Goal: Task Accomplishment & Management: Manage account settings

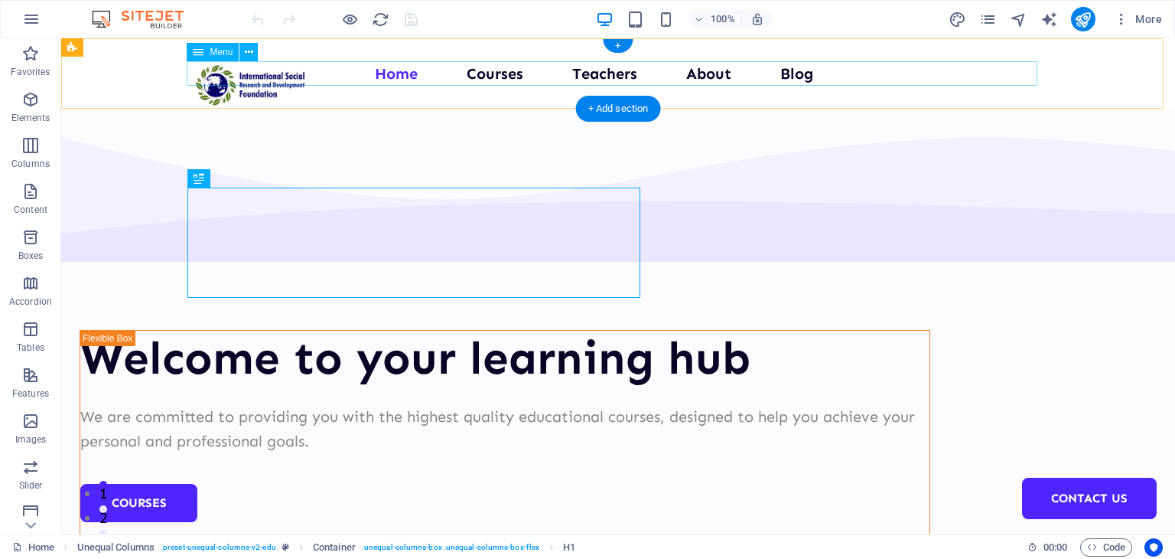
click at [464, 73] on nav "Home Courses Teachers About Blog Contact Us" at bounding box center [618, 73] width 851 height 24
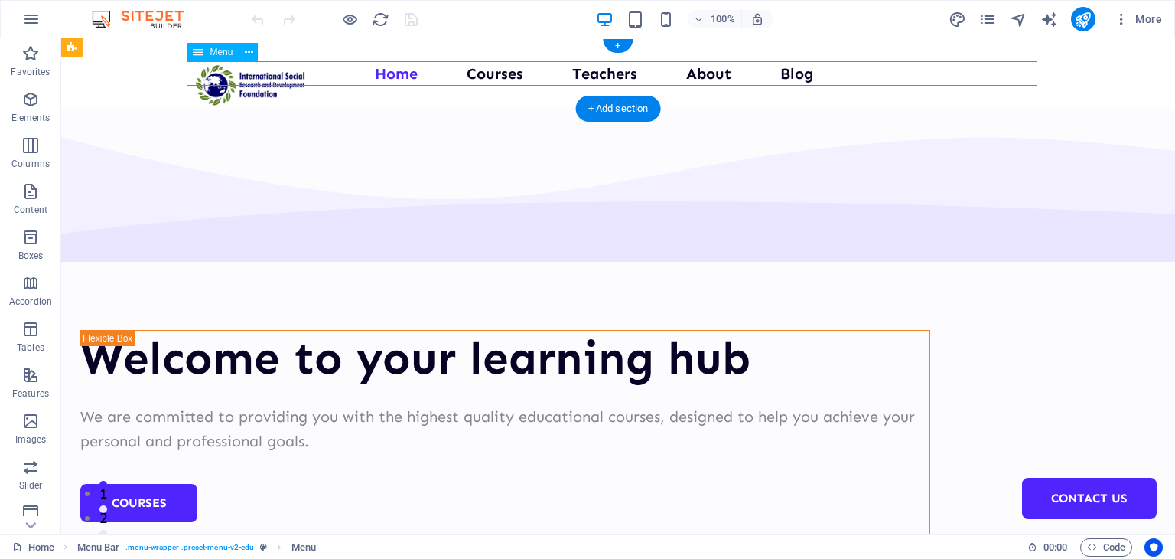
click at [479, 73] on nav "Home Courses Teachers About Blog Contact Us" at bounding box center [618, 73] width 851 height 24
click at [489, 72] on nav "Home Courses Teachers About Blog Contact Us" at bounding box center [618, 73] width 851 height 24
click at [600, 74] on nav "Home Courses Teachers About Blog Contact Us" at bounding box center [618, 73] width 851 height 24
click at [594, 73] on nav "Home Courses Teachers About Blog Contact Us" at bounding box center [618, 73] width 851 height 24
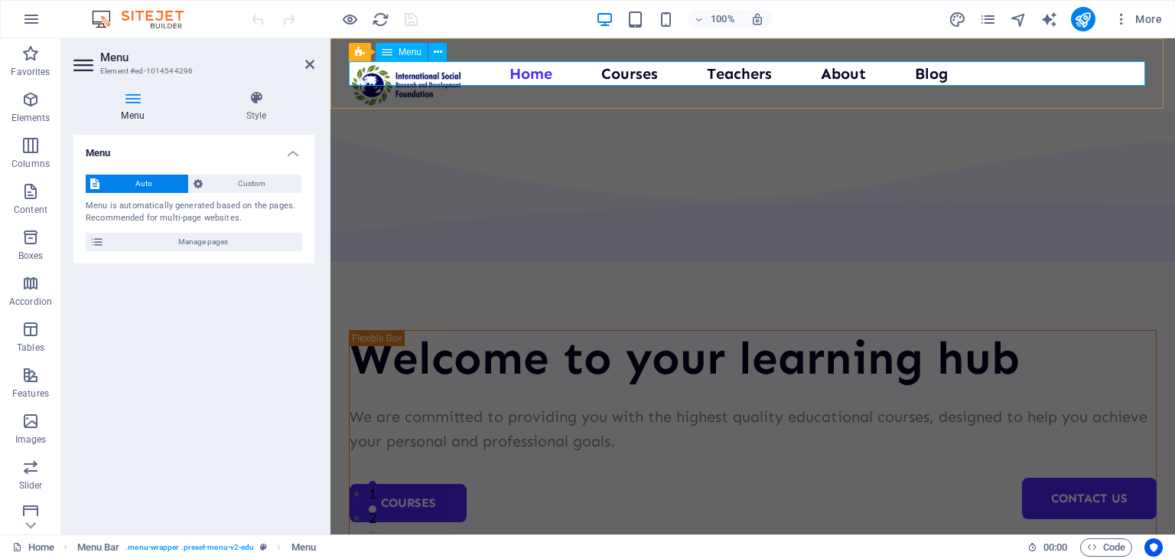
click at [727, 80] on nav "Home Courses Teachers About Blog Contact Us" at bounding box center [753, 73] width 808 height 24
click at [728, 77] on nav "Home Courses Teachers About Blog Contact Us" at bounding box center [753, 73] width 808 height 24
click at [728, 74] on nav "Home Courses Teachers About Blog Contact Us" at bounding box center [753, 73] width 808 height 24
click at [728, 73] on nav "Home Courses Teachers About Blog Contact Us" at bounding box center [753, 73] width 808 height 24
click at [242, 233] on span "Manage pages" at bounding box center [203, 242] width 189 height 18
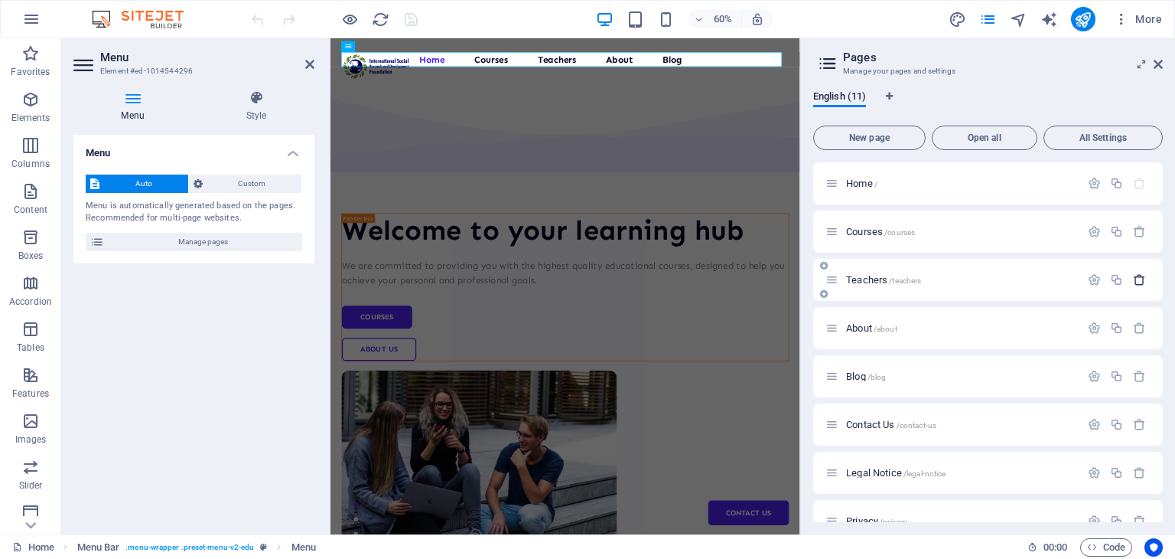
click at [1129, 278] on button "button" at bounding box center [1140, 279] width 22 height 13
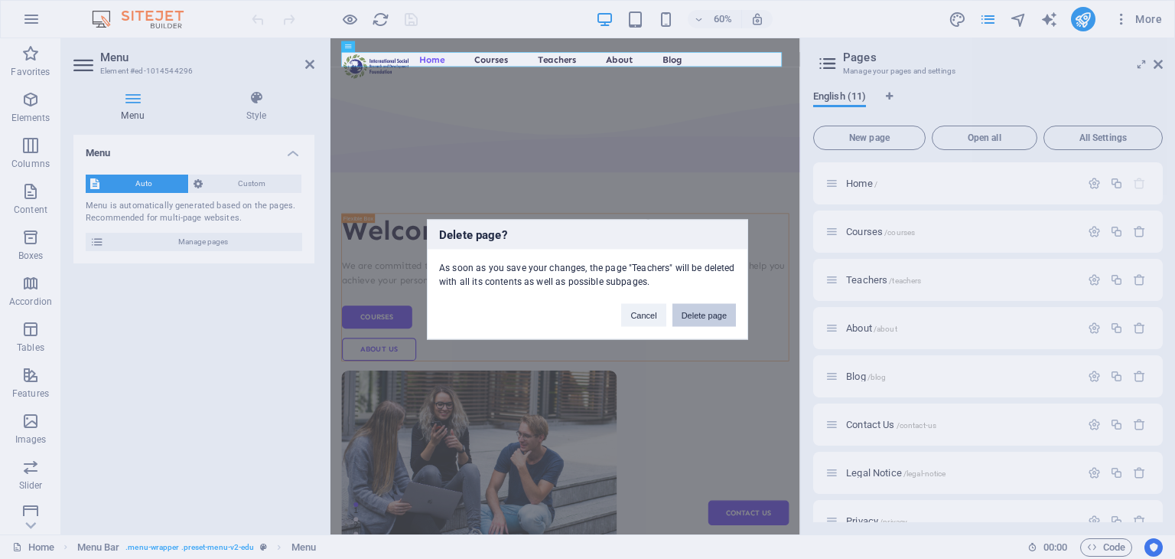
click at [679, 317] on button "Delete page" at bounding box center [705, 315] width 64 height 23
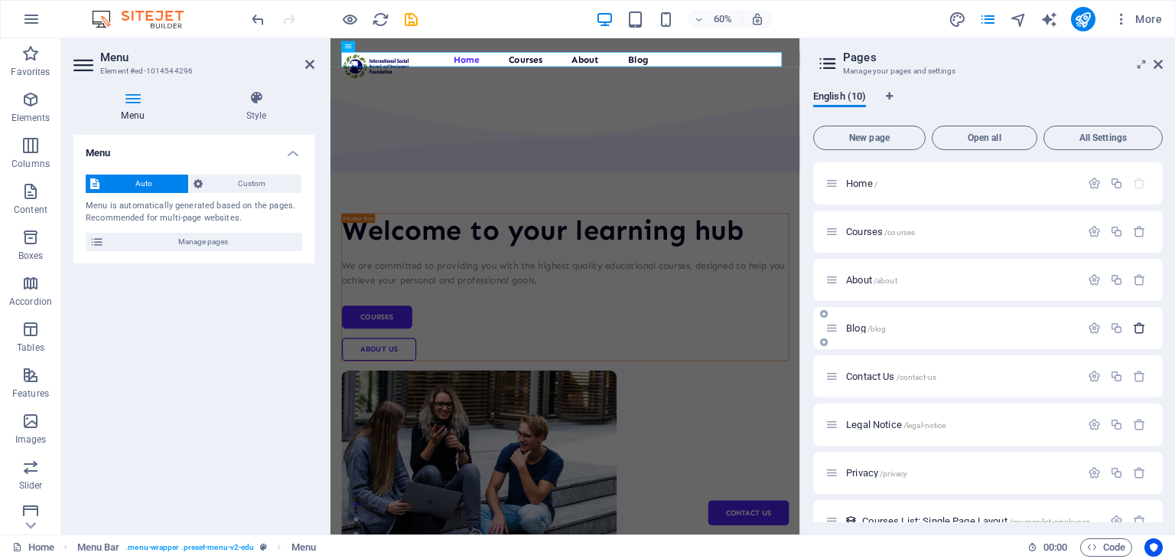
click at [1139, 331] on icon "button" at bounding box center [1139, 327] width 13 height 13
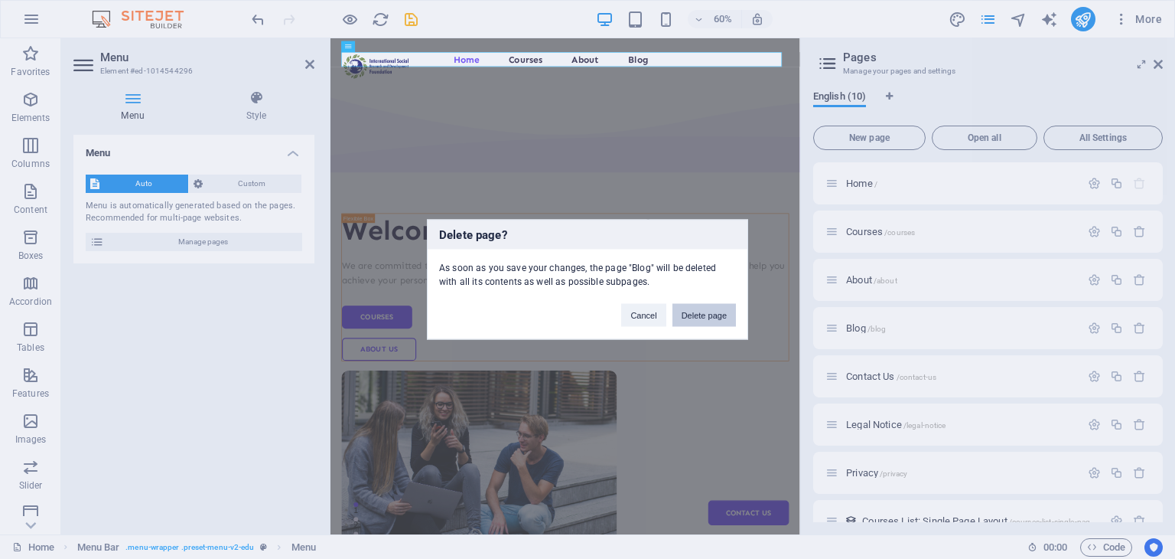
click at [728, 315] on button "Delete page" at bounding box center [705, 315] width 64 height 23
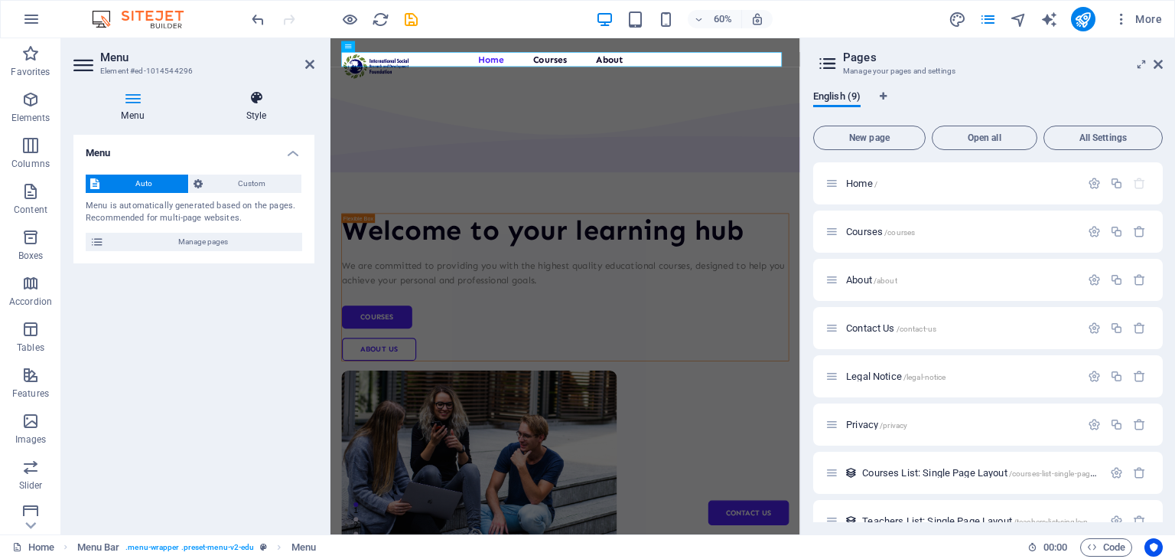
click at [242, 108] on h4 "Style" at bounding box center [256, 106] width 116 height 32
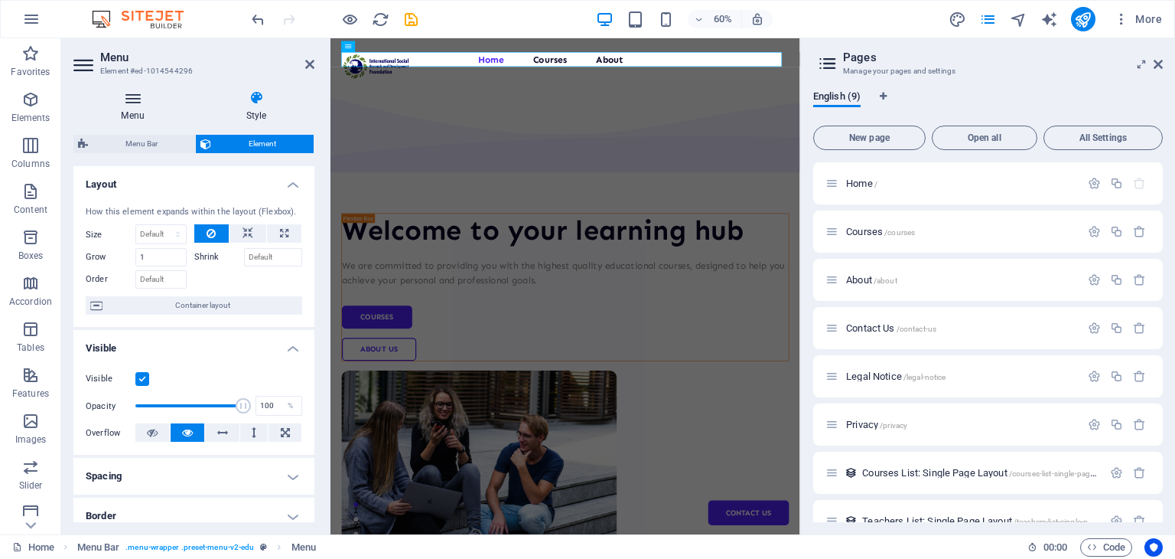
click at [142, 109] on h4 "Menu" at bounding box center [135, 106] width 125 height 32
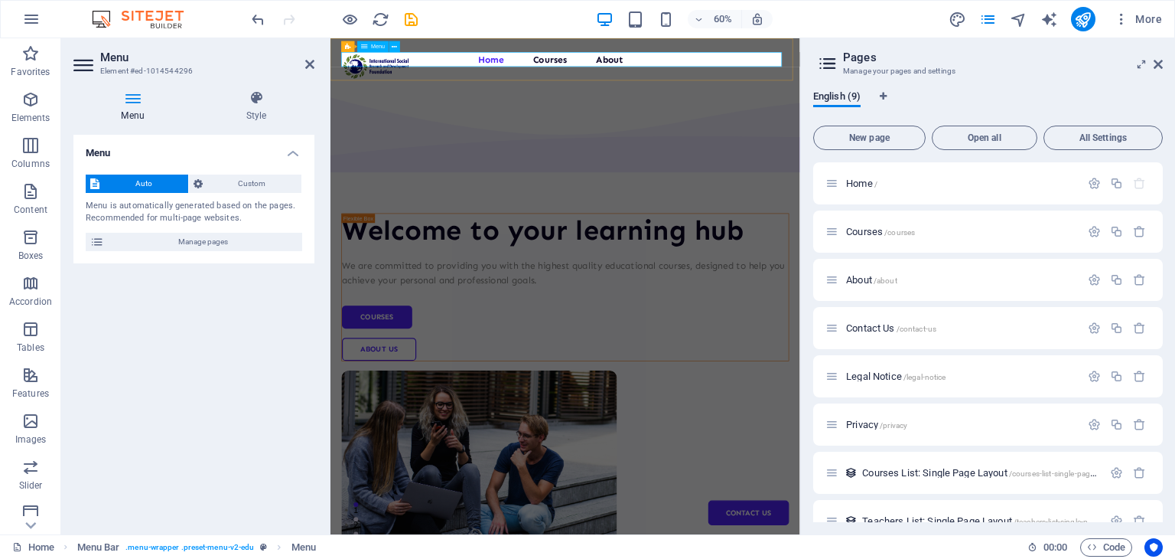
click at [782, 77] on nav "Home Courses About Contact Us" at bounding box center [722, 73] width 746 height 24
click at [859, 129] on button "New page" at bounding box center [869, 137] width 112 height 24
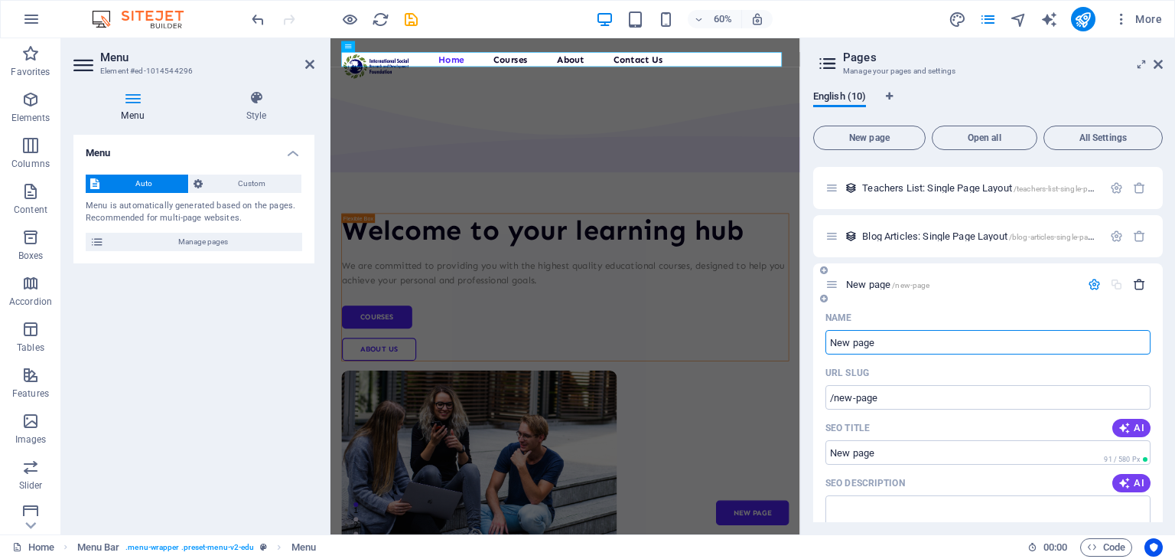
click at [1144, 284] on button "button" at bounding box center [1140, 284] width 22 height 13
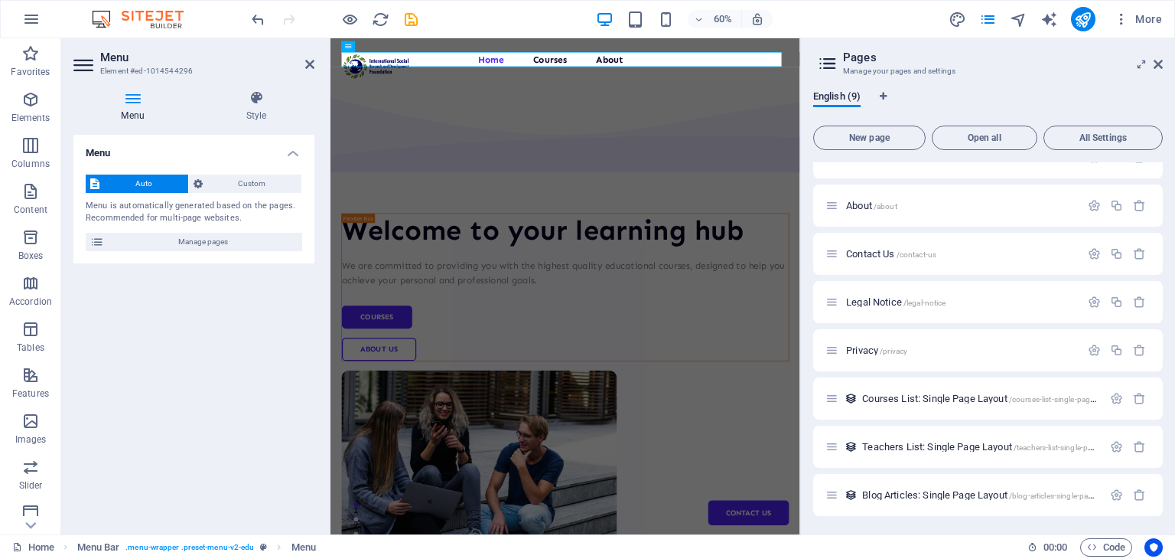
scroll to position [74, 0]
click at [1166, 58] on aside "Pages Manage your pages and settings English (9) New page Open all All Settings…" at bounding box center [987, 286] width 375 height 496
click at [1157, 60] on icon at bounding box center [1158, 64] width 9 height 12
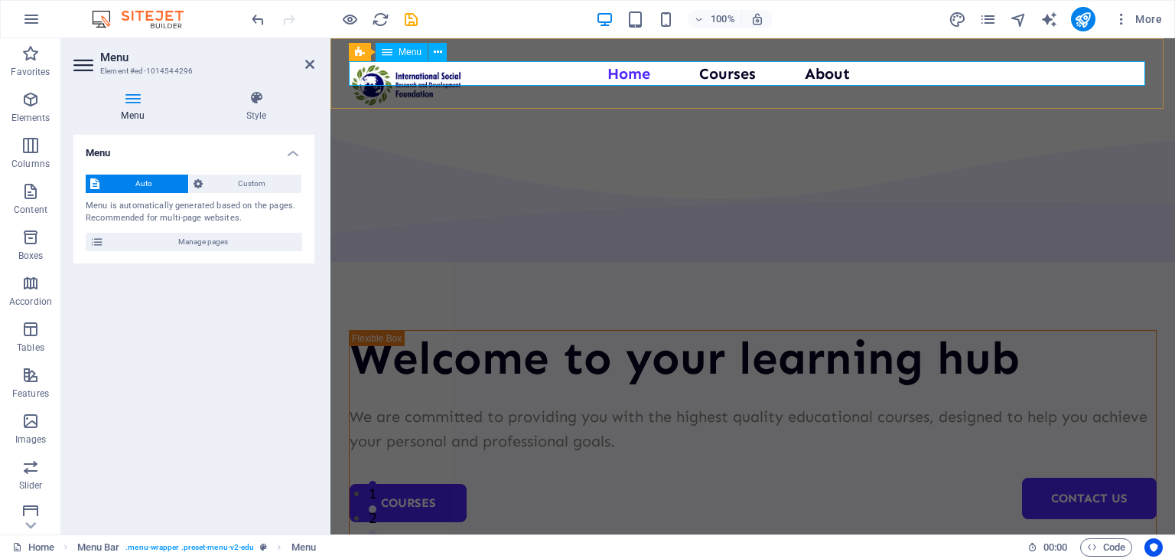
drag, startPoint x: 1307, startPoint y: 56, endPoint x: 1084, endPoint y: 83, distance: 225.0
click at [1084, 83] on nav "Home Courses About Contact Us" at bounding box center [753, 73] width 808 height 24
click at [1074, 84] on nav "Home Courses About Contact Us" at bounding box center [753, 73] width 808 height 24
click at [1073, 90] on div "Menu Home Courses About Contact Us" at bounding box center [753, 73] width 845 height 70
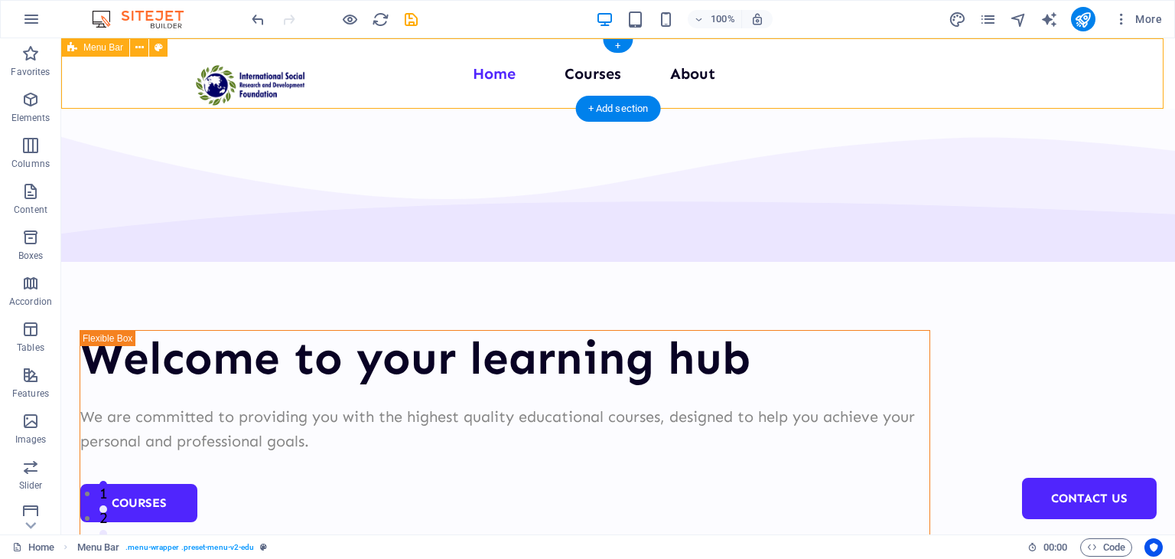
click at [1024, 89] on div "Menu Home Courses About Contact Us" at bounding box center [618, 73] width 1114 height 70
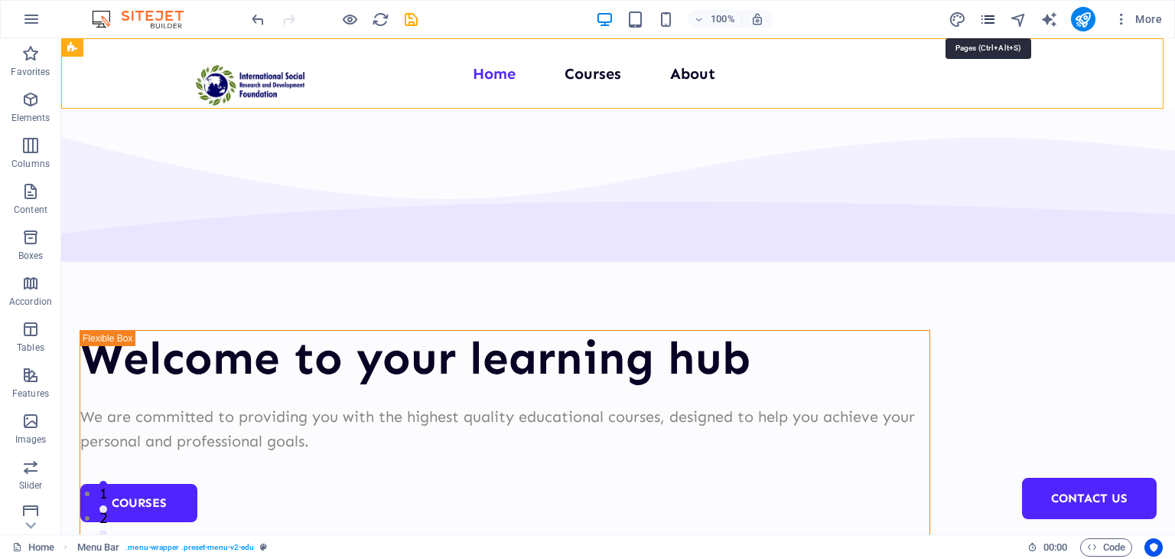
click at [989, 12] on icon "pages" at bounding box center [988, 20] width 18 height 18
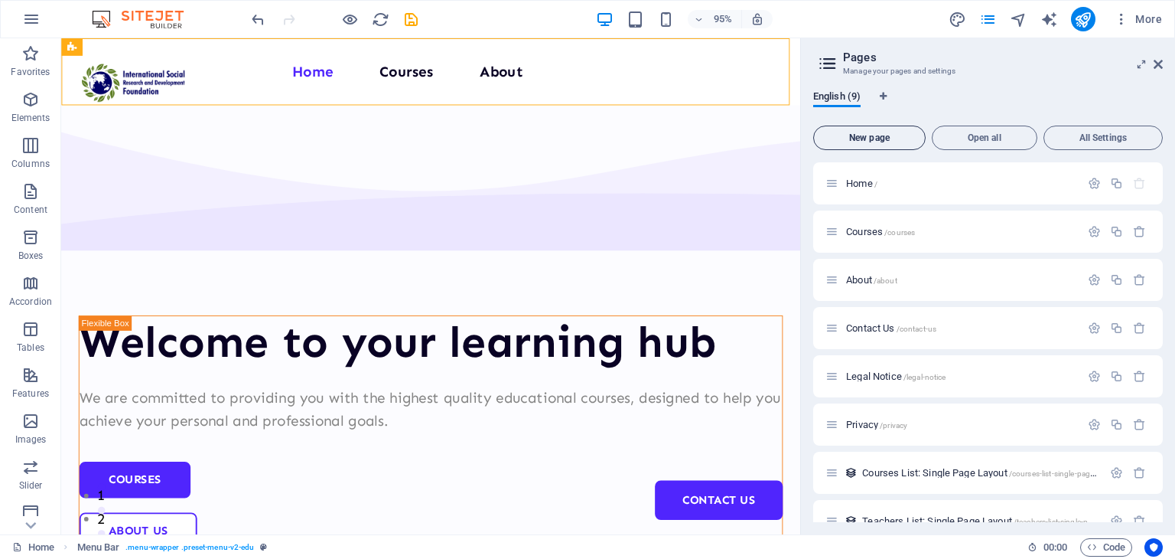
click at [881, 136] on span "New page" at bounding box center [869, 137] width 99 height 9
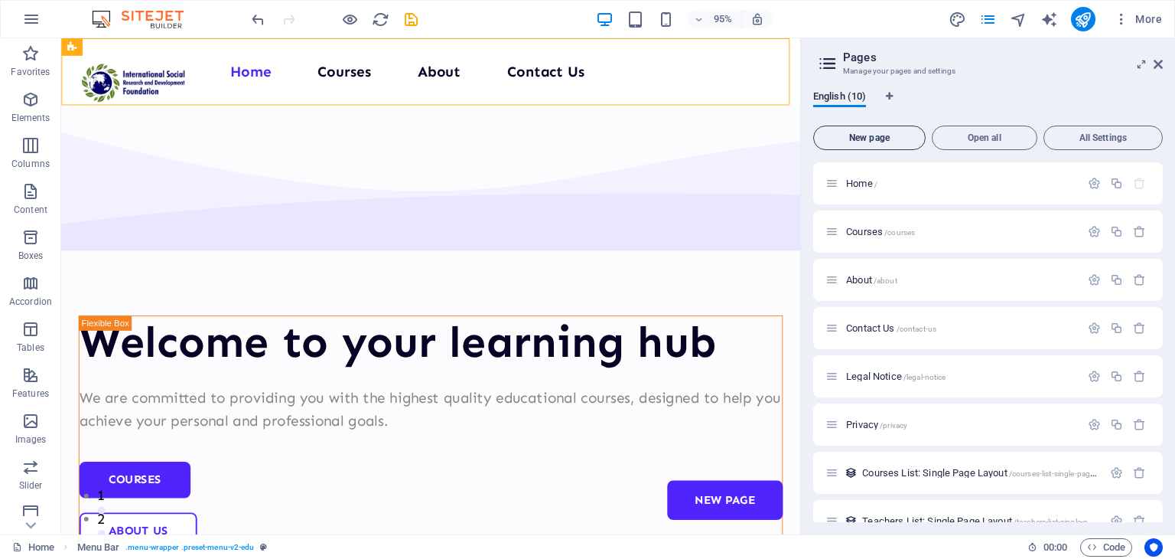
scroll to position [333, 0]
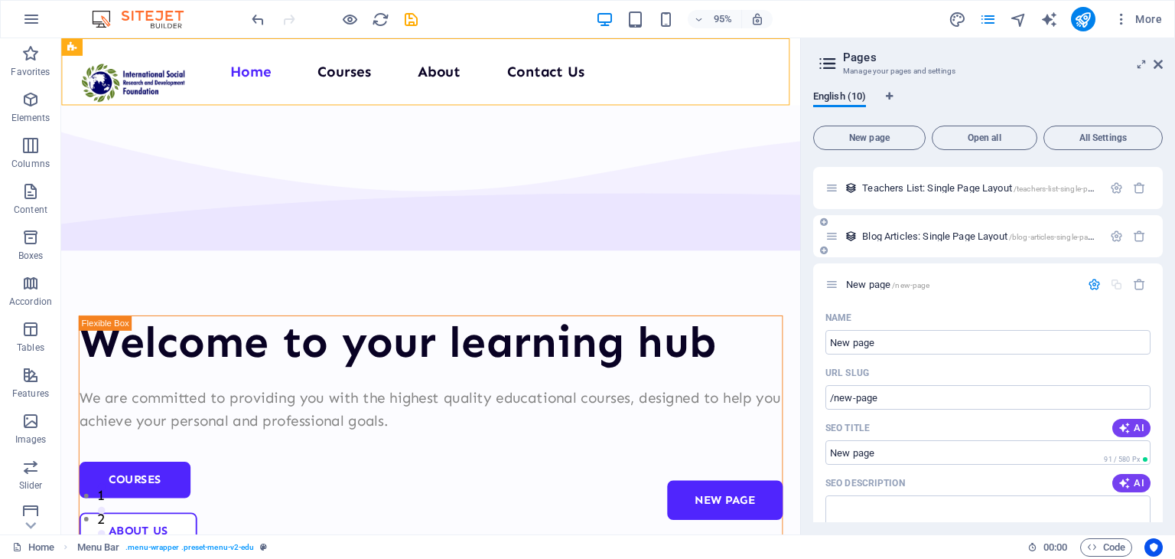
drag, startPoint x: 949, startPoint y: 276, endPoint x: 921, endPoint y: 226, distance: 57.9
click at [921, 226] on div "Home / Courses /courses About /about Contact Us /contact-us Legal Notice /legal…" at bounding box center [988, 333] width 350 height 1009
click at [823, 270] on icon at bounding box center [824, 270] width 8 height 9
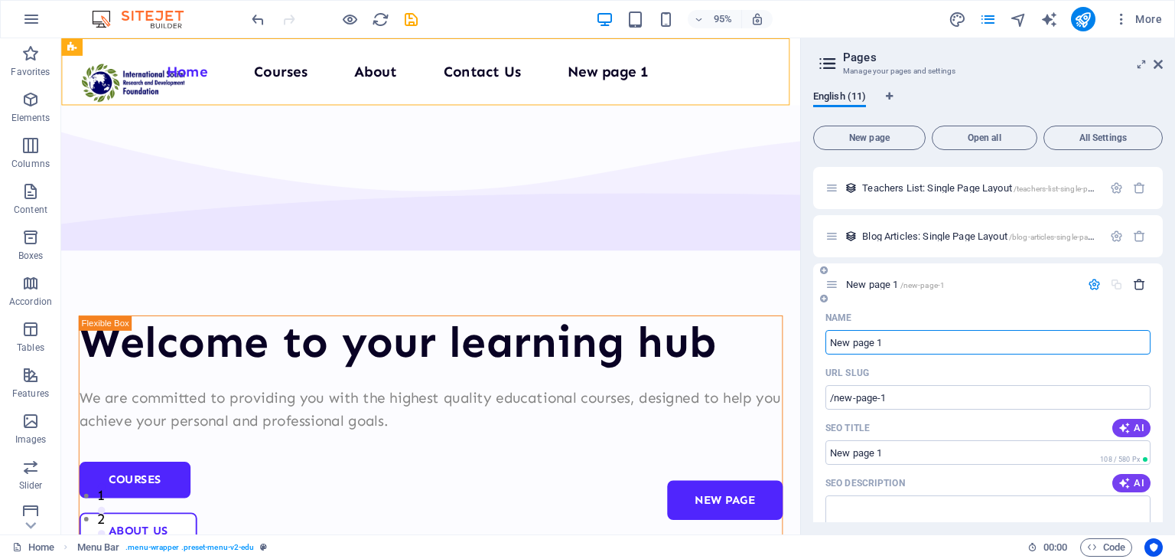
click at [1129, 283] on button "button" at bounding box center [1140, 284] width 22 height 13
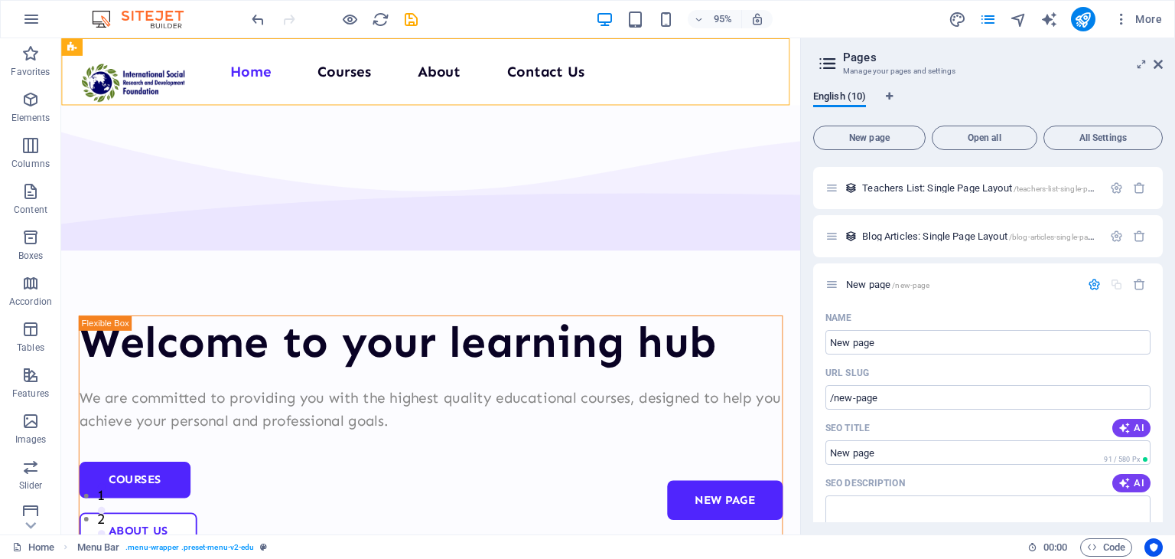
click at [1129, 283] on button "button" at bounding box center [1140, 284] width 22 height 13
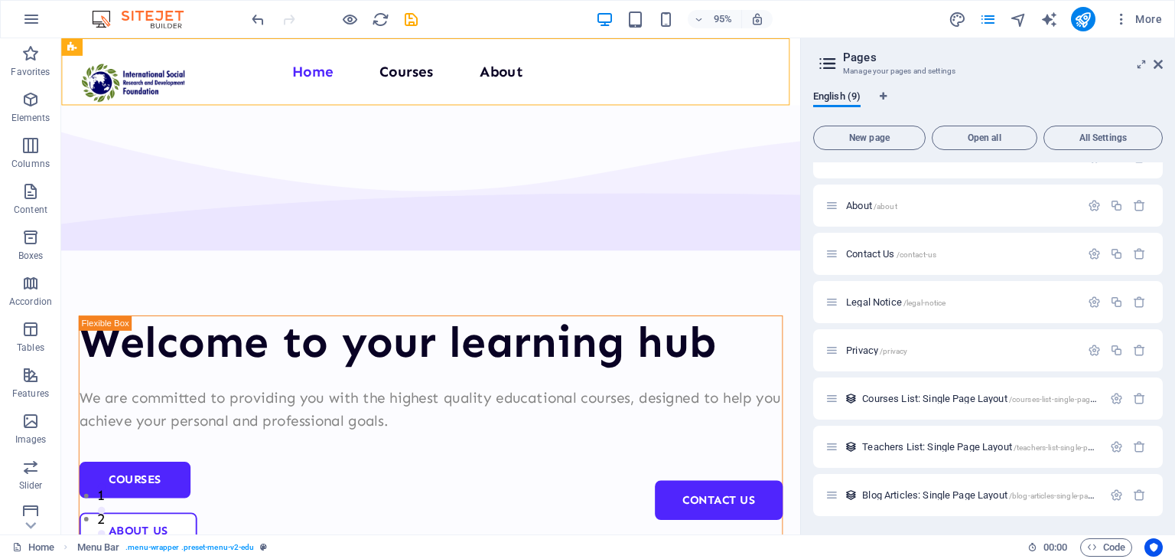
scroll to position [74, 0]
click at [1157, 56] on h2 "Pages" at bounding box center [1003, 58] width 320 height 14
click at [1160, 59] on icon at bounding box center [1158, 64] width 9 height 12
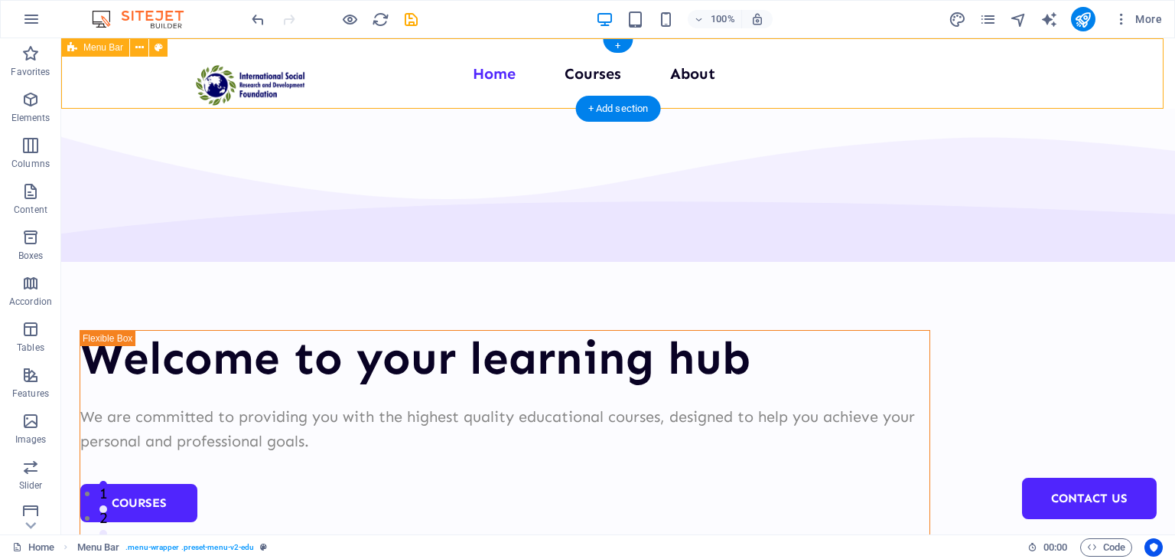
click at [965, 87] on div "Menu Home Courses About Contact Us" at bounding box center [618, 73] width 1114 height 70
select select "header"
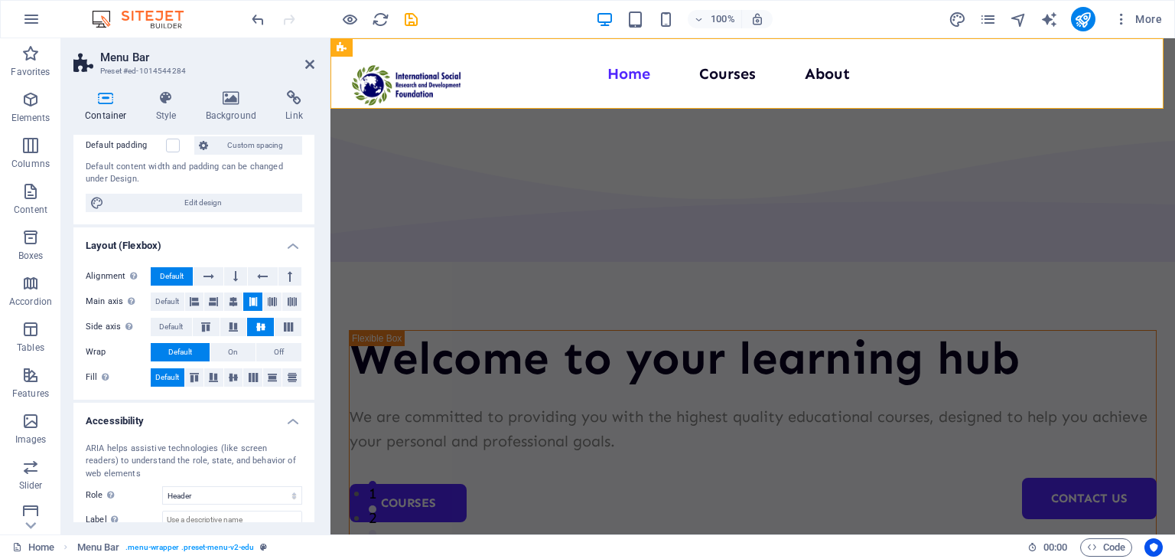
scroll to position [205, 0]
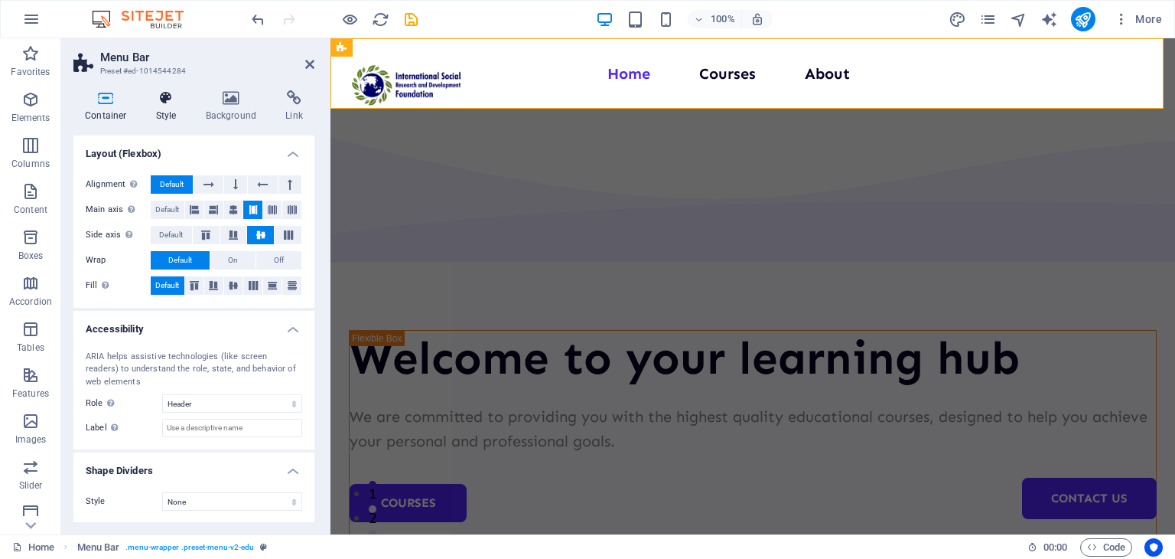
click at [157, 105] on icon at bounding box center [167, 97] width 44 height 15
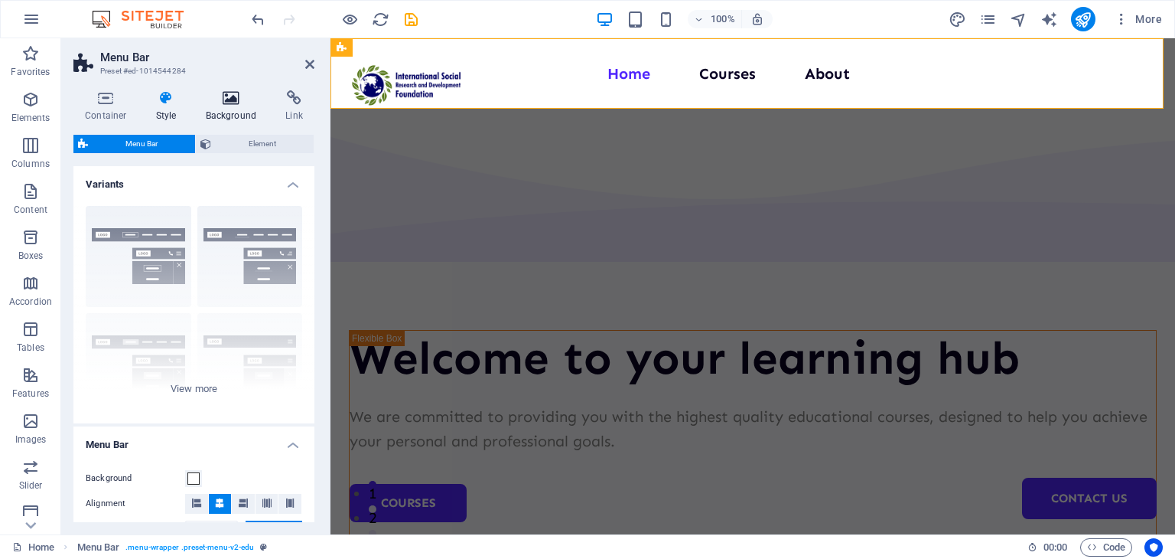
click at [246, 103] on icon at bounding box center [231, 97] width 74 height 15
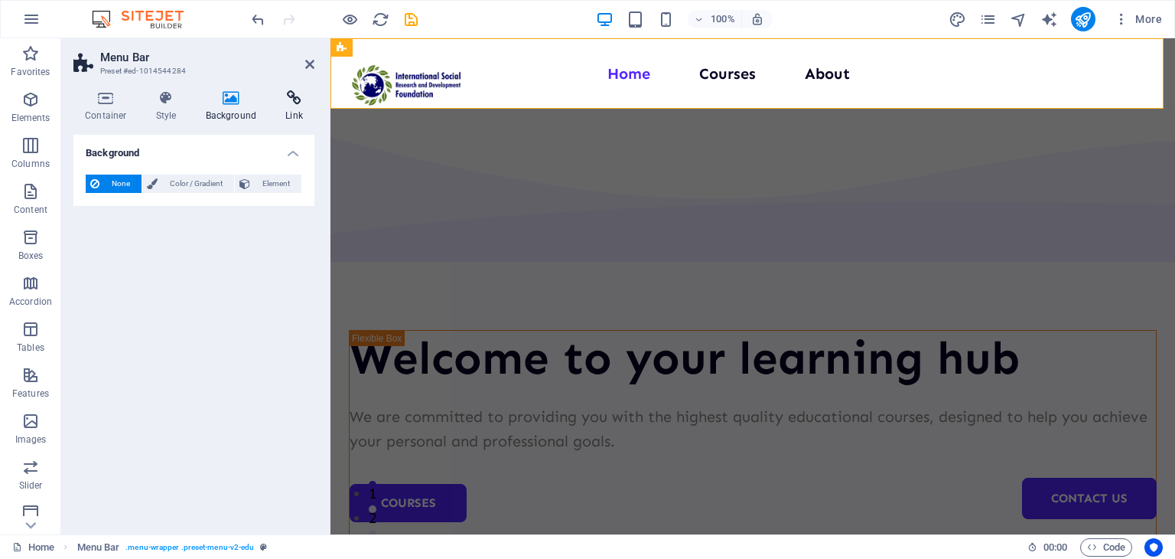
click at [295, 98] on icon at bounding box center [294, 97] width 41 height 15
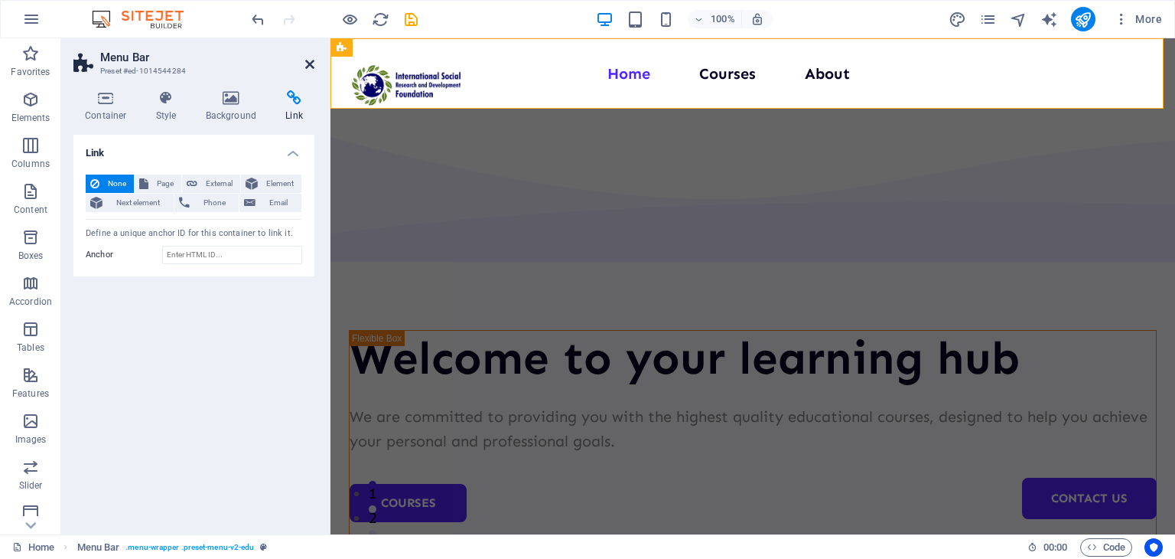
click at [309, 69] on icon at bounding box center [309, 64] width 9 height 12
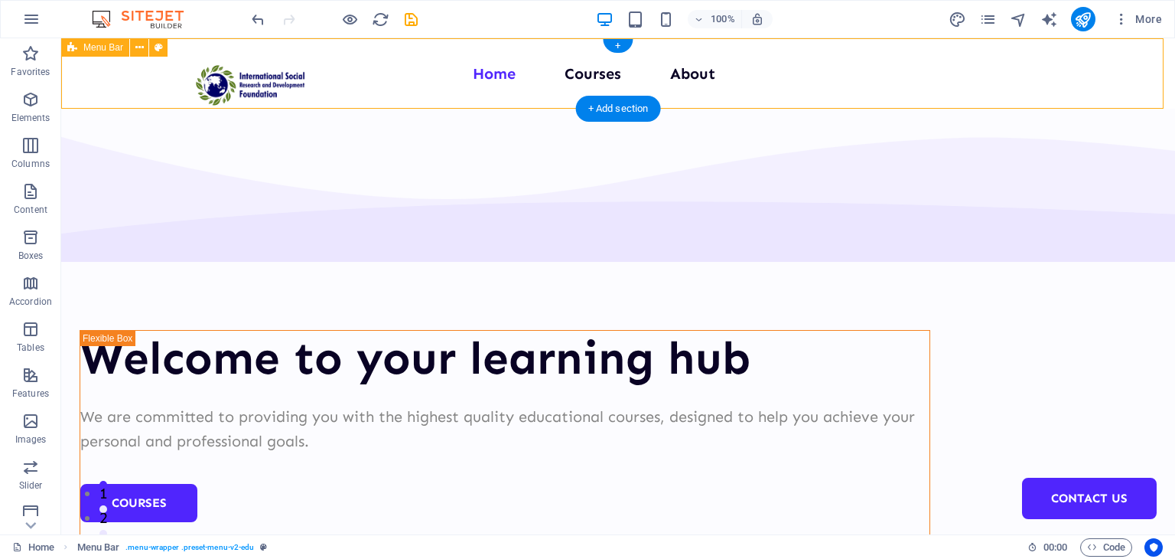
click at [1001, 86] on div "Menu Home Courses About Contact Us" at bounding box center [618, 73] width 1114 height 70
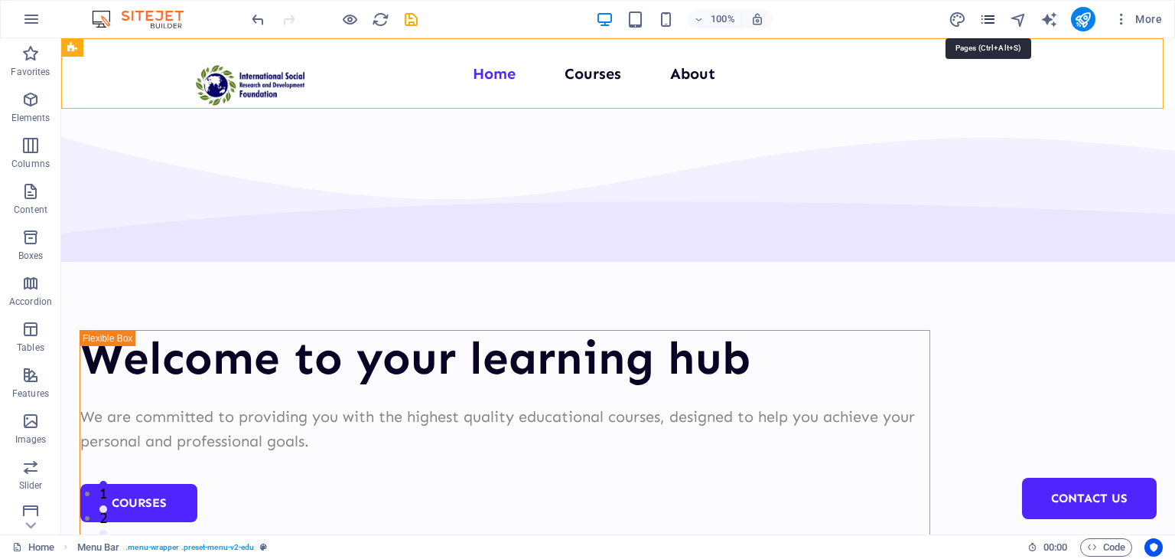
drag, startPoint x: 1002, startPoint y: 19, endPoint x: 989, endPoint y: 16, distance: 14.1
click at [989, 16] on div "More" at bounding box center [1059, 19] width 220 height 24
click at [986, 21] on icon "pages" at bounding box center [988, 20] width 18 height 18
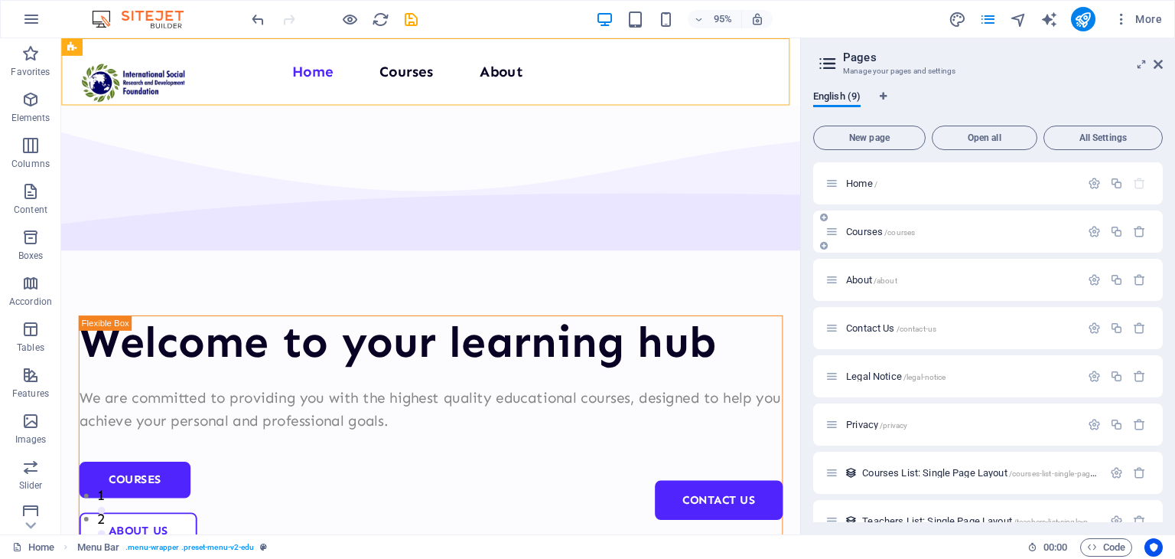
drag, startPoint x: 963, startPoint y: 239, endPoint x: 1080, endPoint y: 225, distance: 118.6
click at [1080, 225] on div "Courses /courses" at bounding box center [988, 231] width 350 height 42
click at [1119, 230] on icon "button" at bounding box center [1116, 231] width 13 height 13
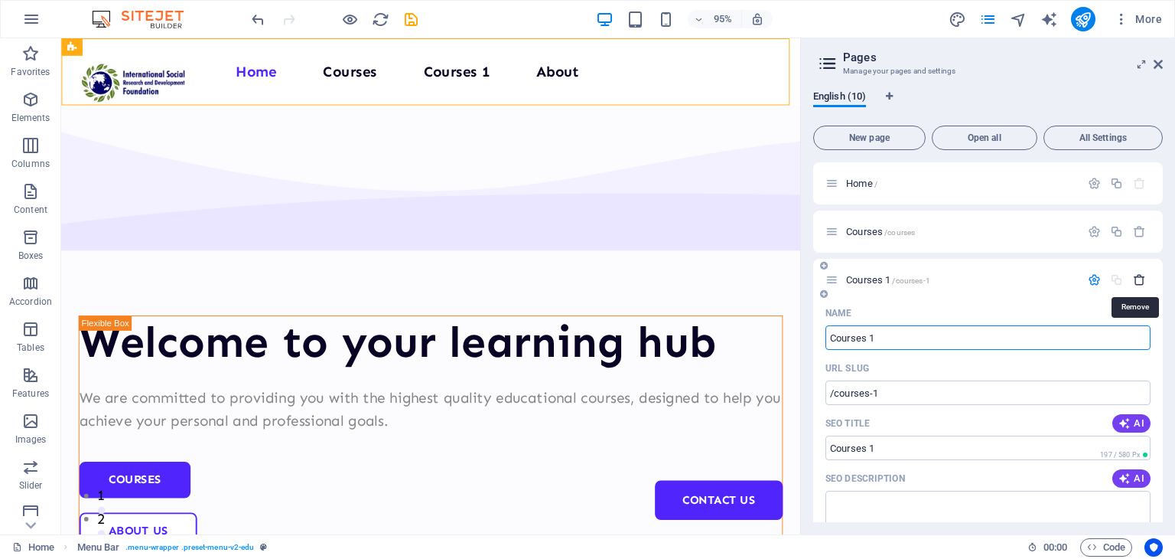
click at [1133, 285] on icon "button" at bounding box center [1139, 279] width 13 height 13
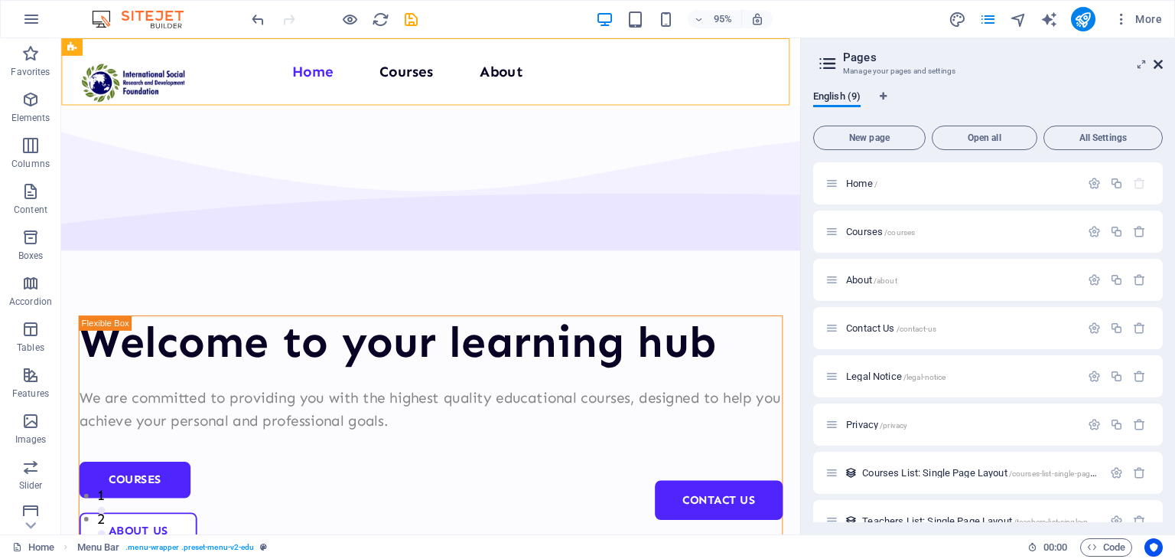
click at [1159, 60] on icon at bounding box center [1158, 64] width 9 height 12
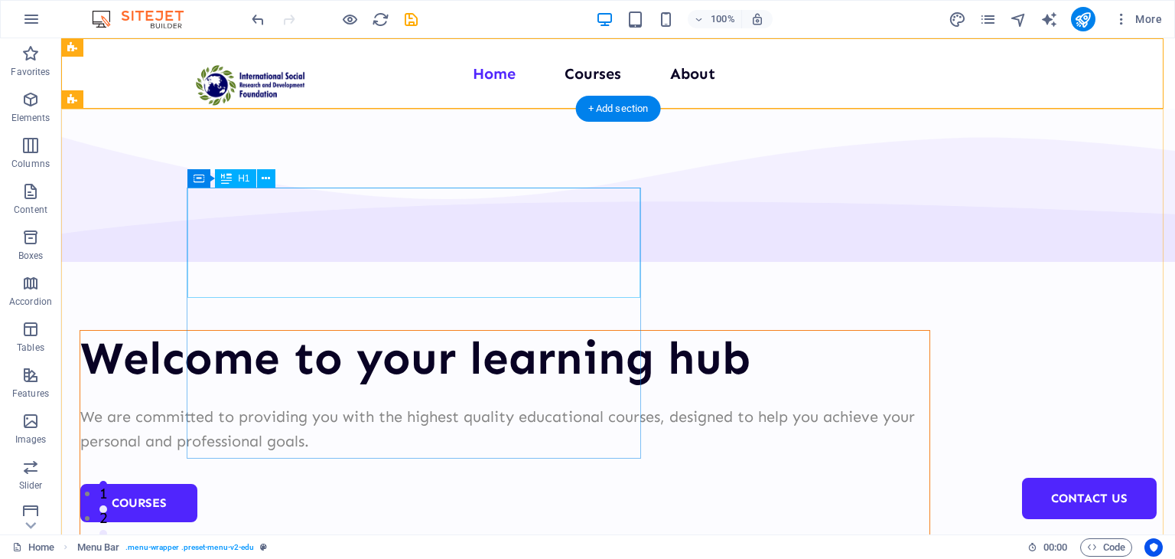
click at [233, 331] on div "Welcome to your learning hub" at bounding box center [504, 358] width 849 height 55
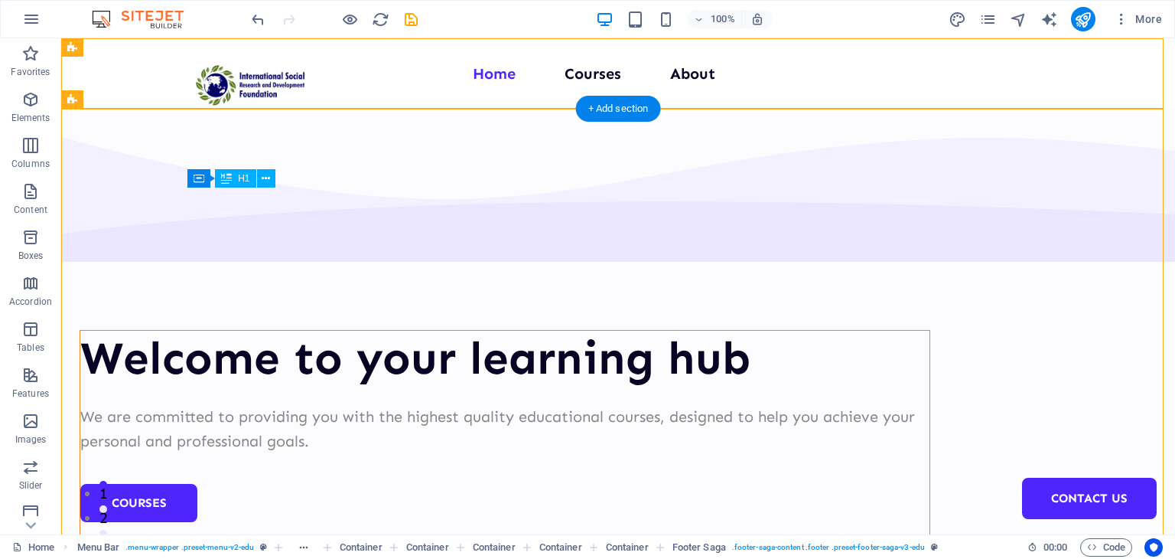
click at [286, 331] on div "Welcome to your learning hub" at bounding box center [504, 358] width 849 height 55
drag, startPoint x: 286, startPoint y: 231, endPoint x: 347, endPoint y: 269, distance: 71.8
click at [286, 331] on div "Welcome to your learning hub" at bounding box center [504, 358] width 849 height 55
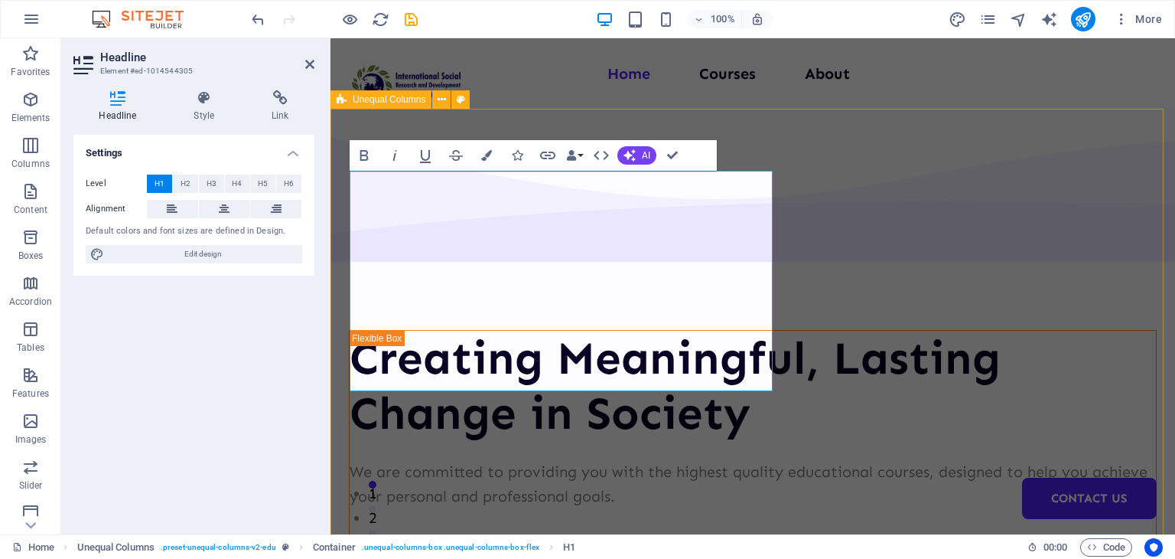
drag, startPoint x: 961, startPoint y: 151, endPoint x: 1230, endPoint y: 150, distance: 268.6
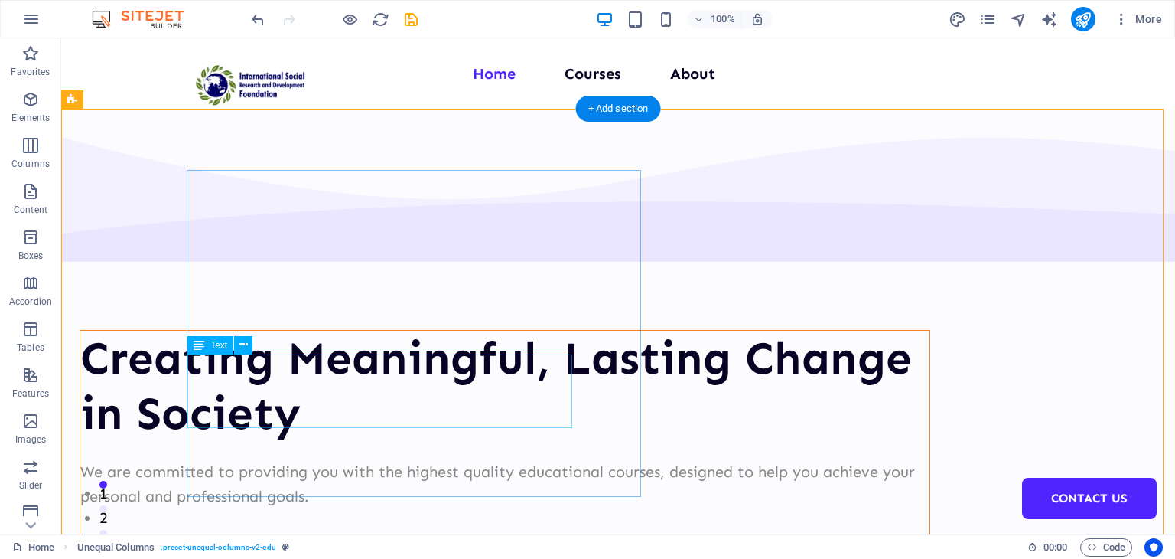
click at [264, 459] on div "We are committed to providing you with the highest quality educational courses,…" at bounding box center [504, 483] width 849 height 49
click at [270, 459] on div "We are committed to providing you with the highest quality educational courses,…" at bounding box center [504, 483] width 849 height 49
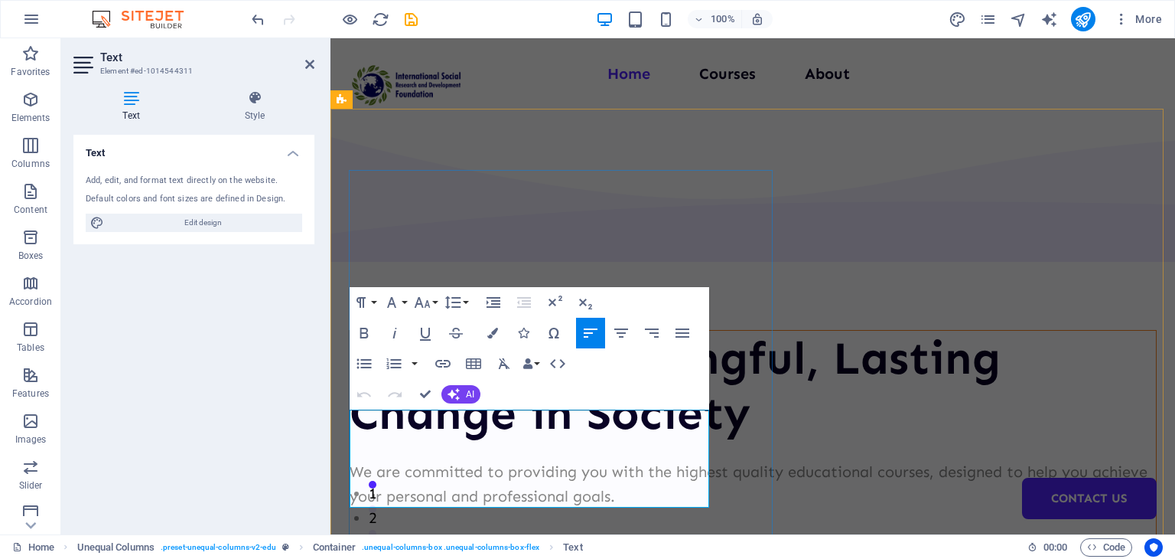
click at [451, 459] on p "We are committed to providing you with the highest quality educational courses,…" at bounding box center [753, 483] width 807 height 49
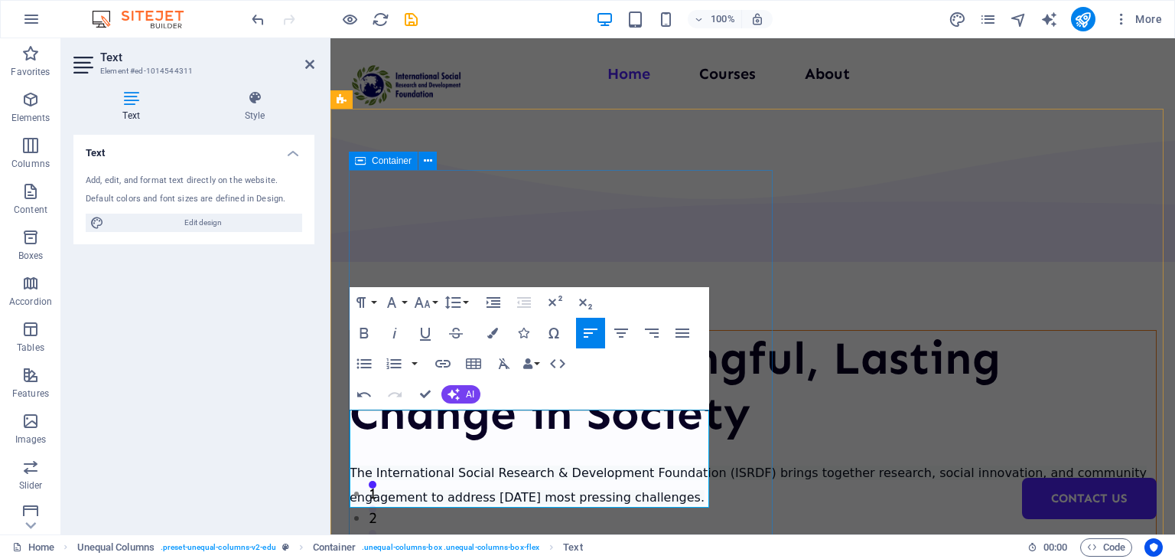
click at [748, 457] on div "Creating Meaningful, Lasting Change in Society The International Social Researc…" at bounding box center [753, 480] width 808 height 301
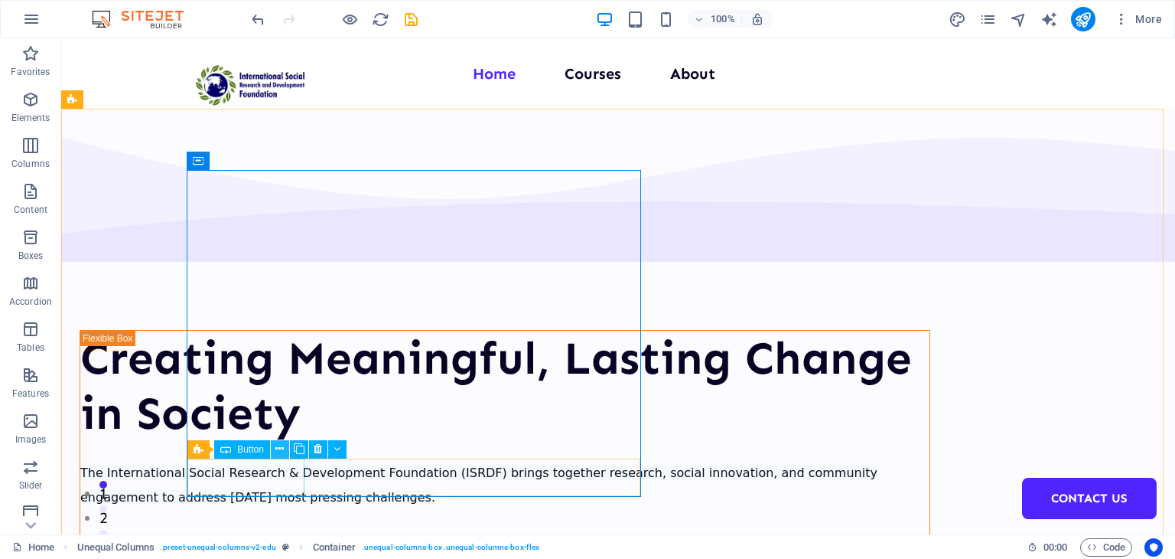
click at [283, 448] on icon at bounding box center [279, 449] width 8 height 16
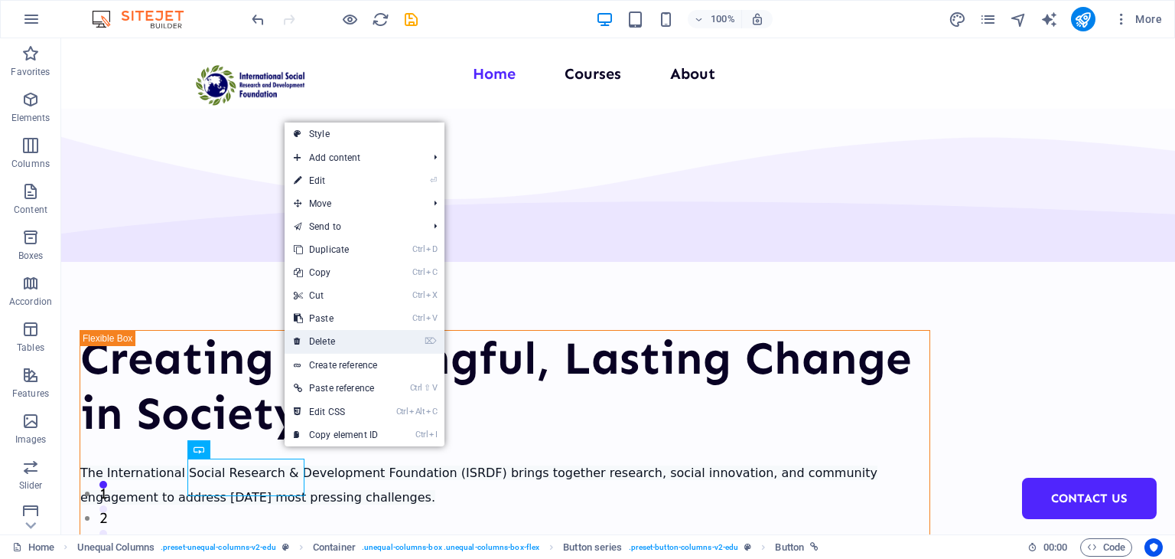
click at [336, 351] on link "⌦ Delete" at bounding box center [336, 341] width 103 height 23
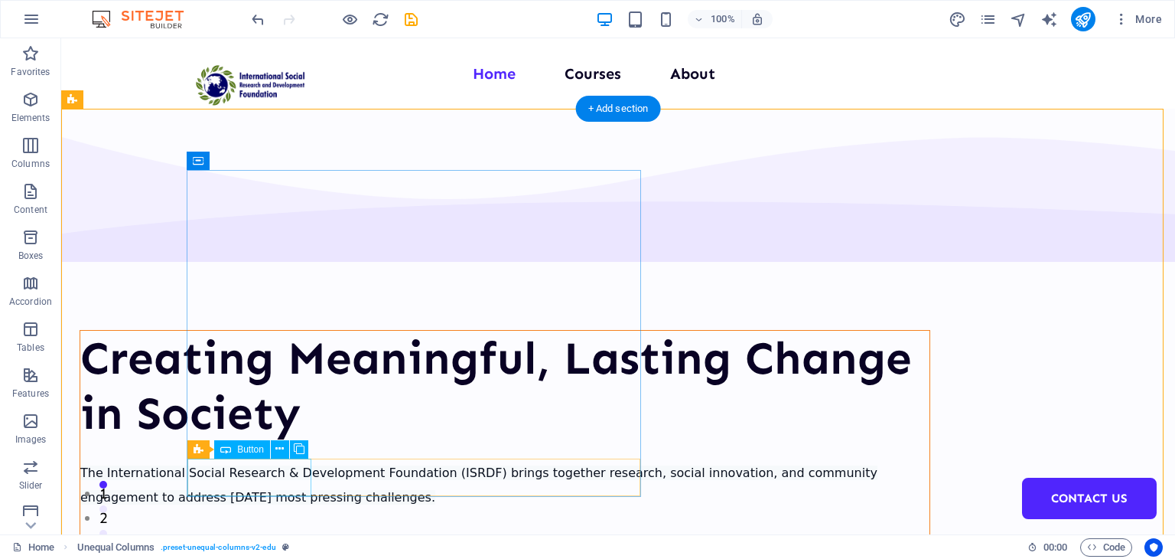
click at [264, 539] on div "About Us" at bounding box center [504, 558] width 849 height 38
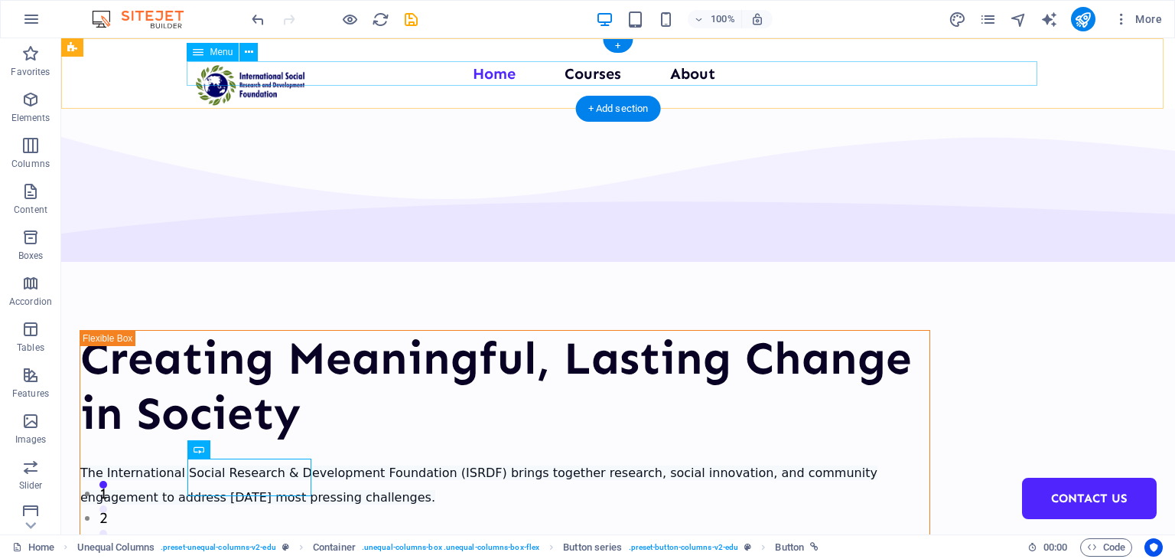
click at [701, 67] on nav "Home Courses About Contact Us" at bounding box center [618, 73] width 851 height 24
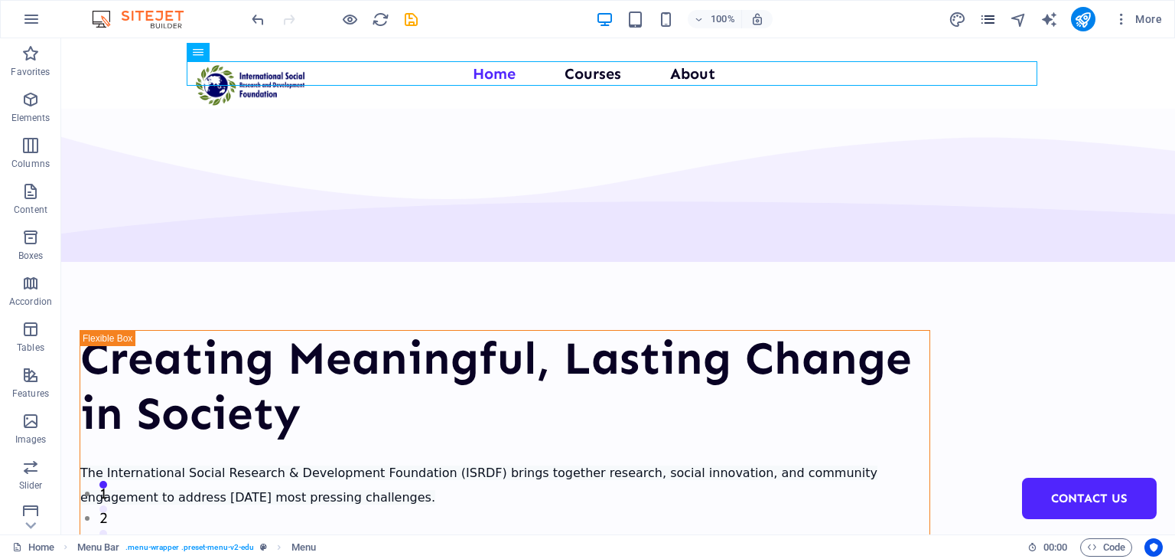
click at [979, 22] on icon "pages" at bounding box center [988, 20] width 18 height 18
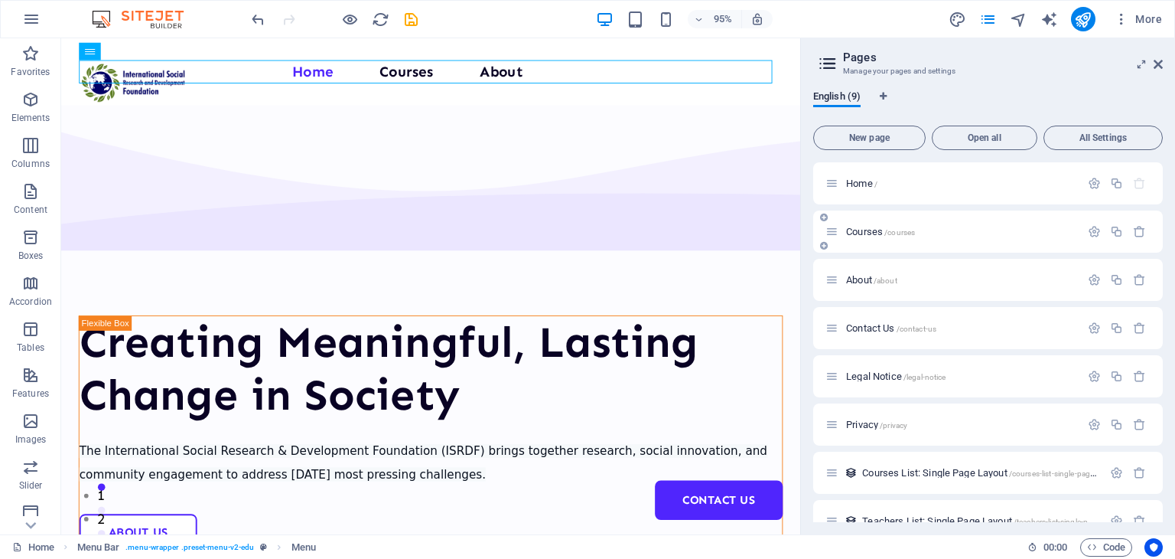
drag, startPoint x: 966, startPoint y: 276, endPoint x: 943, endPoint y: 235, distance: 47.6
click at [943, 235] on div "Home / Courses /courses About /about Contact Us /contact-us Legal Notice /legal…" at bounding box center [988, 376] width 350 height 428
click at [1089, 286] on div at bounding box center [1117, 280] width 67 height 17
click at [1090, 279] on icon "button" at bounding box center [1094, 279] width 13 height 13
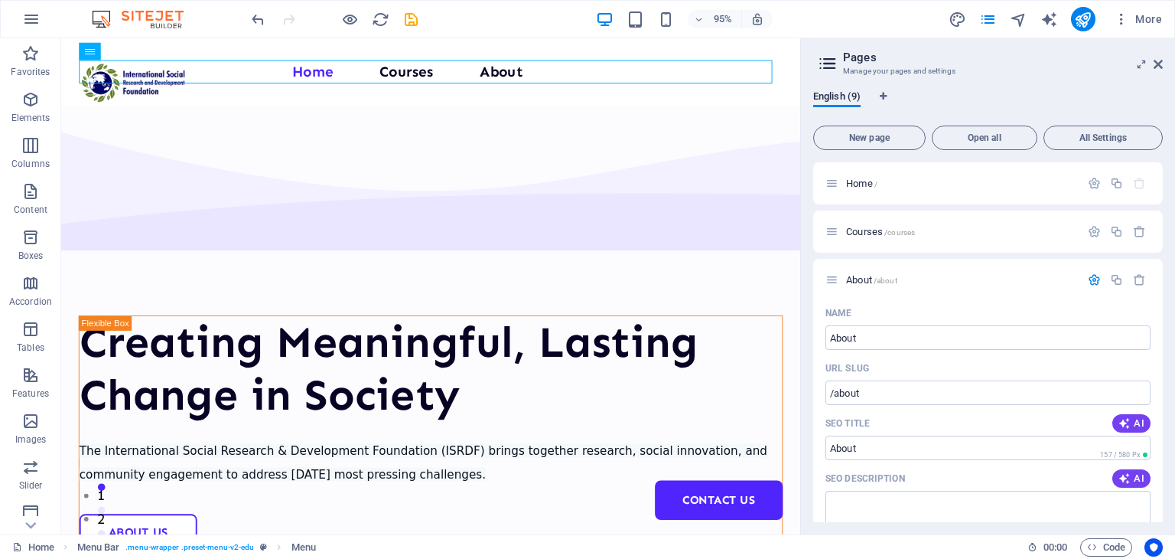
drag, startPoint x: 1175, startPoint y: 255, endPoint x: 1162, endPoint y: 253, distance: 13.1
click at [1162, 253] on div "English (9) New page Open all All Settings Home / Courses /courses About /about…" at bounding box center [988, 306] width 374 height 456
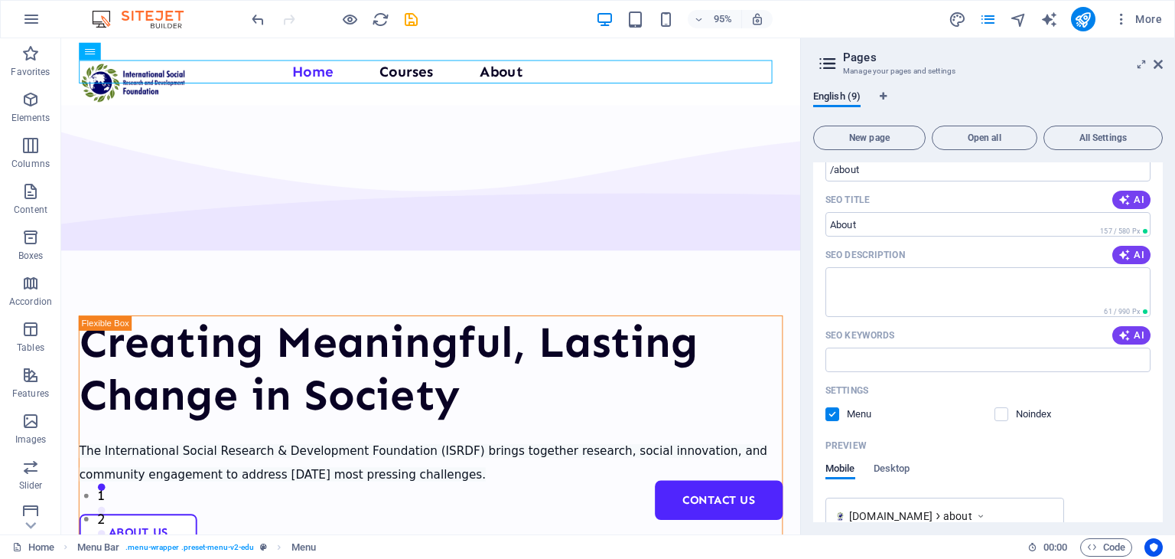
scroll to position [0, 0]
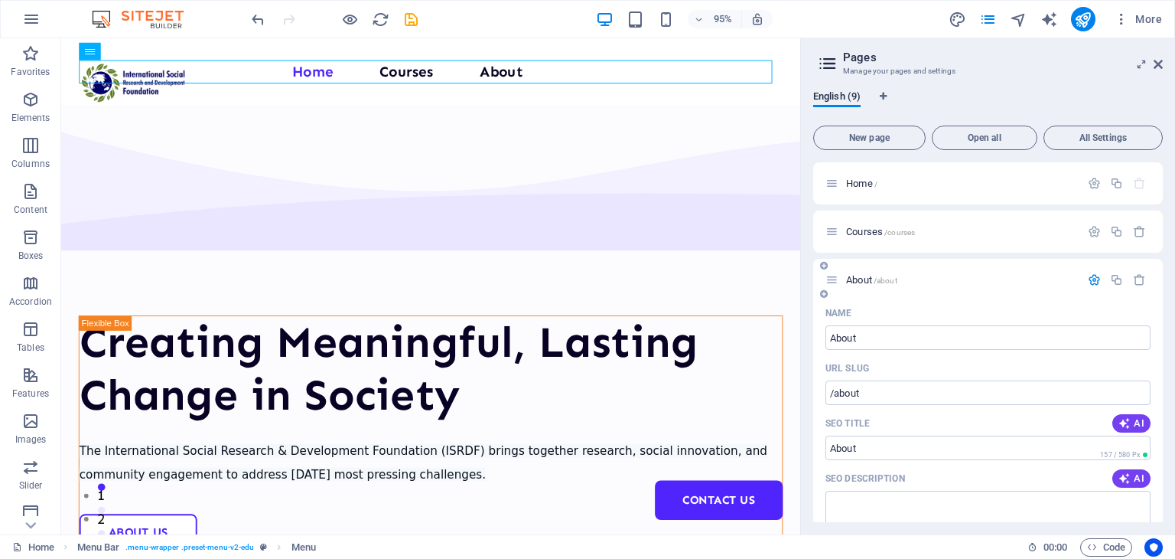
click at [1084, 279] on button "button" at bounding box center [1095, 279] width 22 height 13
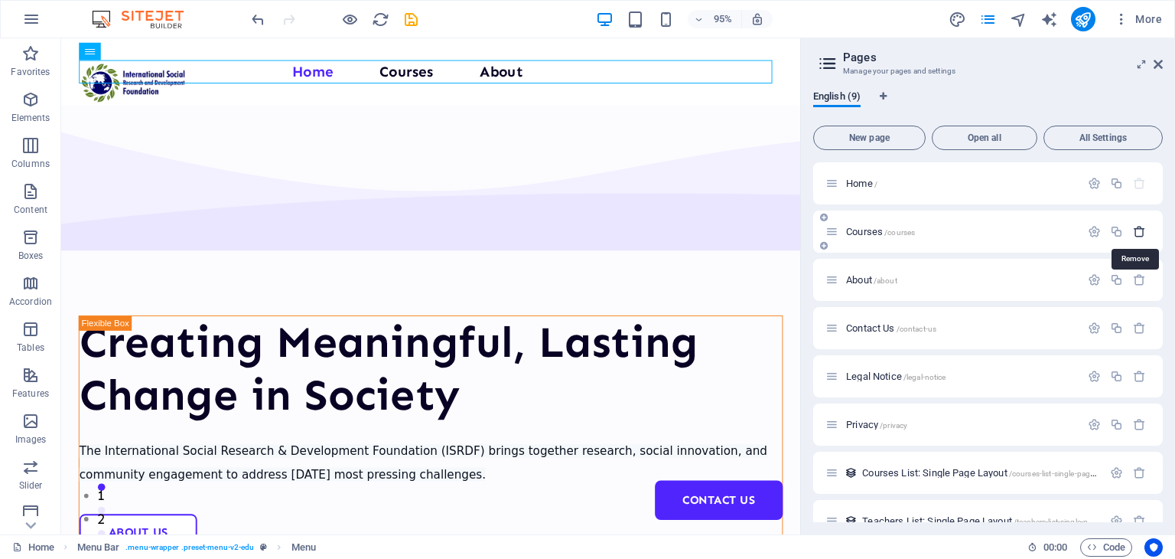
click at [1135, 236] on icon "button" at bounding box center [1139, 231] width 13 height 13
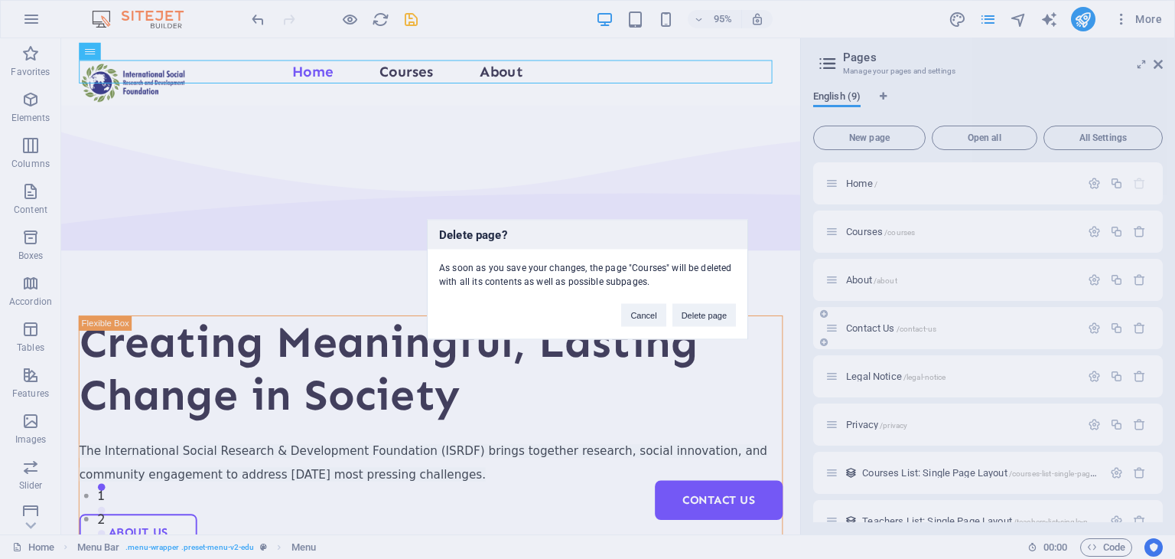
drag, startPoint x: 708, startPoint y: 311, endPoint x: 1063, endPoint y: 262, distance: 358.4
click at [709, 312] on button "Delete page" at bounding box center [705, 315] width 64 height 23
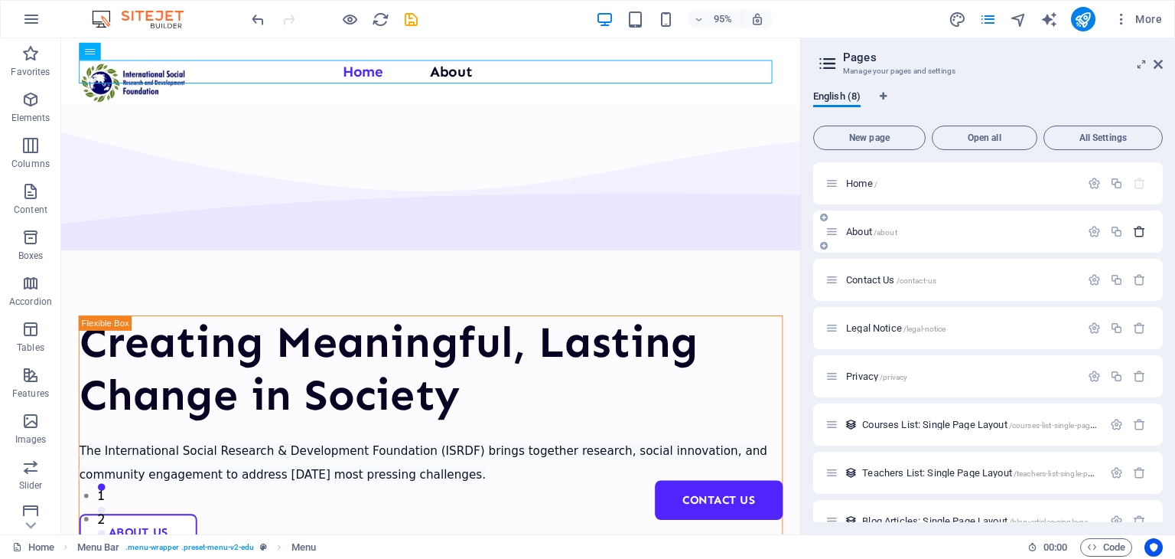
click at [1134, 229] on icon "button" at bounding box center [1139, 231] width 13 height 13
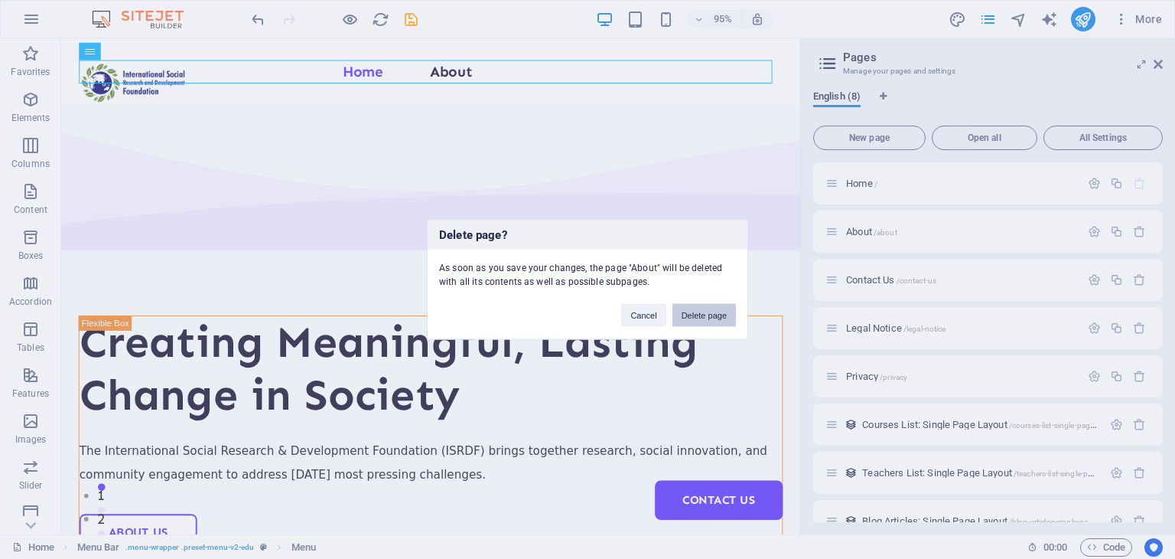
click at [715, 318] on button "Delete page" at bounding box center [705, 315] width 64 height 23
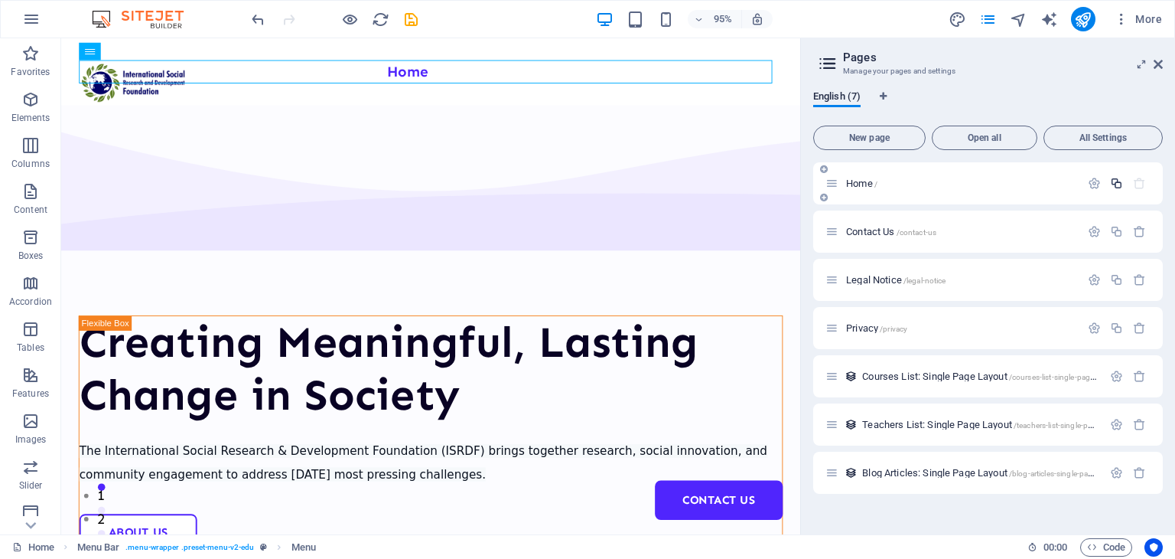
click at [1117, 186] on icon "button" at bounding box center [1116, 183] width 13 height 13
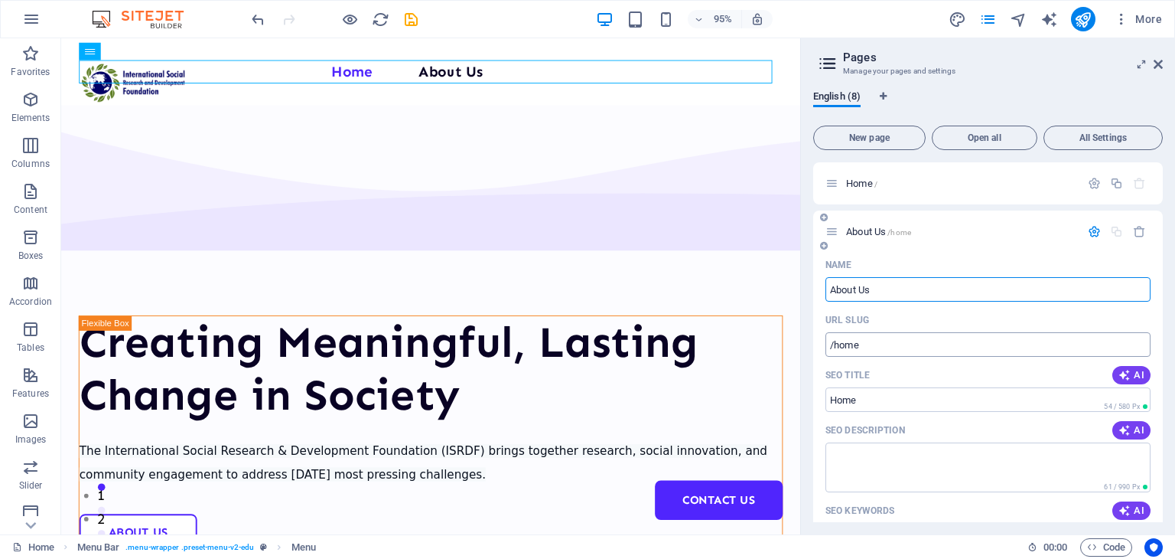
type input "About Us"
click at [934, 347] on input "/home" at bounding box center [988, 344] width 325 height 24
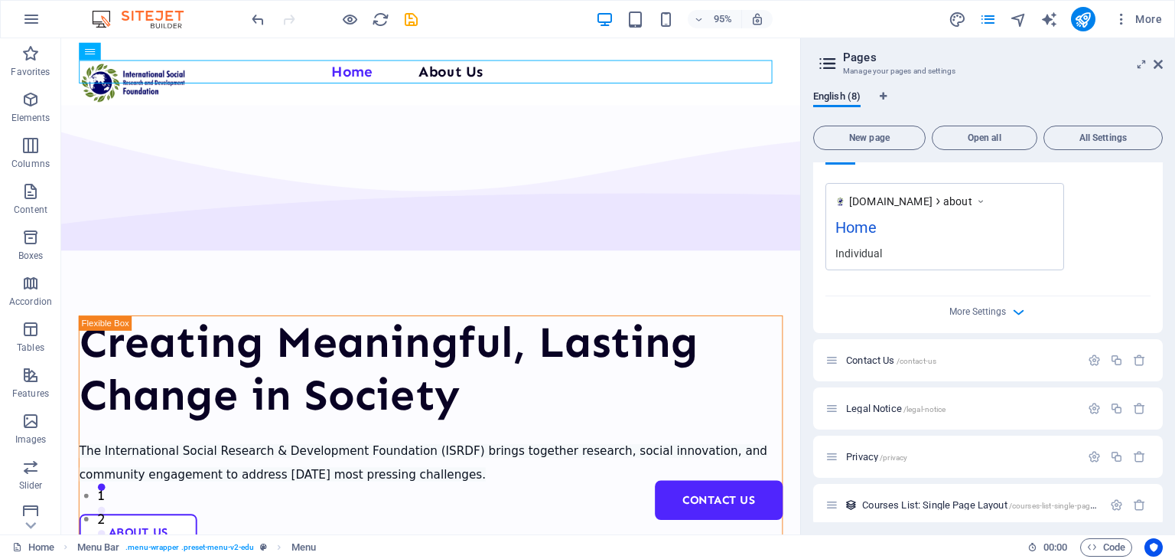
scroll to position [492, 0]
type input "/about"
click at [959, 206] on span "about" at bounding box center [957, 198] width 29 height 15
click at [961, 203] on span "about" at bounding box center [957, 198] width 29 height 15
click at [973, 200] on span "about" at bounding box center [957, 198] width 29 height 15
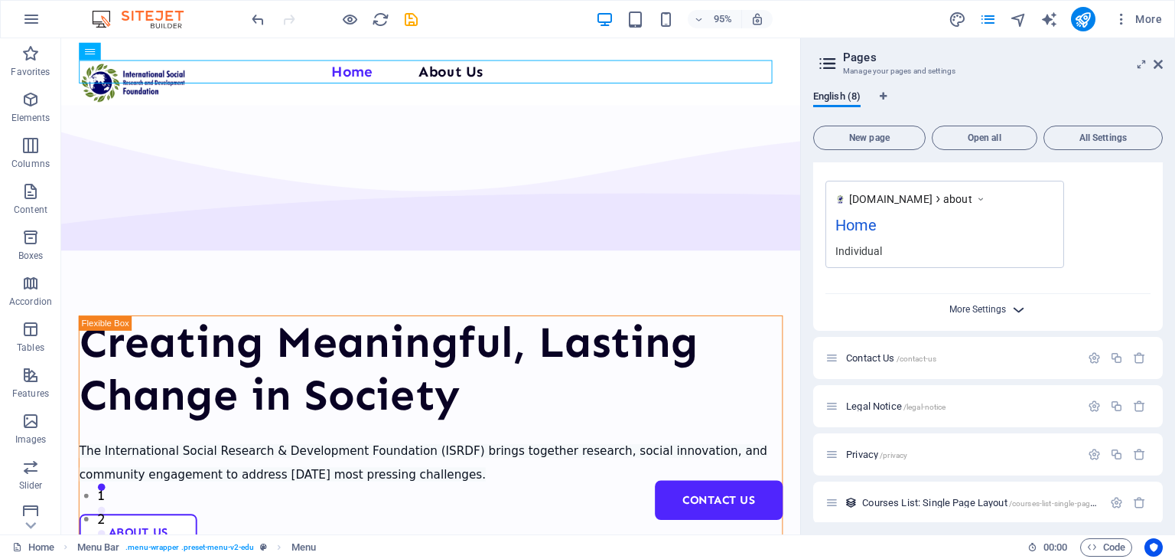
click at [964, 306] on span "More Settings" at bounding box center [978, 309] width 57 height 11
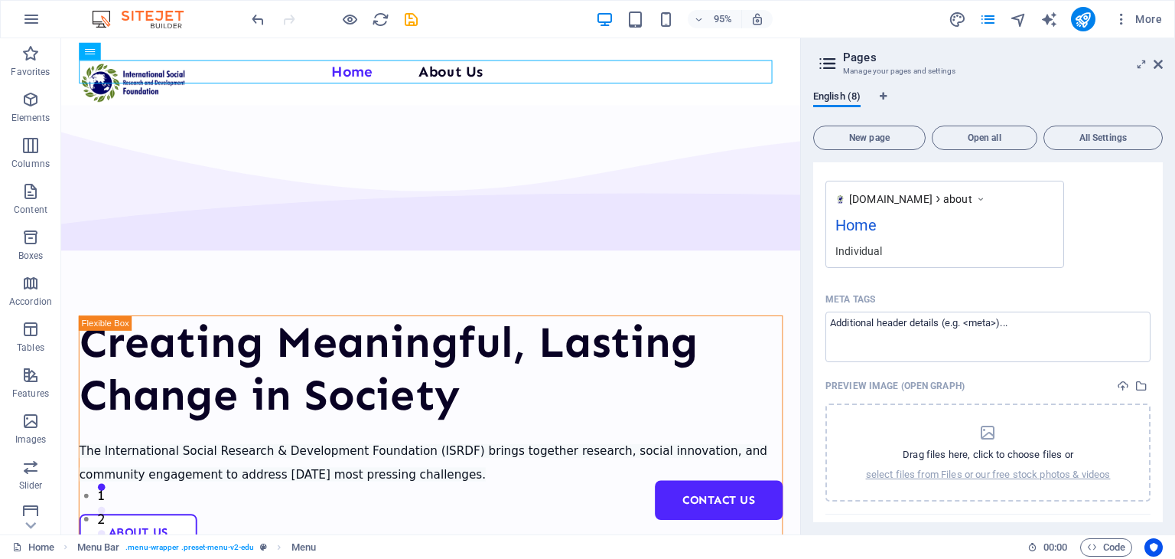
click at [1162, 350] on div "English (8) New page Open all All Settings Home / About Us /about Name About Us…" at bounding box center [988, 306] width 374 height 456
drag, startPoint x: 1158, startPoint y: 347, endPoint x: 1158, endPoint y: 383, distance: 36.0
click at [1158, 383] on div "Name About Us ​ URL SLUG /about ​ SEO Title AI Home ​ 54 / 580 Px SEO Descripti…" at bounding box center [988, 155] width 350 height 790
click at [1161, 373] on div "English (8) New page Open all All Settings Home / About Us /about Name About Us…" at bounding box center [988, 306] width 374 height 456
drag, startPoint x: 1158, startPoint y: 373, endPoint x: 1162, endPoint y: 383, distance: 10.7
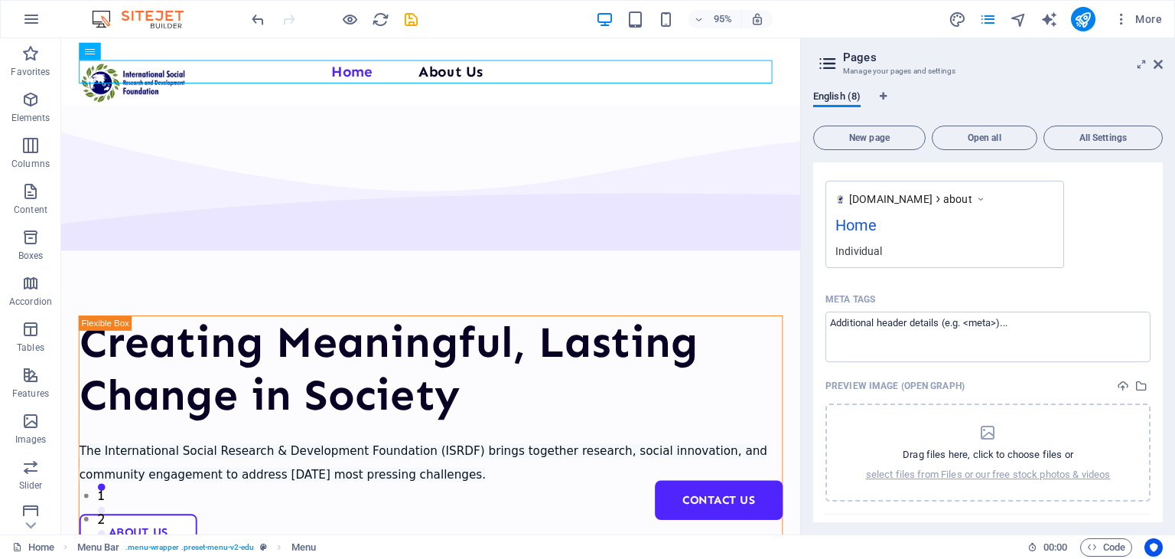
click at [1162, 383] on div "Home / About Us /about Name About Us ​ URL SLUG /about ​ SEO Title AI Home ​ 54…" at bounding box center [988, 342] width 350 height 360
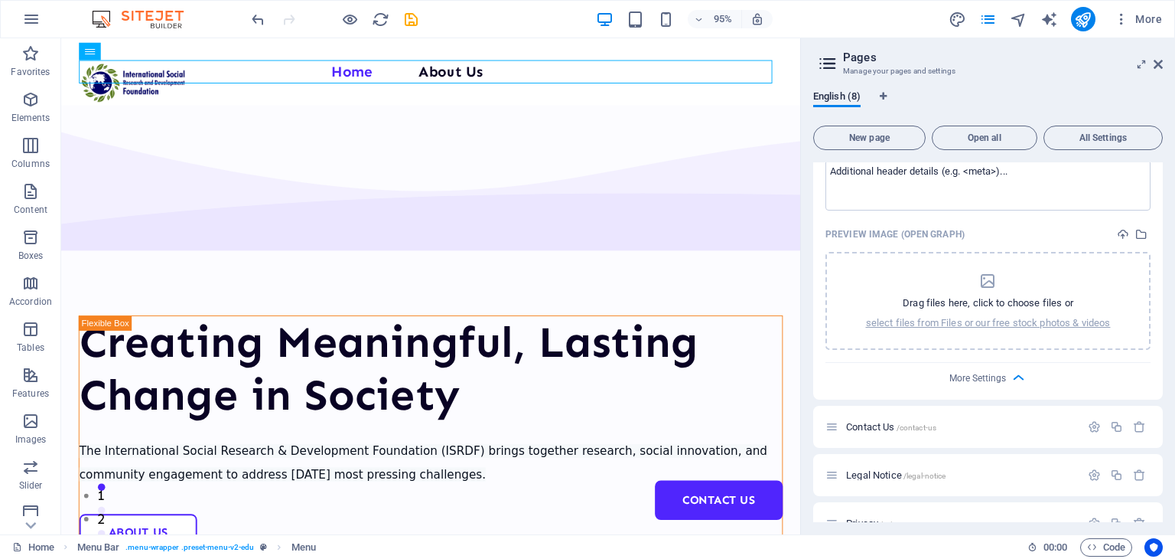
scroll to position [637, 0]
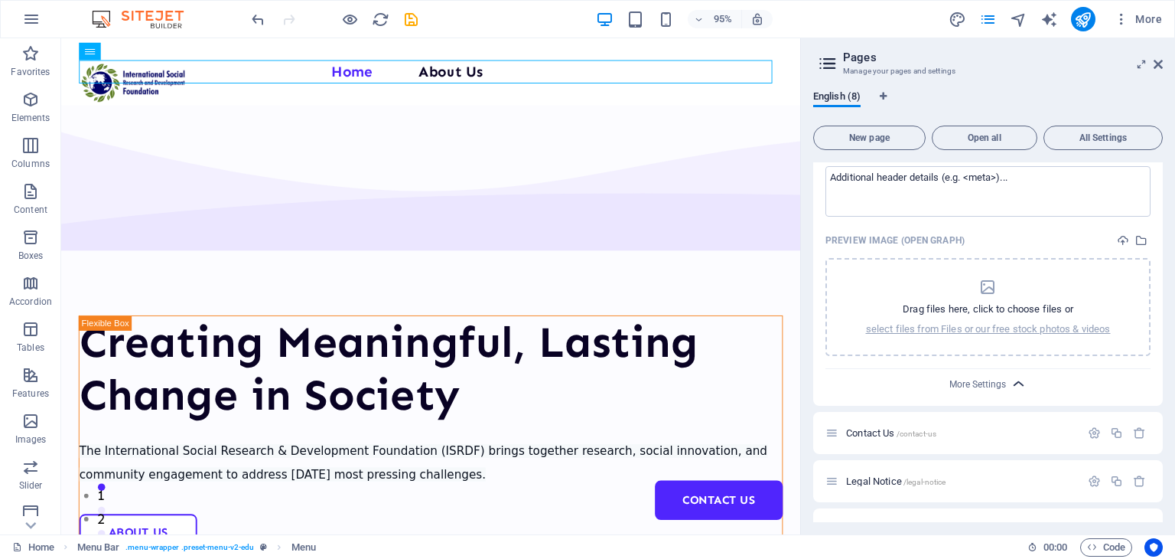
click at [993, 376] on span "More Settings" at bounding box center [988, 384] width 18 height 18
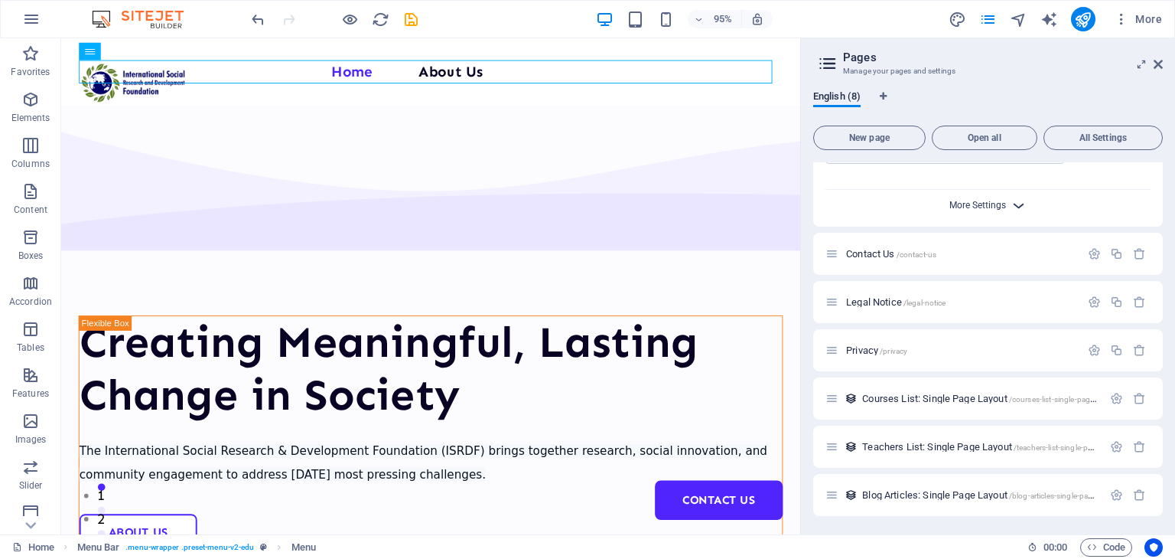
scroll to position [596, 0]
click at [999, 208] on span "More Settings" at bounding box center [978, 205] width 57 height 11
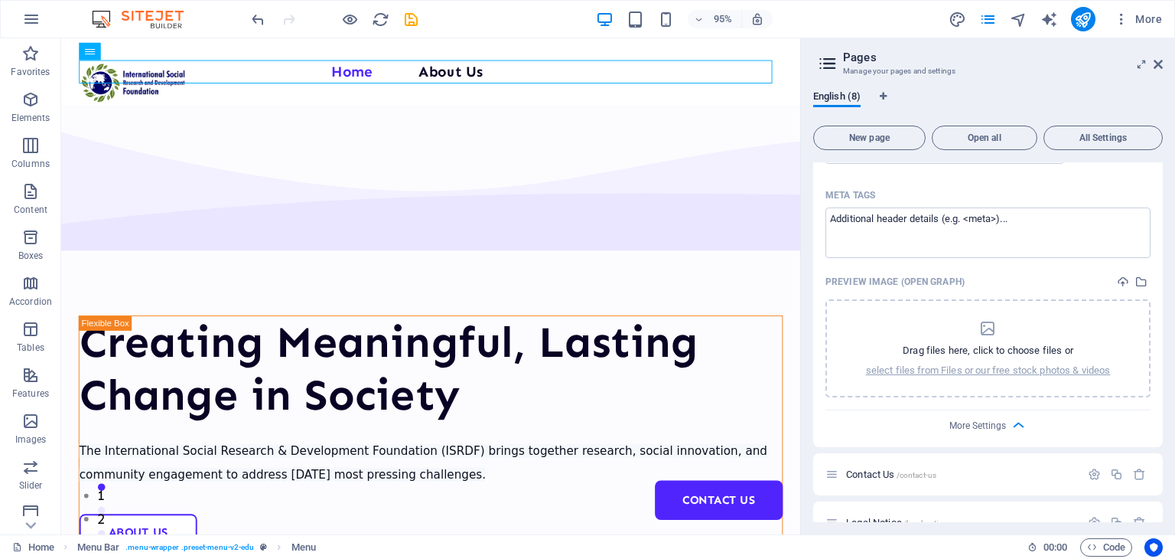
click at [1159, 408] on div "Name About Us ​ URL SLUG /about ​ SEO Title AI Home ​ 54 / 580 Px SEO Descripti…" at bounding box center [988, 51] width 350 height 790
drag, startPoint x: 1158, startPoint y: 408, endPoint x: 1156, endPoint y: 367, distance: 41.4
click at [1156, 367] on div "Name About Us ​ URL SLUG /about ​ SEO Title AI Home ​ 54 / 580 Px SEO Descripti…" at bounding box center [988, 51] width 350 height 790
drag, startPoint x: 1156, startPoint y: 367, endPoint x: 1157, endPoint y: 358, distance: 8.5
click at [1157, 358] on div "Name About Us ​ URL SLUG /about ​ SEO Title AI Home ​ 54 / 580 Px SEO Descripti…" at bounding box center [988, 51] width 350 height 790
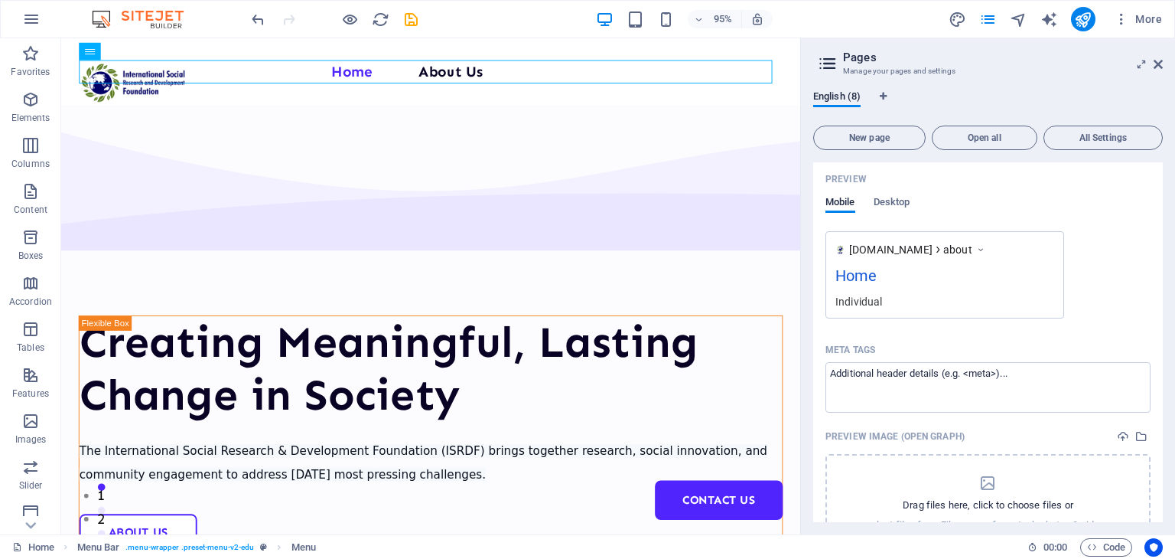
scroll to position [423, 0]
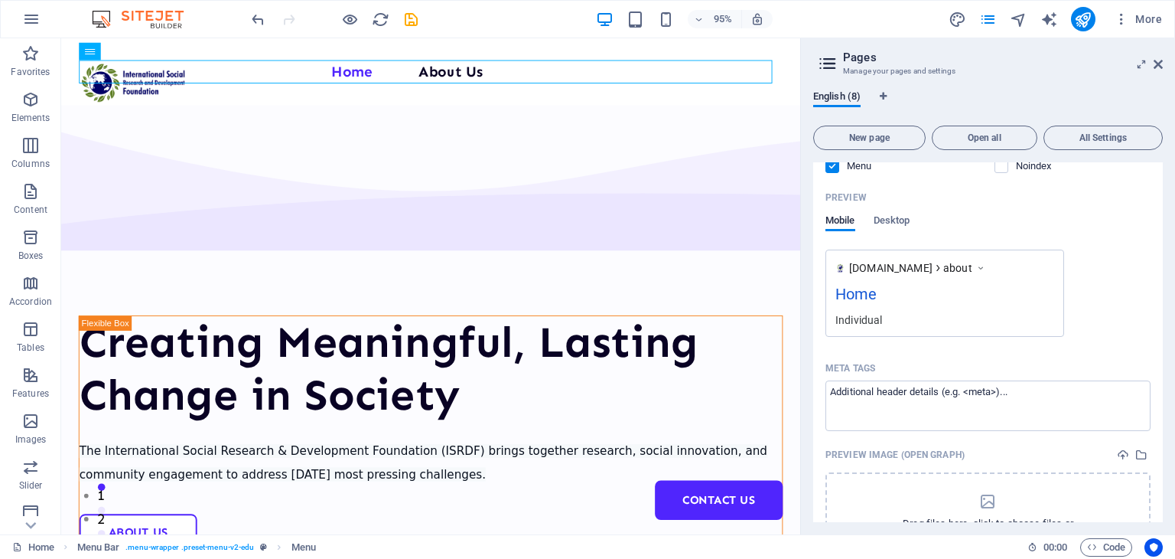
click at [867, 319] on div "Individual" at bounding box center [945, 319] width 219 height 16
click at [868, 319] on div "Individual" at bounding box center [945, 319] width 219 height 16
click at [857, 294] on div "Home" at bounding box center [945, 297] width 219 height 30
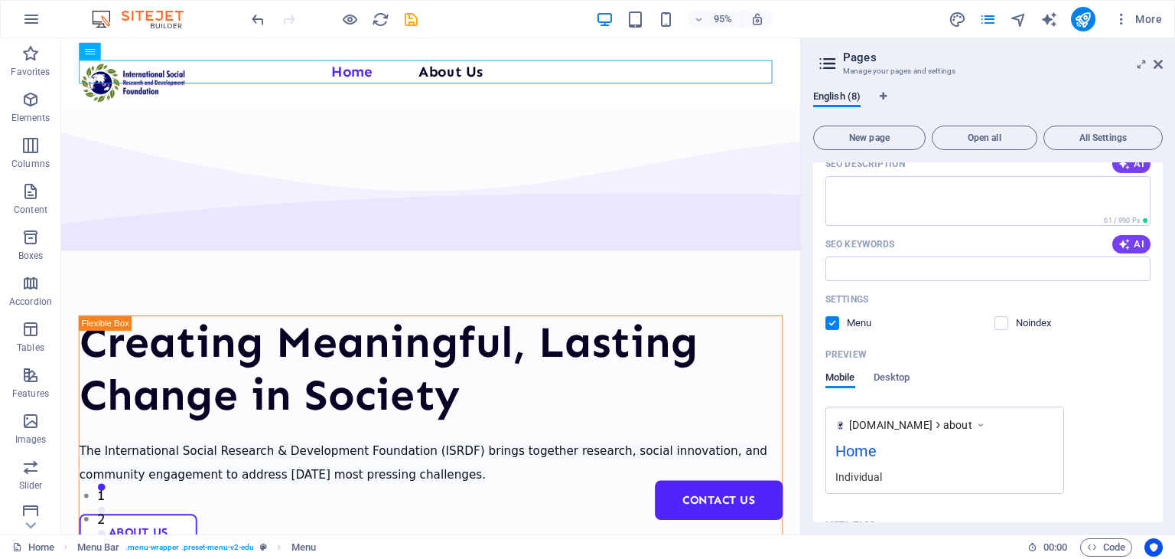
scroll to position [263, 0]
click at [897, 386] on span "Desktop" at bounding box center [892, 381] width 37 height 21
click at [847, 380] on span "Mobile" at bounding box center [841, 381] width 30 height 21
click at [872, 380] on div "Mobile Desktop" at bounding box center [868, 388] width 84 height 29
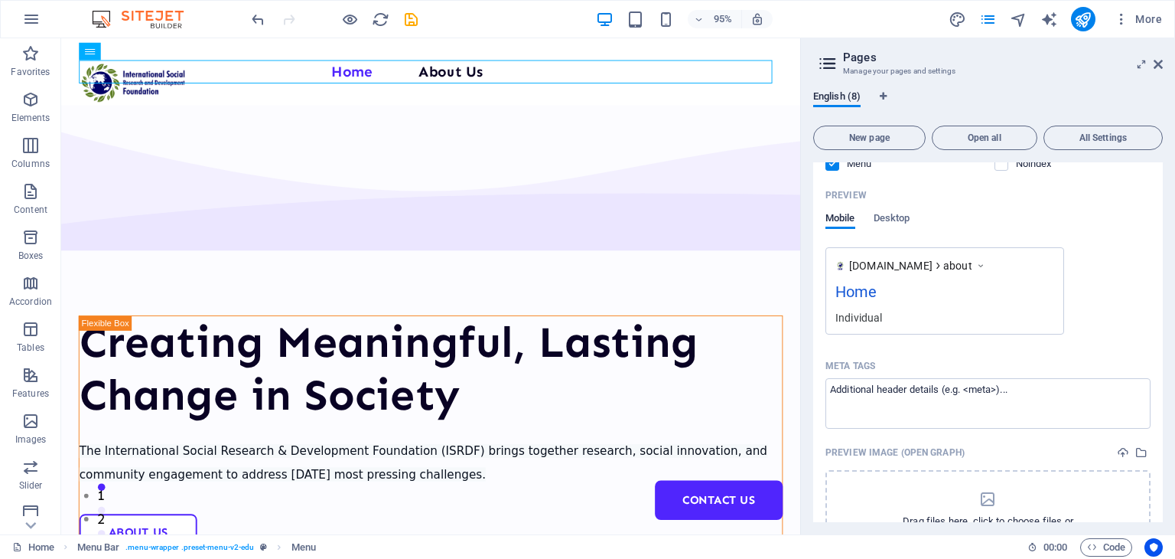
scroll to position [432, 0]
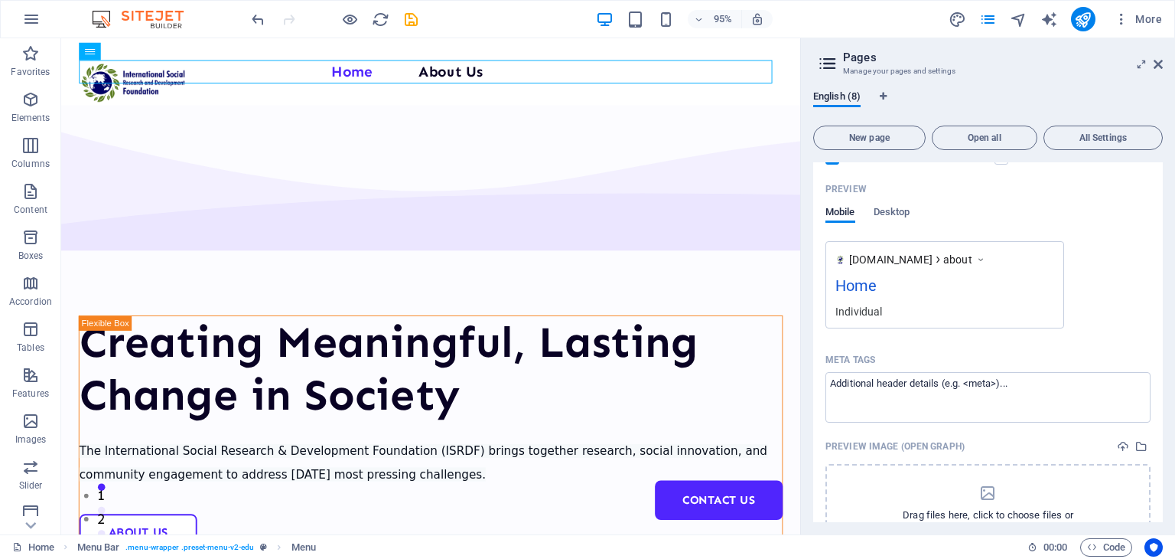
drag, startPoint x: 1158, startPoint y: 347, endPoint x: 1168, endPoint y: 409, distance: 63.5
click at [1168, 409] on div "English (8) New page Open all All Settings Home / About Us /about Name About Us…" at bounding box center [988, 306] width 374 height 456
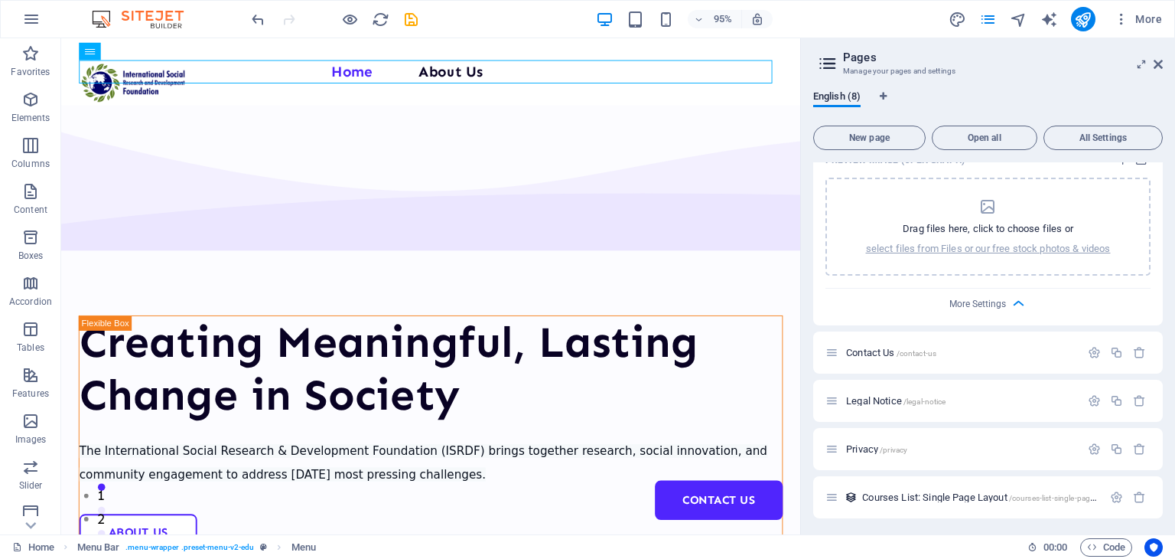
scroll to position [722, 0]
click at [981, 292] on span "More Settings" at bounding box center [988, 300] width 18 height 18
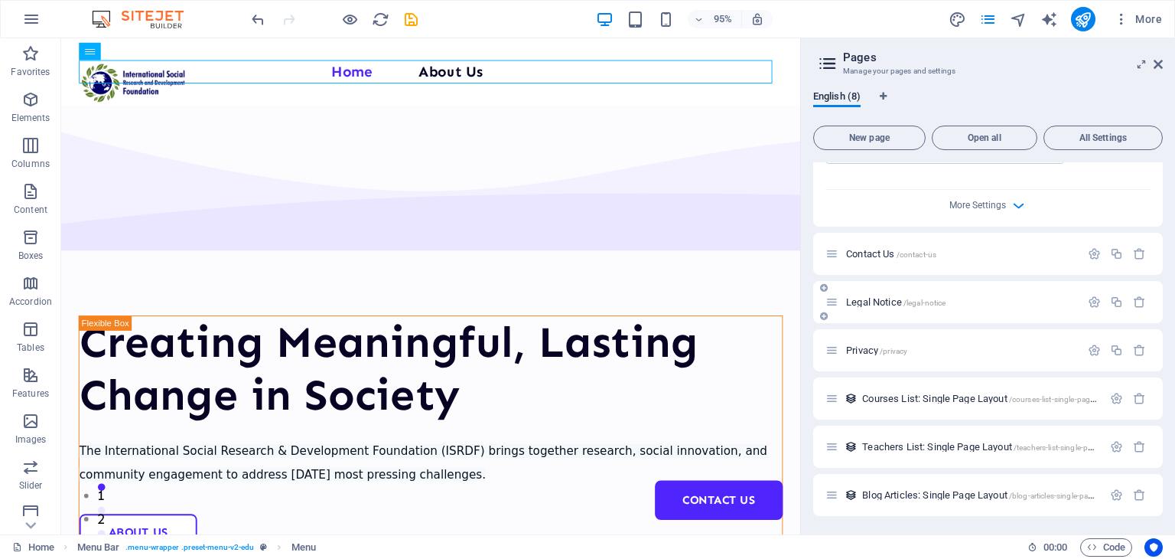
scroll to position [596, 0]
click at [983, 295] on div "Legal Notice /legal-notice" at bounding box center [953, 302] width 255 height 18
click at [968, 205] on span "More Settings" at bounding box center [978, 205] width 57 height 11
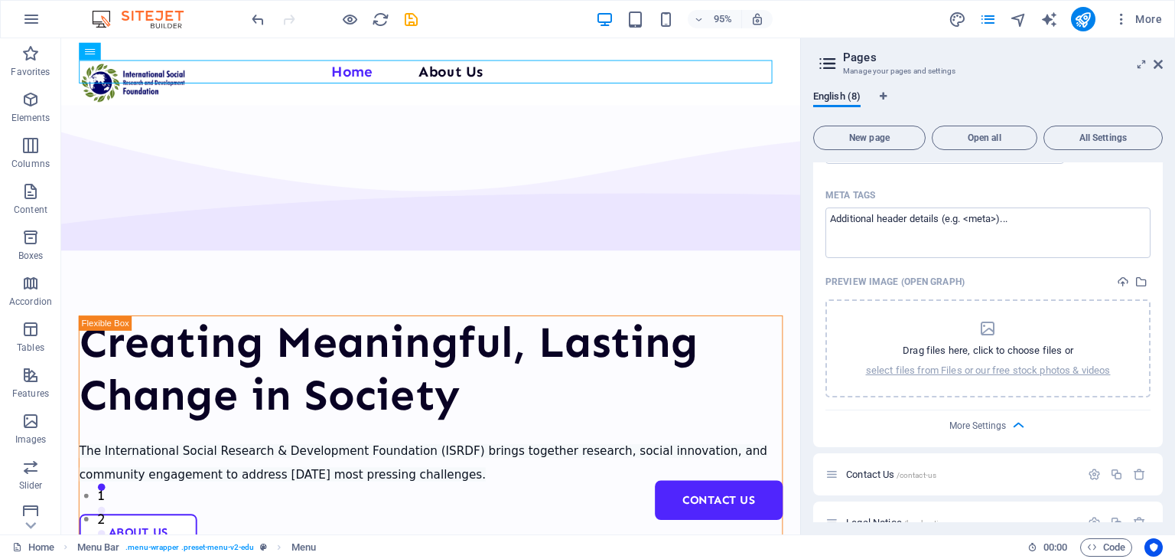
click at [968, 205] on div "Meta tags" at bounding box center [988, 195] width 325 height 24
click at [968, 207] on textarea "Meta tags ​" at bounding box center [988, 232] width 325 height 50
click at [972, 417] on div "More Settings" at bounding box center [988, 422] width 325 height 24
click at [973, 422] on span "More Settings" at bounding box center [978, 425] width 57 height 11
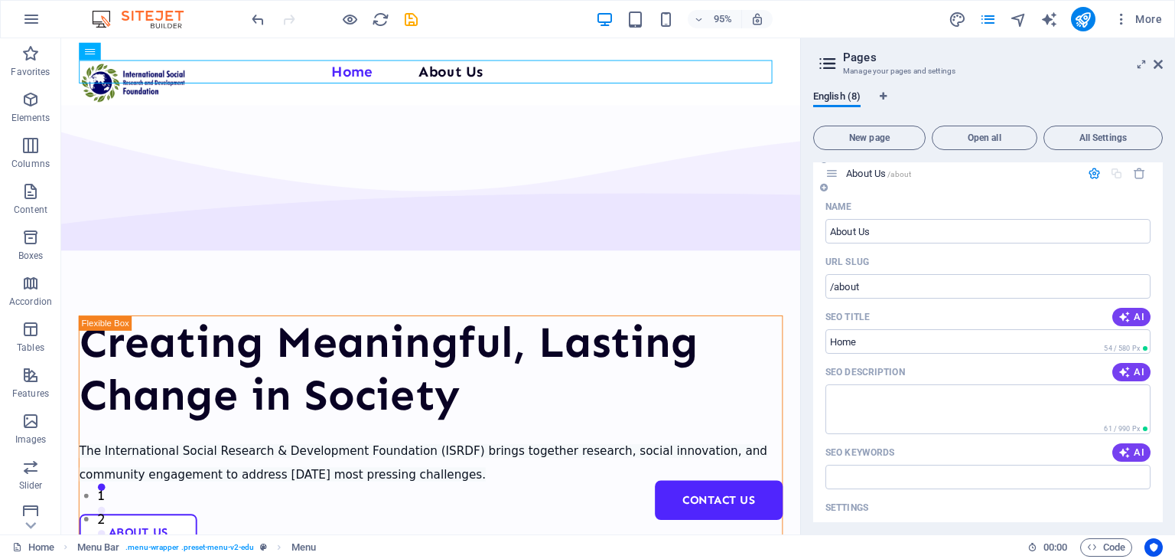
scroll to position [0, 0]
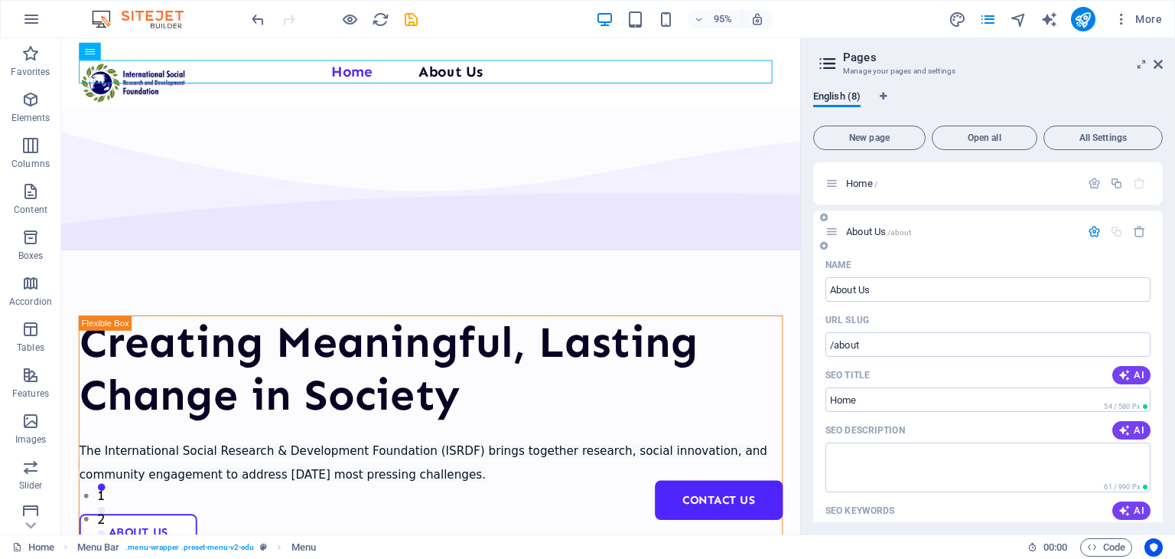
click at [1089, 236] on icon "button" at bounding box center [1094, 231] width 13 height 13
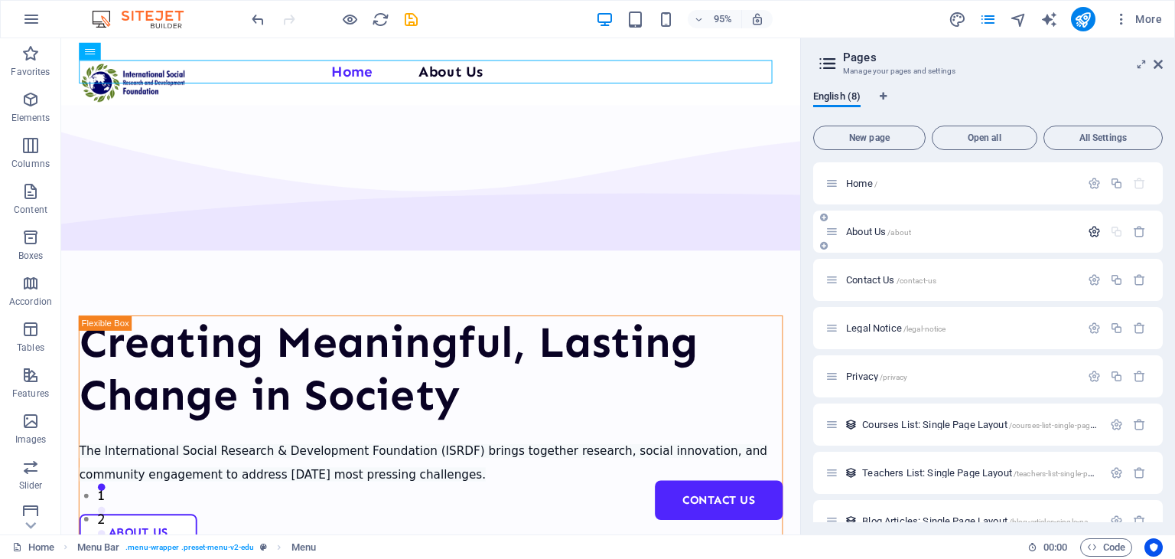
click at [1090, 234] on icon "button" at bounding box center [1094, 231] width 13 height 13
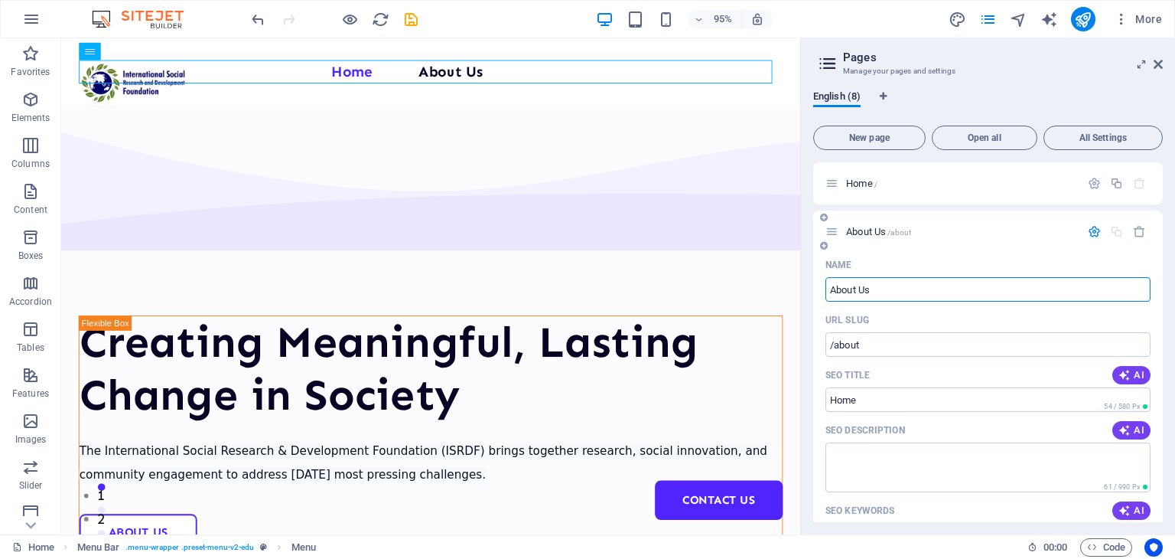
click at [1035, 291] on input "About Us" at bounding box center [988, 289] width 325 height 24
click at [1018, 346] on input "/about" at bounding box center [988, 344] width 325 height 24
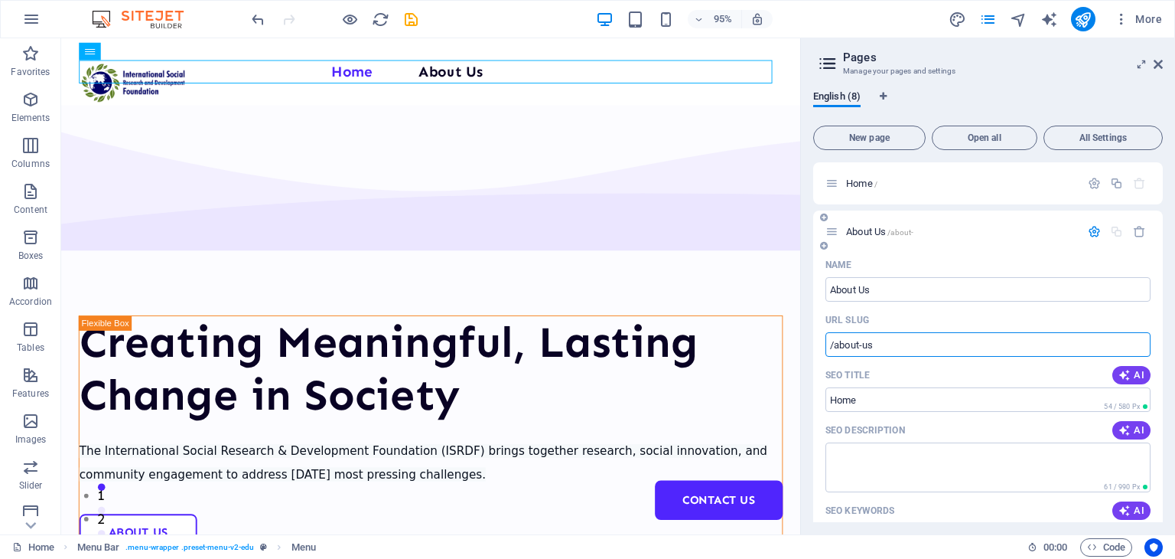
type input "/about-us"
click at [1088, 232] on icon "button" at bounding box center [1094, 231] width 13 height 13
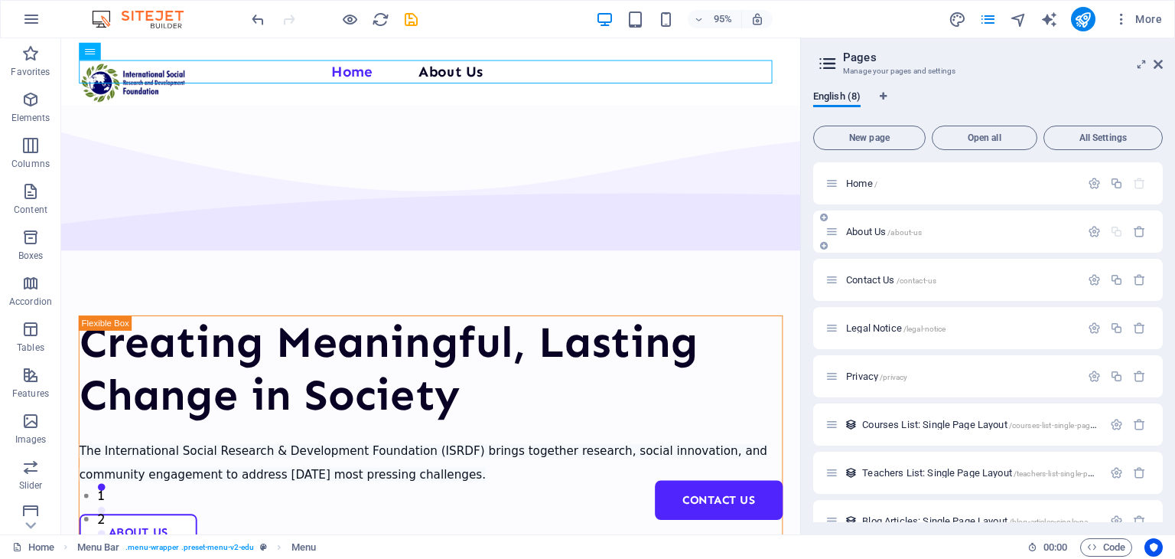
click at [1050, 233] on p "About Us /about-us" at bounding box center [961, 231] width 230 height 10
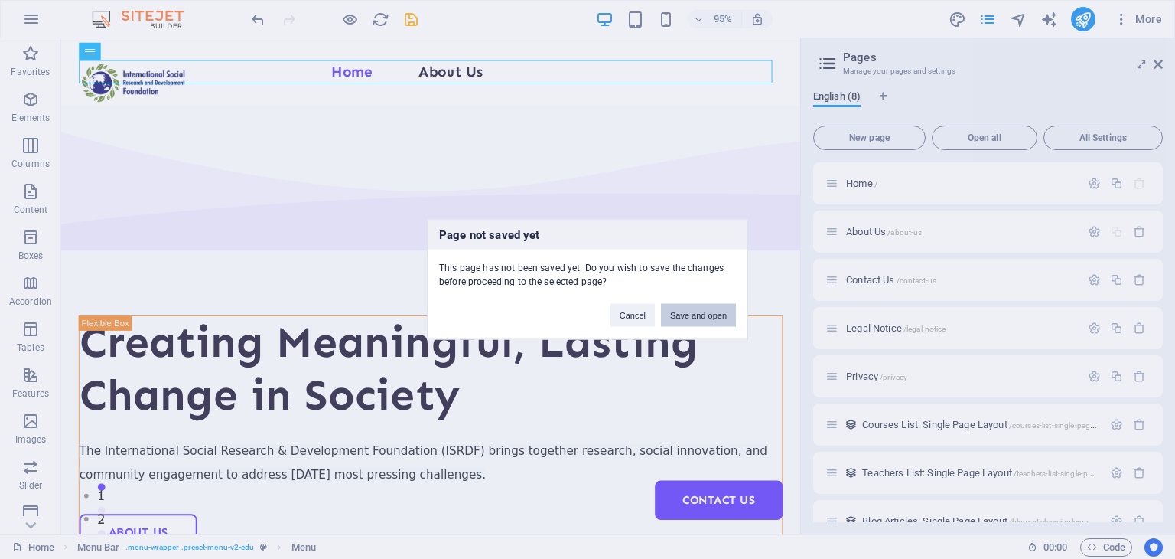
click at [702, 313] on button "Save and open" at bounding box center [698, 315] width 75 height 23
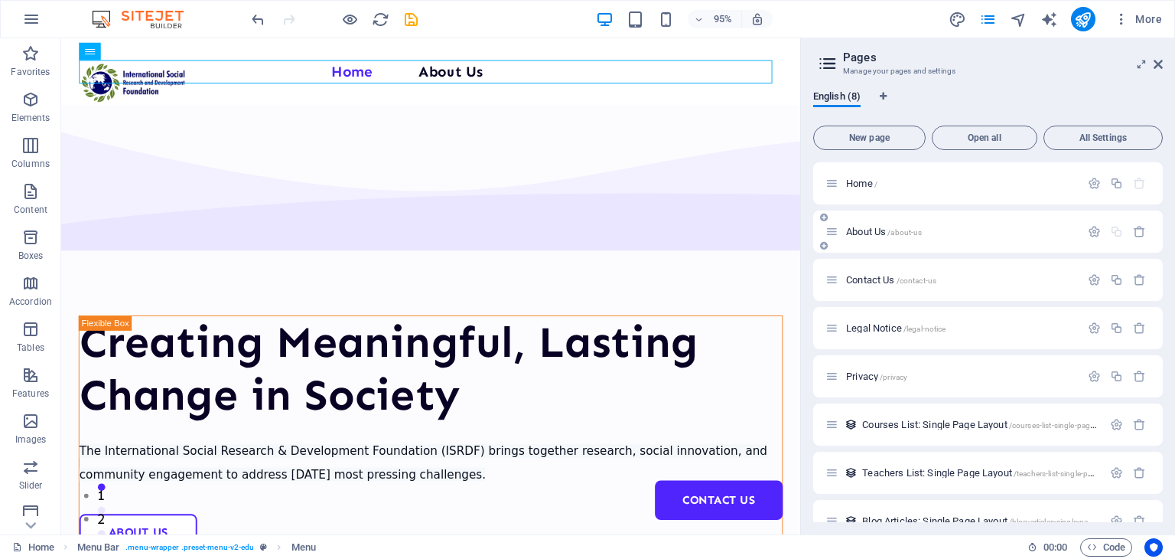
click at [1056, 227] on p "About Us /about-us" at bounding box center [961, 231] width 230 height 10
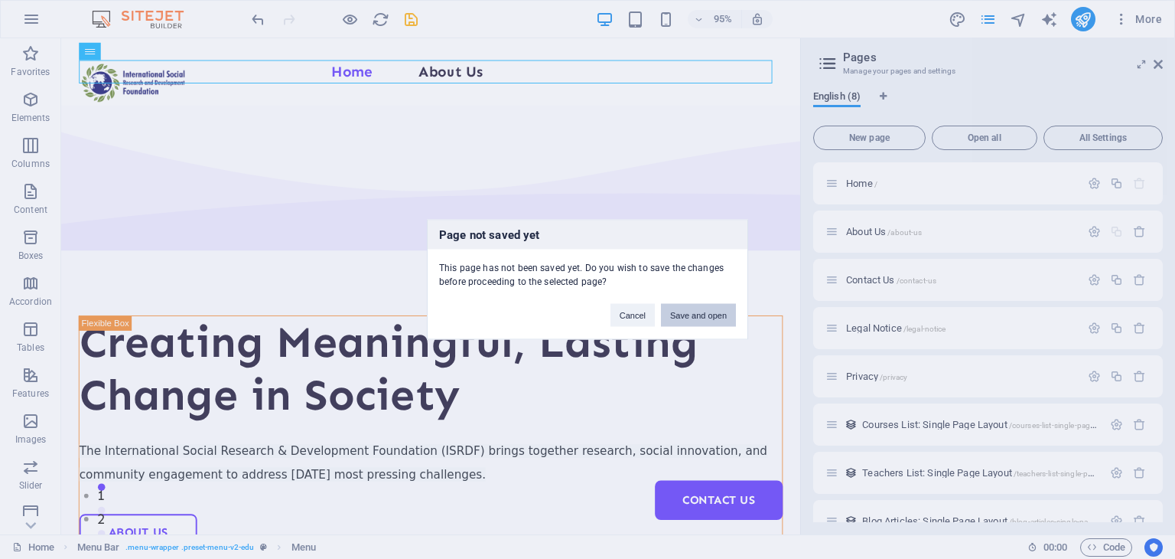
click at [694, 315] on button "Save and open" at bounding box center [698, 315] width 75 height 23
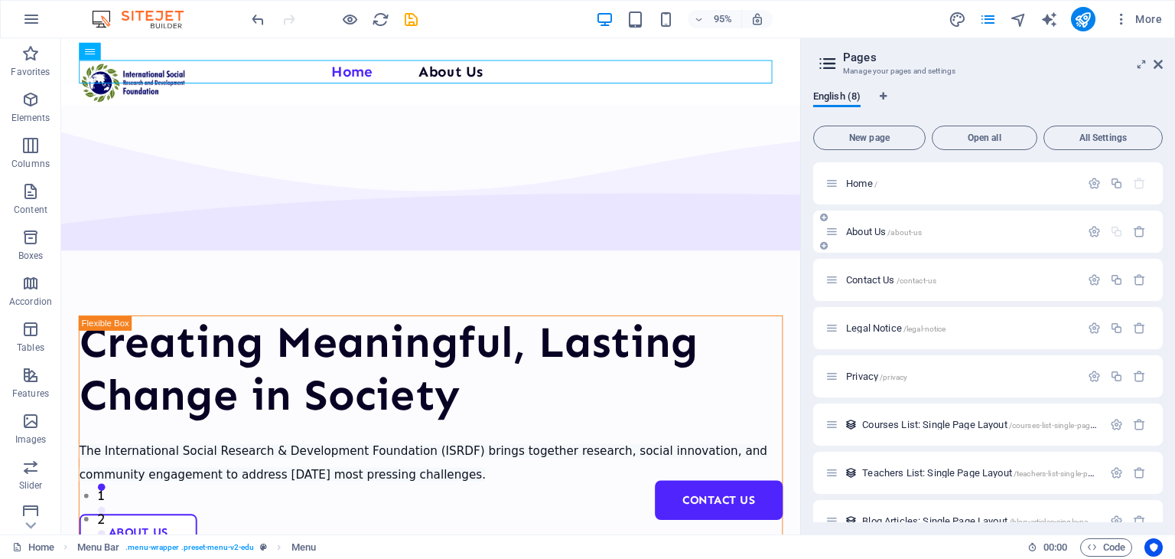
click at [828, 236] on icon at bounding box center [832, 231] width 13 height 13
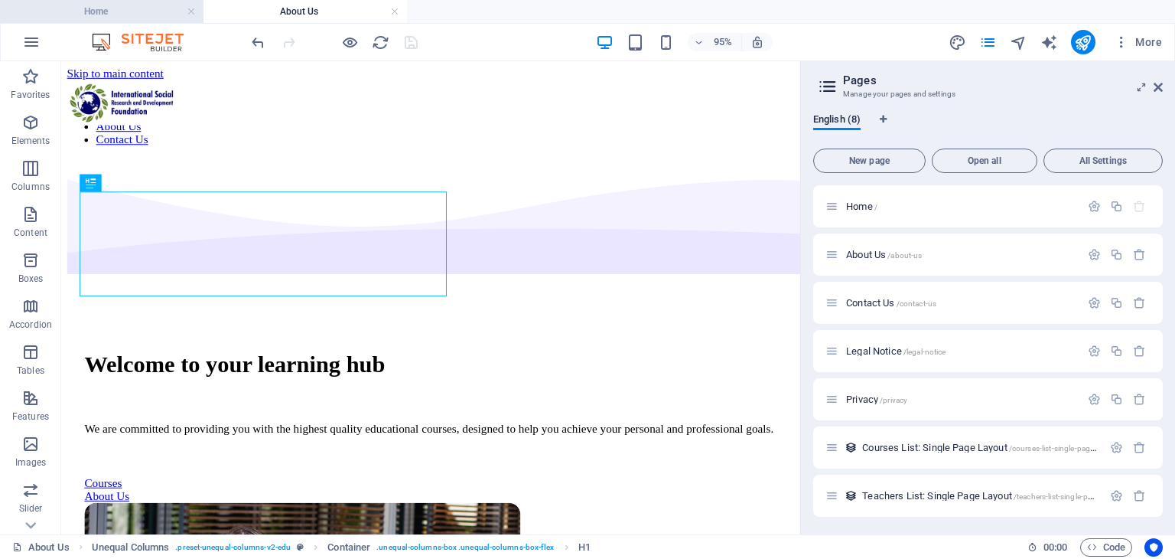
click at [89, 21] on li "Home" at bounding box center [102, 11] width 204 height 23
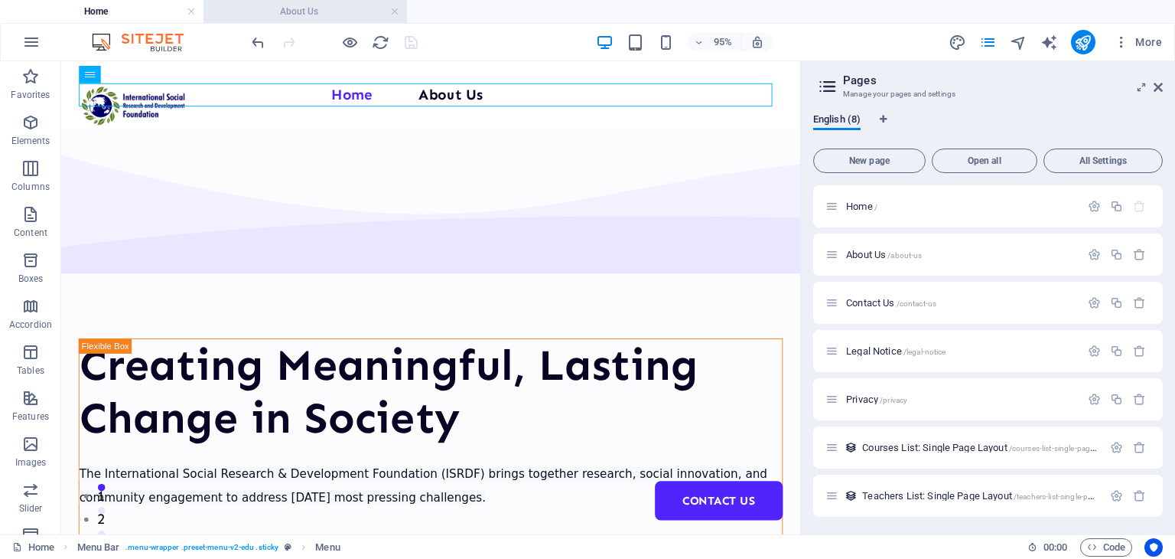
click at [289, 10] on h4 "About Us" at bounding box center [306, 11] width 204 height 17
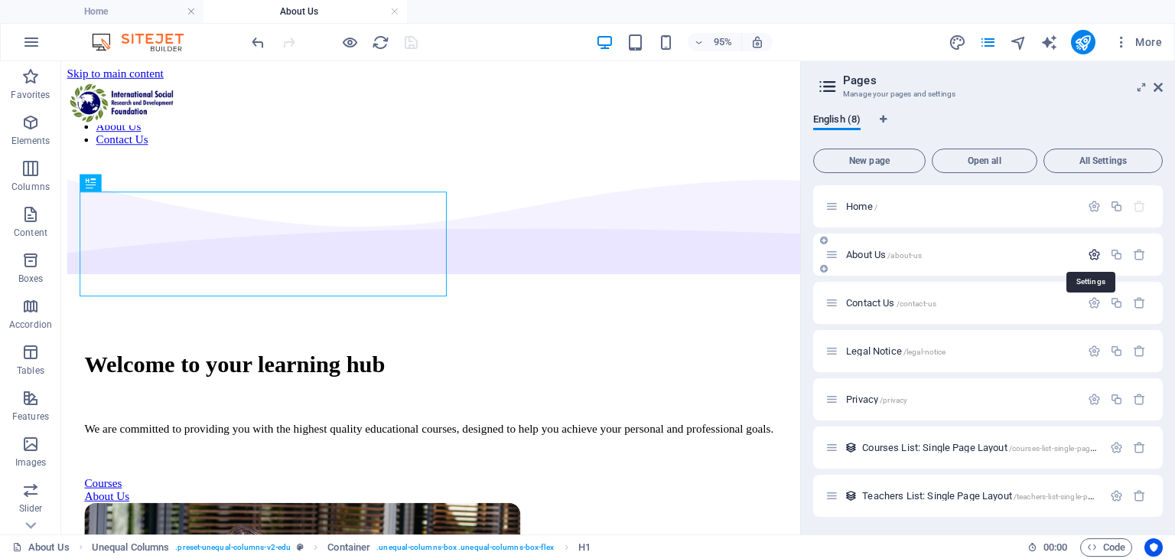
click at [1088, 251] on icon "button" at bounding box center [1094, 254] width 13 height 13
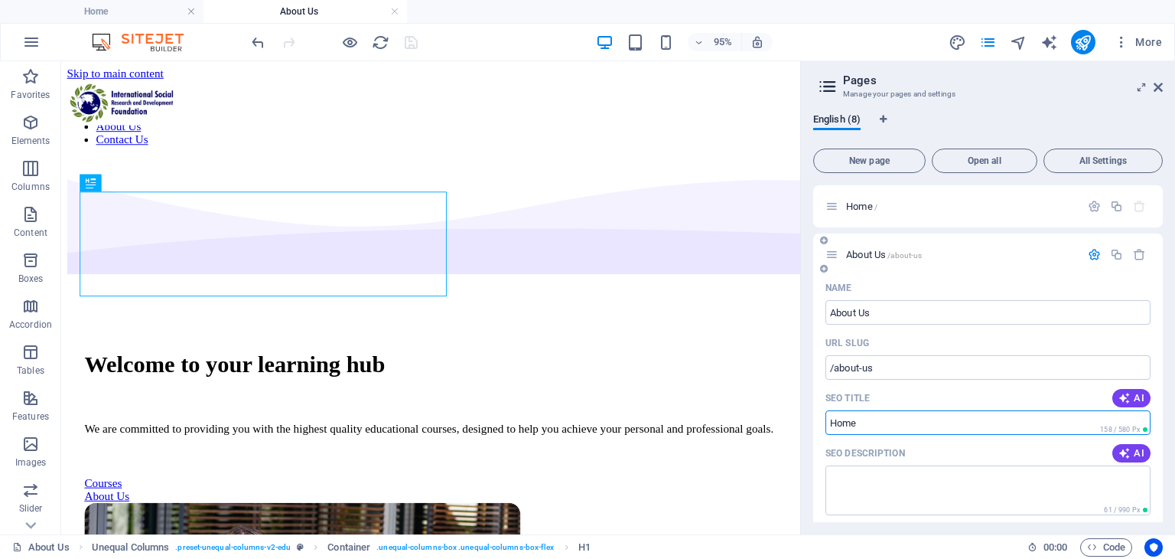
click at [942, 419] on input "Home" at bounding box center [988, 422] width 325 height 24
type input "H"
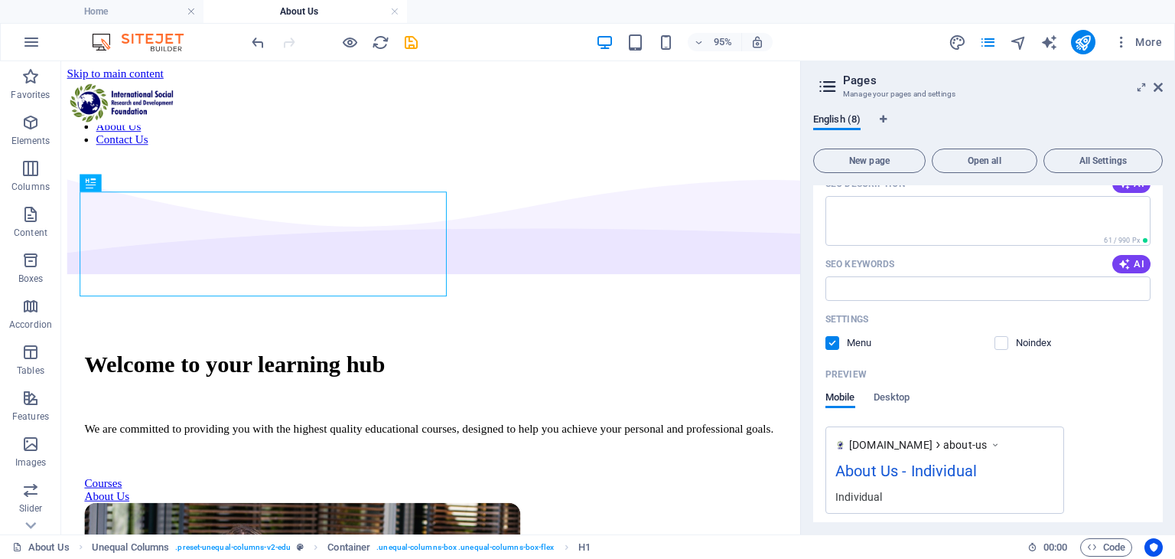
scroll to position [283, 0]
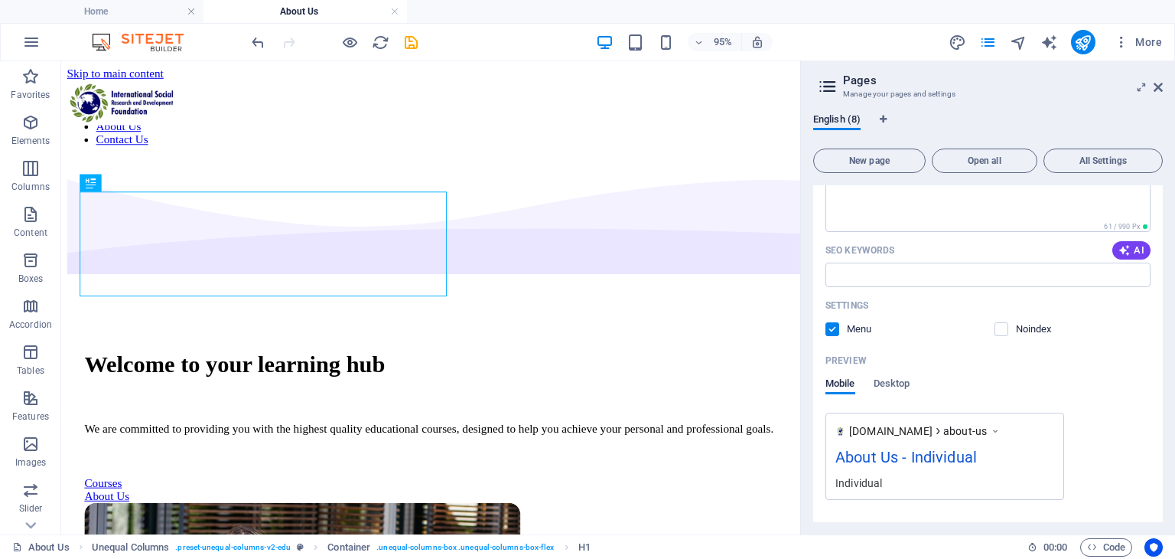
click at [1015, 386] on div "Mobile Desktop" at bounding box center [988, 391] width 325 height 29
click at [904, 463] on div "About Us - Individual" at bounding box center [945, 460] width 219 height 30
drag, startPoint x: 934, startPoint y: 460, endPoint x: 1014, endPoint y: 466, distance: 79.8
click at [1014, 466] on div "About Us - Individual" at bounding box center [945, 460] width 219 height 30
drag, startPoint x: 937, startPoint y: 448, endPoint x: 966, endPoint y: 457, distance: 30.3
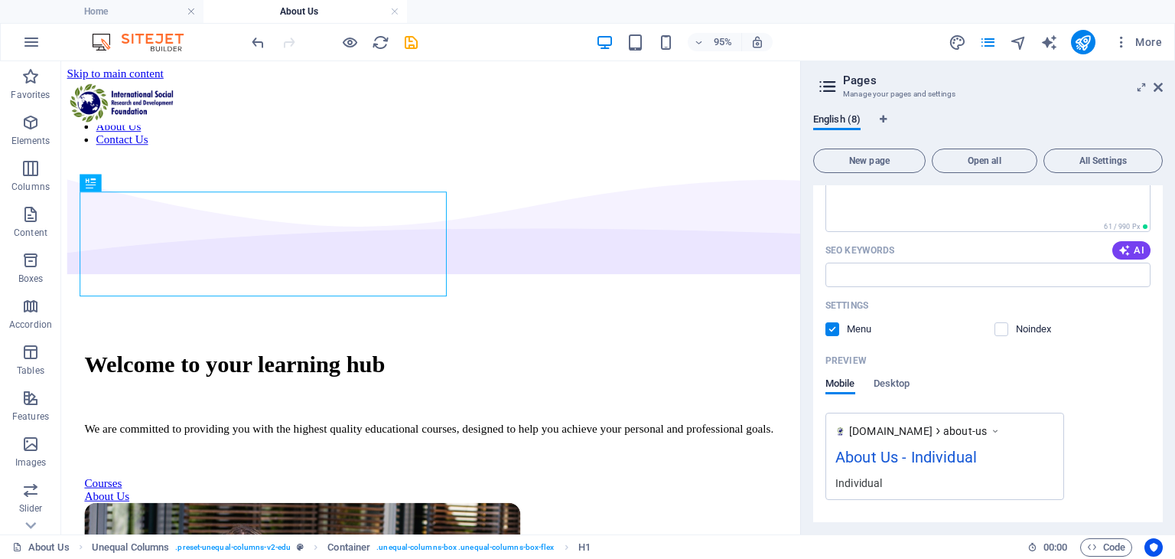
click at [966, 457] on div "About Us - Individual" at bounding box center [945, 460] width 219 height 30
drag, startPoint x: 1160, startPoint y: 376, endPoint x: 1162, endPoint y: 389, distance: 13.9
click at [1162, 389] on div "Home / About Us /about-us Name About Us ​ URL SLUG /about-us ​ SEO Title AI ​ 1…" at bounding box center [988, 353] width 350 height 337
drag, startPoint x: 1158, startPoint y: 376, endPoint x: 1167, endPoint y: 445, distance: 69.4
click at [1167, 445] on div "English (8) New page Open all All Settings Home / About Us /about-us Name About…" at bounding box center [988, 317] width 374 height 433
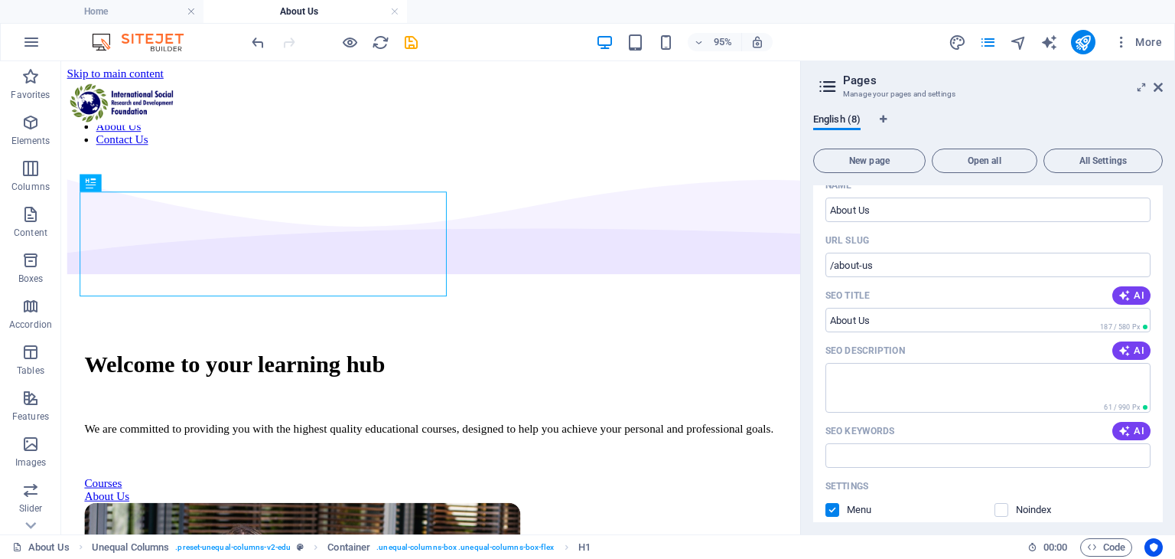
scroll to position [0, 0]
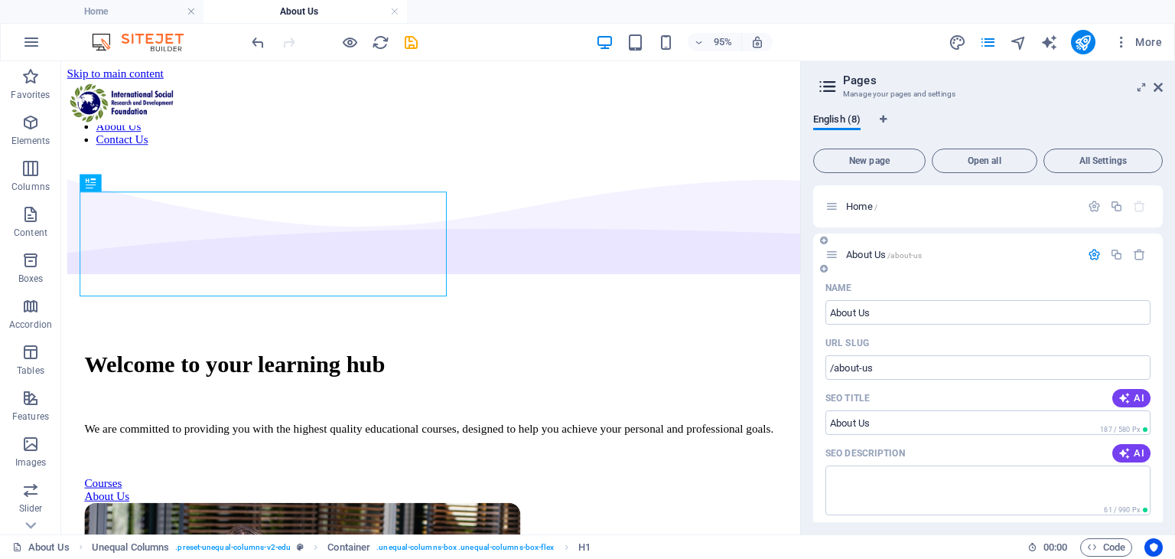
click at [1088, 254] on icon "button" at bounding box center [1094, 254] width 13 height 13
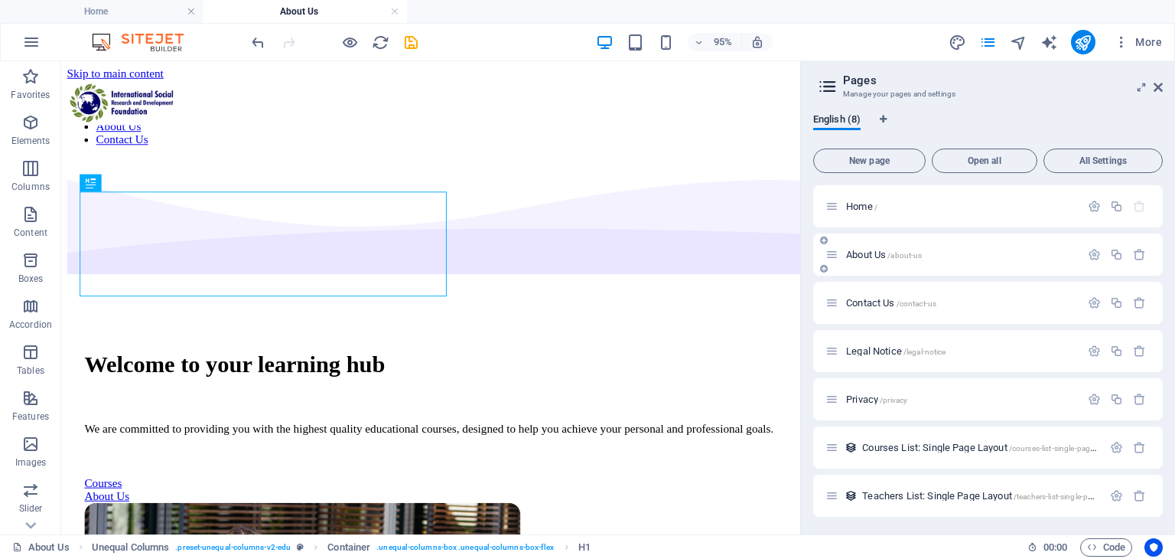
click at [839, 258] on div "About Us /about-us" at bounding box center [953, 255] width 255 height 18
click at [390, 13] on link at bounding box center [394, 12] width 9 height 15
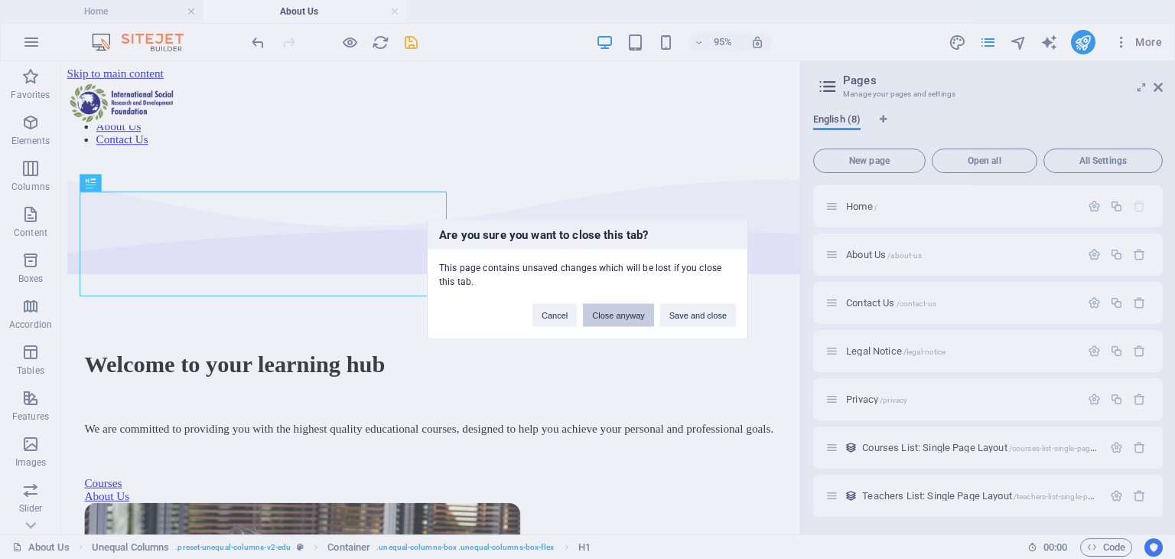
click at [631, 325] on div "Are you sure you want to close this tab? This page contains unsaved changes whi…" at bounding box center [587, 280] width 321 height 120
click at [631, 321] on button "Close anyway" at bounding box center [618, 315] width 70 height 23
click at [0, 0] on figure at bounding box center [0, 0] width 0 height 0
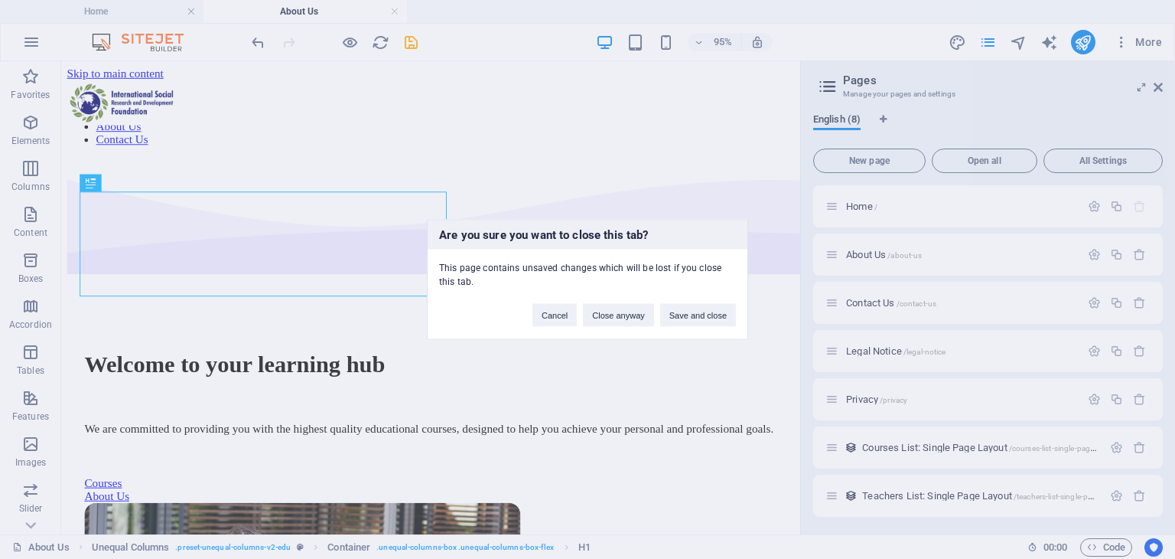
click at [0, 0] on figure at bounding box center [0, 0] width 0 height 0
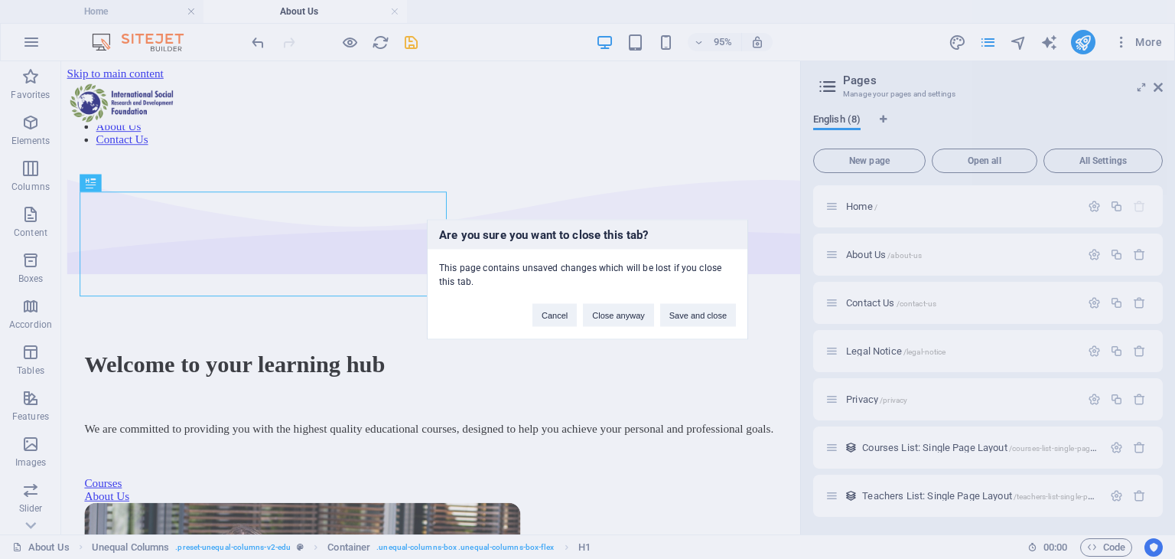
click at [0, 0] on figure at bounding box center [0, 0] width 0 height 0
select select "px"
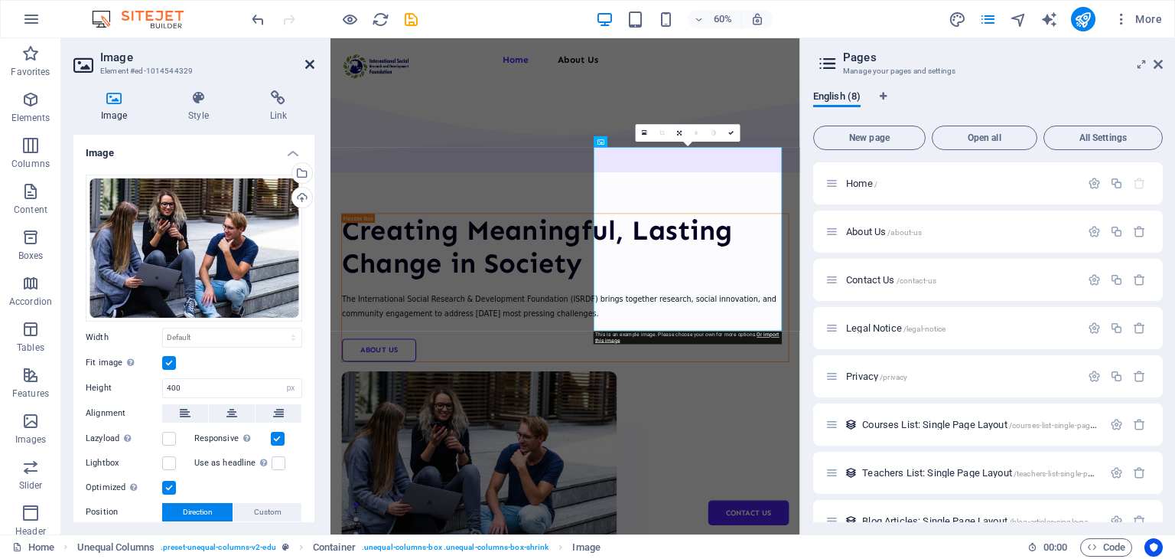
click at [312, 68] on icon at bounding box center [309, 64] width 9 height 12
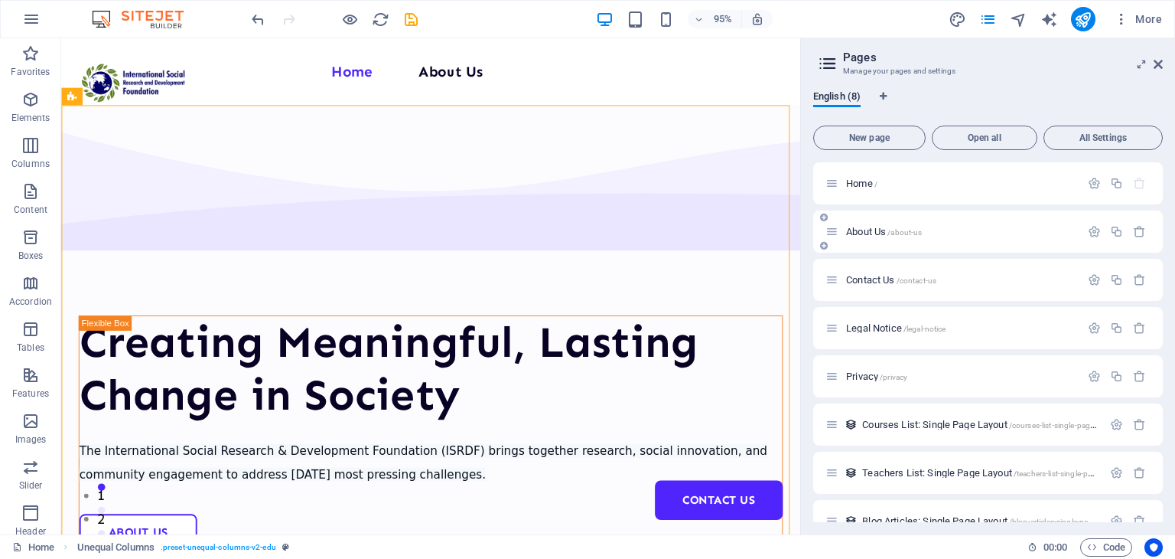
click at [837, 230] on icon at bounding box center [832, 231] width 13 height 13
click at [846, 233] on span "About Us /about-us" at bounding box center [884, 231] width 76 height 11
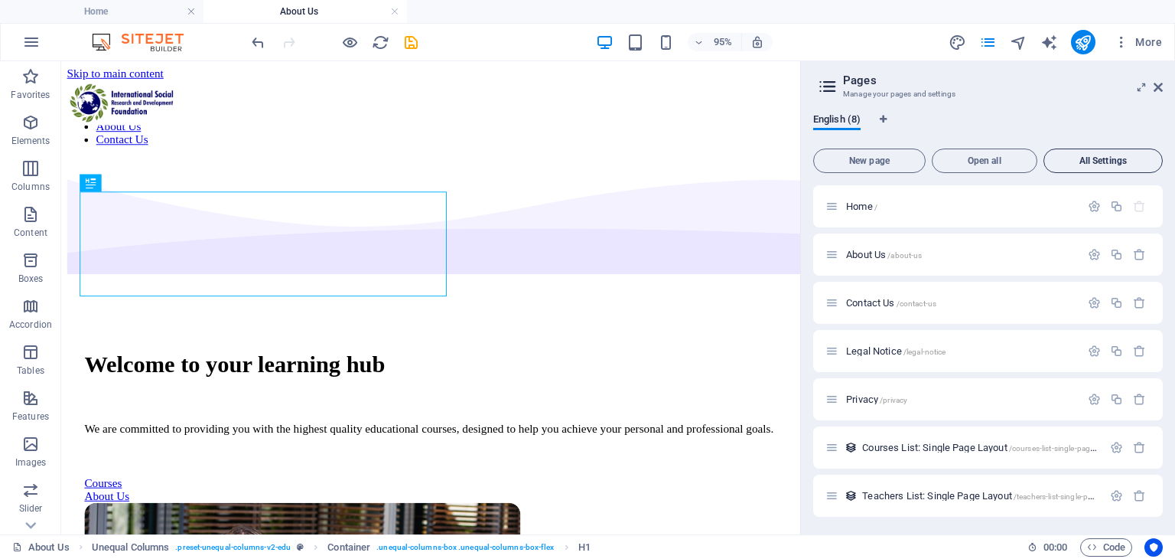
click at [1080, 161] on span "All Settings" at bounding box center [1104, 160] width 106 height 9
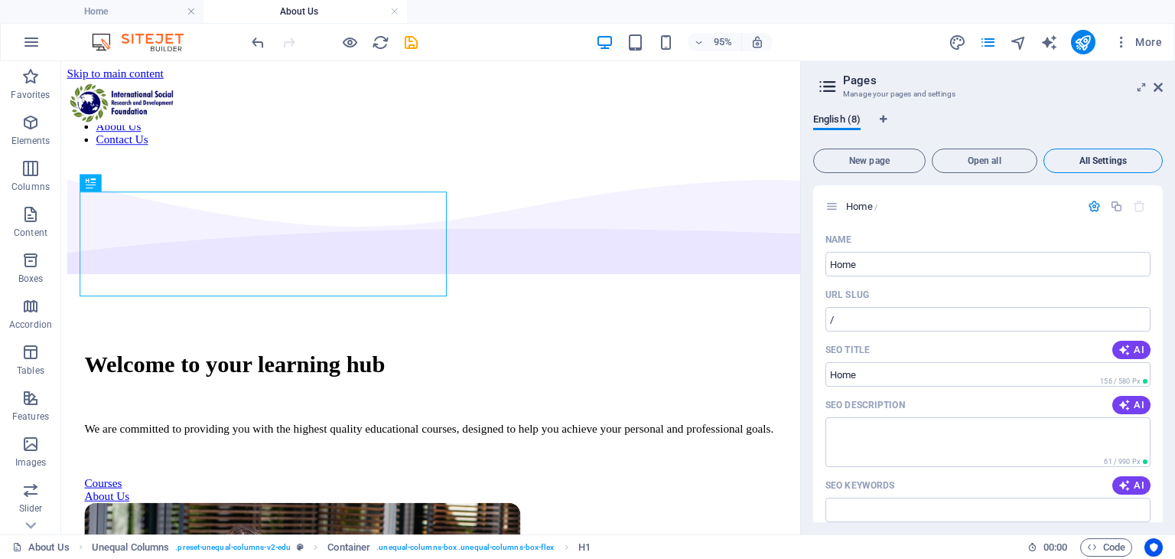
scroll to position [3211, 0]
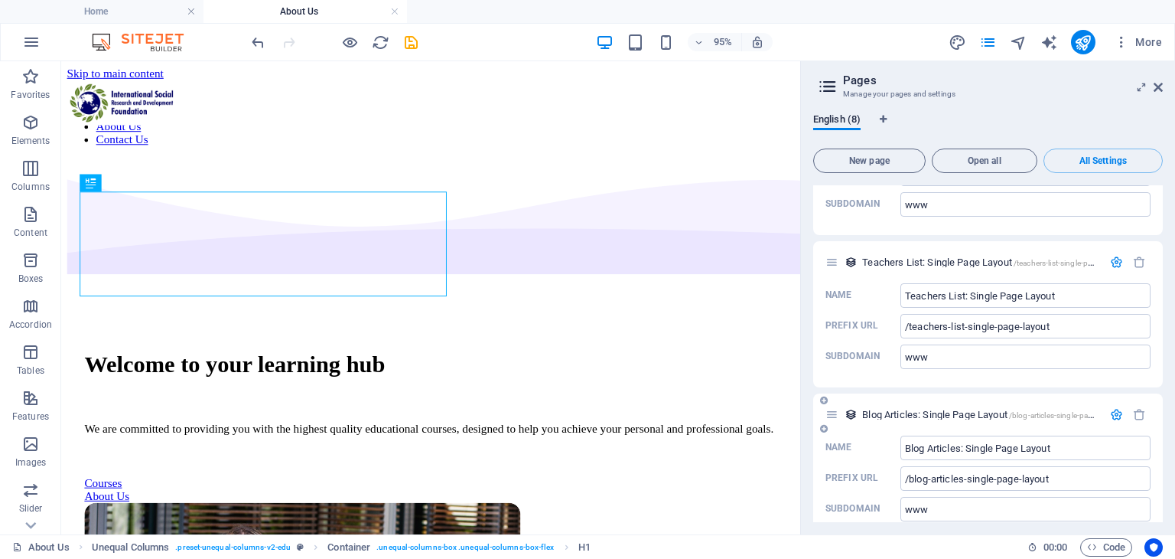
drag, startPoint x: 1158, startPoint y: 510, endPoint x: 1158, endPoint y: 494, distance: 15.3
click at [1158, 497] on div "Name Blog Articles: Single Page Layout ​ Prefix URL /blog-articles-single-page-…" at bounding box center [988, 487] width 350 height 104
drag, startPoint x: 1163, startPoint y: 502, endPoint x: 1142, endPoint y: 282, distance: 221.3
click at [1142, 282] on div "English (8) New page Open all All Settings Home / Name Home ​ URL SLUG / ​ SEO …" at bounding box center [988, 317] width 374 height 433
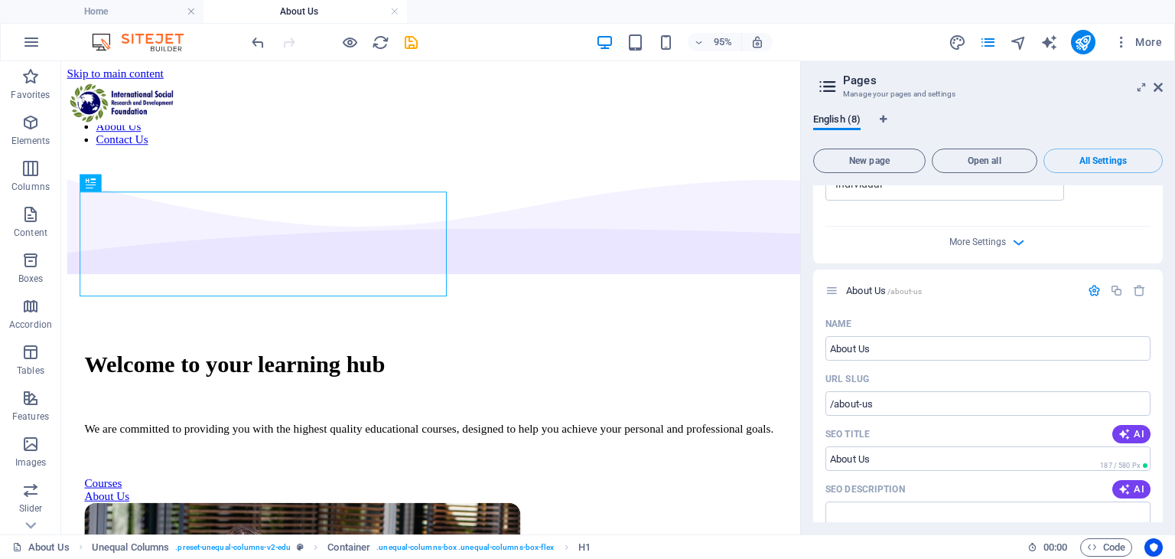
scroll to position [0, 0]
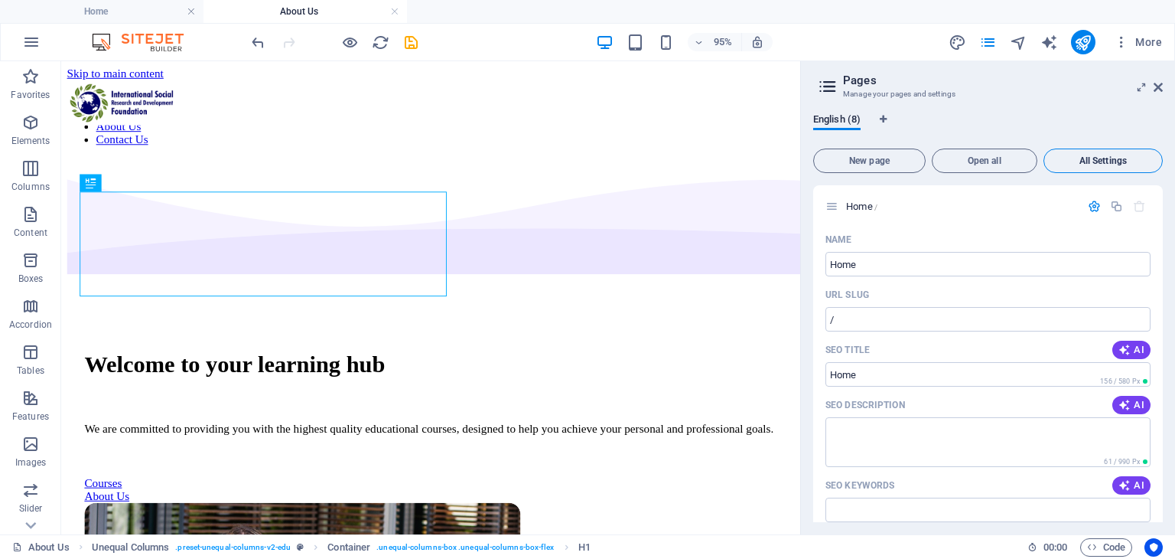
click at [1121, 158] on span "All Settings" at bounding box center [1104, 160] width 106 height 9
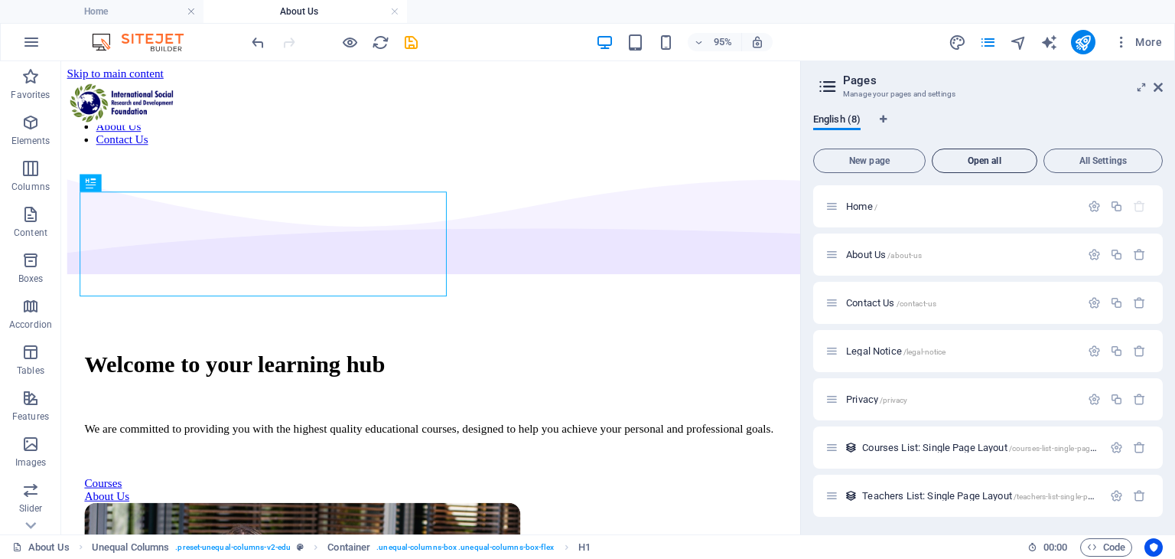
click at [1015, 160] on span "Open all" at bounding box center [985, 160] width 92 height 9
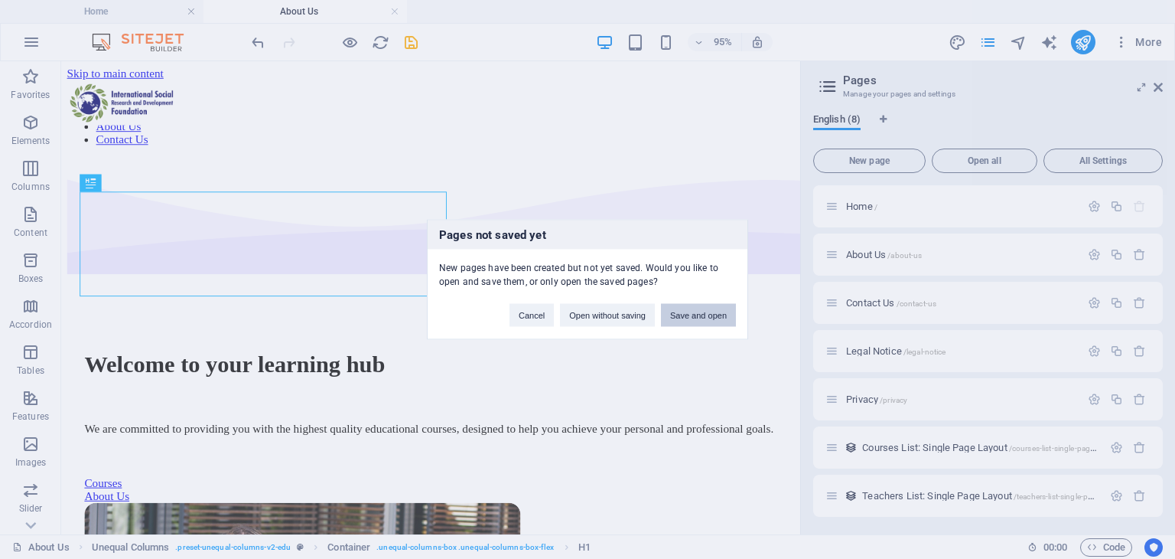
click at [686, 320] on button "Save and open" at bounding box center [698, 315] width 75 height 23
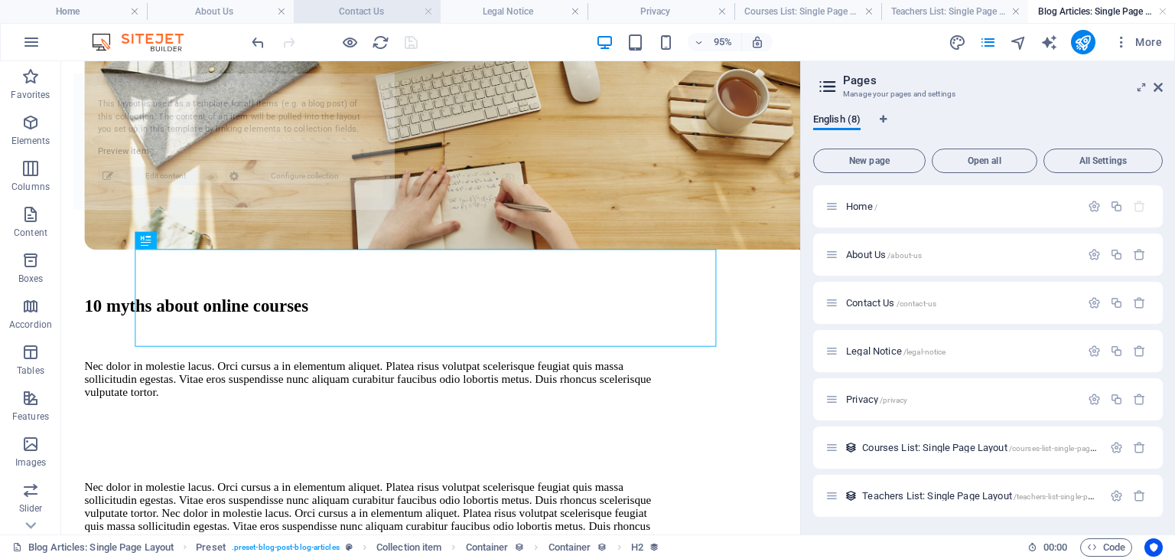
scroll to position [396, 0]
click at [233, 19] on h4 "About Us" at bounding box center [220, 11] width 147 height 17
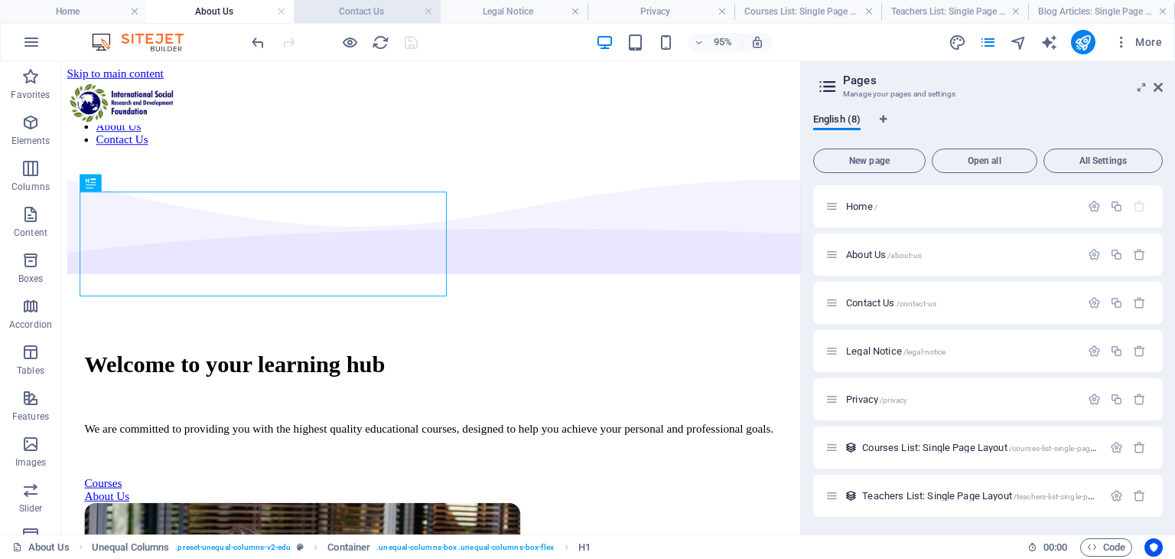
scroll to position [0, 0]
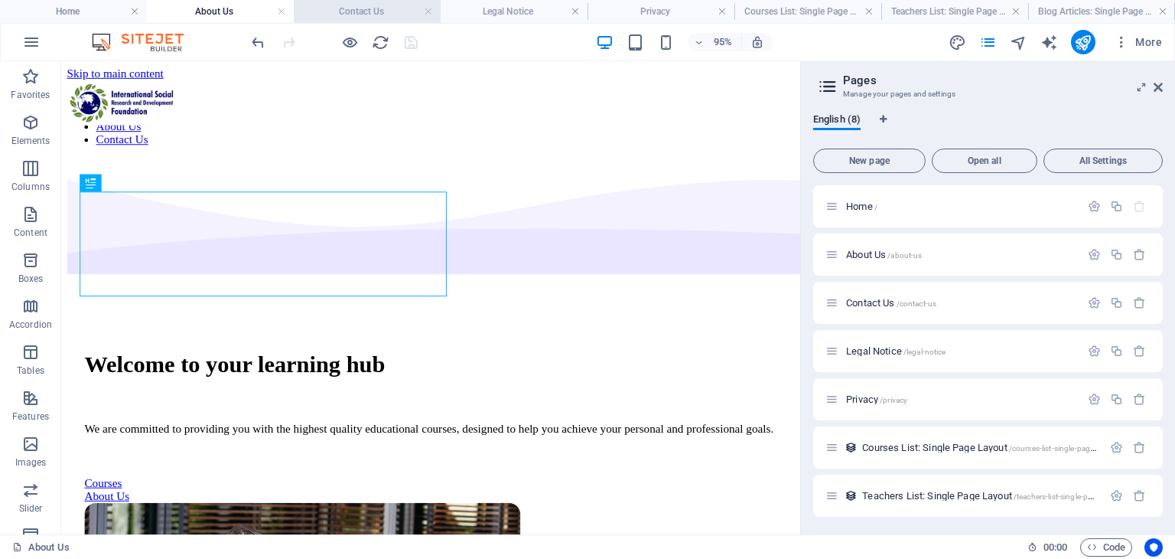
click at [330, 16] on h4 "Contact Us" at bounding box center [367, 11] width 147 height 17
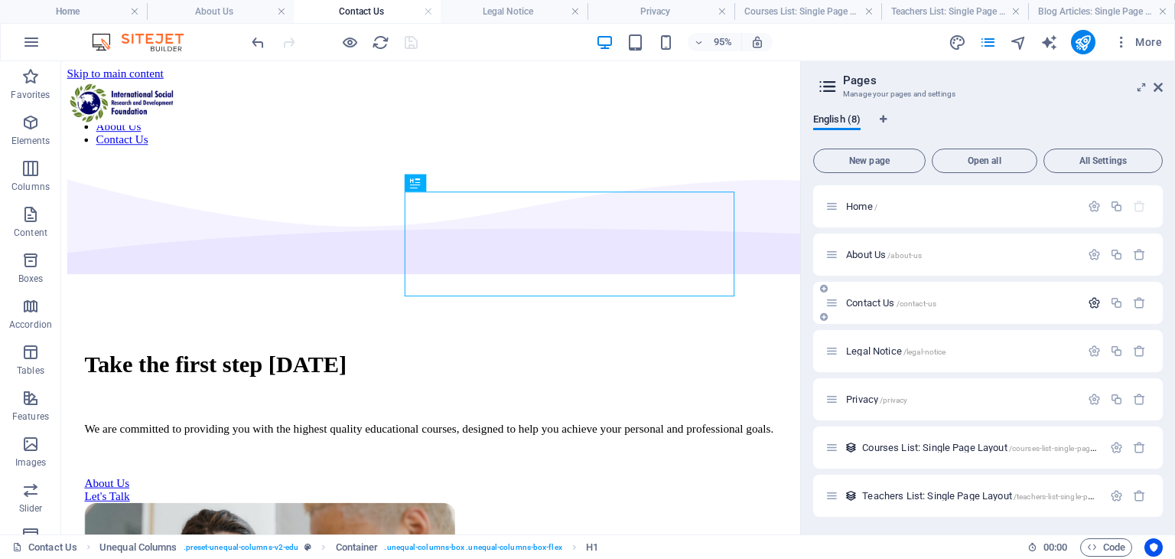
click at [1091, 308] on icon "button" at bounding box center [1094, 302] width 13 height 13
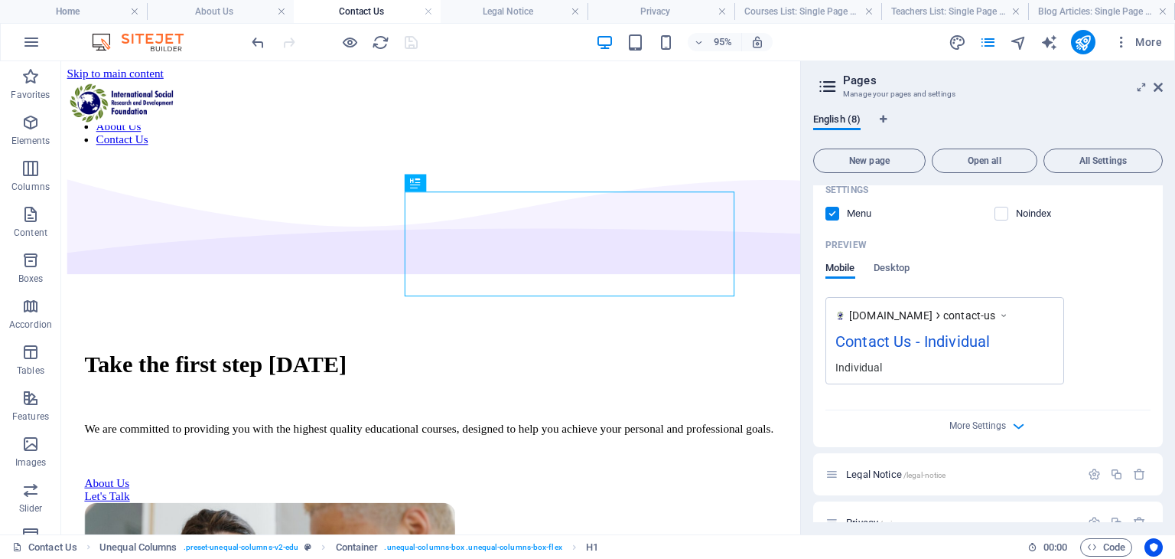
scroll to position [445, 0]
click at [989, 429] on span "More Settings" at bounding box center [978, 427] width 57 height 11
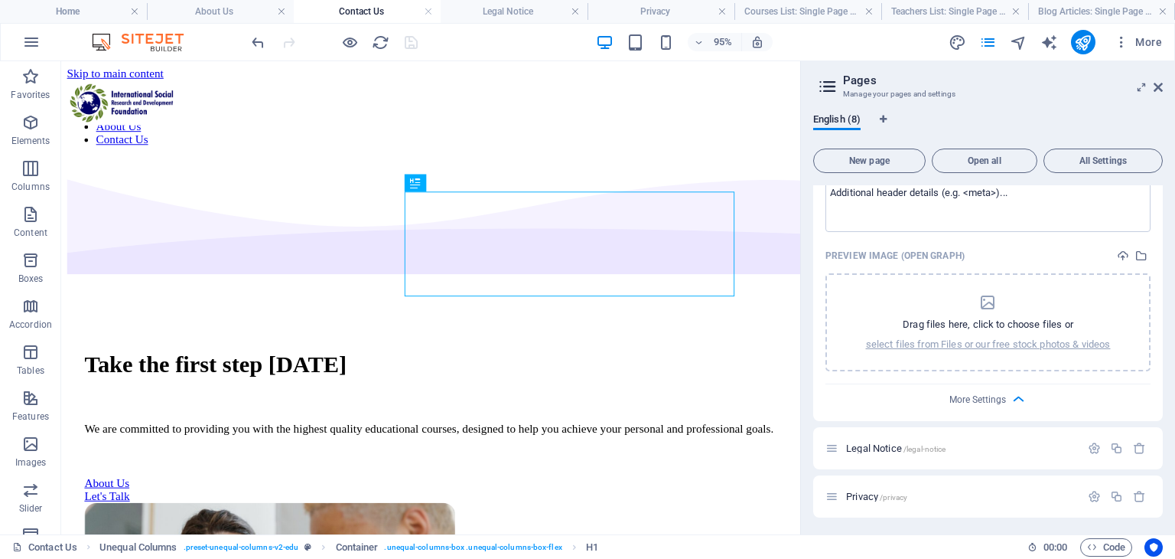
scroll to position [0, 0]
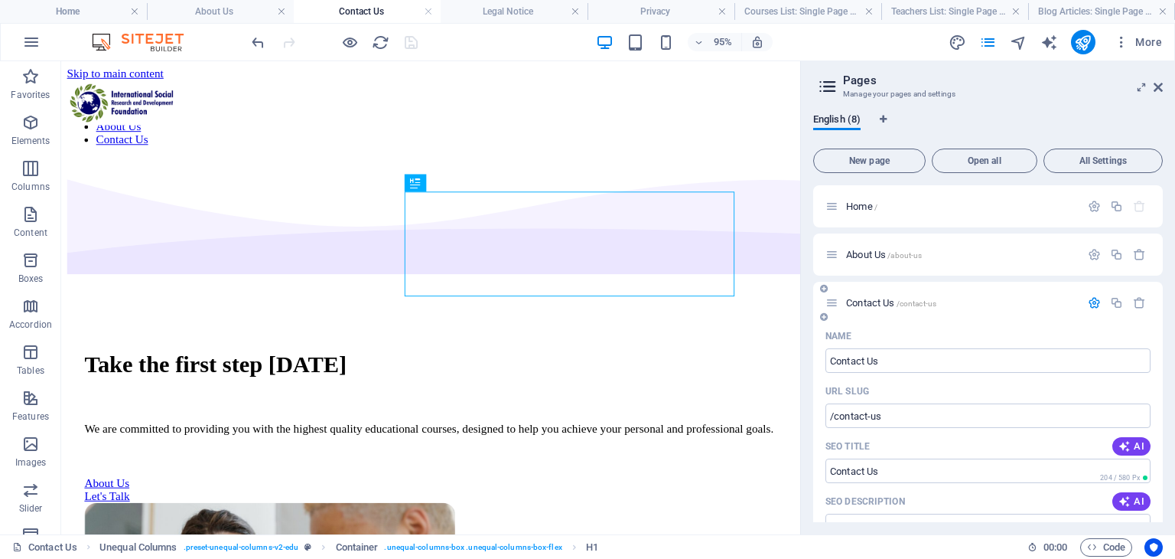
click at [964, 308] on div "Contact Us /contact-us" at bounding box center [953, 303] width 255 height 18
click at [1090, 307] on icon "button" at bounding box center [1094, 302] width 13 height 13
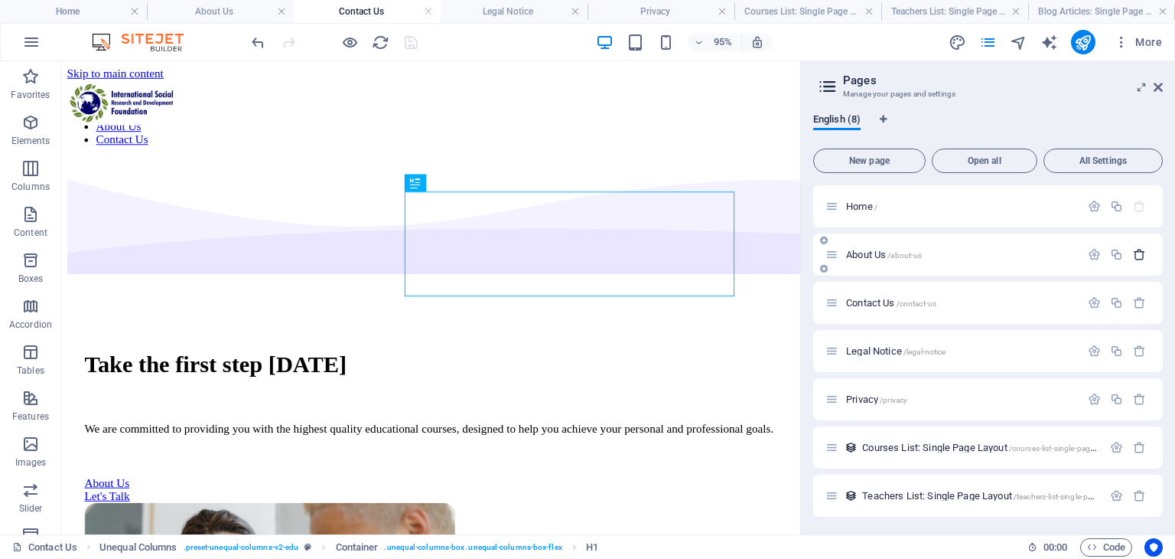
click at [1137, 252] on icon "button" at bounding box center [1139, 254] width 13 height 13
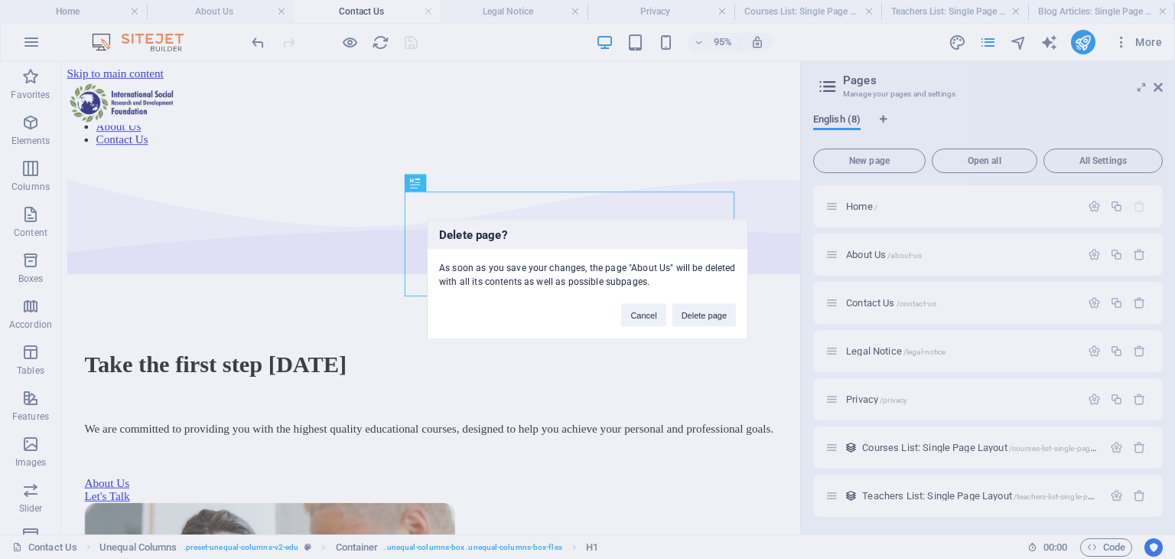
drag, startPoint x: 689, startPoint y: 308, endPoint x: 621, endPoint y: 25, distance: 290.5
click at [689, 308] on button "Delete page" at bounding box center [705, 315] width 64 height 23
click at [722, 411] on div at bounding box center [450, 420] width 729 height 18
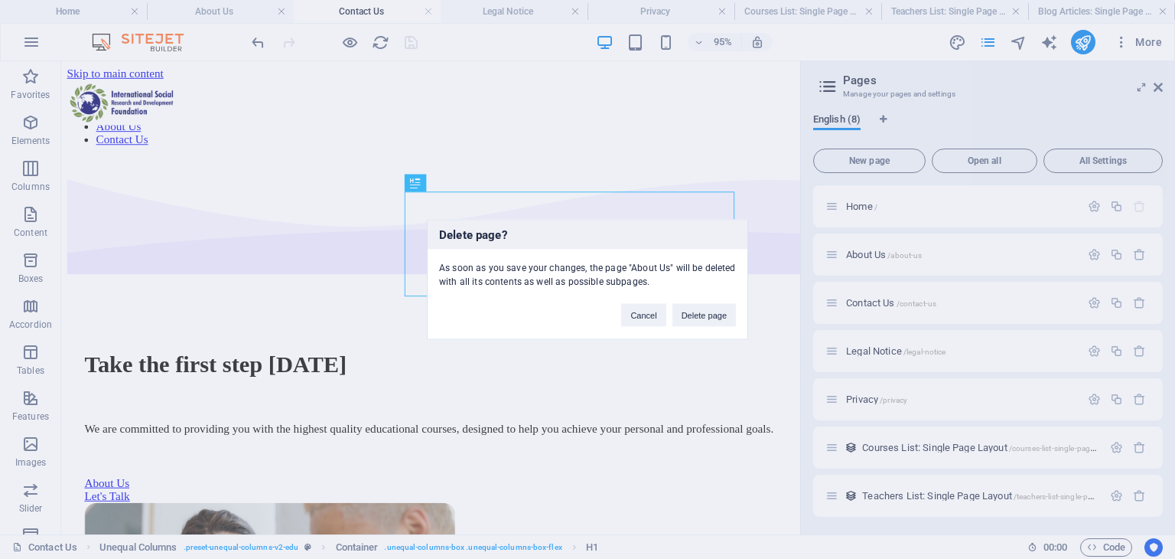
click at [732, 411] on div at bounding box center [450, 420] width 729 height 18
click at [731, 411] on div at bounding box center [450, 420] width 729 height 18
click at [663, 512] on div "Let's Talk" at bounding box center [450, 519] width 729 height 14
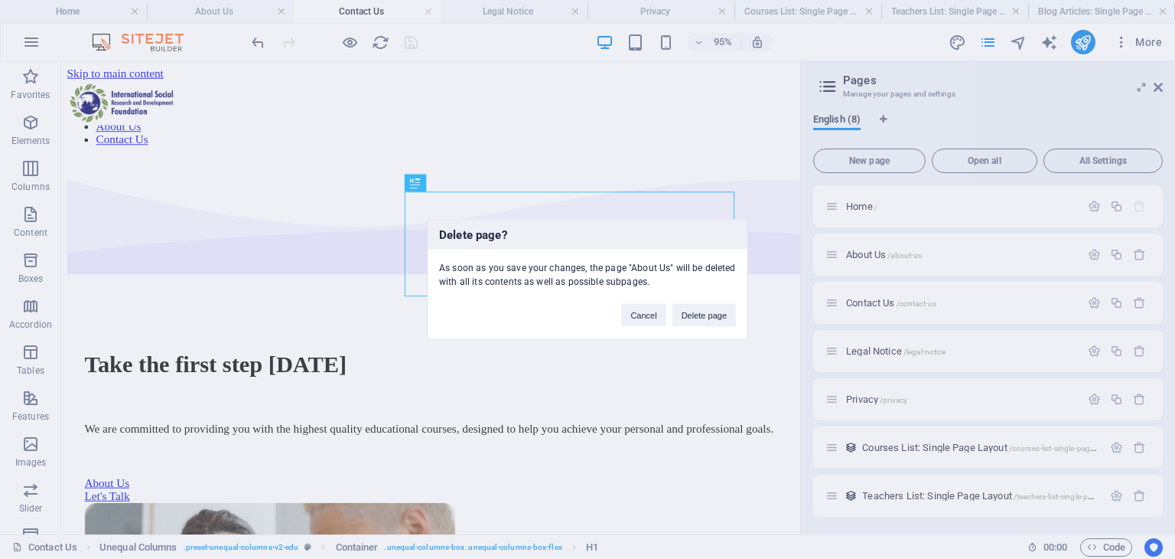
click at [663, 512] on div "Let's Talk" at bounding box center [450, 519] width 729 height 14
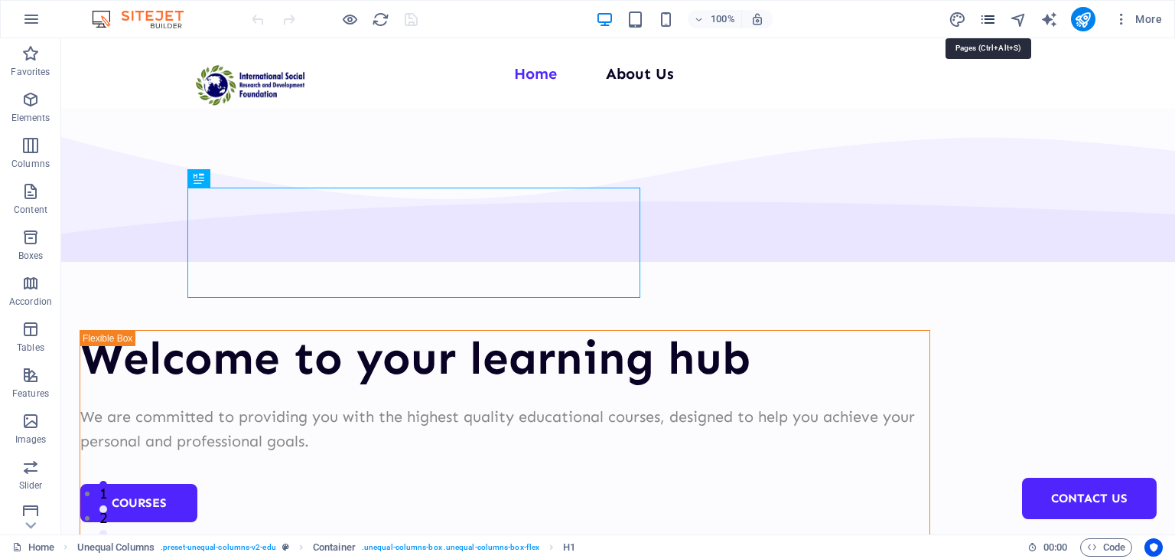
click at [994, 21] on icon "pages" at bounding box center [988, 20] width 18 height 18
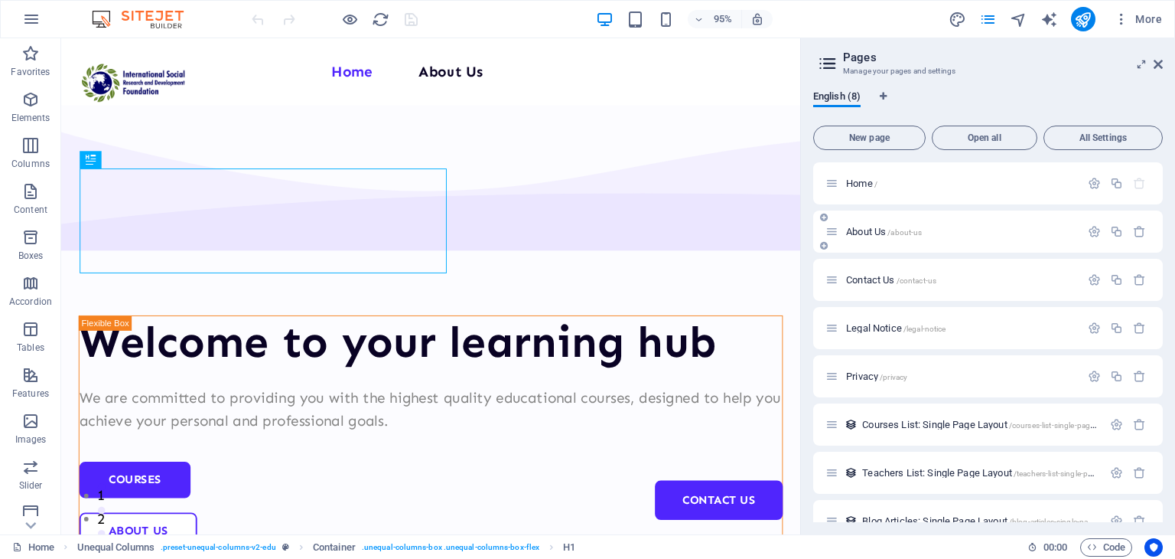
click at [1137, 238] on div at bounding box center [1117, 231] width 67 height 17
click at [1136, 233] on icon "button" at bounding box center [1139, 231] width 13 height 13
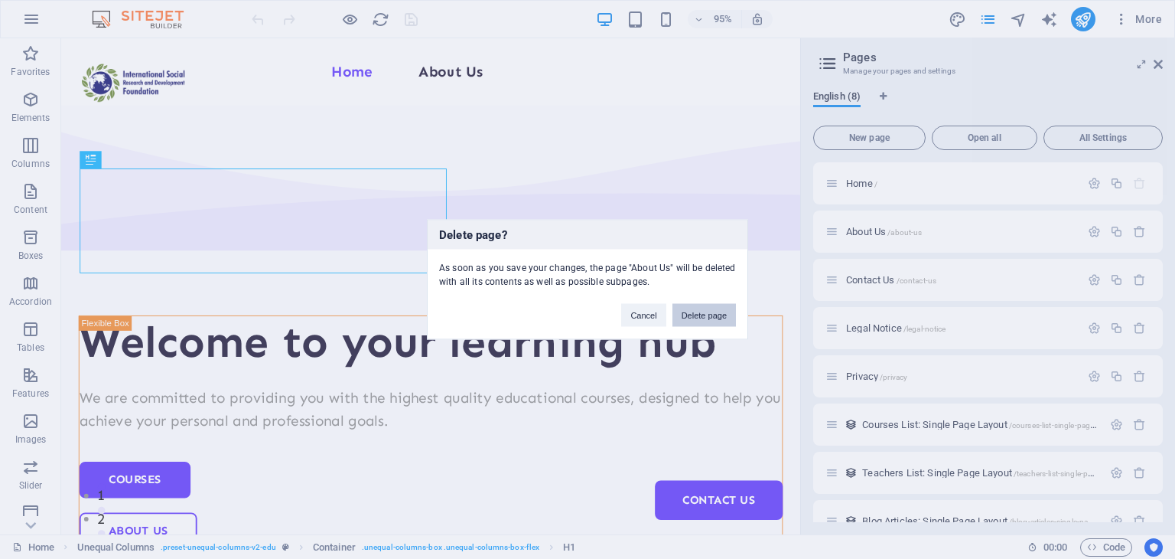
drag, startPoint x: 708, startPoint y: 322, endPoint x: 681, endPoint y: 300, distance: 34.8
click at [708, 322] on button "Delete page" at bounding box center [705, 315] width 64 height 23
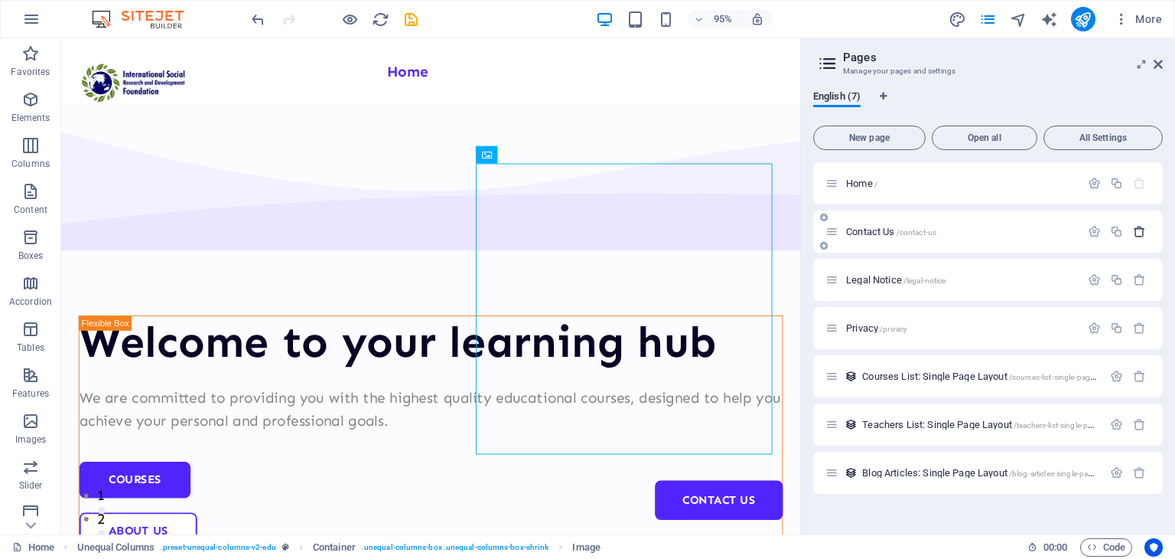
click at [1134, 235] on icon "button" at bounding box center [1139, 231] width 13 height 13
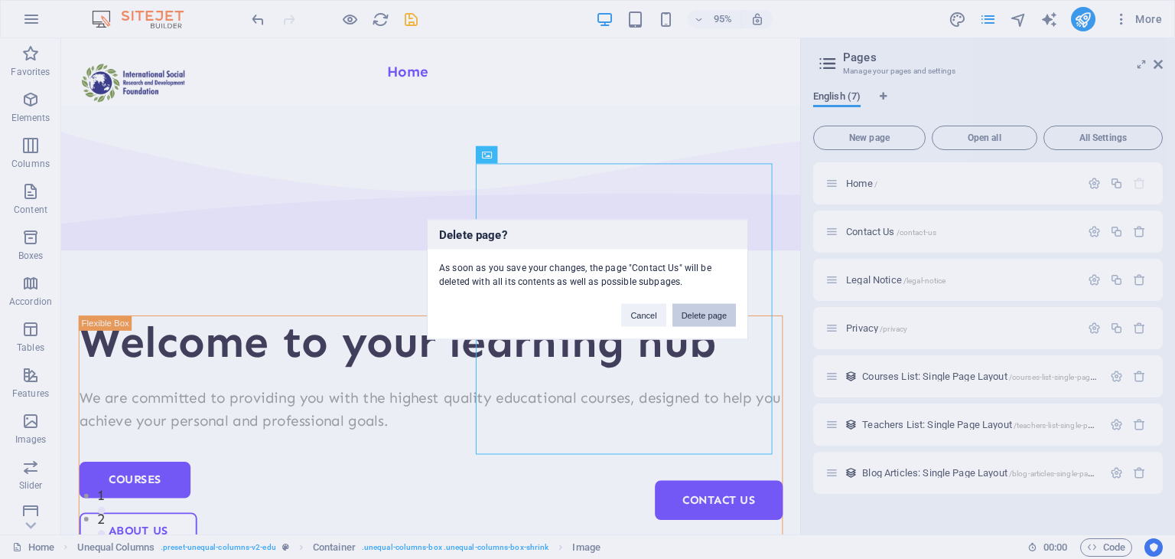
click at [689, 320] on button "Delete page" at bounding box center [705, 315] width 64 height 23
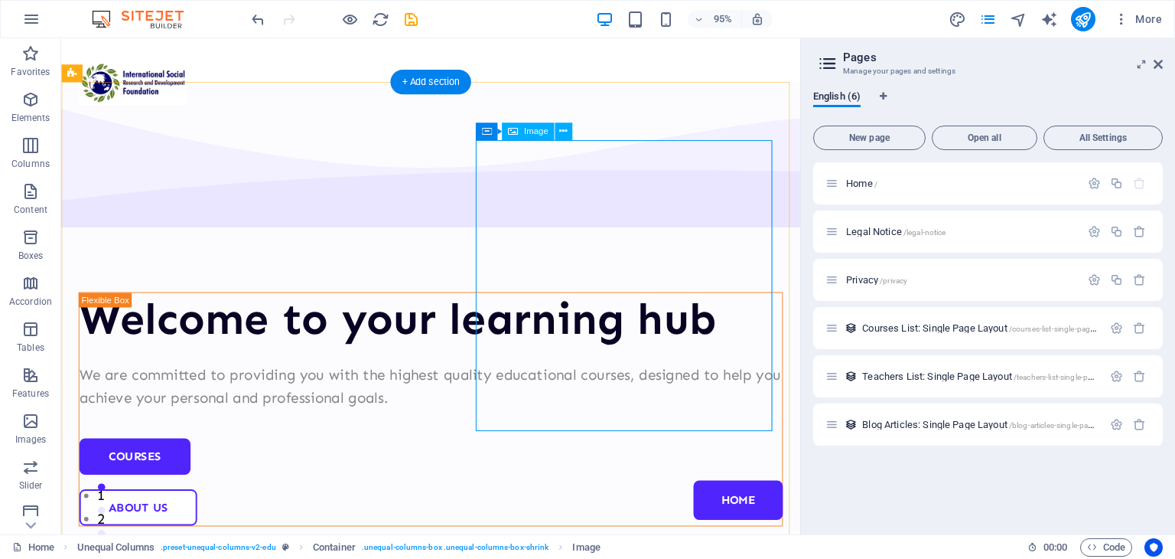
click at [924, 189] on div "Home /" at bounding box center [953, 183] width 255 height 18
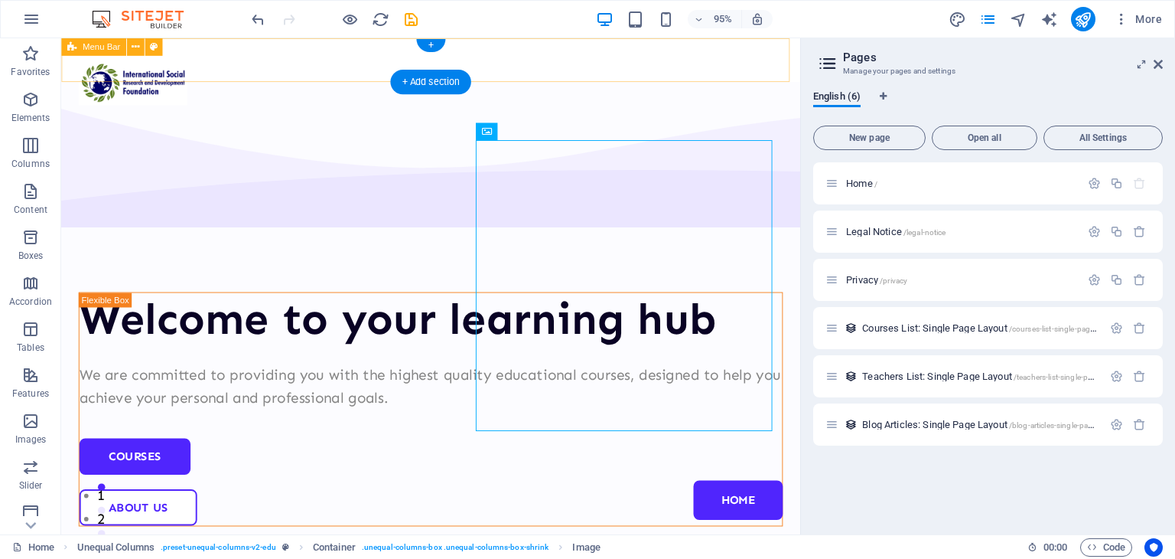
click at [458, 62] on div "Menu Home" at bounding box center [450, 61] width 778 height 46
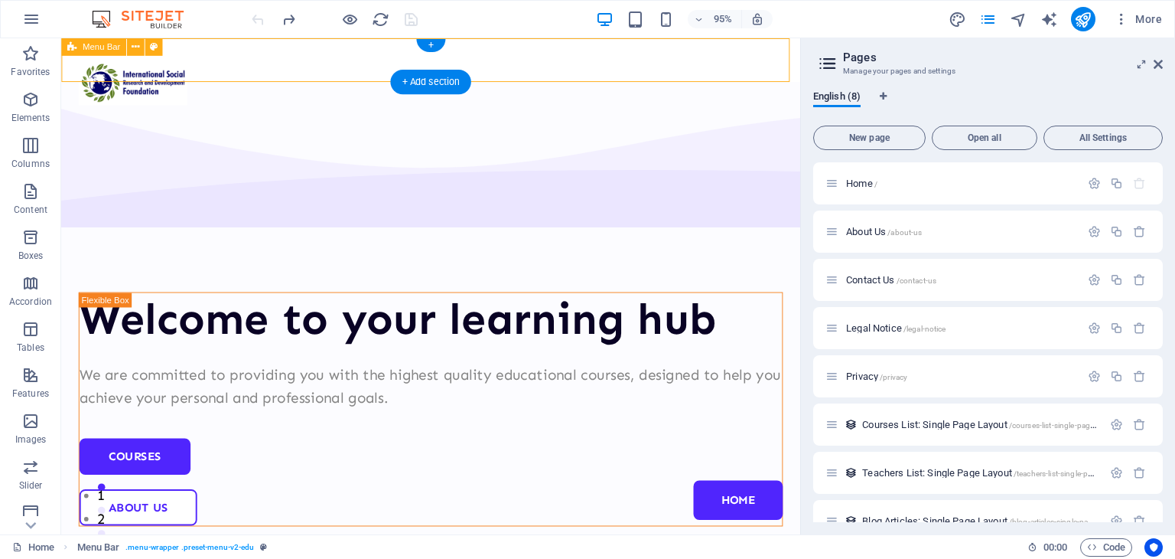
click at [386, 59] on div "Menu Home" at bounding box center [450, 61] width 778 height 46
select select "header"
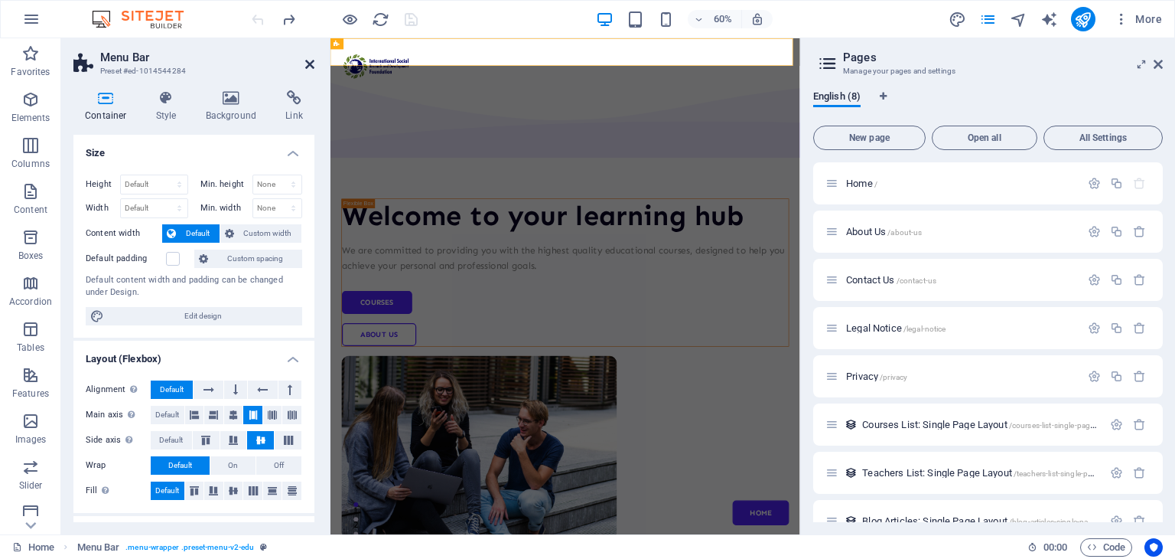
click at [313, 62] on icon at bounding box center [309, 64] width 9 height 12
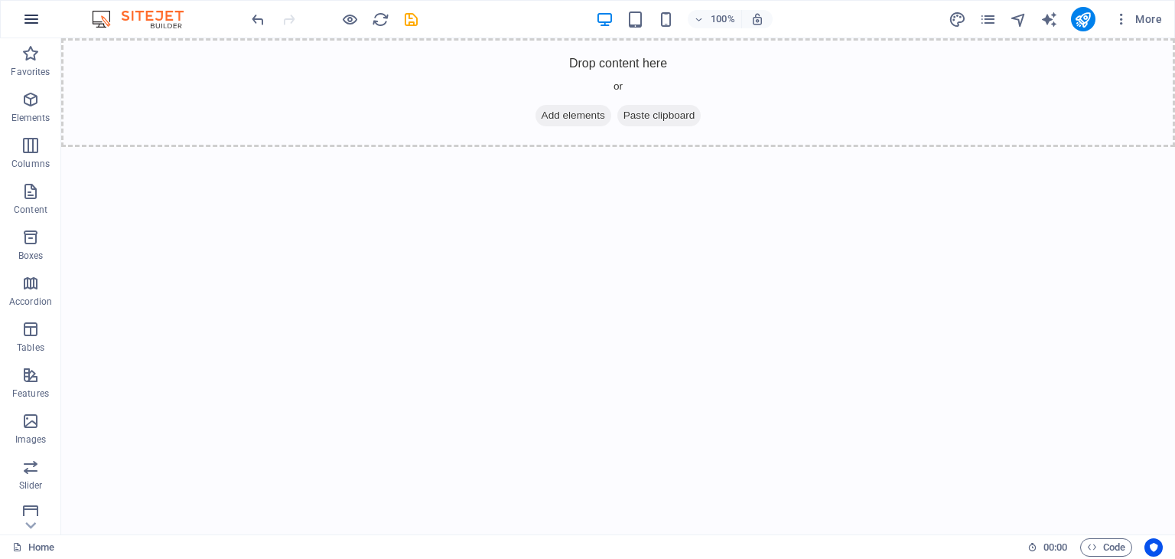
click at [19, 27] on button "button" at bounding box center [31, 19] width 37 height 37
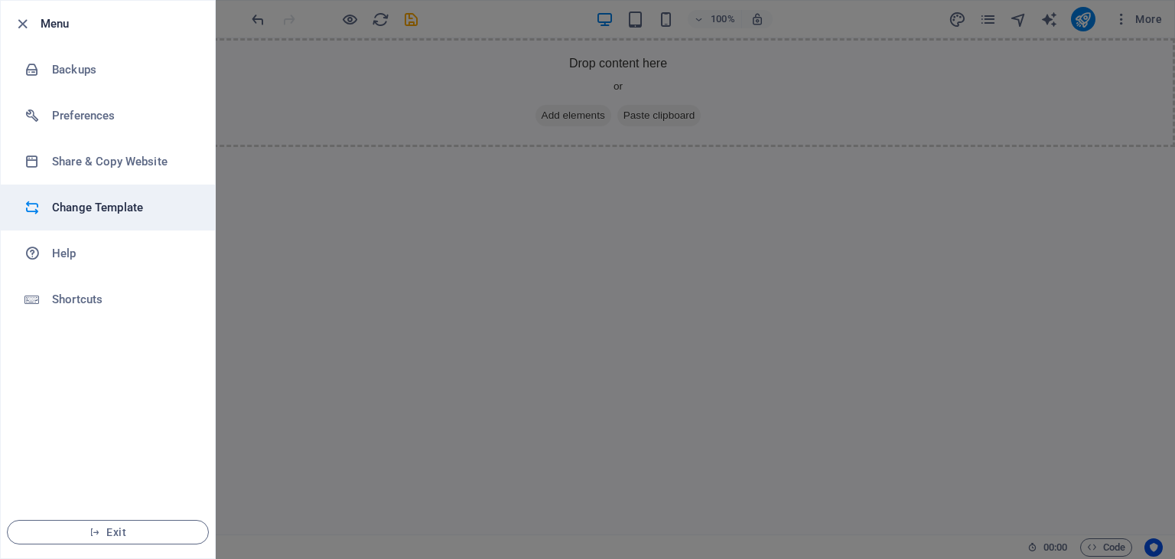
click at [79, 224] on li "Change Template" at bounding box center [108, 207] width 214 height 46
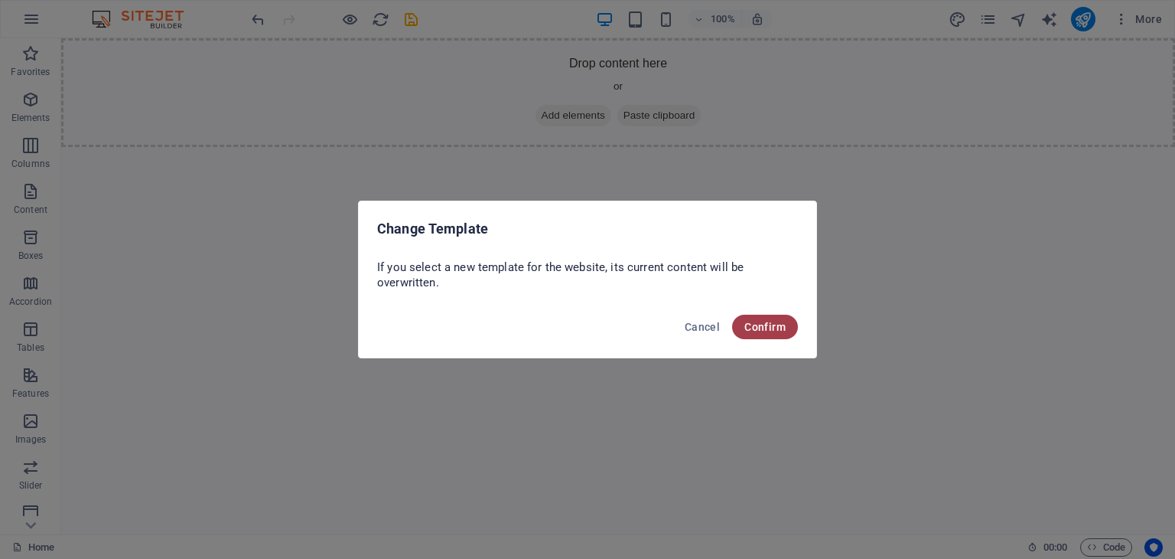
click at [769, 328] on span "Confirm" at bounding box center [765, 327] width 41 height 12
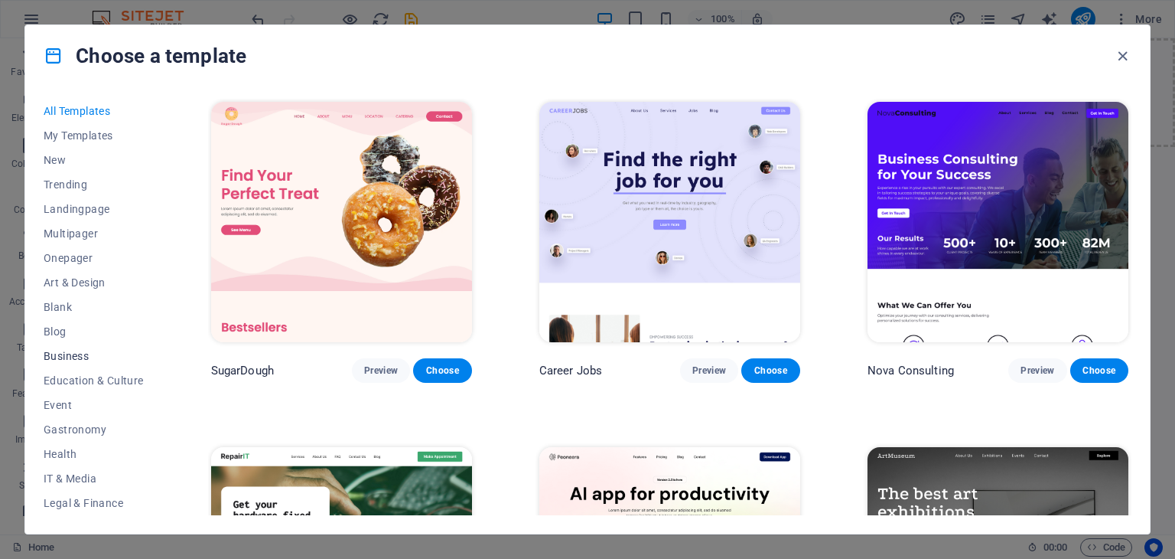
click at [93, 352] on span "Business" at bounding box center [94, 356] width 100 height 12
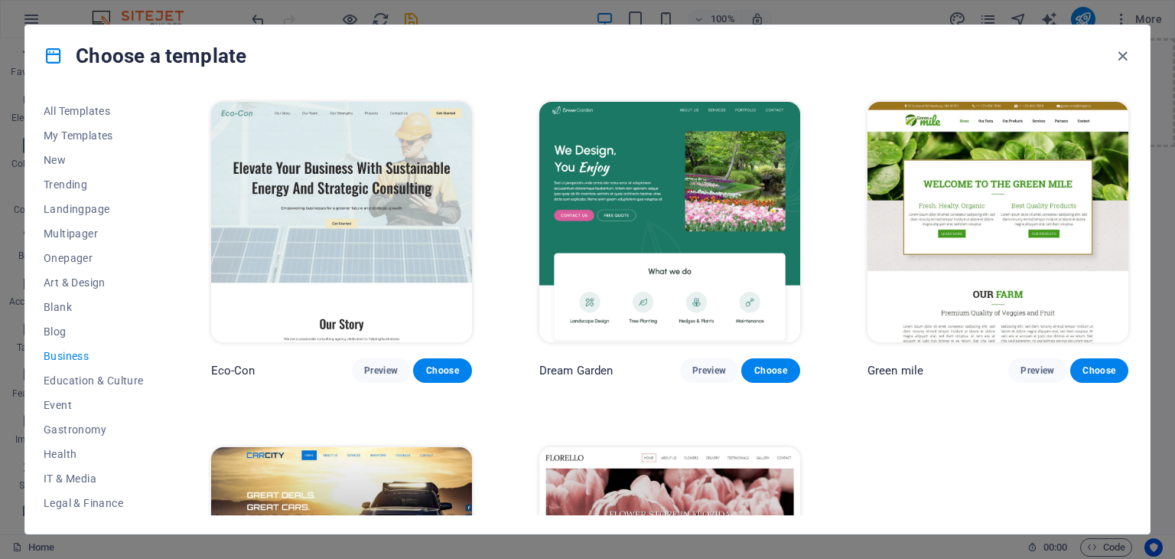
drag, startPoint x: 159, startPoint y: 305, endPoint x: 163, endPoint y: 318, distance: 13.6
click at [162, 318] on div "All Templates My Templates New Trending Landingpage Multipager Onepager Art & D…" at bounding box center [103, 307] width 119 height 416
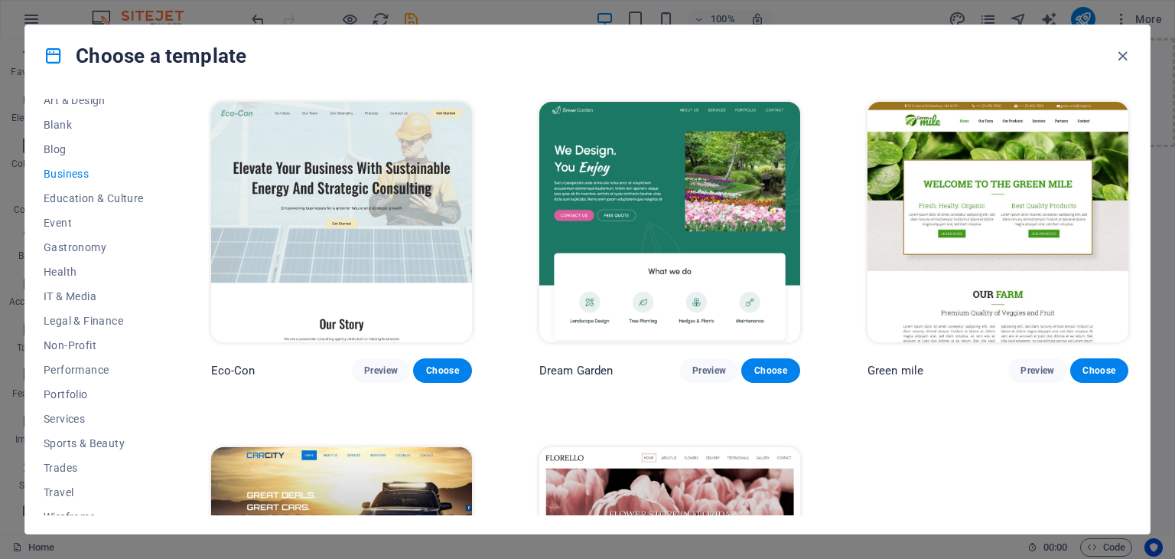
scroll to position [196, 0]
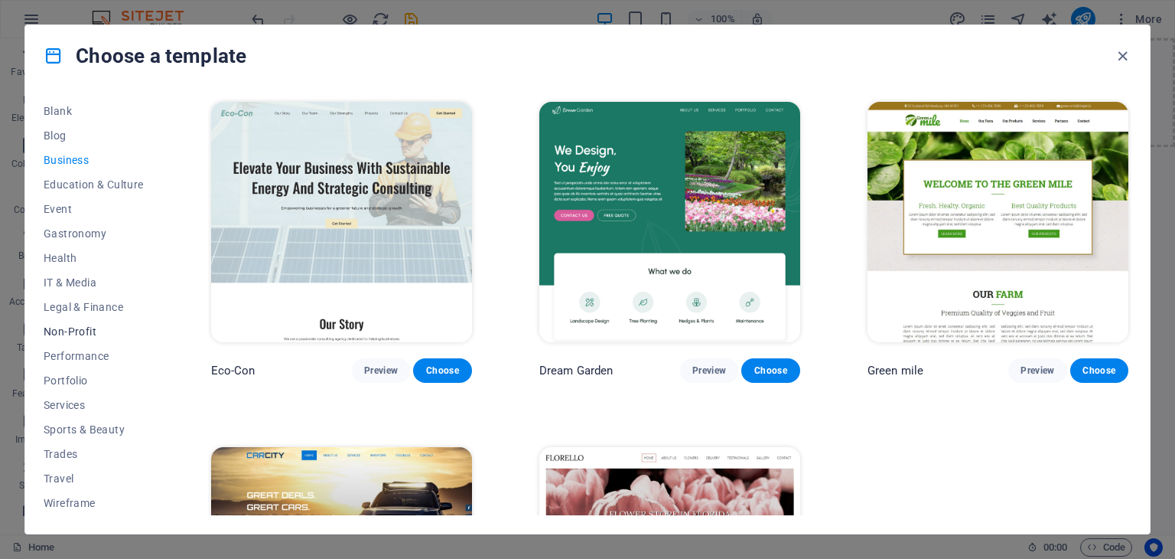
click at [89, 319] on button "Non-Profit" at bounding box center [94, 331] width 100 height 24
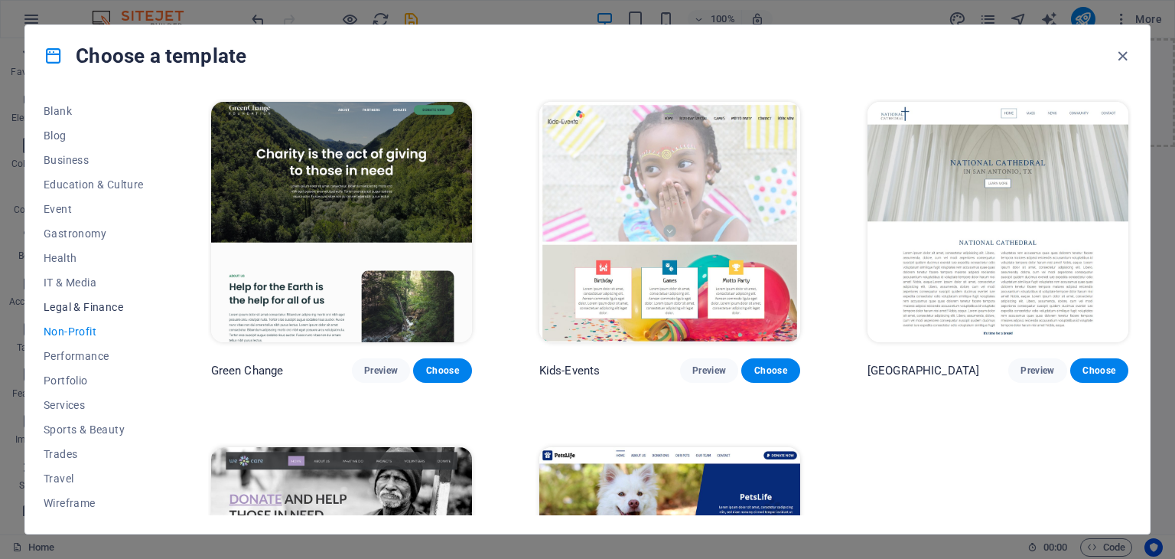
click at [83, 301] on span "Legal & Finance" at bounding box center [94, 307] width 100 height 12
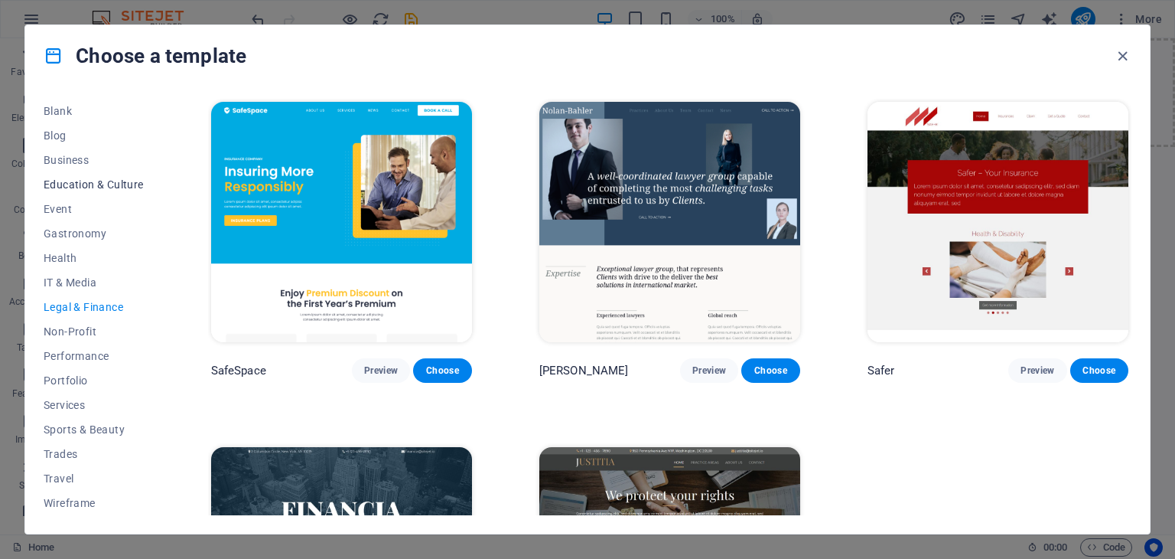
click at [101, 181] on span "Education & Culture" at bounding box center [94, 184] width 100 height 12
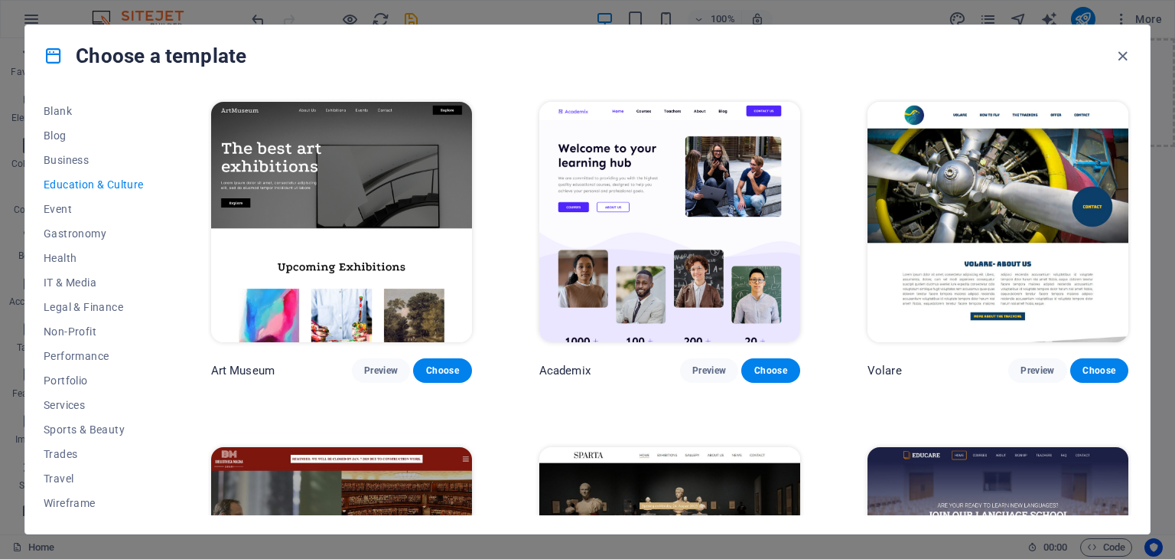
drag, startPoint x: 1128, startPoint y: 240, endPoint x: 1157, endPoint y: 446, distance: 208.6
click at [1157, 446] on div "Choose a template All Templates My Templates New Trending Landingpage Multipage…" at bounding box center [587, 279] width 1175 height 559
click at [1147, 323] on div "All Templates My Templates New Trending Landingpage Multipager Onepager Art & D…" at bounding box center [587, 309] width 1125 height 447
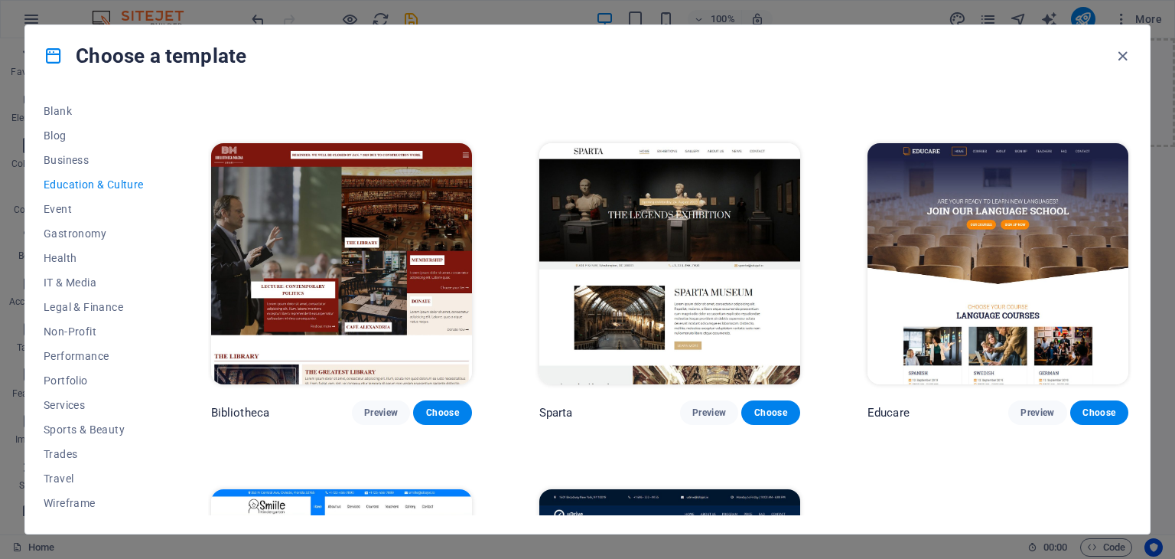
scroll to position [0, 0]
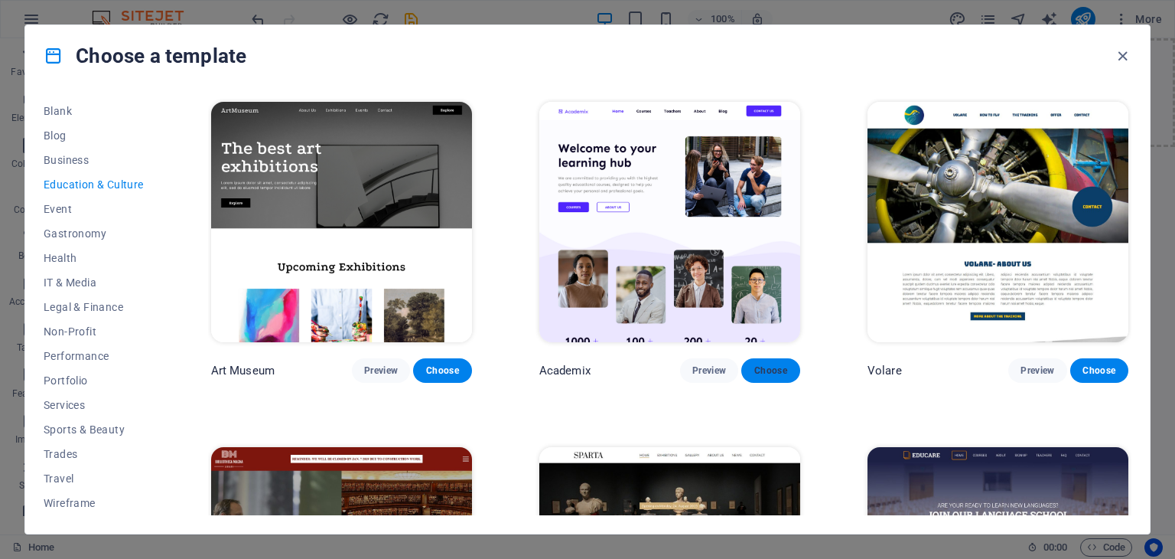
click at [750, 373] on button "Choose" at bounding box center [770, 370] width 58 height 24
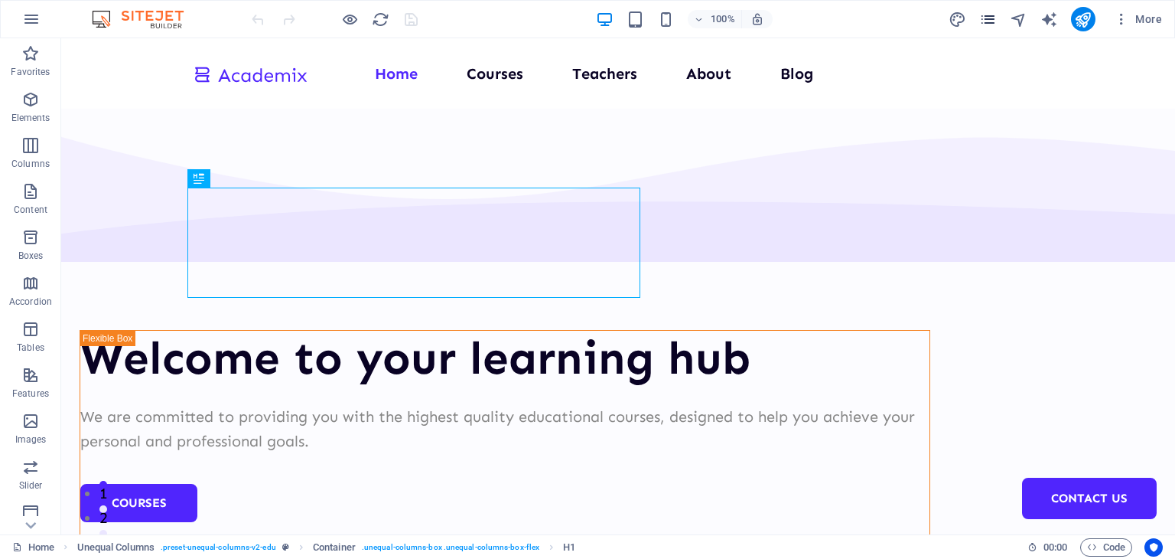
click at [990, 15] on icon "pages" at bounding box center [988, 20] width 18 height 18
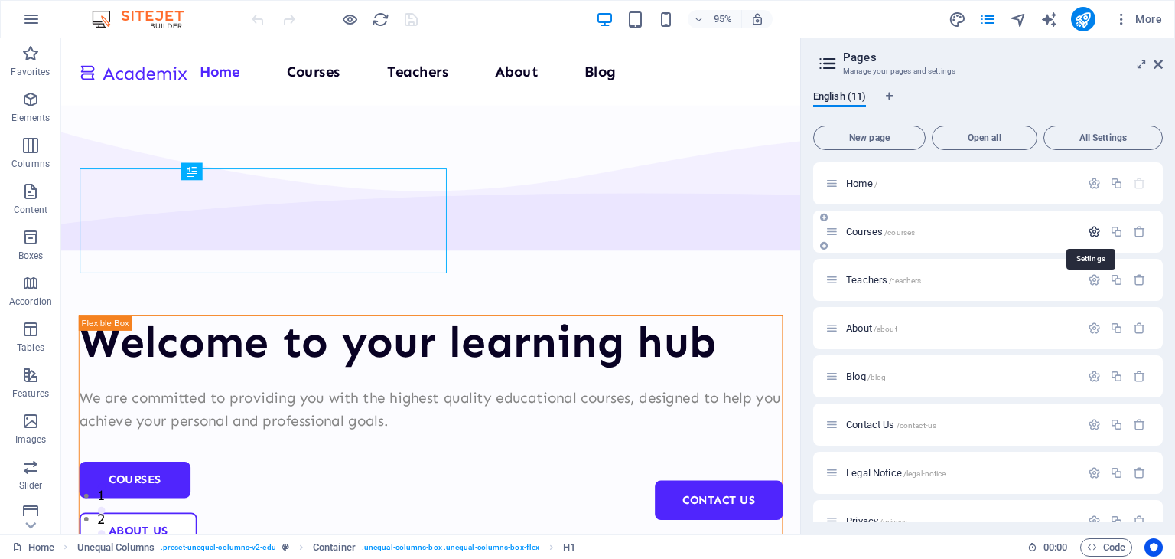
click at [1094, 237] on icon "button" at bounding box center [1094, 231] width 13 height 13
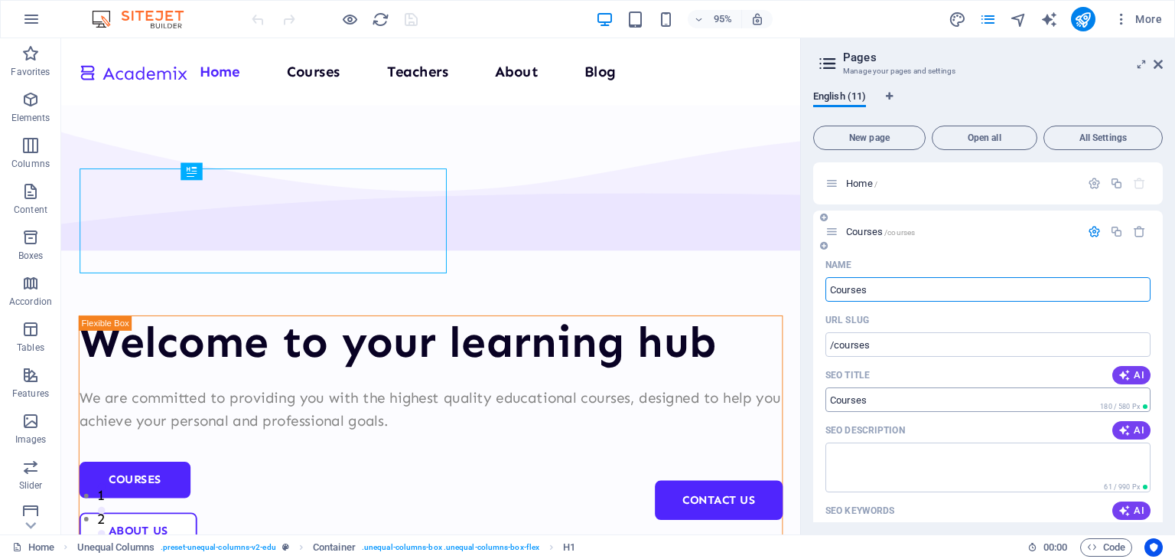
click at [918, 402] on input "SEO Title" at bounding box center [988, 399] width 325 height 24
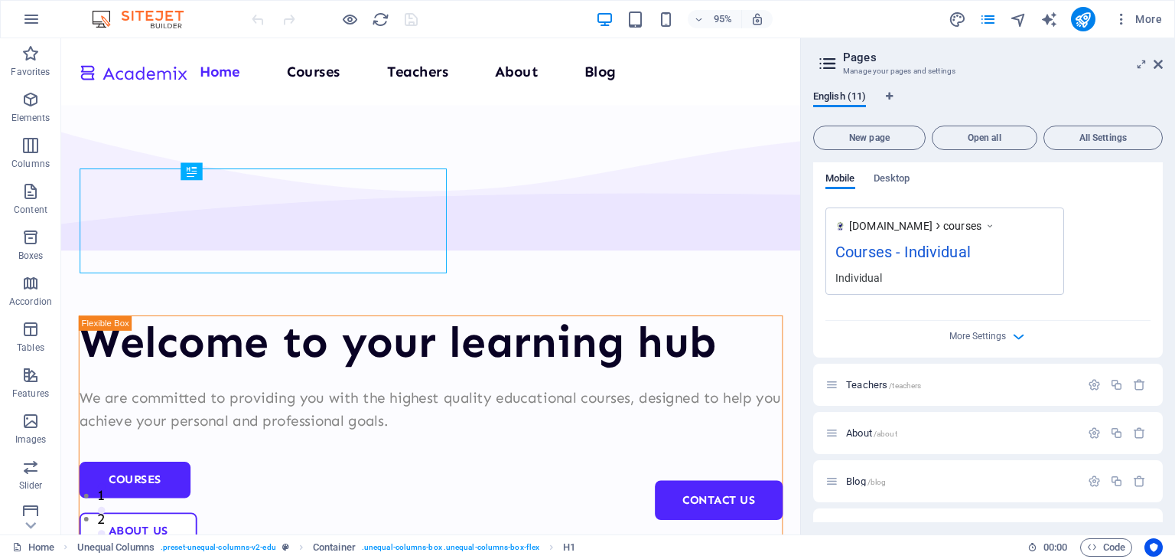
scroll to position [318, 0]
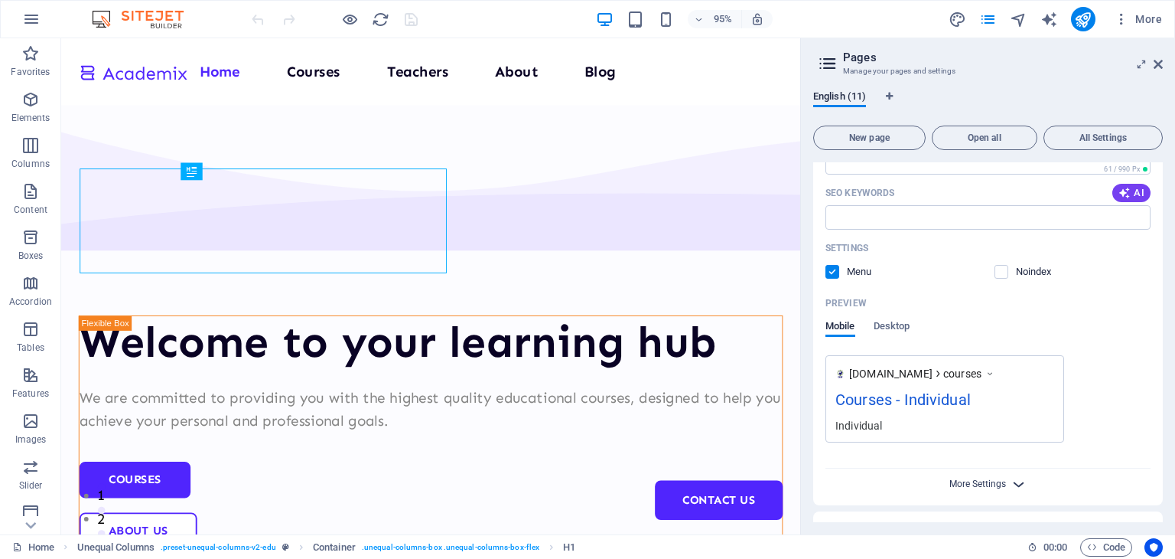
click at [986, 478] on span "More Settings" at bounding box center [978, 483] width 57 height 11
drag, startPoint x: 1159, startPoint y: 295, endPoint x: 1169, endPoint y: 334, distance: 40.3
click at [1169, 334] on div "English (11) New page Open all All Settings Home / Courses /courses Name Course…" at bounding box center [988, 306] width 374 height 456
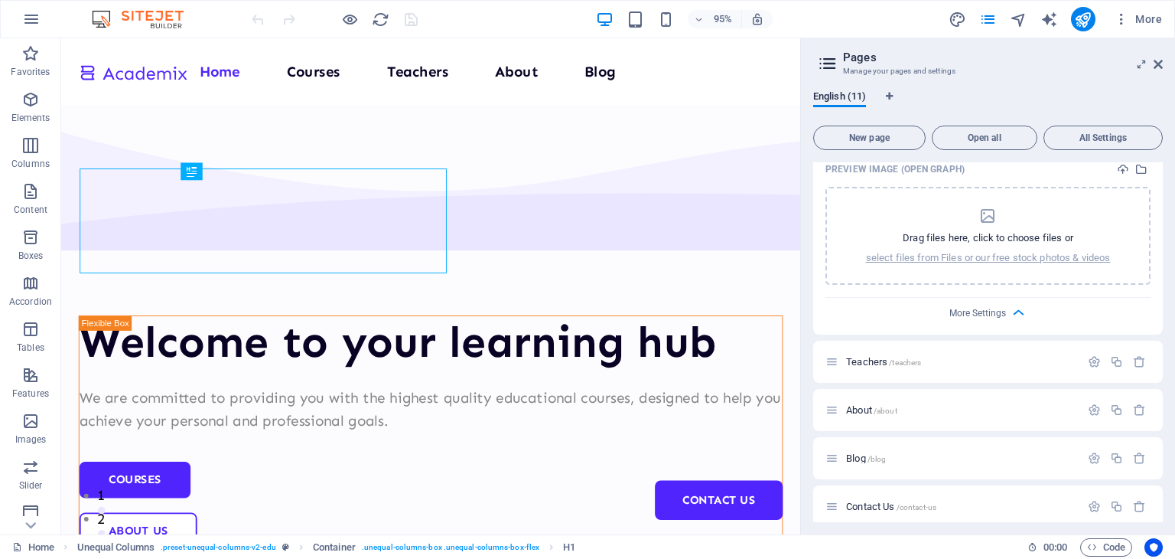
scroll to position [710, 0]
click at [1162, 69] on icon at bounding box center [1158, 64] width 9 height 12
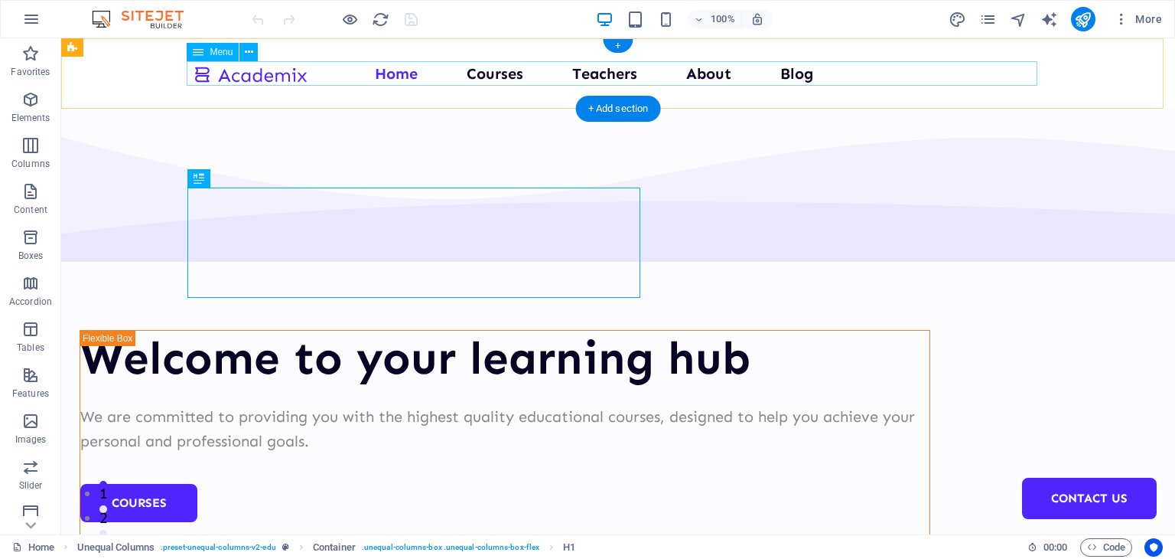
click at [485, 77] on nav "Home Courses Teachers About Blog Contact Us" at bounding box center [618, 73] width 851 height 24
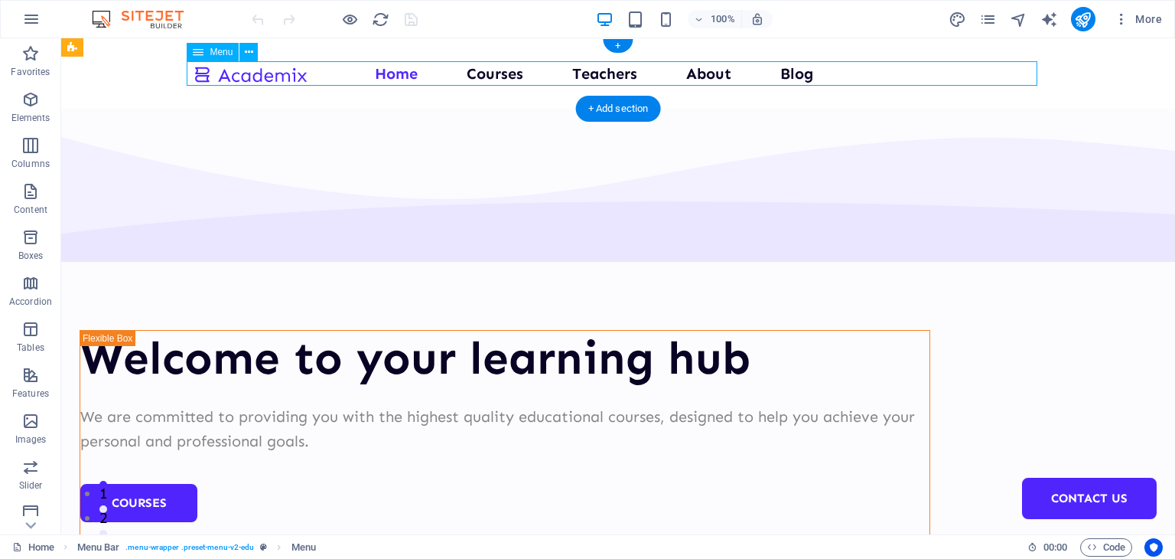
click at [485, 77] on nav "Home Courses Teachers About Blog Contact Us" at bounding box center [618, 73] width 851 height 24
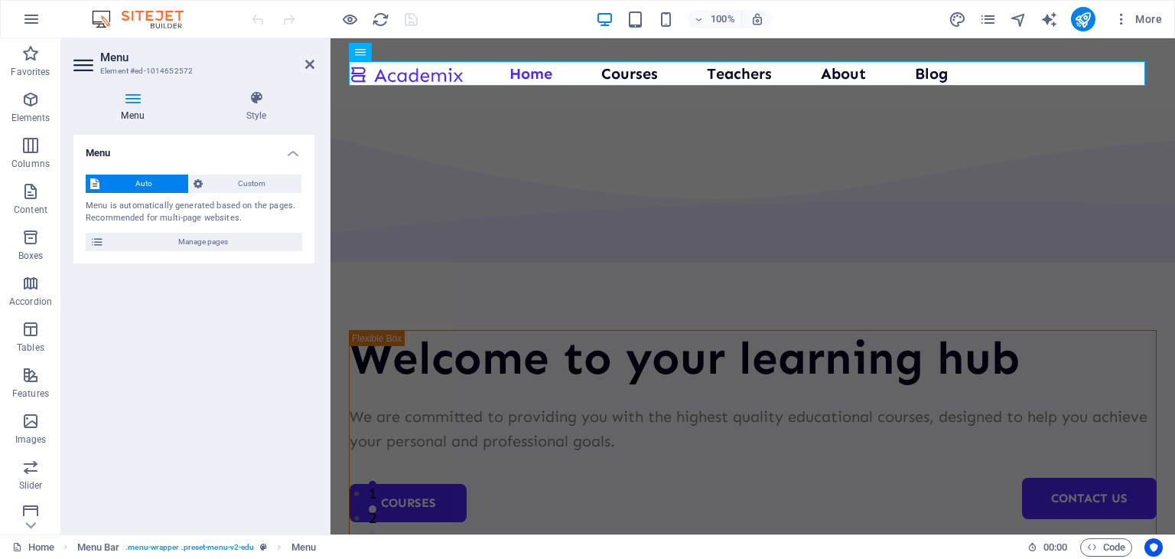
click at [309, 72] on header "Menu Element #ed-1014652572" at bounding box center [193, 58] width 241 height 40
click at [308, 67] on icon at bounding box center [309, 64] width 9 height 12
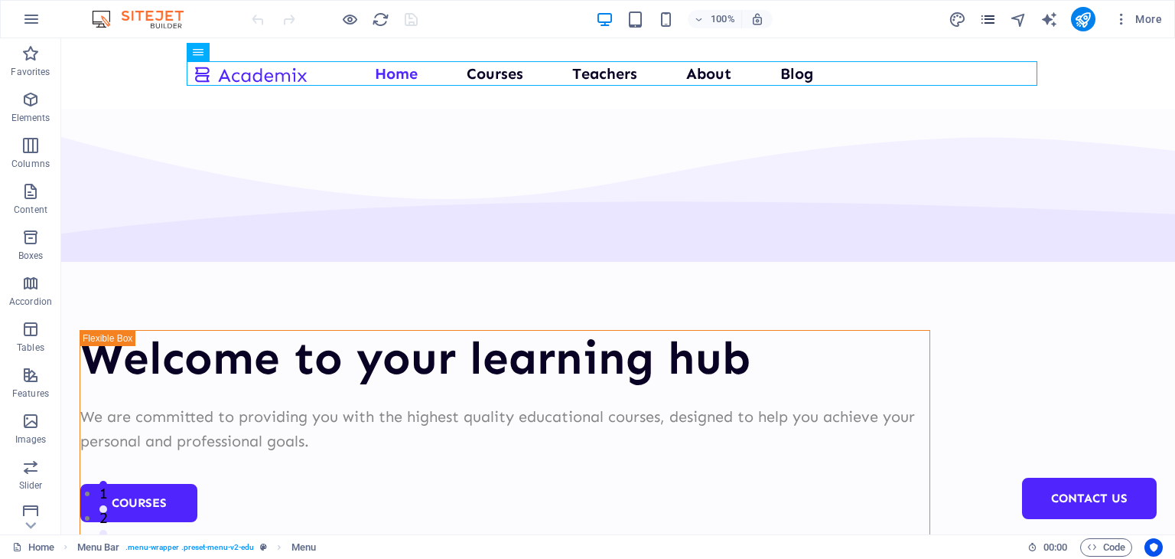
click at [979, 23] on icon "pages" at bounding box center [988, 20] width 18 height 18
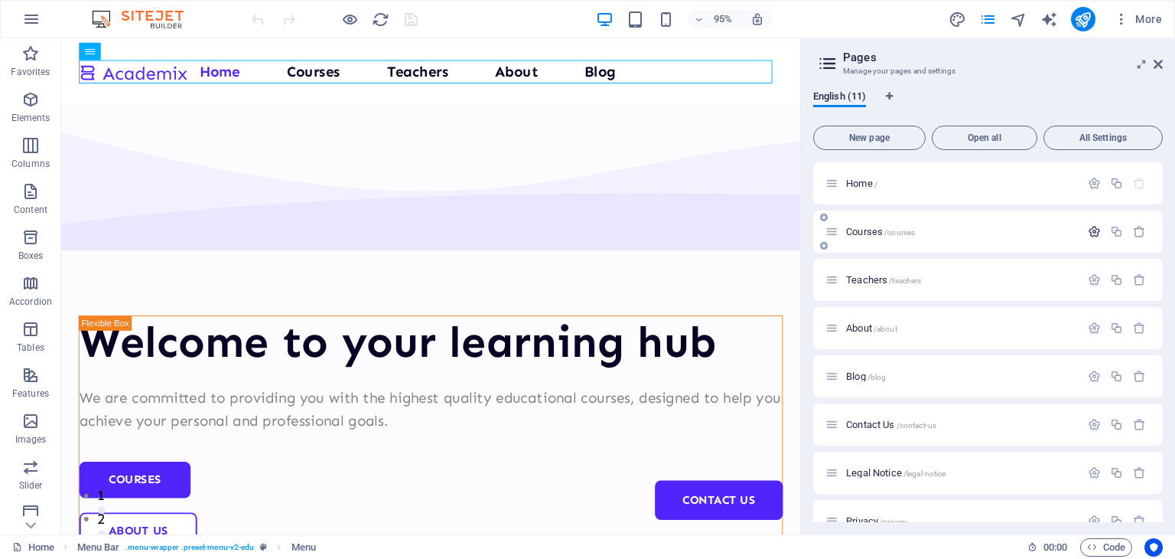
click at [1094, 231] on icon "button" at bounding box center [1094, 231] width 13 height 13
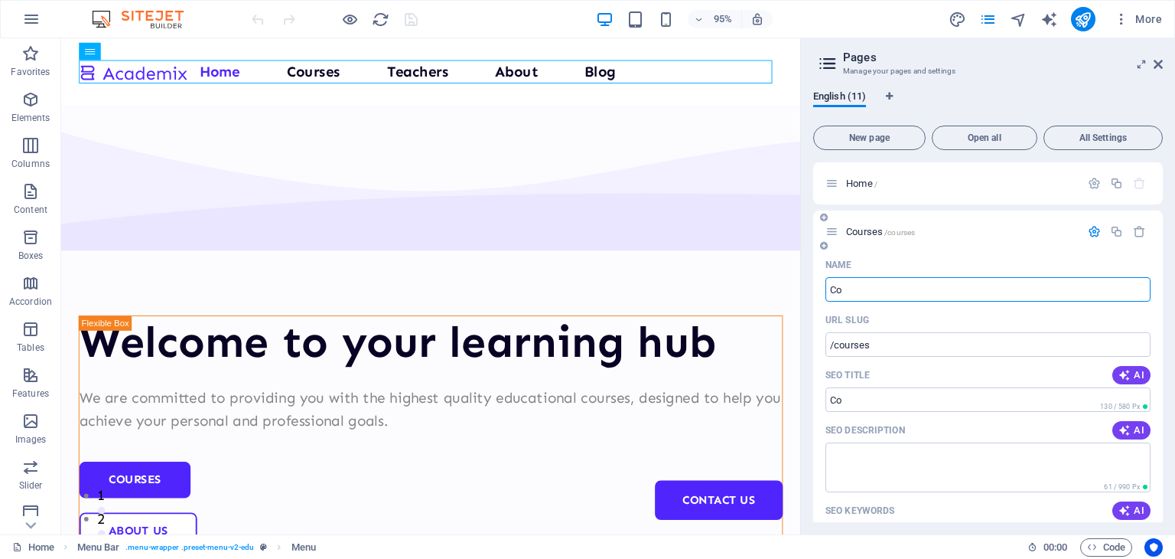
type input "C"
type input "/"
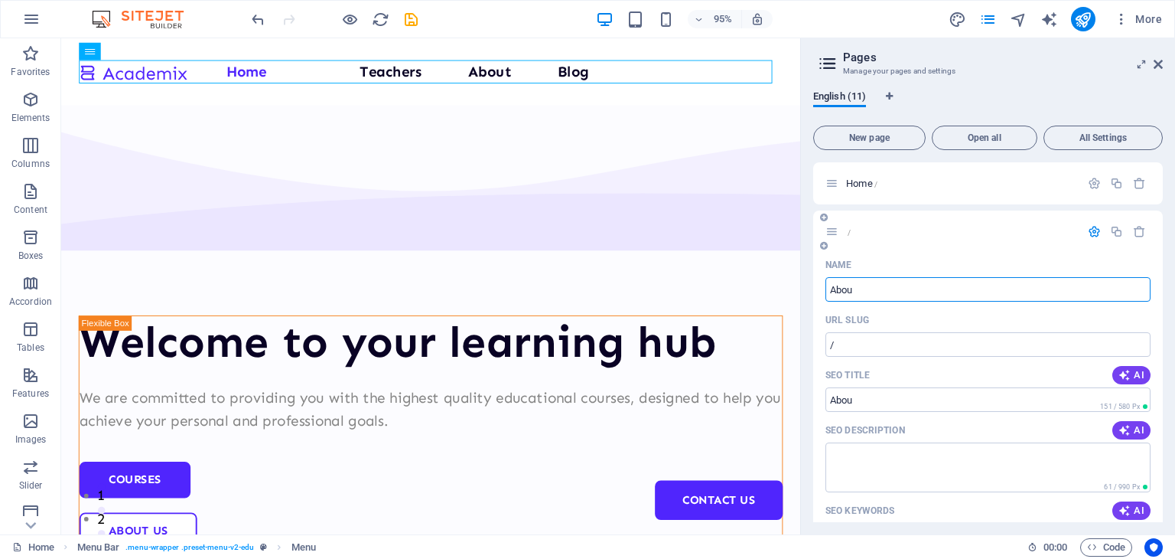
type input "About"
type input "/abou"
type input "Abou"
type input "About"
type input "/about-11"
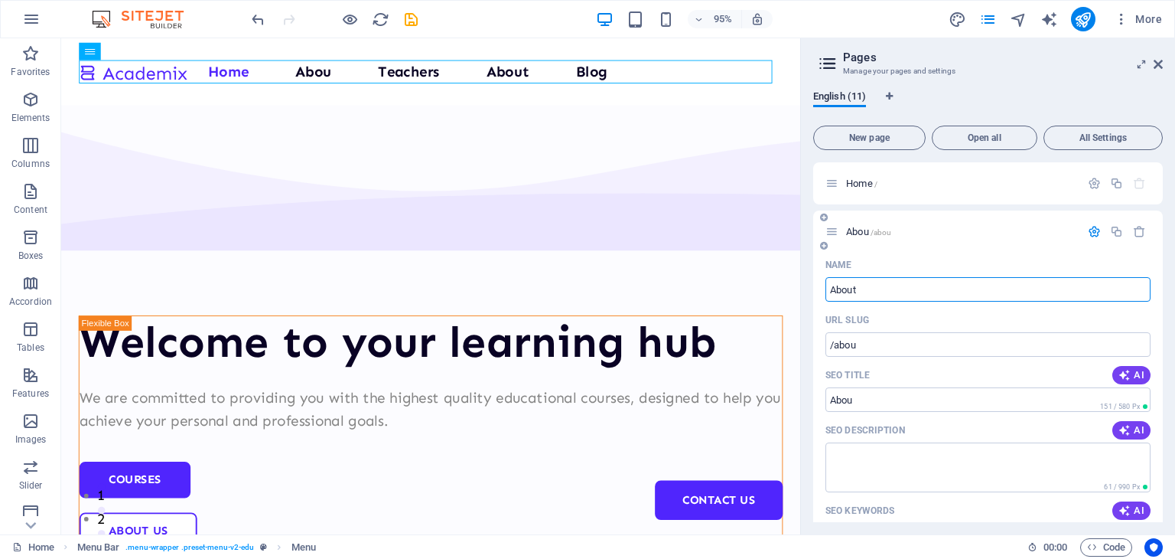
type input "About"
type input "A"
type input "Abou"
type input "Co"
type input "C"
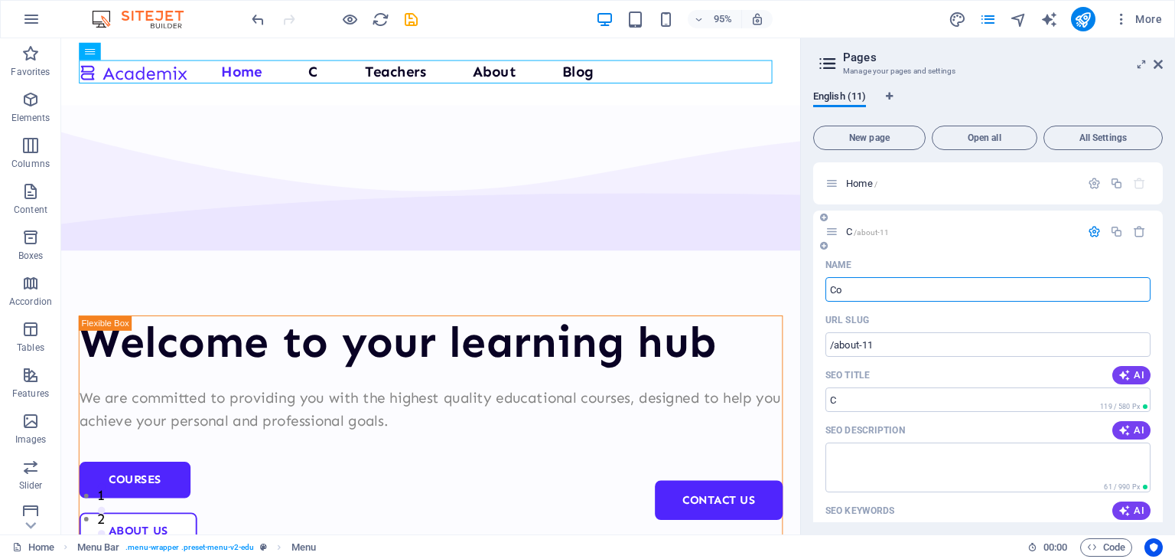
type input "Cou"
type input "Co"
type input "Cou"
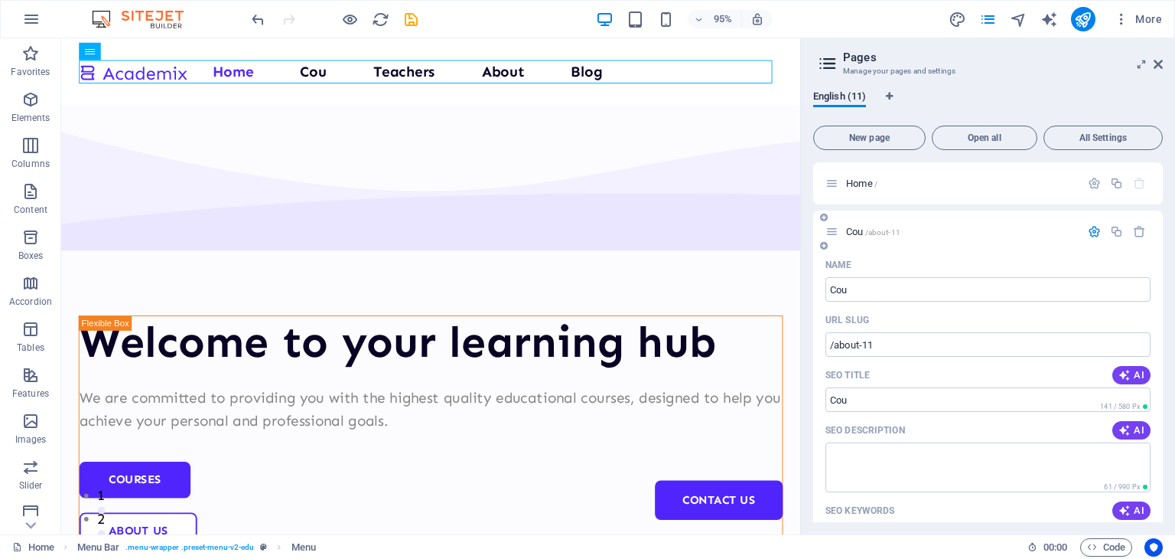
click at [1137, 238] on div at bounding box center [1117, 231] width 67 height 17
click at [1136, 229] on icon "button" at bounding box center [1139, 231] width 13 height 13
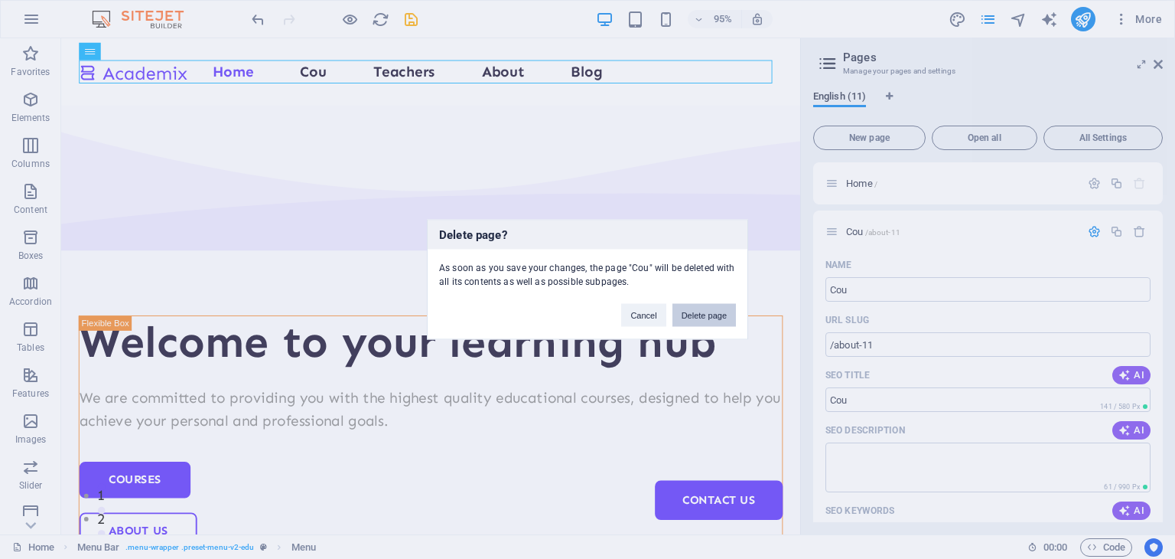
click at [705, 311] on button "Delete page" at bounding box center [705, 315] width 64 height 23
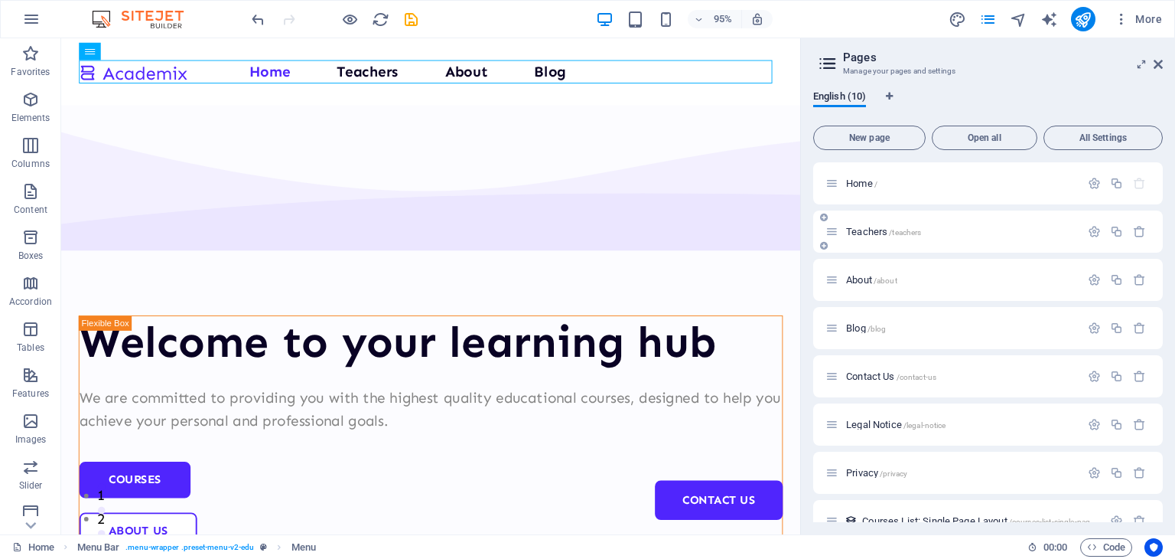
click at [1136, 240] on div at bounding box center [1117, 231] width 67 height 17
click at [1134, 233] on icon "button" at bounding box center [1139, 231] width 13 height 13
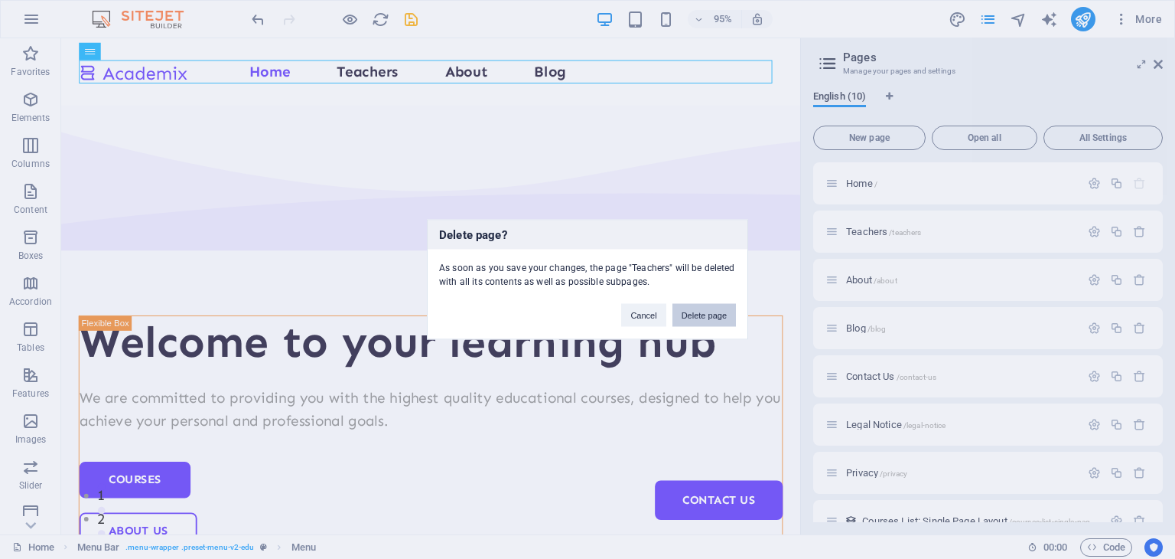
click at [710, 312] on button "Delete page" at bounding box center [705, 315] width 64 height 23
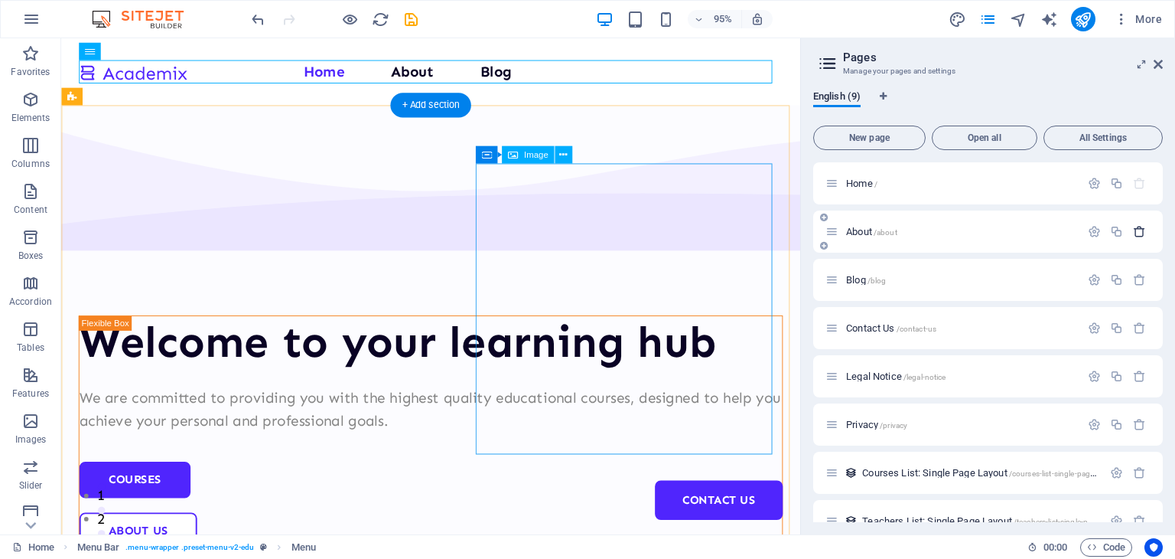
click at [1133, 233] on icon "button" at bounding box center [1139, 231] width 13 height 13
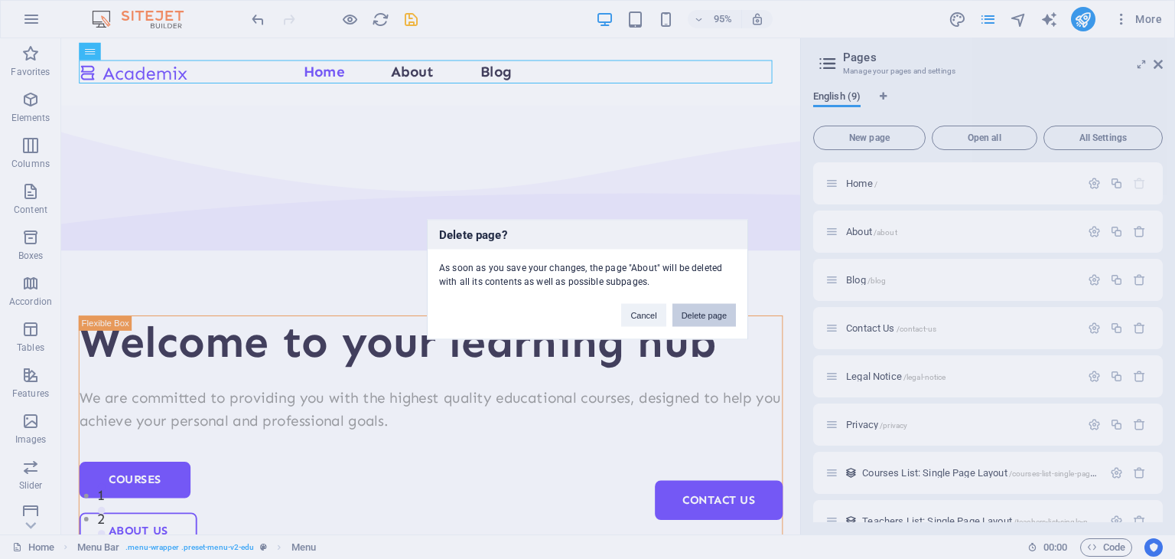
click at [686, 324] on button "Delete page" at bounding box center [705, 315] width 64 height 23
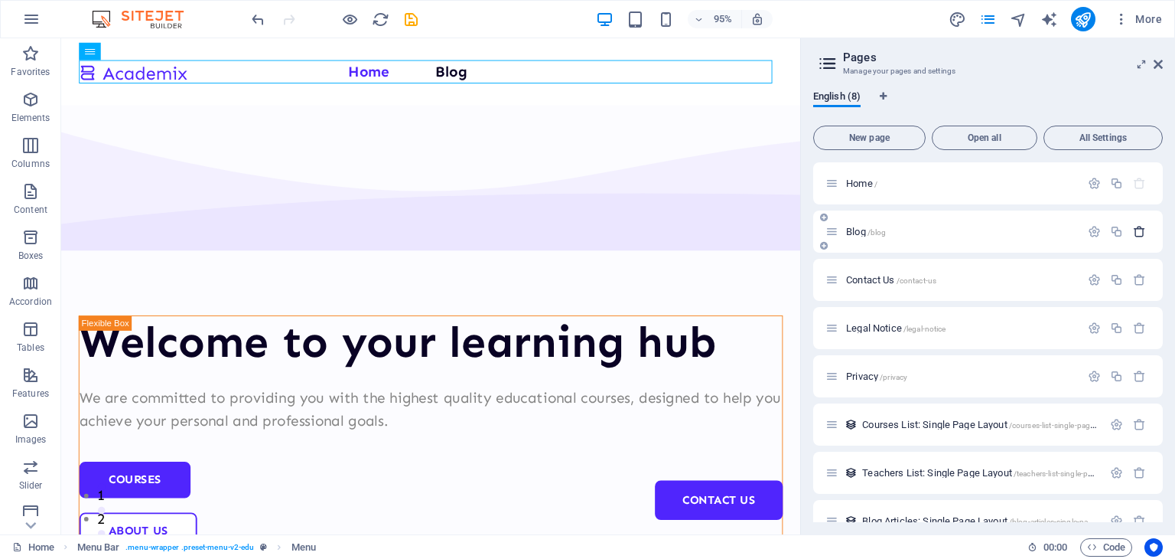
click at [1134, 236] on icon "button" at bounding box center [1139, 231] width 13 height 13
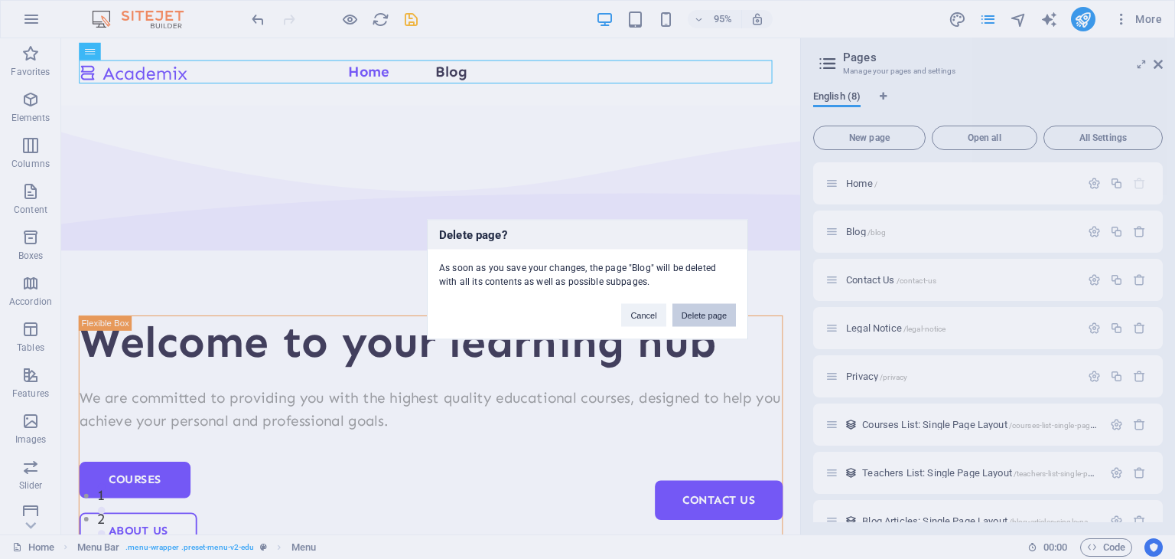
click at [733, 318] on button "Delete page" at bounding box center [705, 315] width 64 height 23
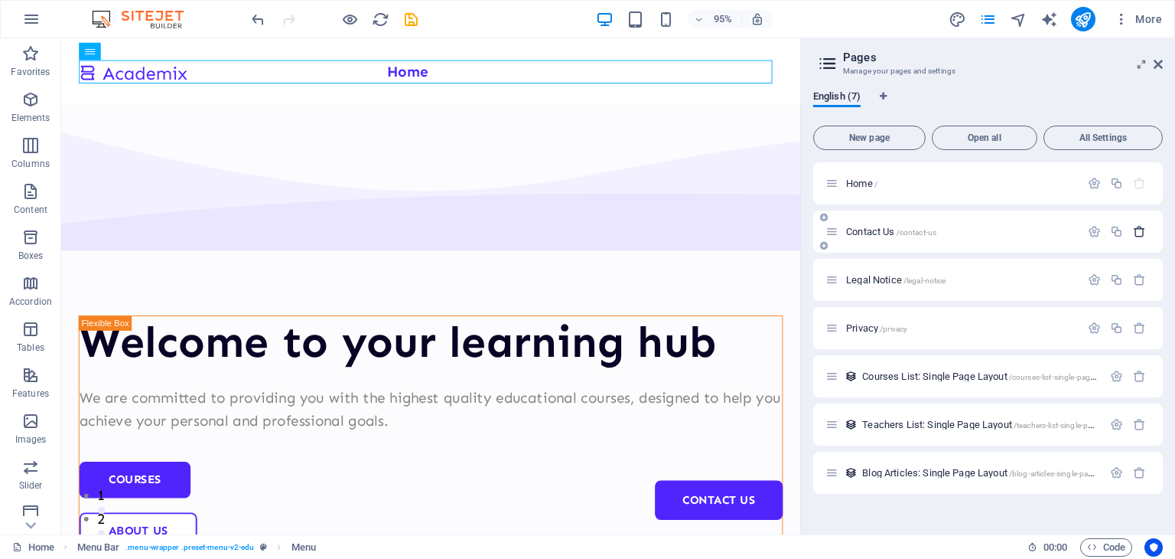
click at [1145, 235] on icon "button" at bounding box center [1139, 231] width 13 height 13
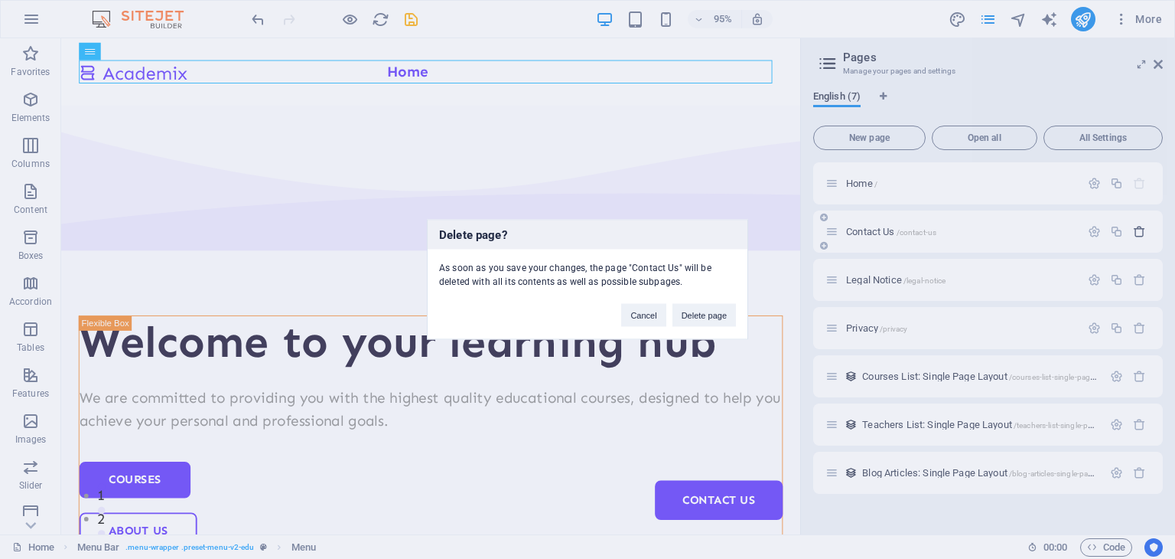
click at [713, 309] on button "Delete page" at bounding box center [705, 315] width 64 height 23
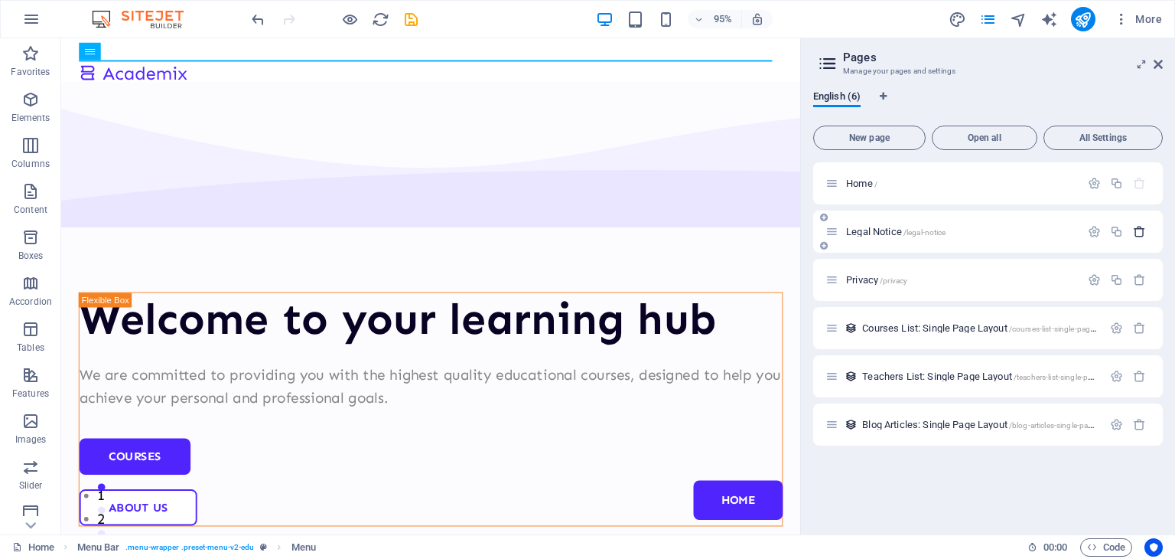
click at [1139, 232] on icon "button" at bounding box center [1139, 231] width 13 height 13
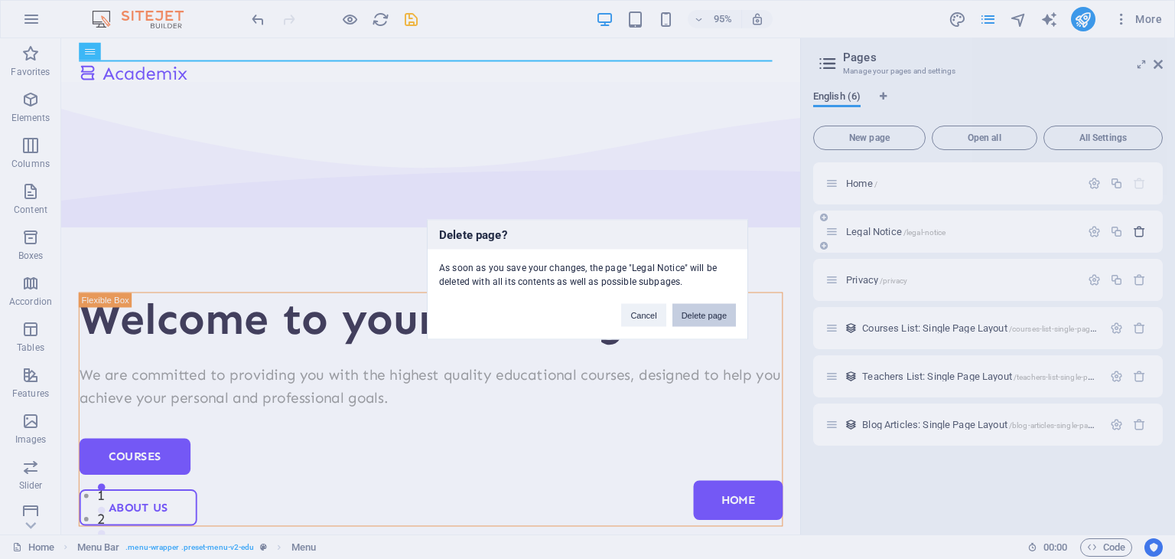
click at [704, 314] on button "Delete page" at bounding box center [705, 315] width 64 height 23
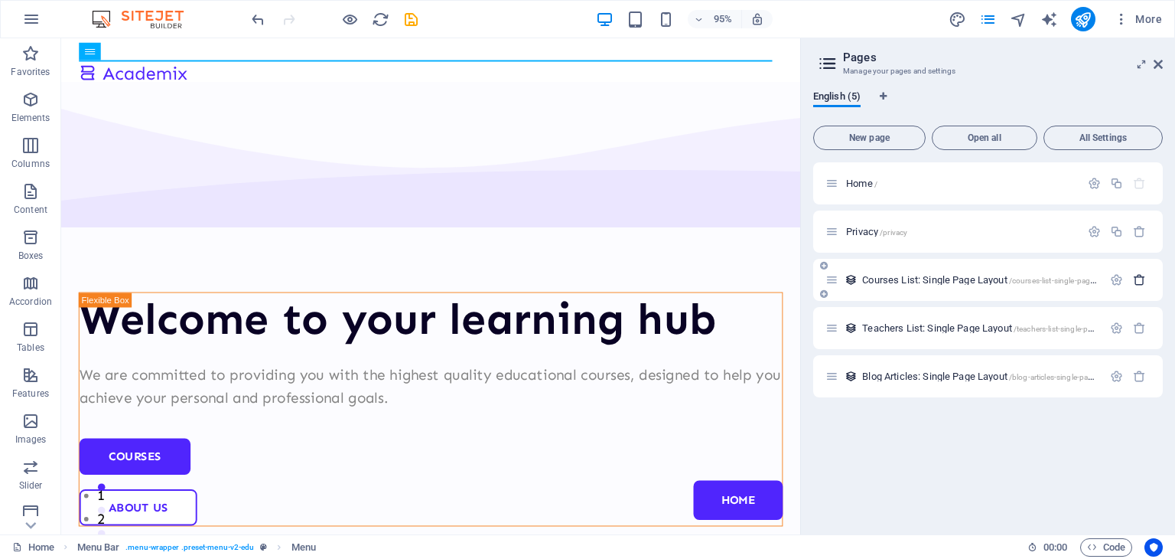
click at [1140, 279] on icon "button" at bounding box center [1139, 279] width 13 height 13
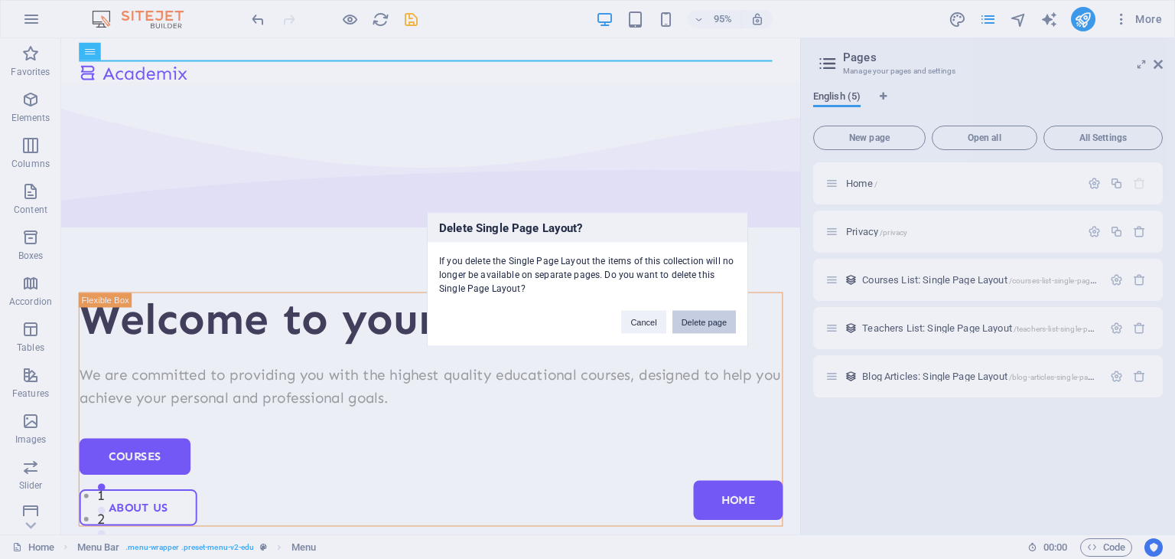
click at [710, 321] on button "Delete page" at bounding box center [705, 322] width 64 height 23
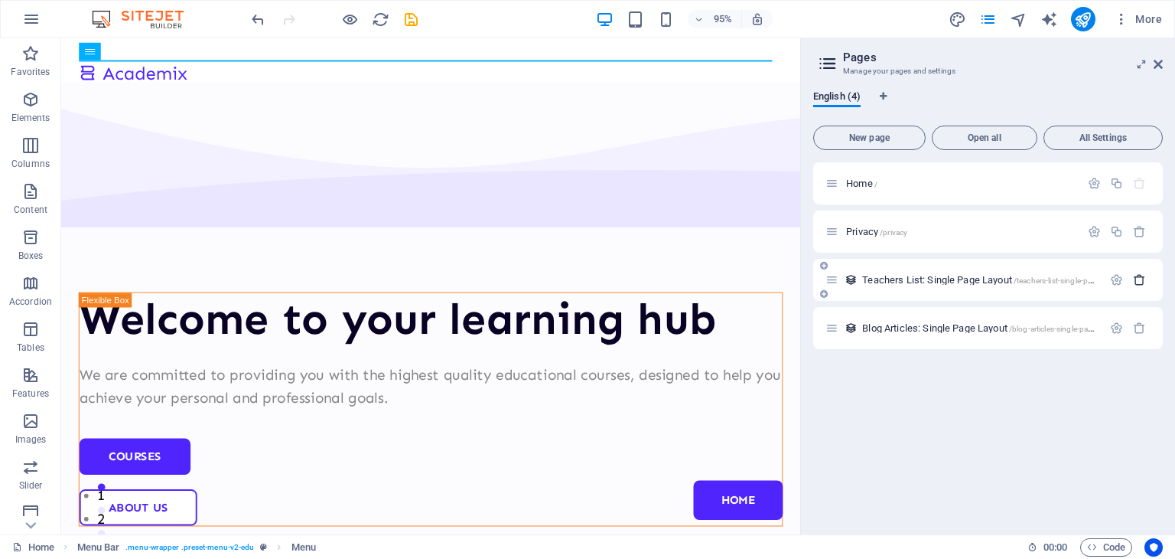
click at [1140, 275] on icon "button" at bounding box center [1139, 279] width 13 height 13
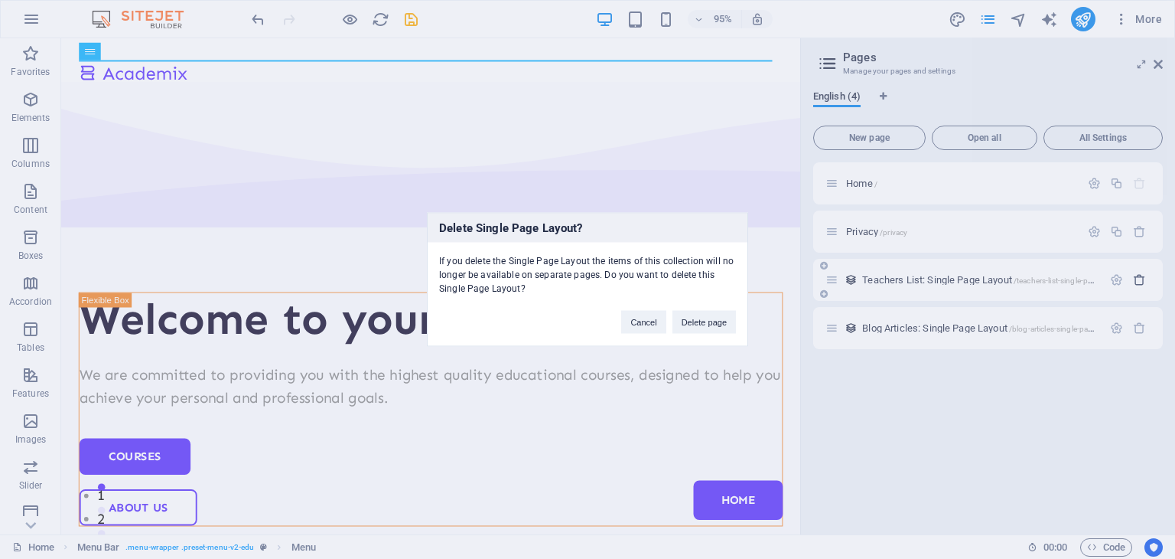
click at [710, 332] on button "Delete page" at bounding box center [705, 322] width 64 height 23
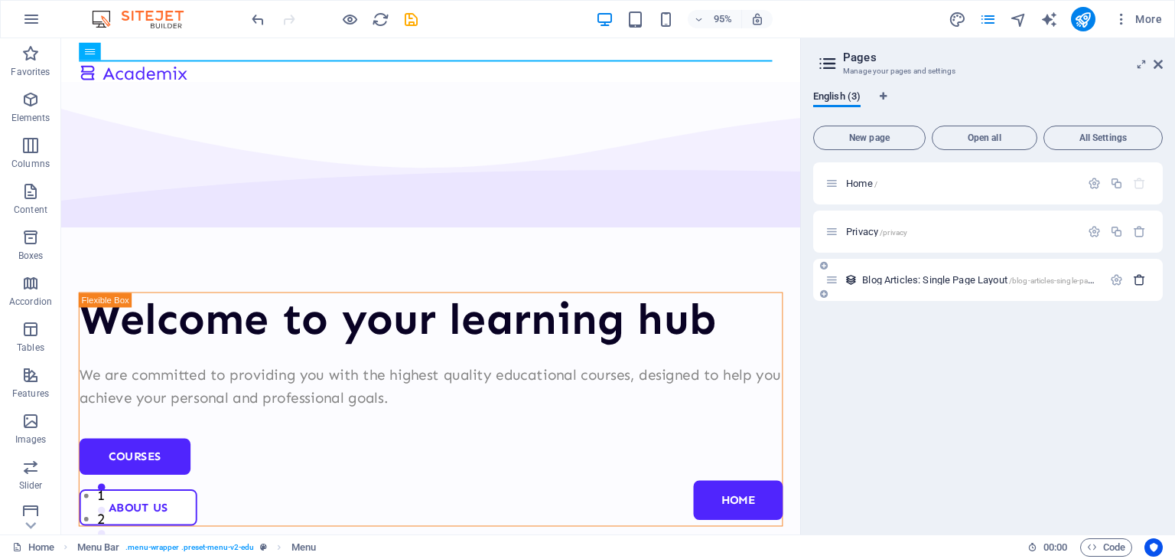
click at [1145, 279] on icon "button" at bounding box center [1139, 279] width 13 height 13
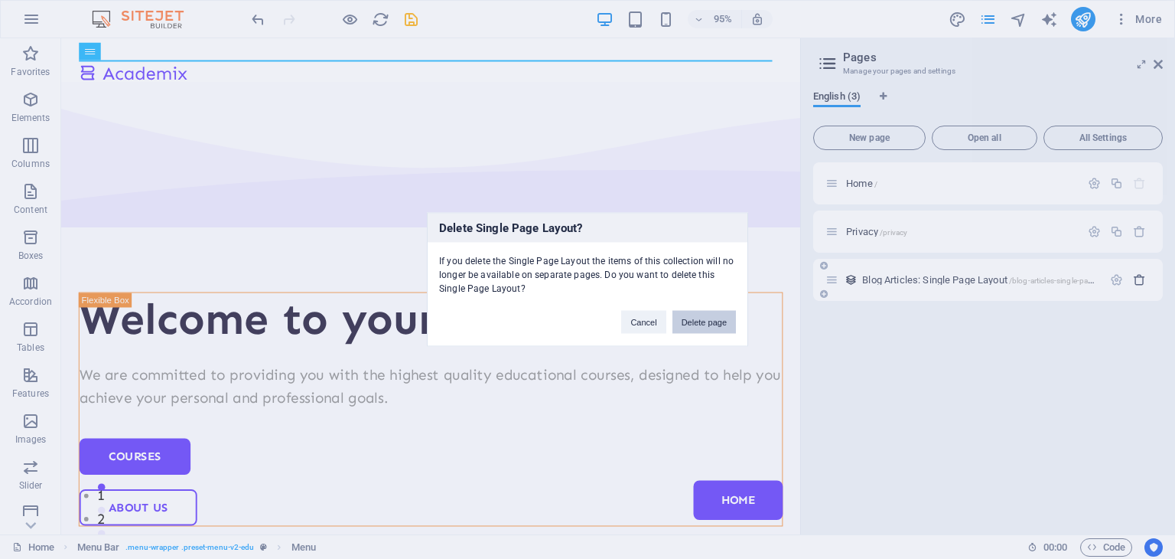
click at [710, 321] on button "Delete page" at bounding box center [705, 322] width 64 height 23
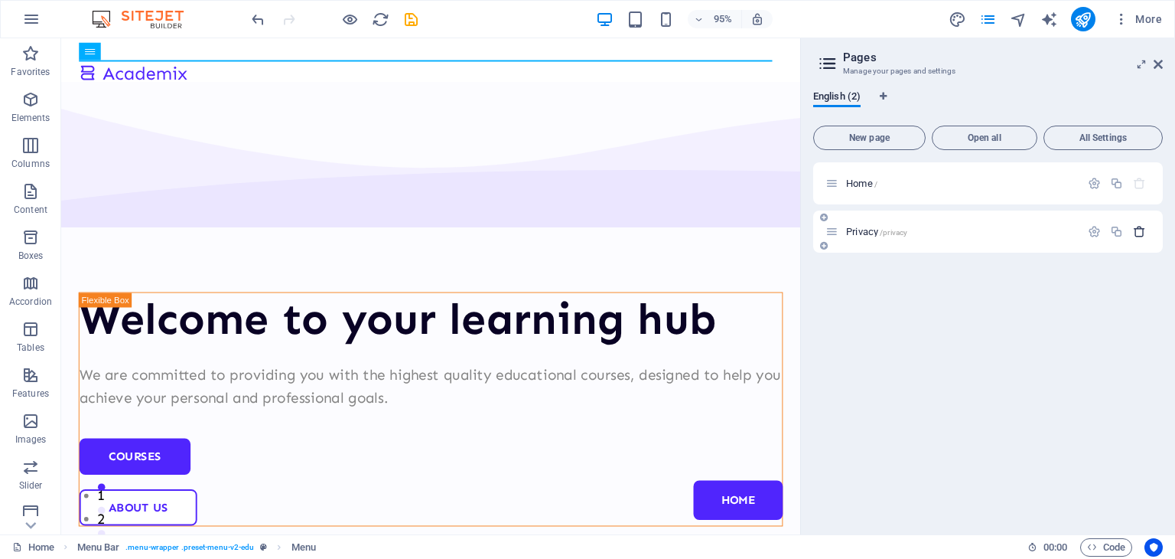
click at [1145, 235] on icon "button" at bounding box center [1139, 231] width 13 height 13
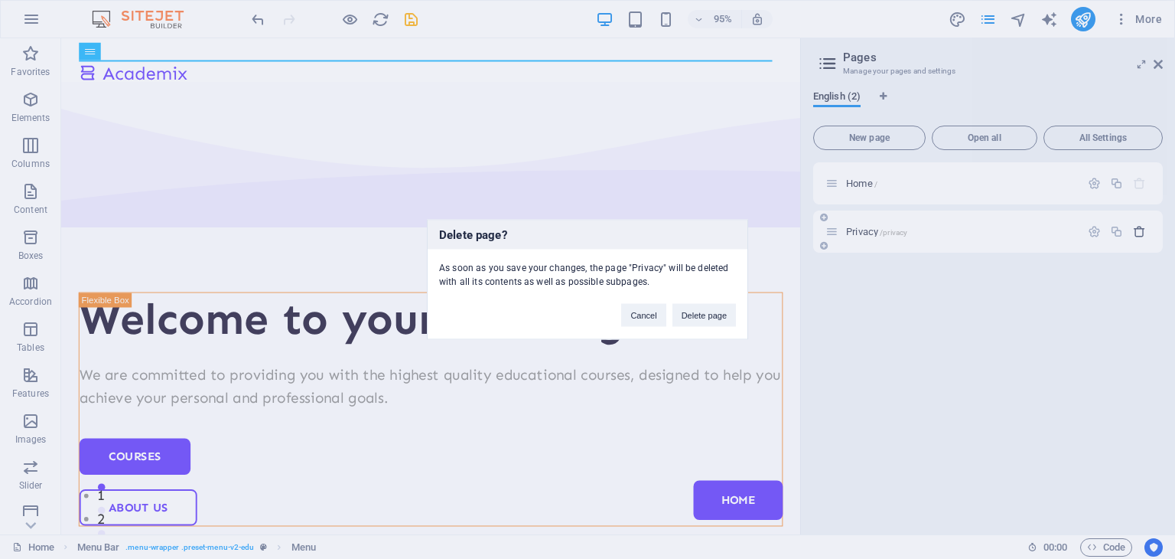
click at [715, 321] on button "Delete page" at bounding box center [705, 315] width 64 height 23
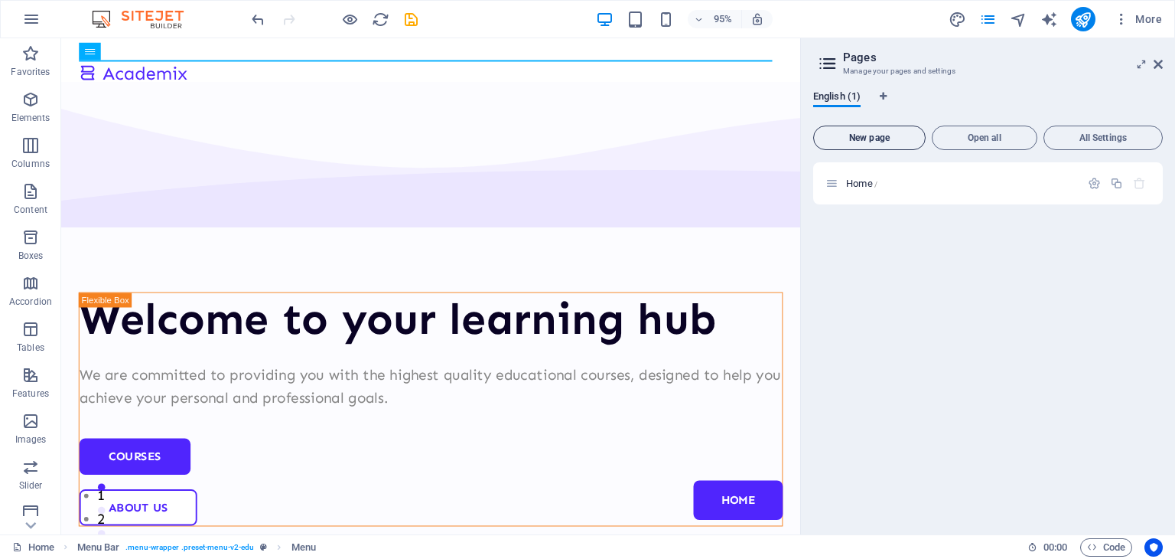
click at [910, 138] on span "New page" at bounding box center [869, 137] width 99 height 9
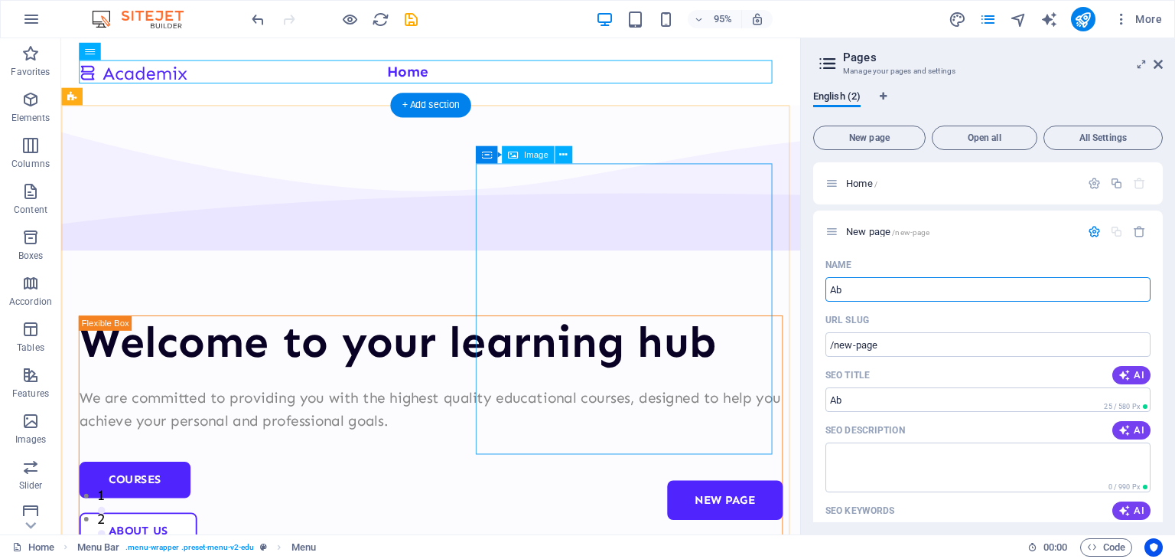
type input "Abo"
type input "/ab"
type input "About"
type input "/about"
type input "About Us"
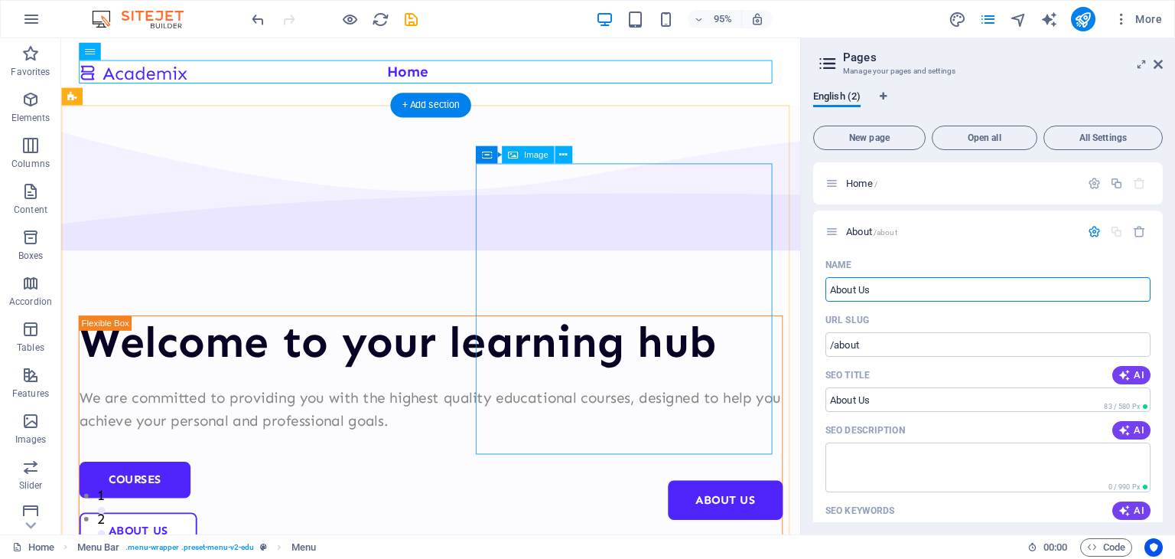
type input "/about-us"
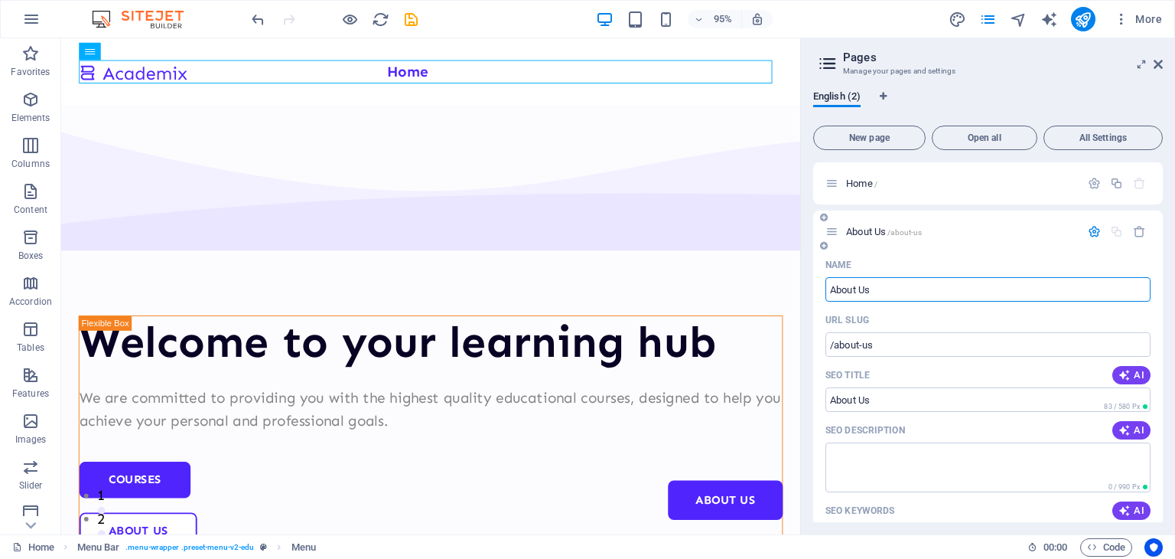
click at [888, 232] on span "About Us /about-us" at bounding box center [884, 231] width 76 height 11
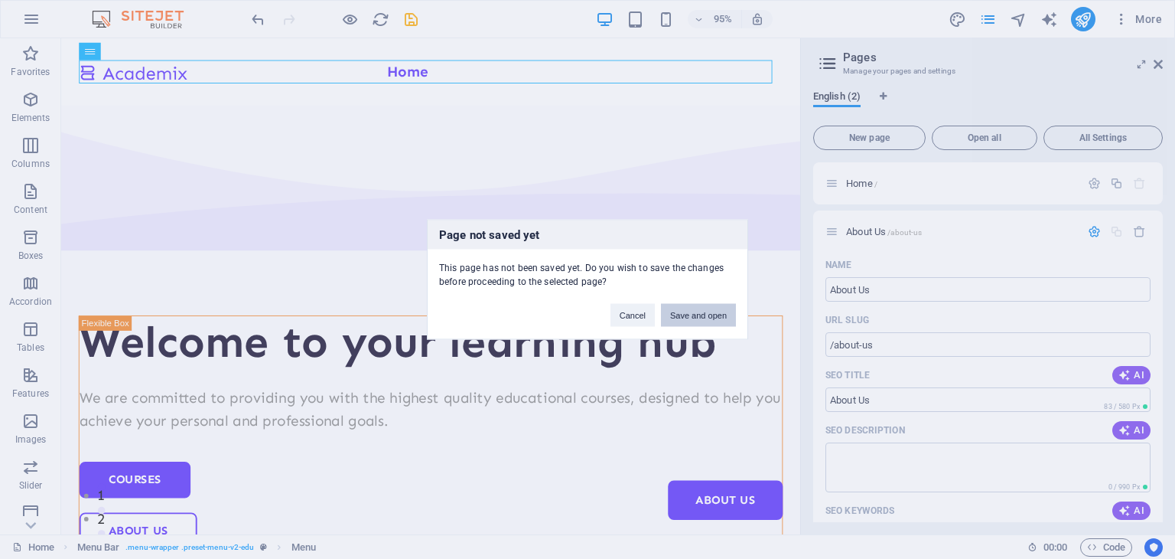
click at [708, 308] on button "Save and open" at bounding box center [698, 315] width 75 height 23
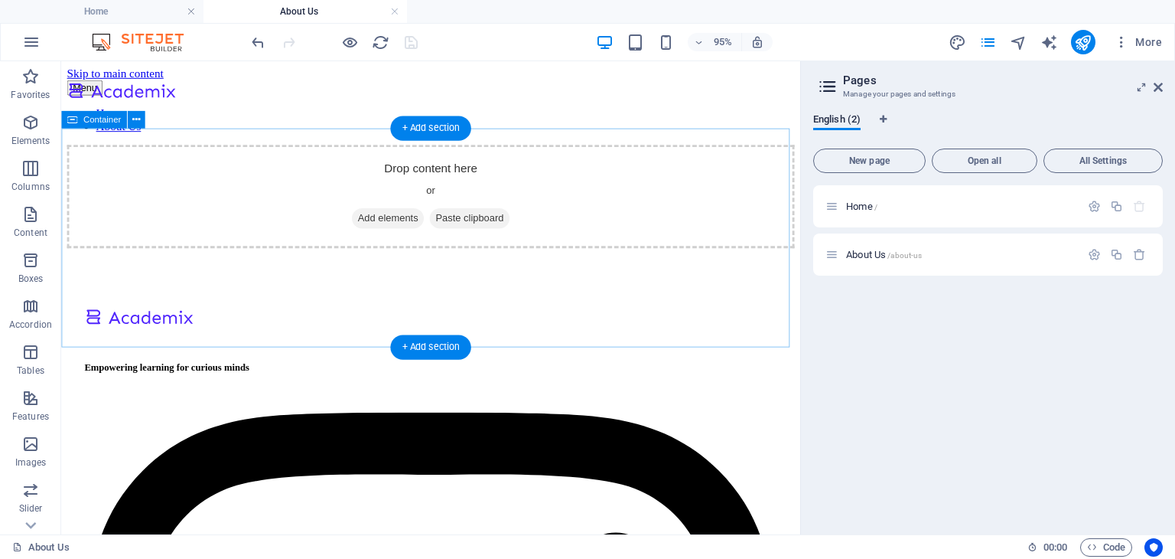
scroll to position [0, 0]
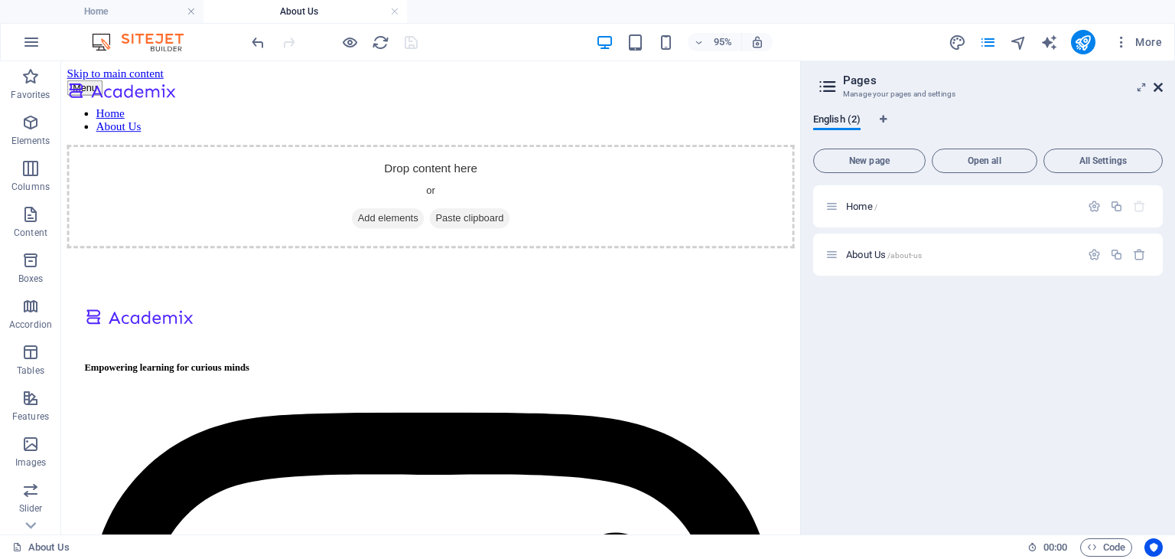
click at [1154, 89] on icon at bounding box center [1158, 87] width 9 height 12
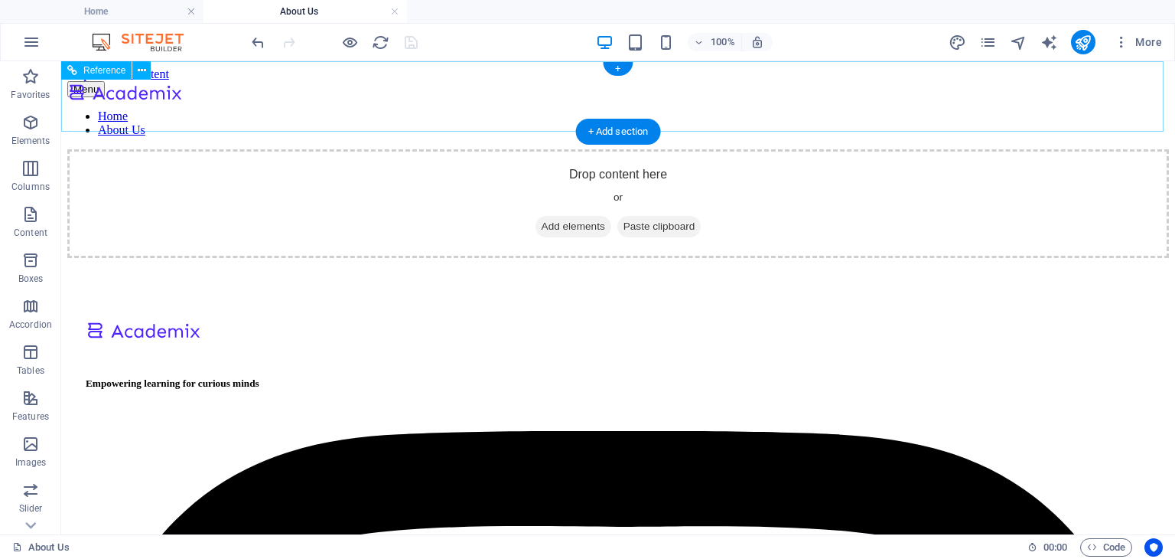
click at [182, 93] on div at bounding box center [124, 94] width 115 height 26
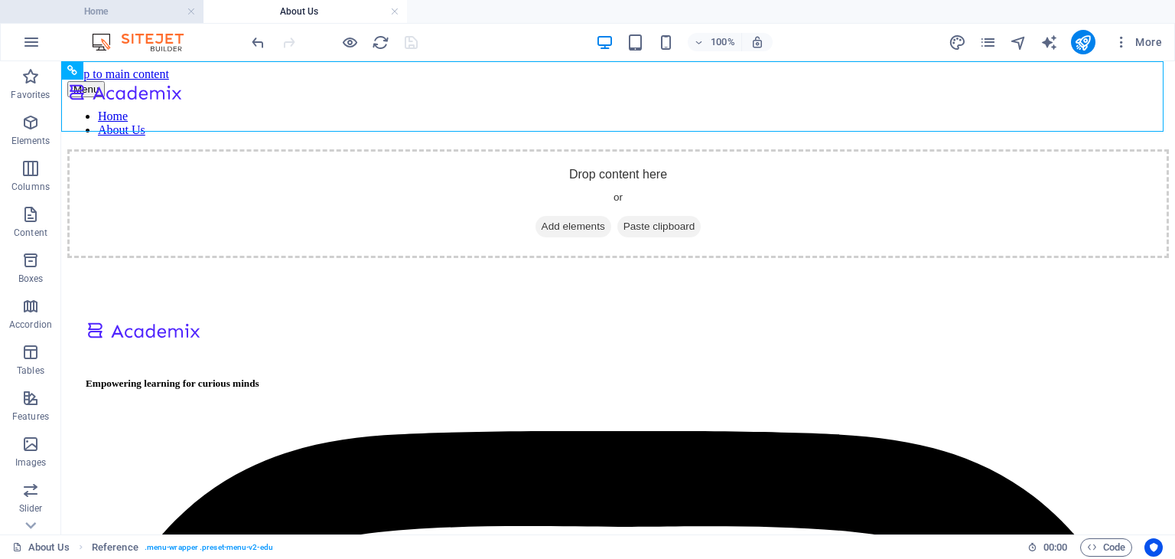
click at [116, 10] on h4 "Home" at bounding box center [102, 11] width 204 height 17
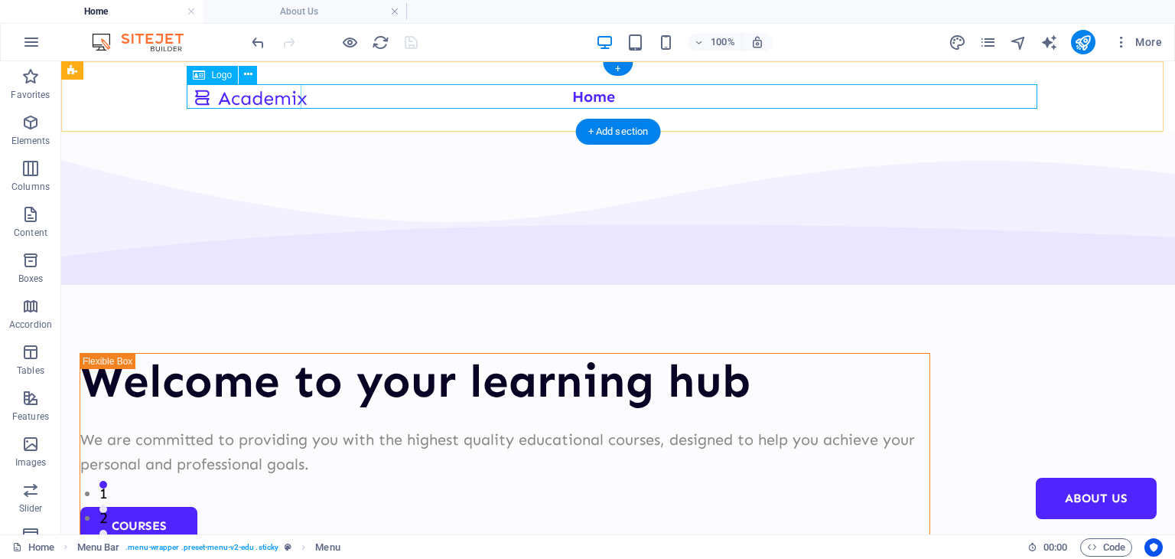
click at [239, 102] on div at bounding box center [250, 96] width 115 height 25
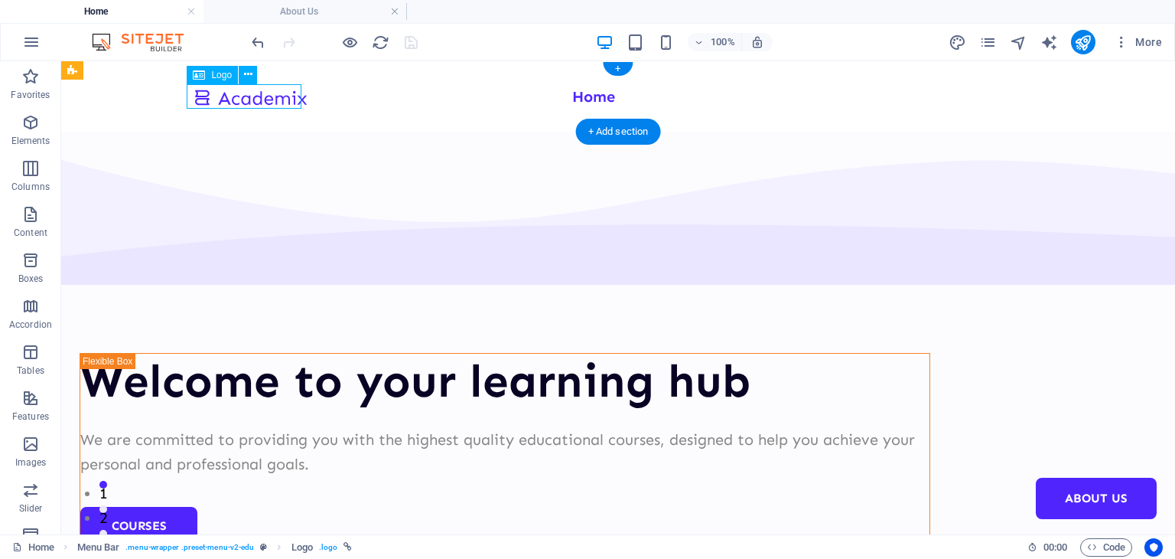
click at [239, 101] on div at bounding box center [250, 96] width 115 height 25
select select "px"
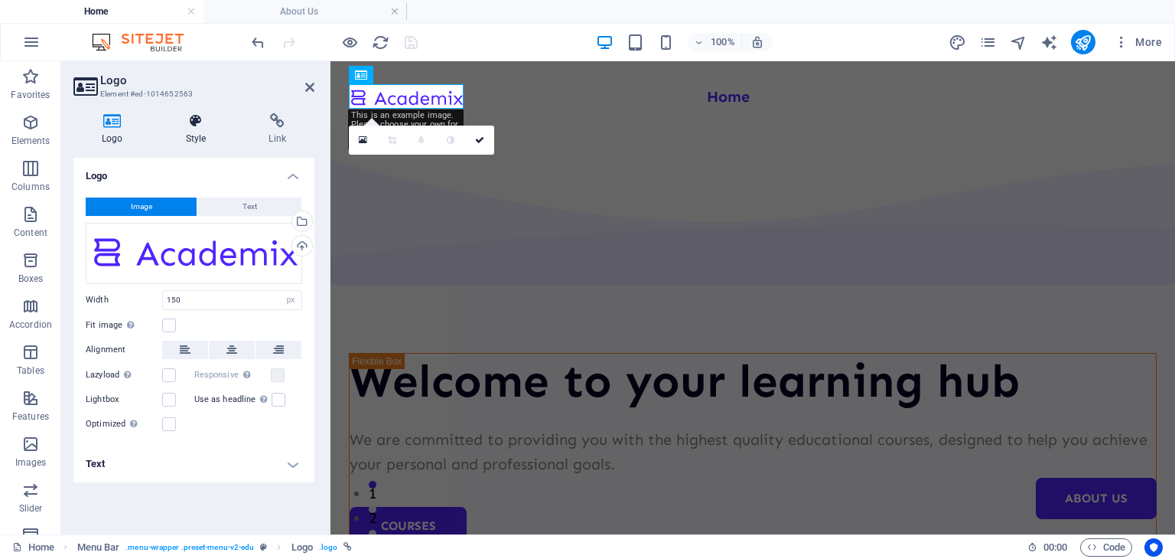
click at [204, 131] on h4 "Style" at bounding box center [199, 129] width 83 height 32
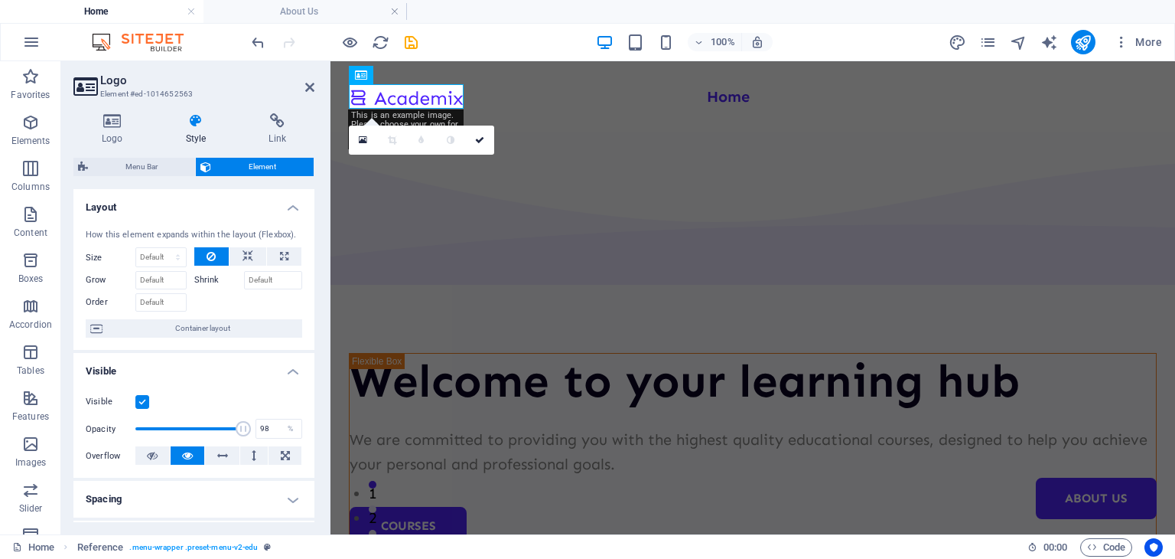
type input "100"
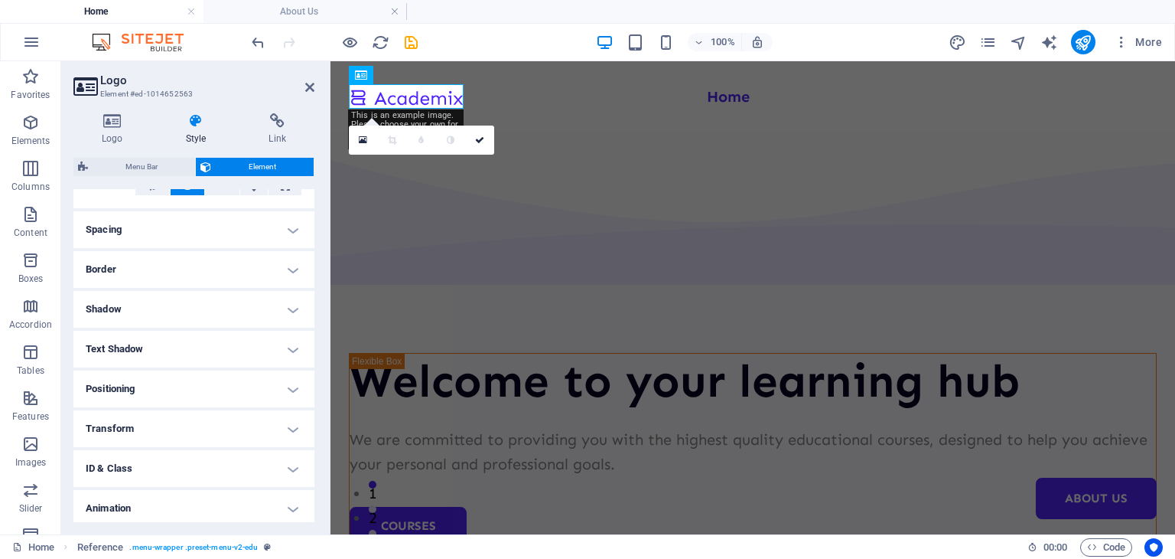
scroll to position [272, 0]
click at [178, 383] on h4 "Positioning" at bounding box center [193, 385] width 241 height 37
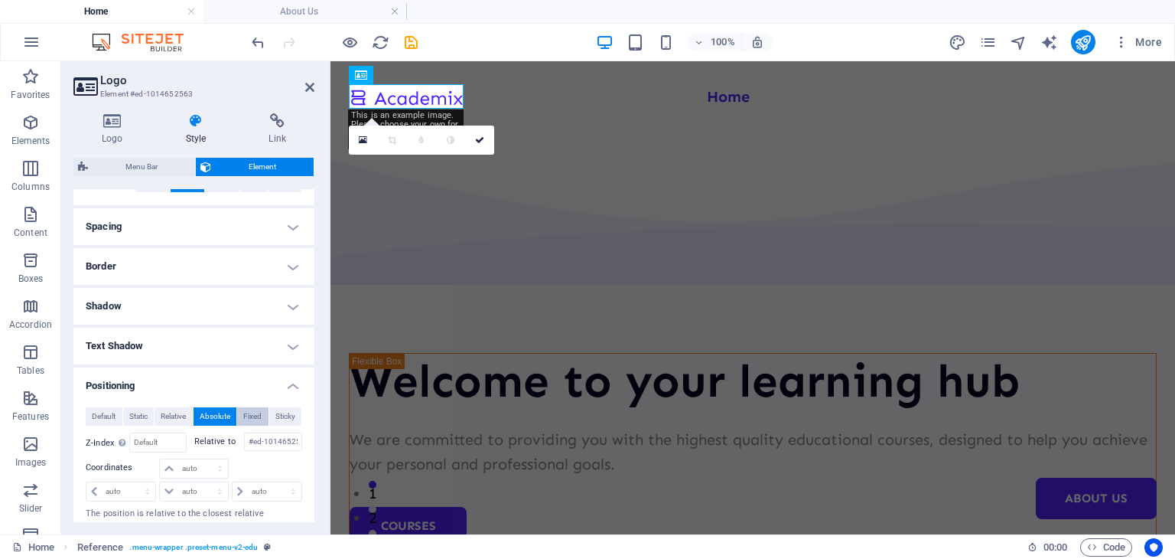
click at [246, 420] on span "Fixed" at bounding box center [252, 416] width 18 height 18
click at [243, 414] on span "Fixed" at bounding box center [252, 416] width 18 height 18
click at [327, 83] on div at bounding box center [328, 297] width 3 height 473
click at [305, 86] on icon at bounding box center [309, 87] width 9 height 12
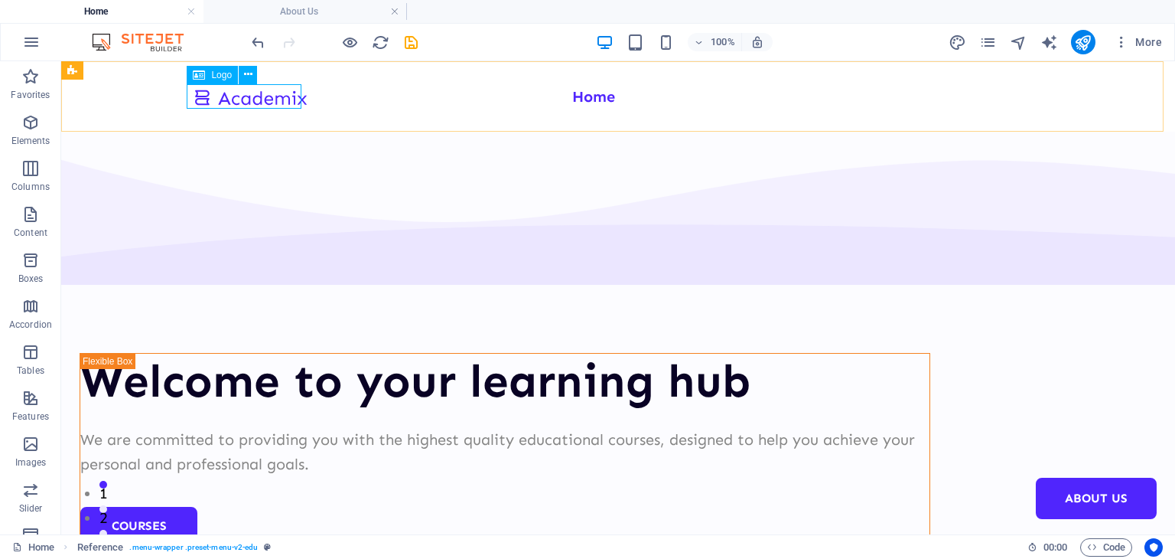
click at [222, 81] on div "Logo" at bounding box center [212, 75] width 51 height 18
click at [221, 96] on div at bounding box center [250, 96] width 115 height 25
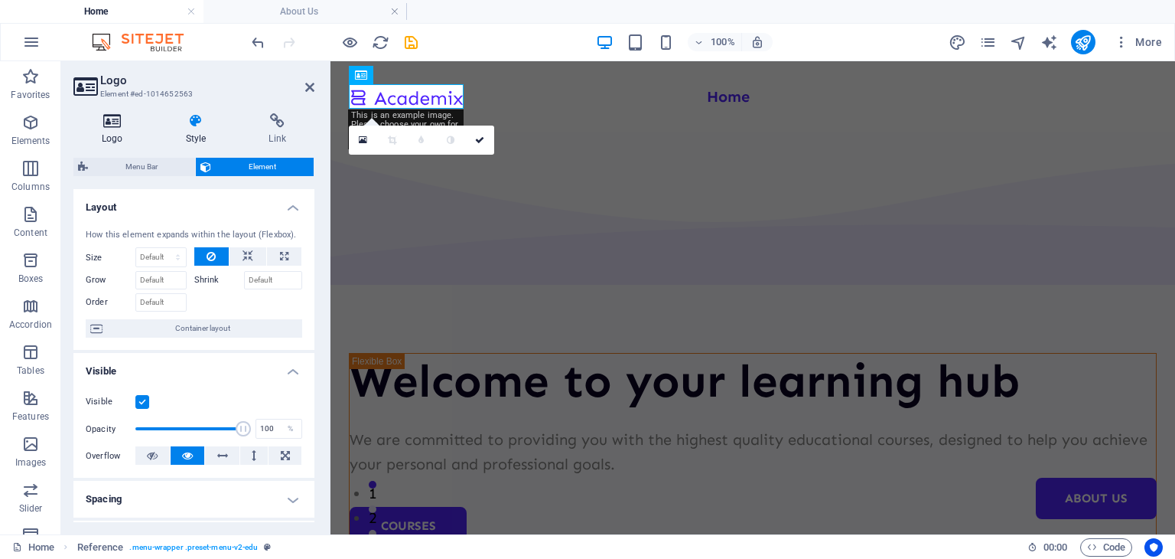
click at [122, 135] on h4 "Logo" at bounding box center [115, 129] width 84 height 32
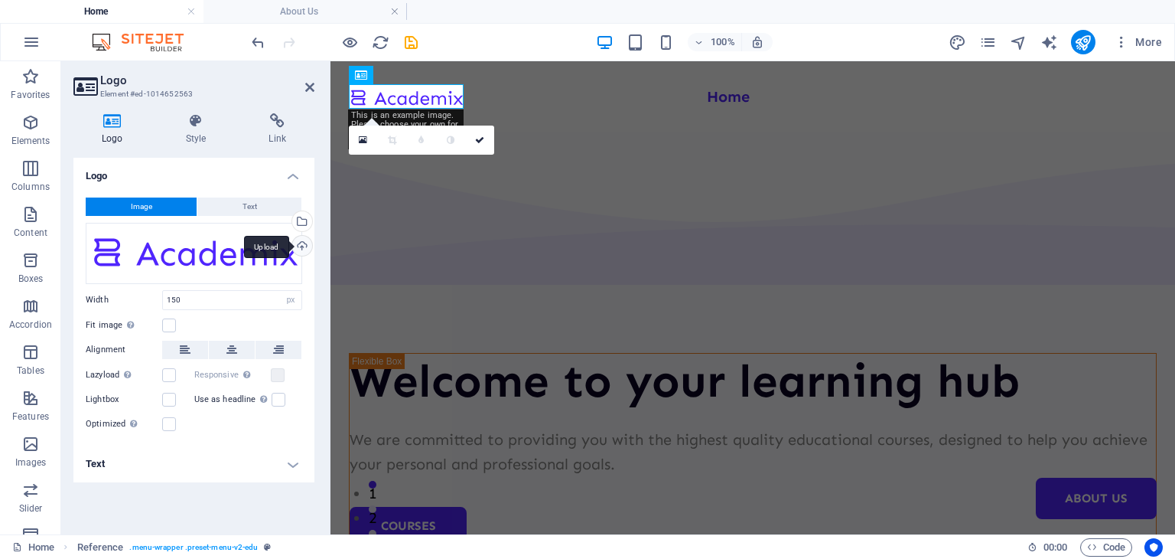
click at [304, 238] on div "Upload" at bounding box center [300, 247] width 23 height 23
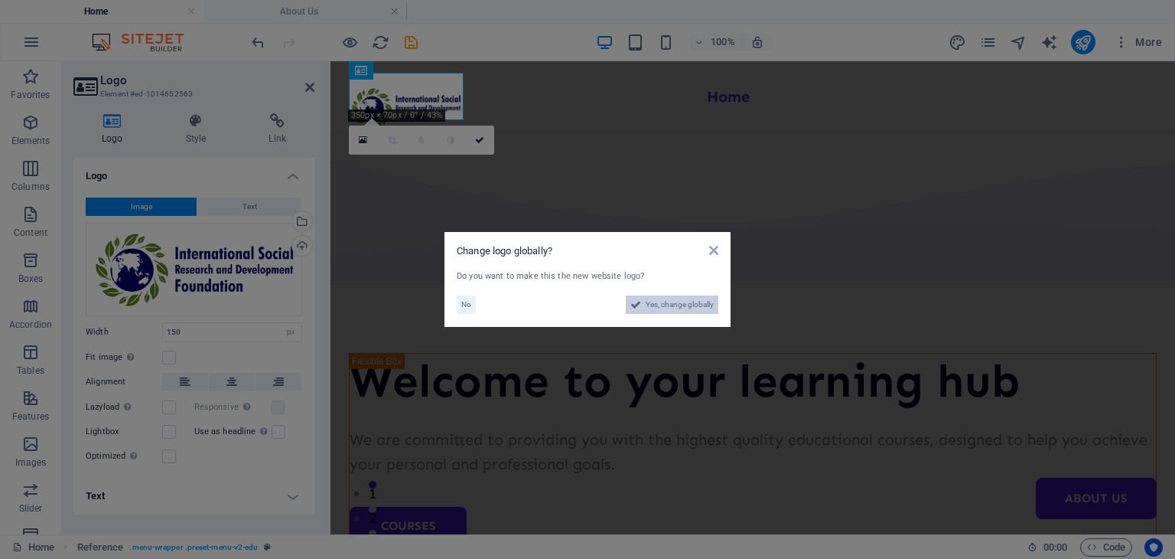
click at [702, 295] on div "No Yes, change globally" at bounding box center [588, 301] width 262 height 24
drag, startPoint x: 699, startPoint y: 302, endPoint x: 613, endPoint y: 402, distance: 131.8
click at [699, 302] on span "Yes, change globally" at bounding box center [680, 304] width 68 height 18
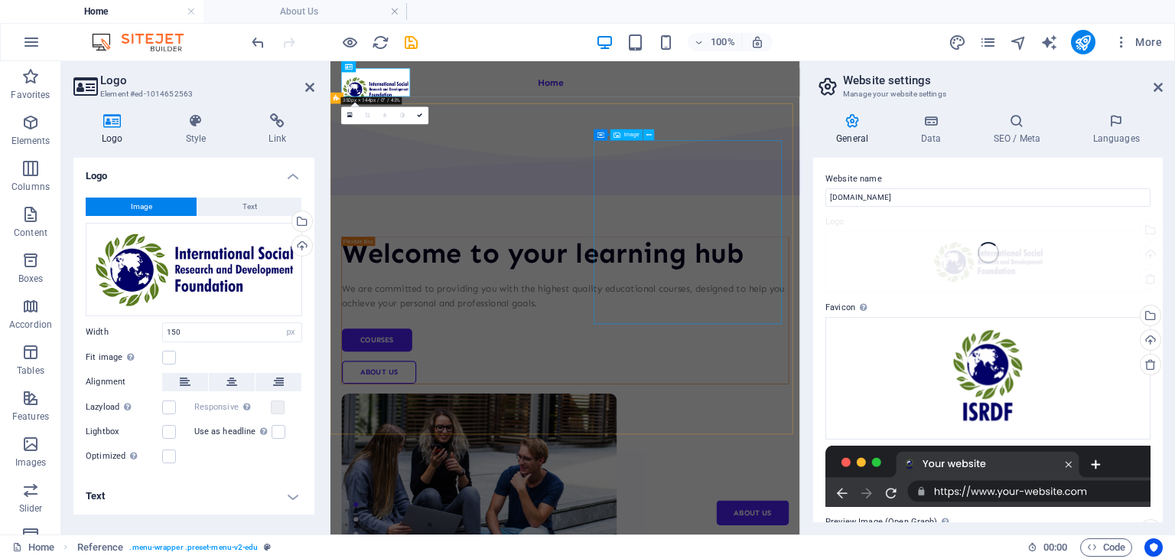
drag, startPoint x: 943, startPoint y: 463, endPoint x: 999, endPoint y: 314, distance: 158.6
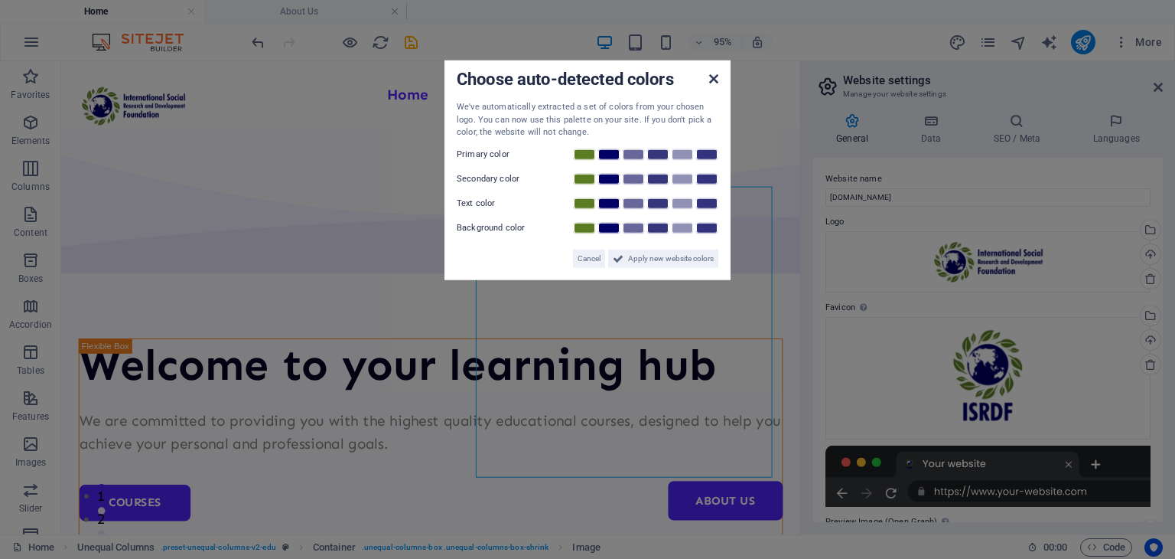
click at [716, 181] on div "Choose auto-detected colors We've automatically extracted a set of colors from …" at bounding box center [588, 170] width 286 height 220
click at [716, 80] on icon at bounding box center [713, 79] width 9 height 12
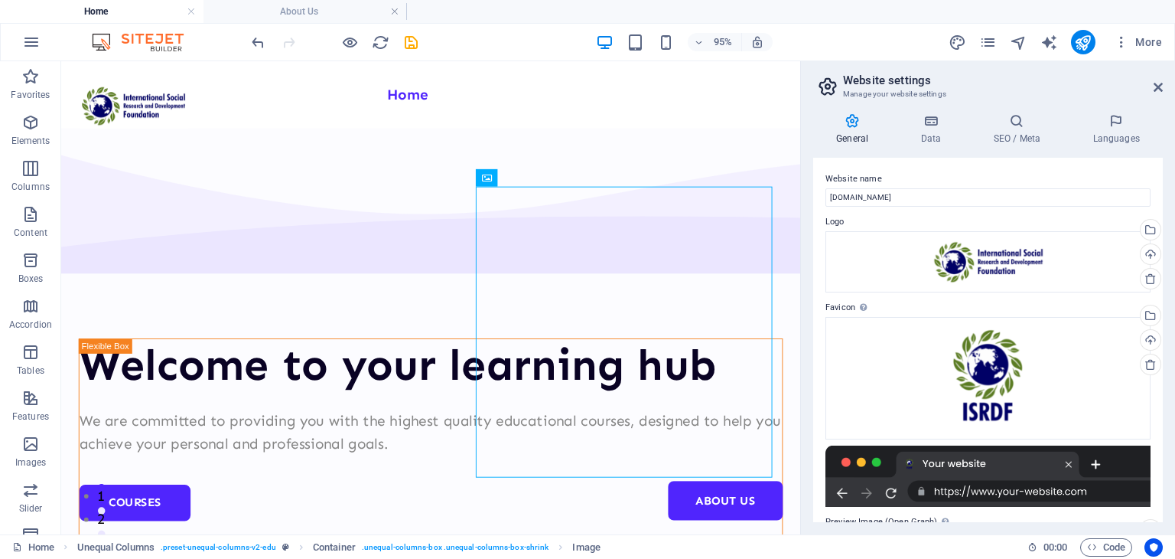
click at [1015, 184] on label "Website name" at bounding box center [988, 179] width 325 height 18
click at [1015, 188] on input "isrdf.com" at bounding box center [988, 197] width 325 height 18
type input "i"
type input "ISRDF | NGO"
click at [940, 114] on icon at bounding box center [931, 120] width 67 height 15
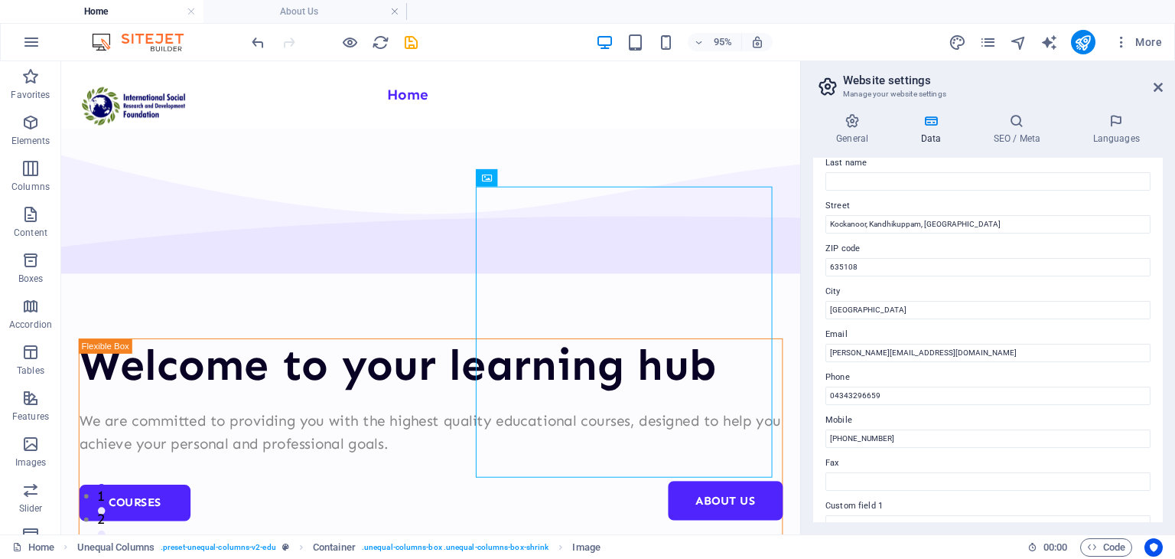
scroll to position [135, 0]
click at [1009, 354] on input "merwin@isrdf.com" at bounding box center [988, 351] width 325 height 18
type input "m"
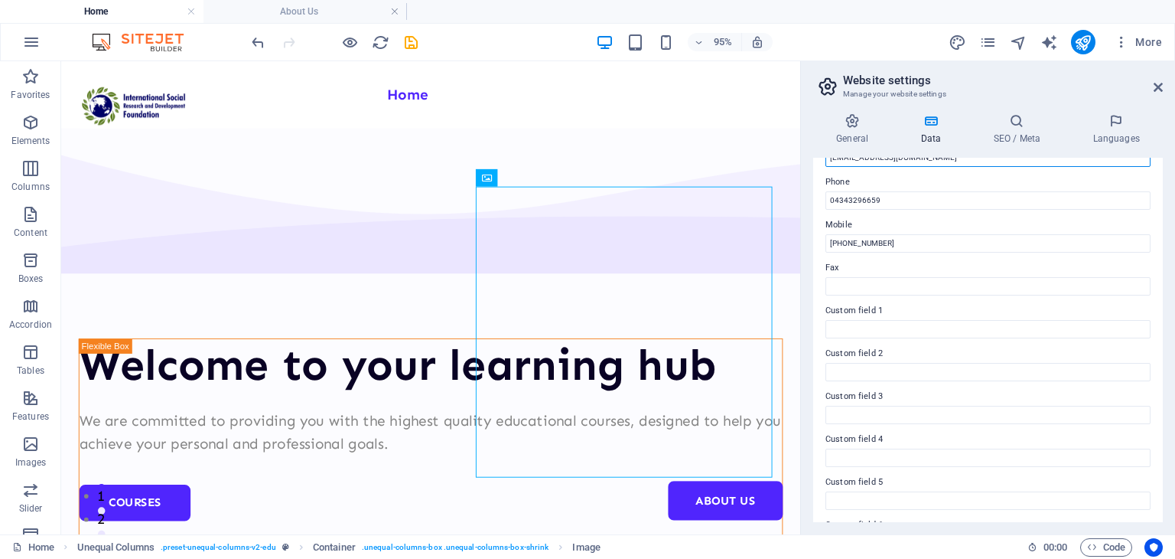
scroll to position [370, 0]
type input "[EMAIL_ADDRESS][DOMAIN_NAME]"
click at [1024, 137] on h4 "SEO / Meta" at bounding box center [1019, 129] width 99 height 32
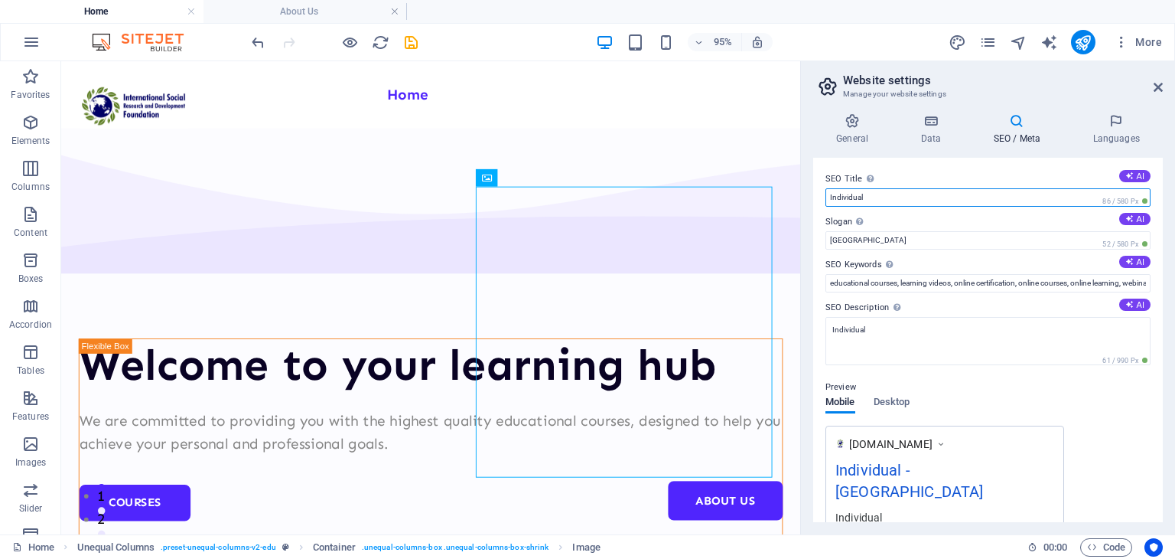
click at [1025, 191] on input "Individual" at bounding box center [988, 197] width 325 height 18
type input "I"
type input "ISRDF | NGO"
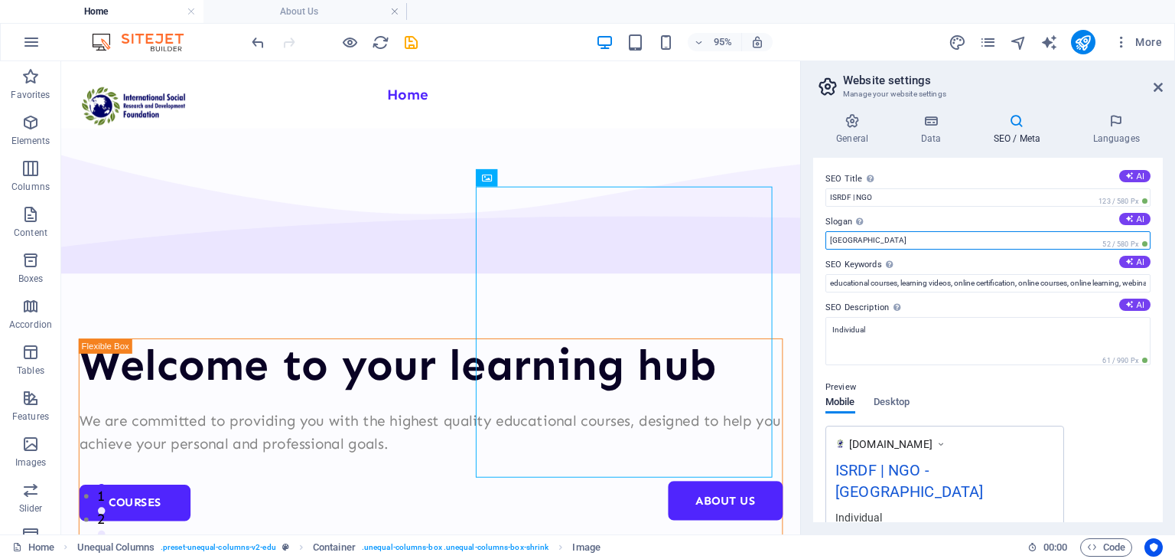
click at [966, 236] on input "Berlin" at bounding box center [988, 240] width 325 height 18
type input "B"
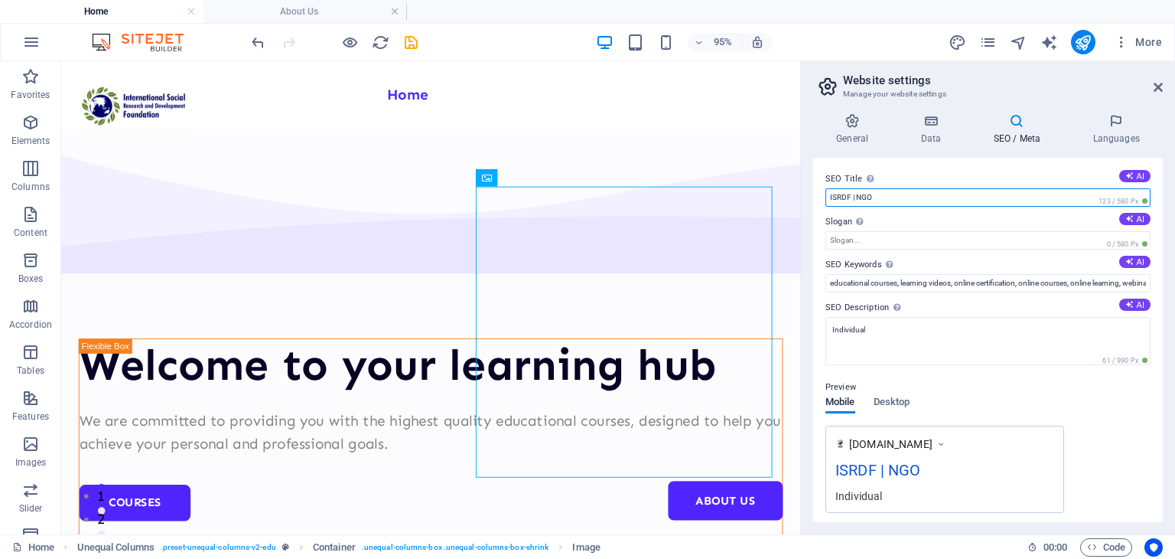
click at [930, 205] on input "ISRDF | NGO" at bounding box center [988, 197] width 325 height 18
type input "ISRDF |"
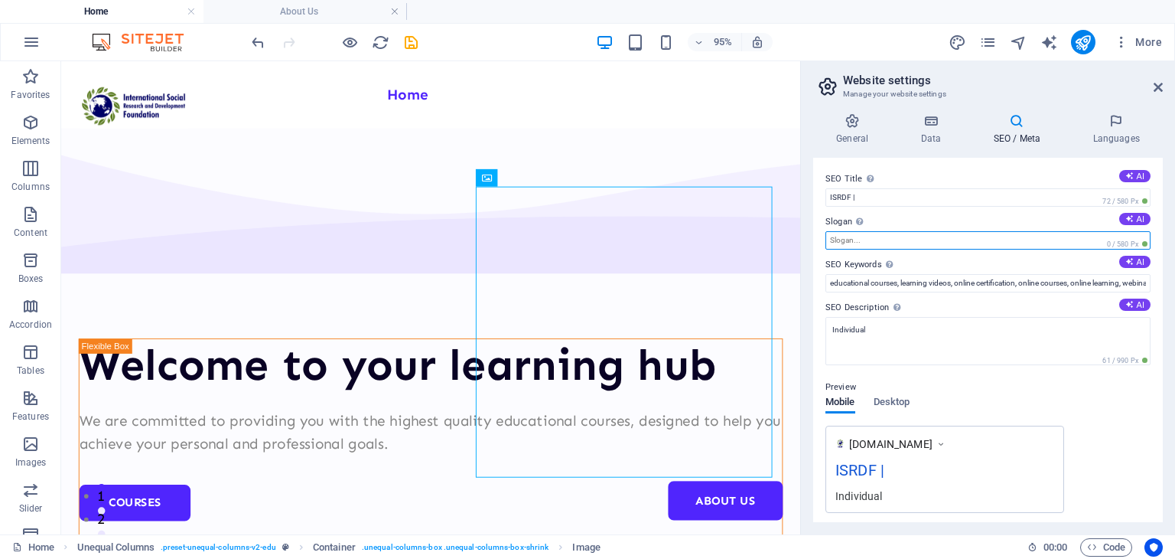
click at [836, 242] on input "Slogan The slogan of your website. AI" at bounding box center [988, 240] width 325 height 18
type input "NGO"
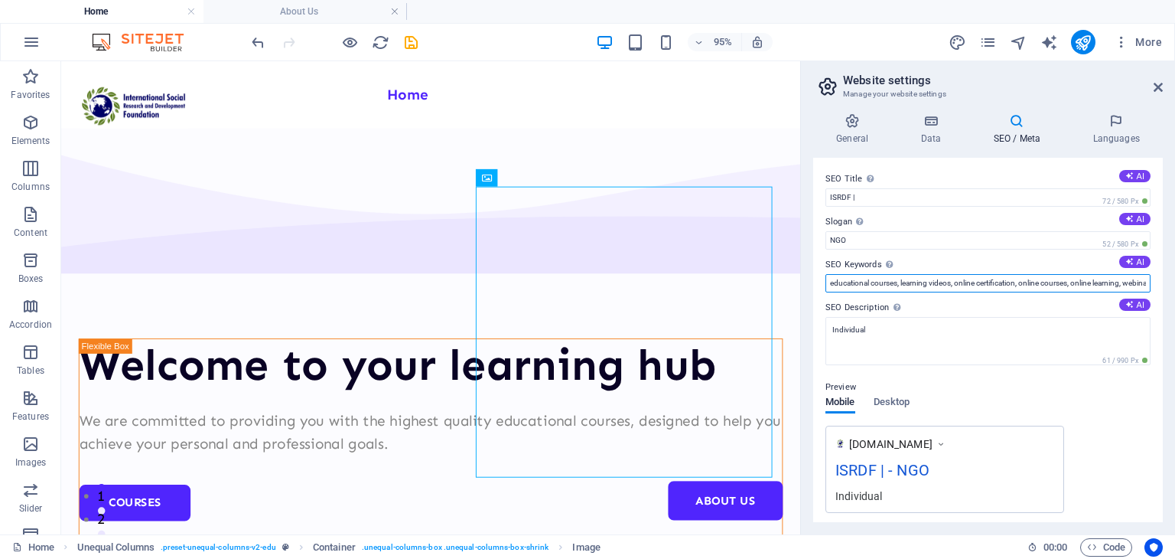
click at [858, 284] on input "educational courses, learning videos, online certification, online courses, onl…" at bounding box center [988, 283] width 325 height 18
click at [885, 396] on span "Desktop" at bounding box center [892, 403] width 37 height 21
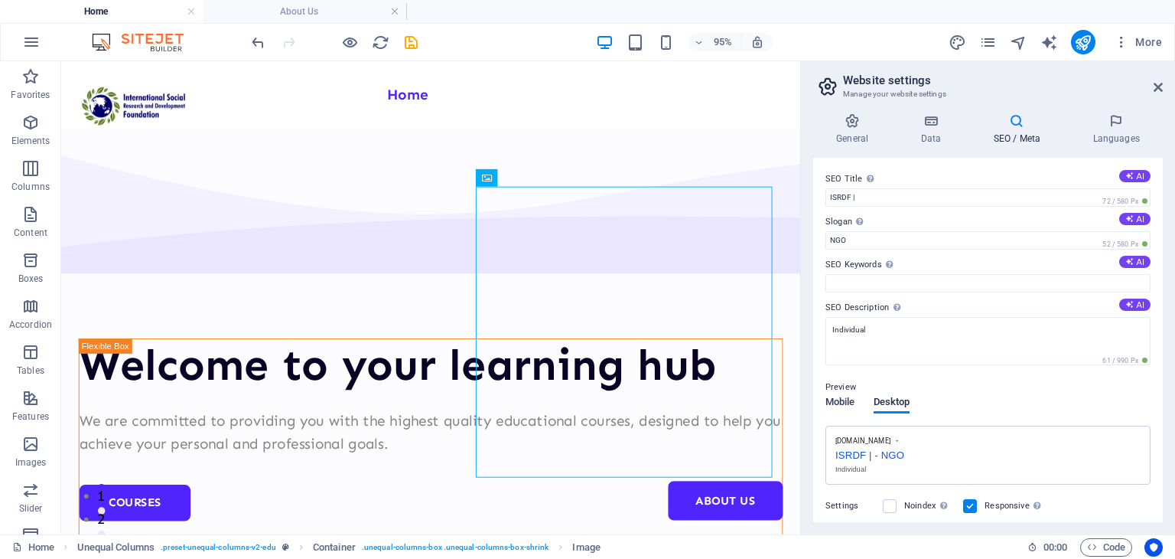
click at [852, 398] on span "Mobile" at bounding box center [841, 403] width 30 height 21
drag, startPoint x: 949, startPoint y: 442, endPoint x: 1090, endPoint y: 432, distance: 141.1
click at [1090, 432] on div "www.example.com ISRDF | - NGO Individual" at bounding box center [988, 468] width 325 height 87
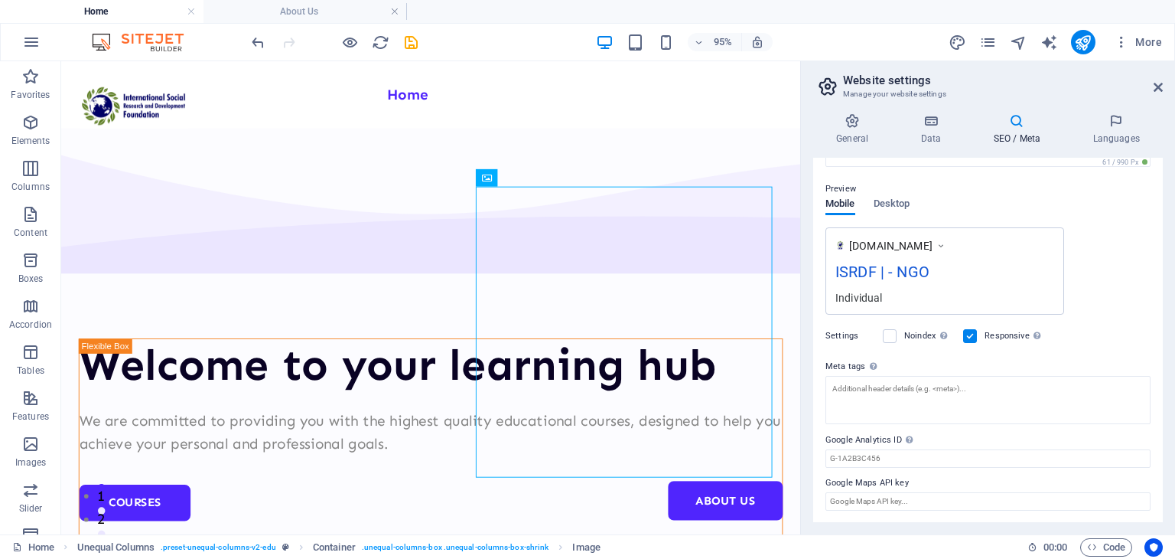
scroll to position [0, 0]
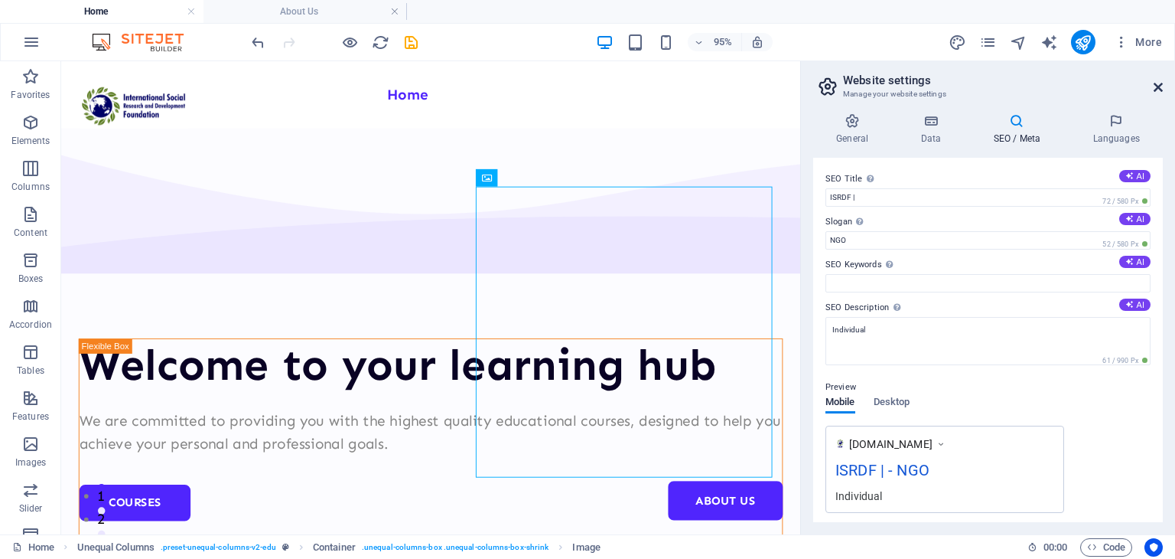
click at [1155, 82] on icon at bounding box center [1158, 87] width 9 height 12
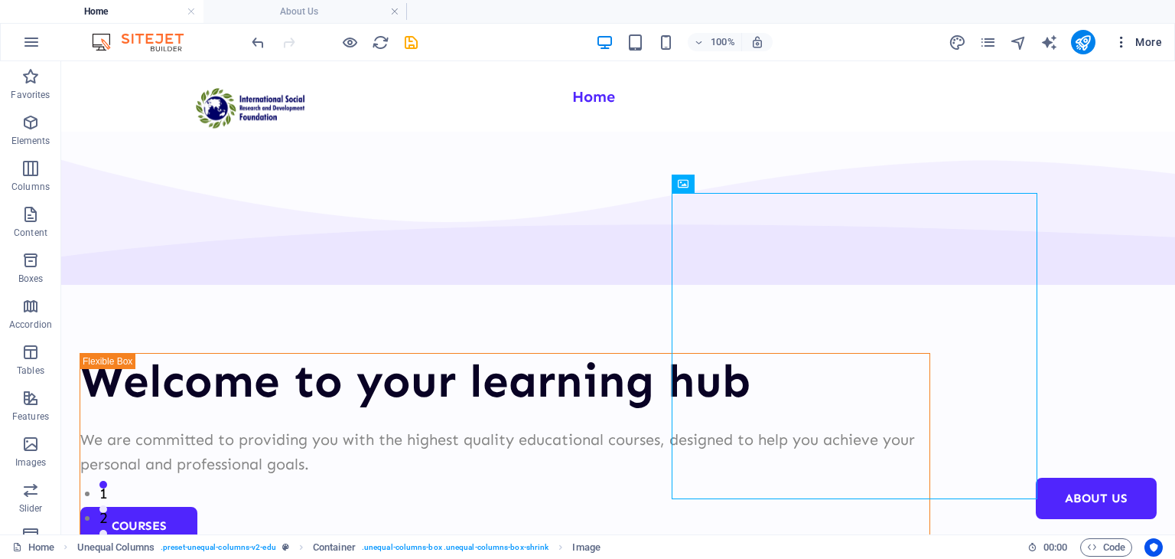
click at [1119, 41] on icon "button" at bounding box center [1121, 41] width 15 height 15
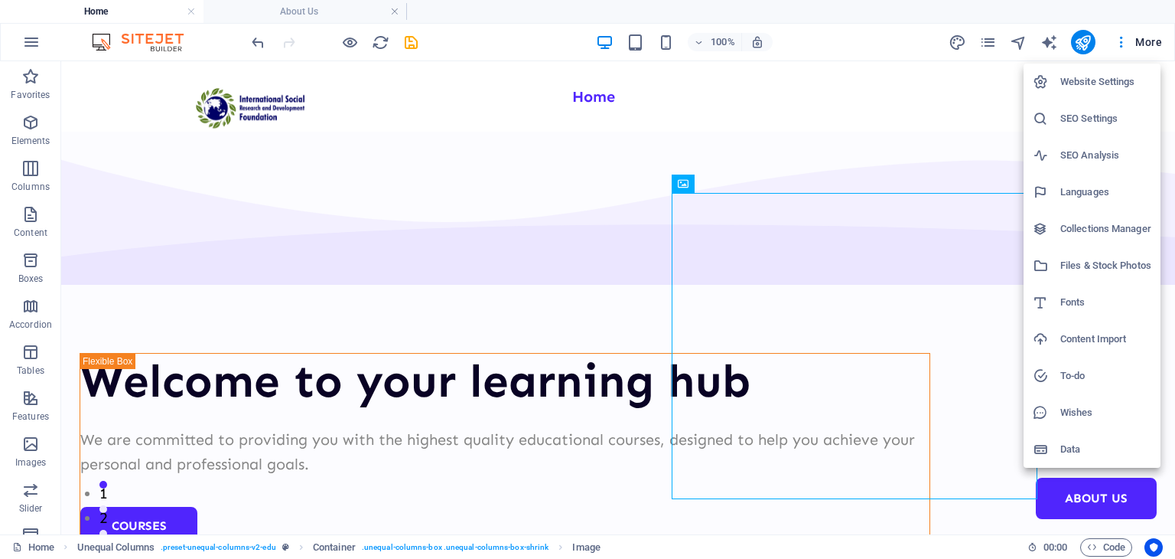
click at [1077, 90] on h6 "Website Settings" at bounding box center [1106, 82] width 91 height 18
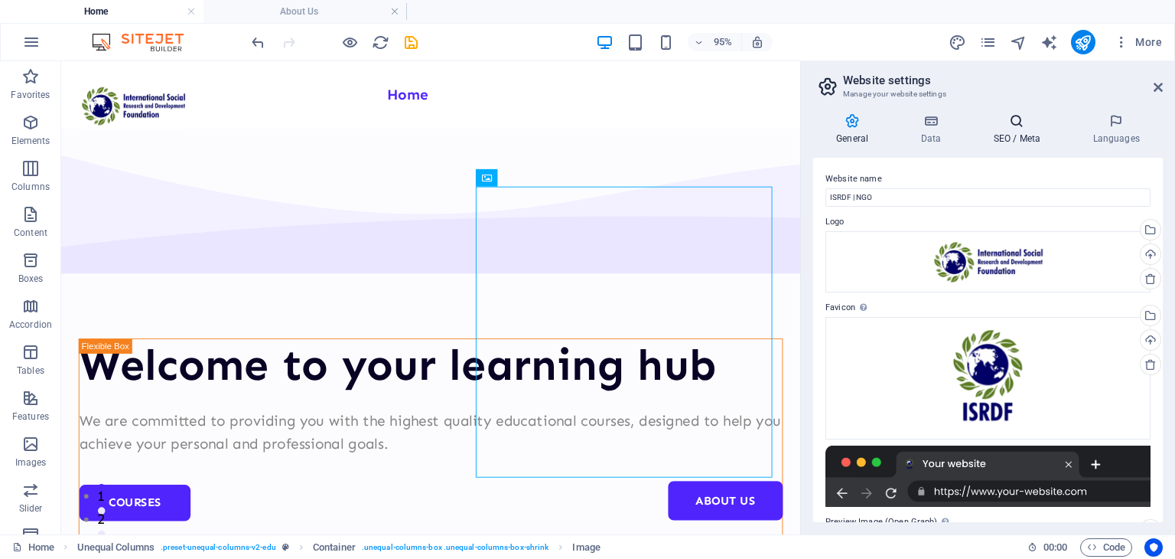
click at [1031, 129] on h4 "SEO / Meta" at bounding box center [1019, 129] width 99 height 32
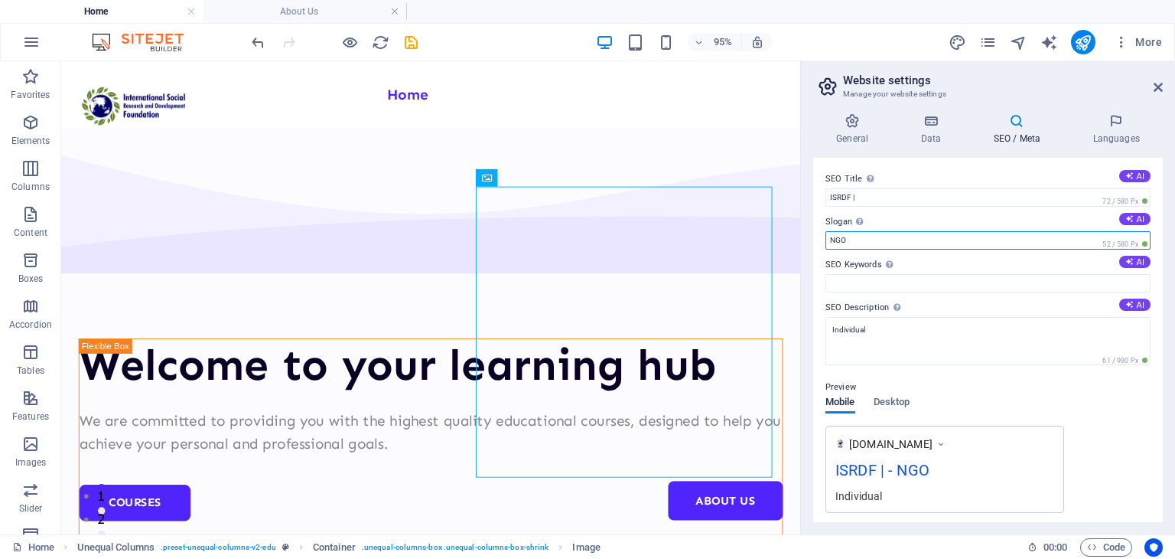
click at [911, 243] on input "NGO" at bounding box center [988, 240] width 325 height 18
type input "N"
click at [890, 206] on div "SEO Title The title of your website - make it something that stands out in sear…" at bounding box center [988, 340] width 350 height 364
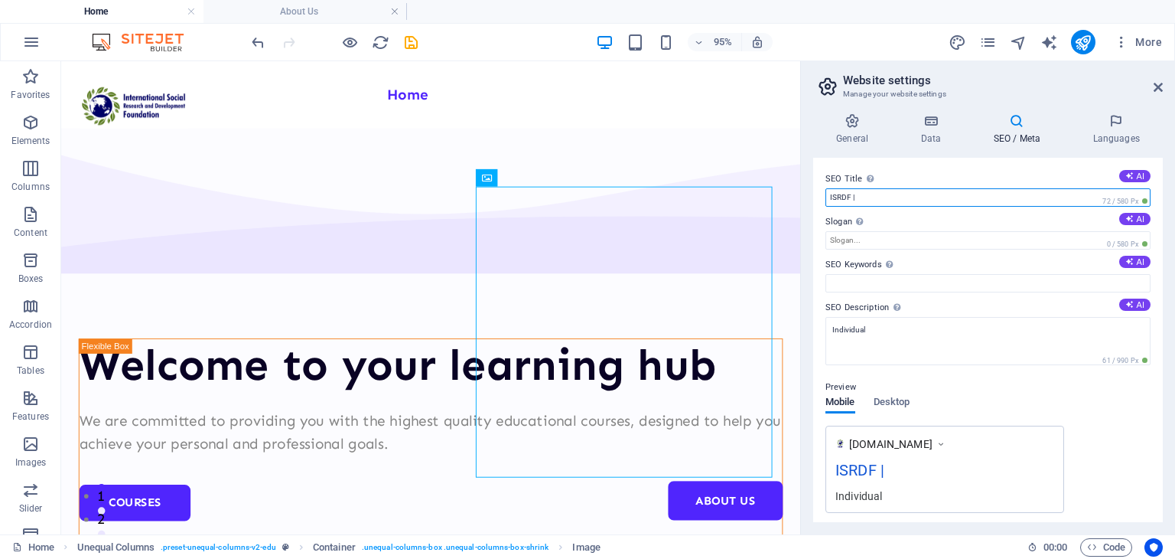
click at [888, 200] on input "ISRDF |" at bounding box center [988, 197] width 325 height 18
type input "ISRDF | NGO"
click at [899, 471] on div "ISRDF | NGO" at bounding box center [945, 473] width 219 height 30
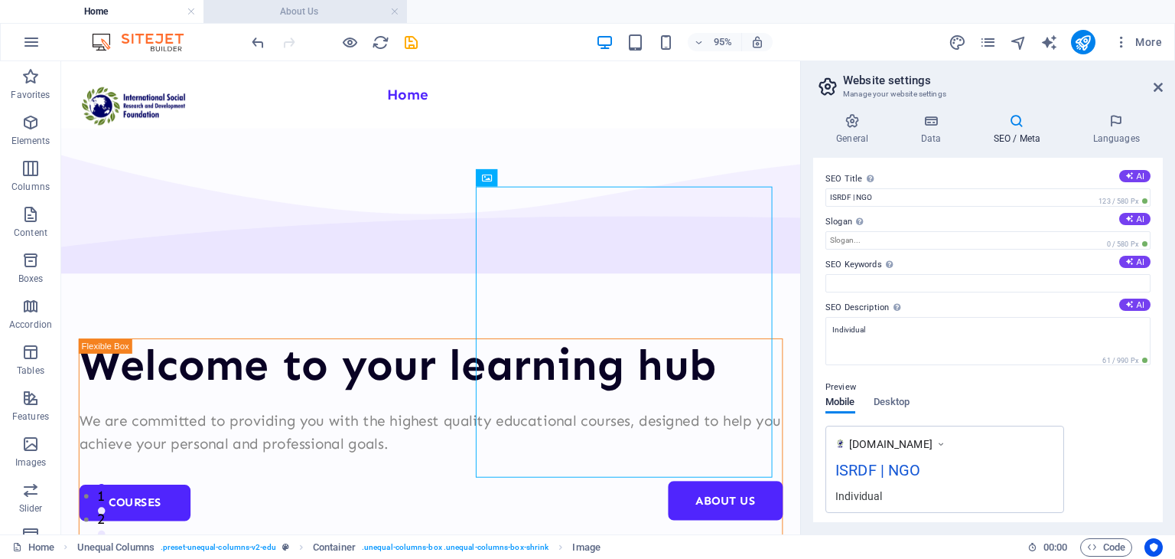
click at [343, 18] on h4 "About Us" at bounding box center [306, 11] width 204 height 17
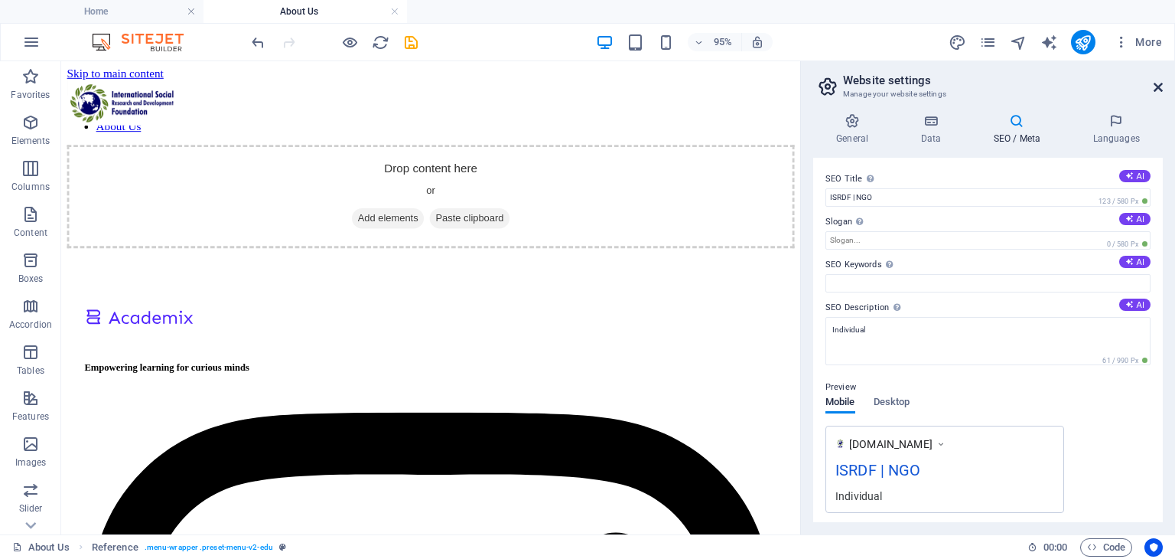
click at [1162, 84] on aside "Website settings Manage your website settings General Data SEO / Meta Languages…" at bounding box center [987, 297] width 375 height 473
click at [1162, 84] on icon at bounding box center [1158, 87] width 9 height 12
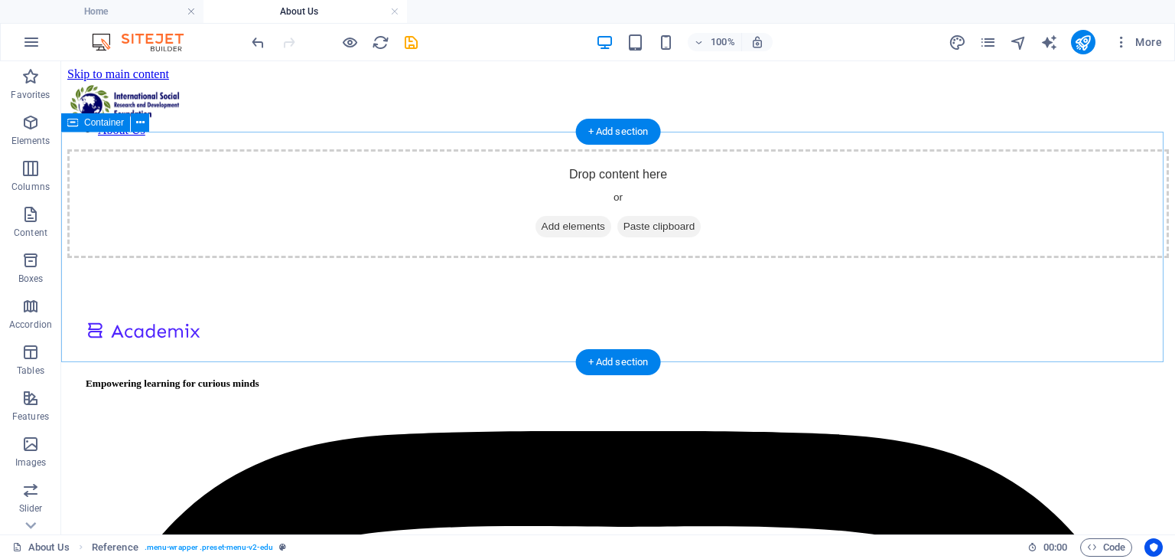
click at [536, 237] on span "Add elements" at bounding box center [574, 226] width 76 height 21
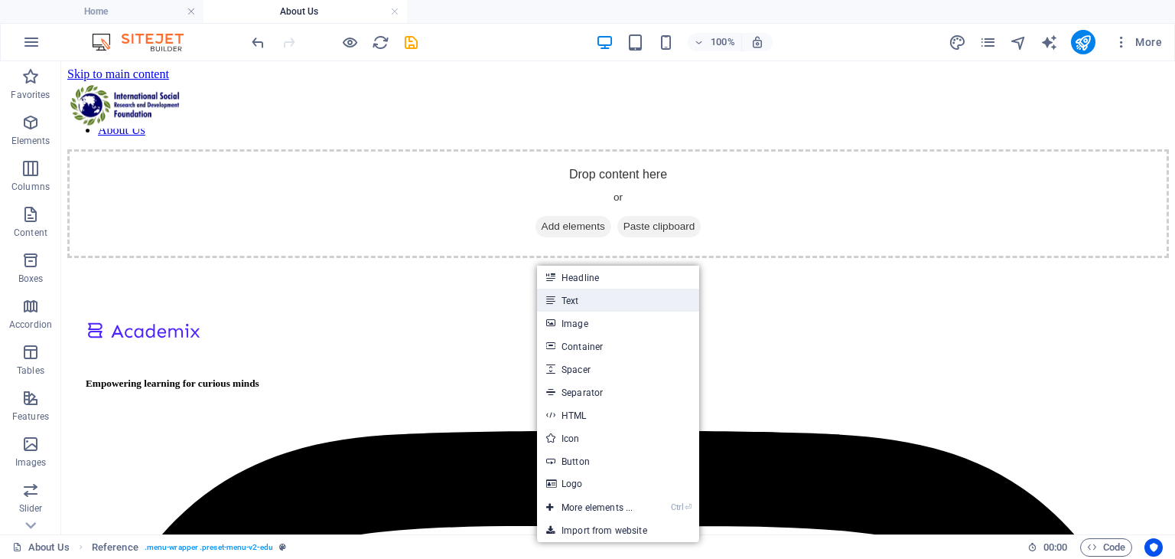
click at [601, 306] on link "Text" at bounding box center [618, 299] width 162 height 23
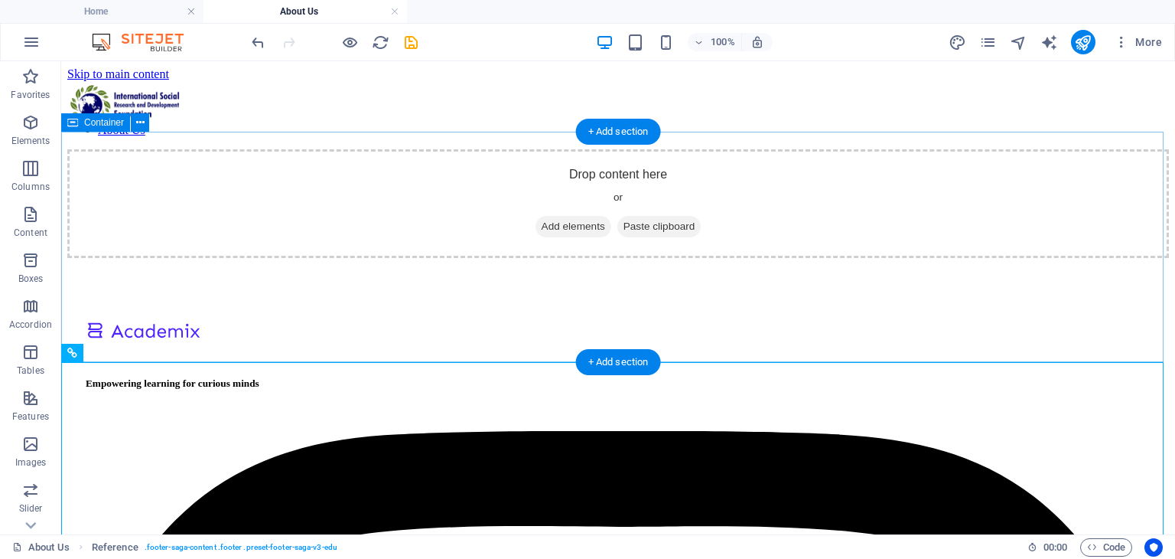
click at [454, 213] on div "Drop content here or Add elements Paste clipboard" at bounding box center [618, 203] width 1102 height 109
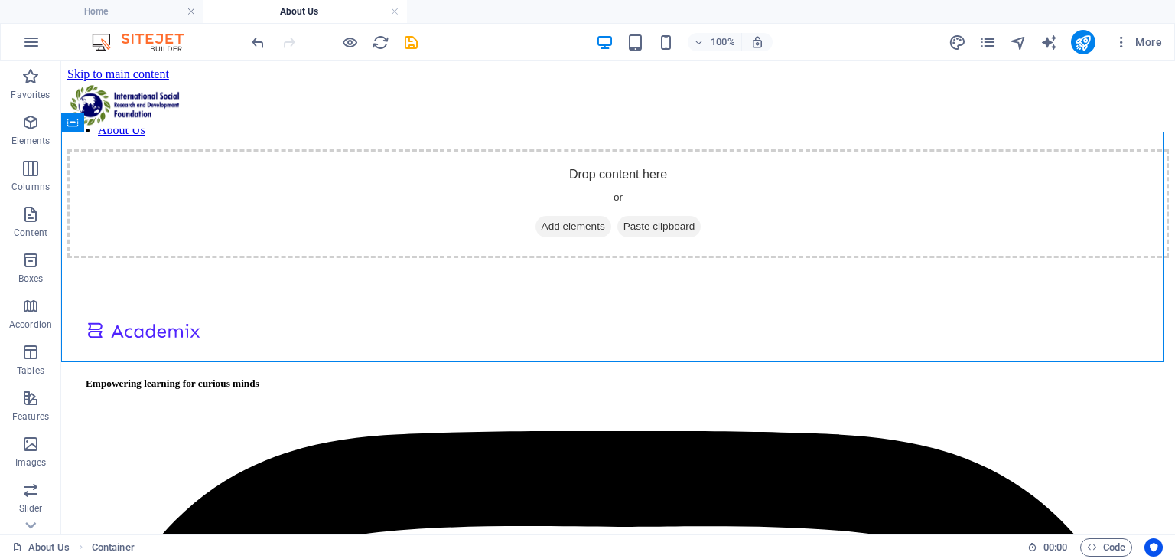
drag, startPoint x: 1087, startPoint y: 199, endPoint x: 1175, endPoint y: 123, distance: 116.1
click at [858, 205] on div "Drop content here or Add elements Paste clipboard" at bounding box center [618, 203] width 1102 height 109
click at [559, 237] on span "Add elements" at bounding box center [574, 226] width 76 height 21
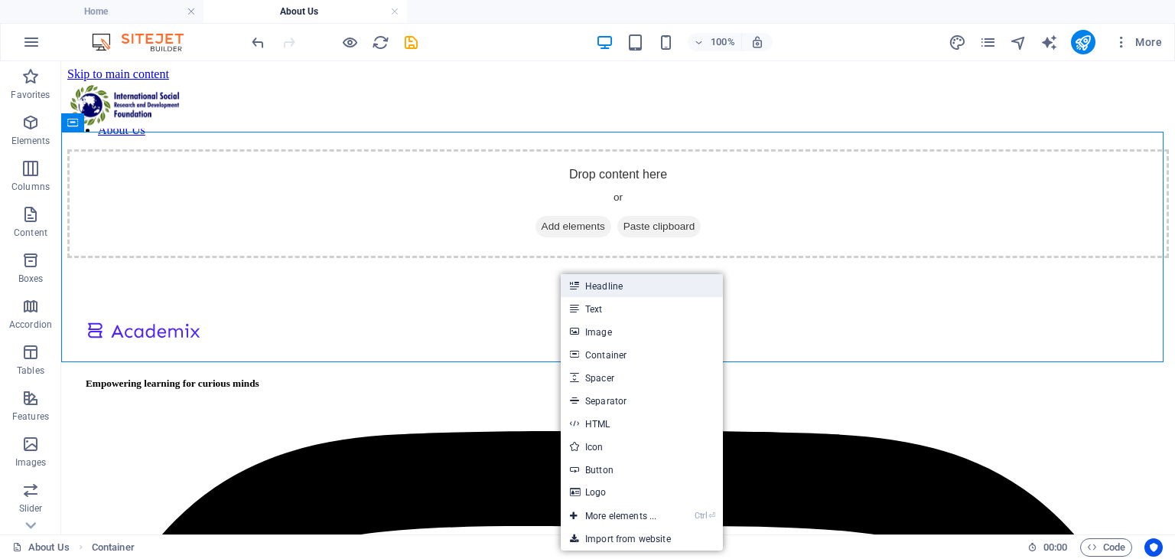
click at [573, 278] on icon at bounding box center [574, 285] width 8 height 23
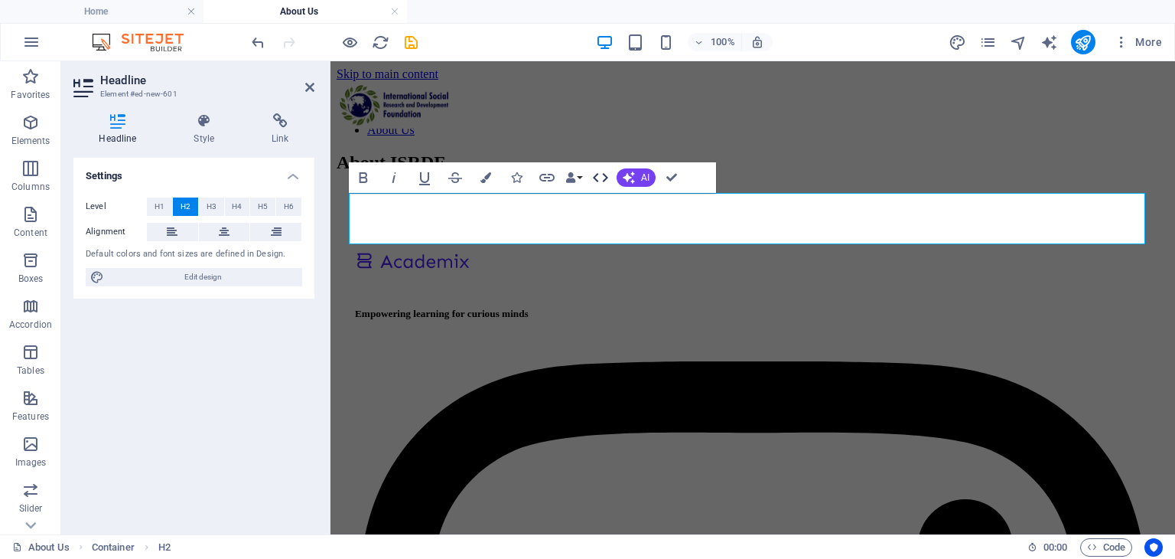
click at [609, 179] on icon "button" at bounding box center [600, 177] width 18 height 18
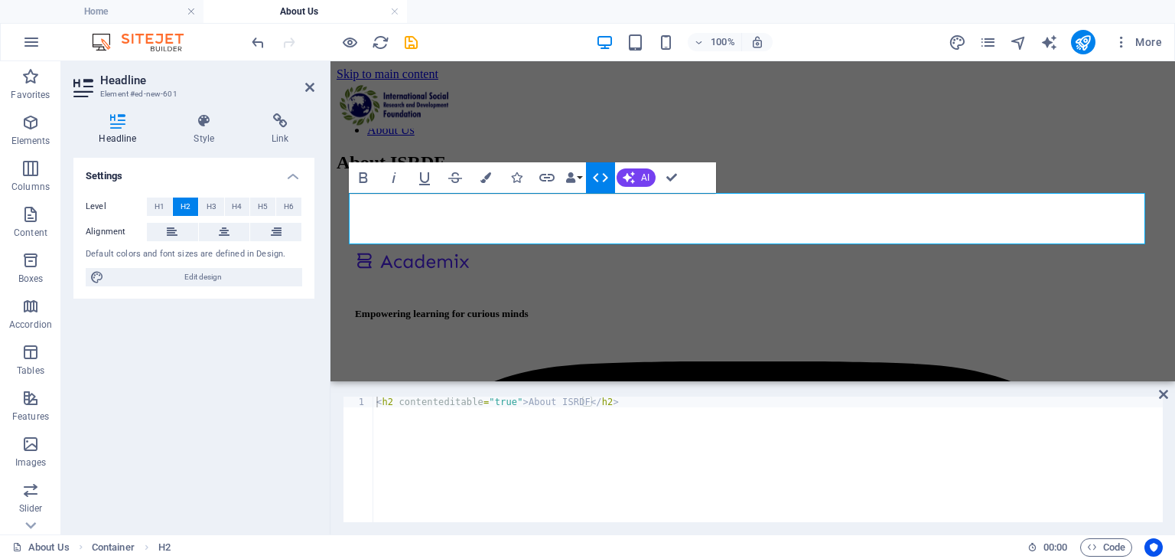
click at [608, 181] on icon "button" at bounding box center [600, 177] width 18 height 18
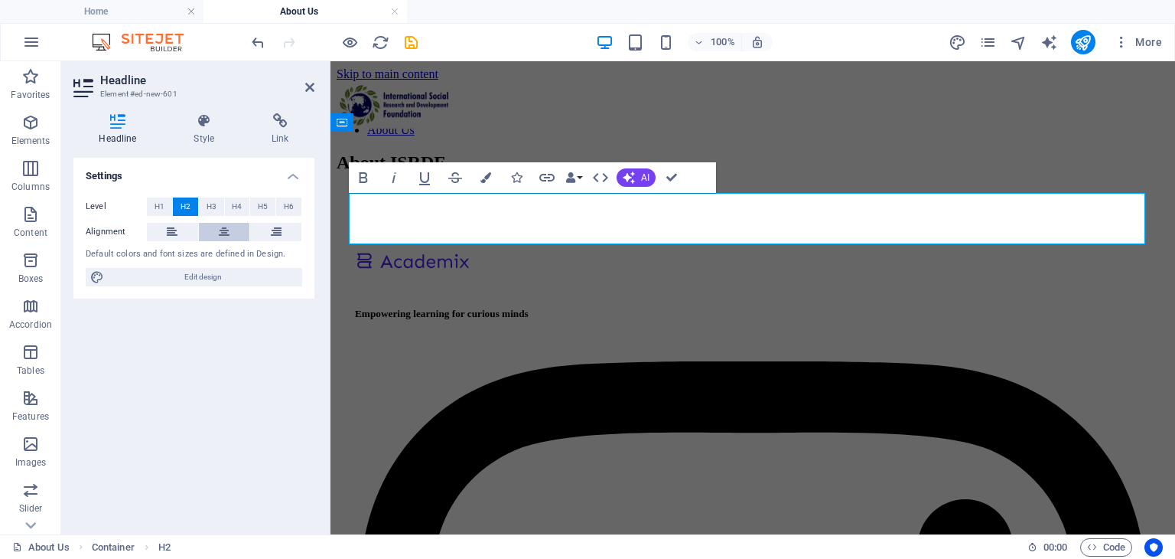
click at [237, 228] on button at bounding box center [224, 232] width 51 height 18
click at [614, 173] on div "About ISRDF" at bounding box center [753, 162] width 833 height 21
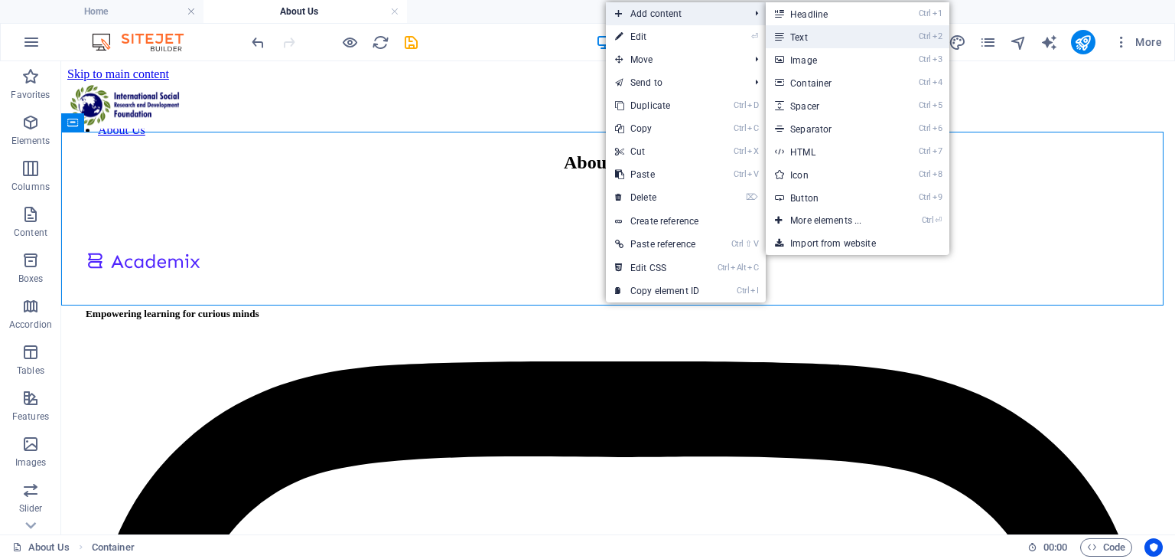
click at [865, 31] on link "Ctrl 2 Text" at bounding box center [829, 36] width 126 height 23
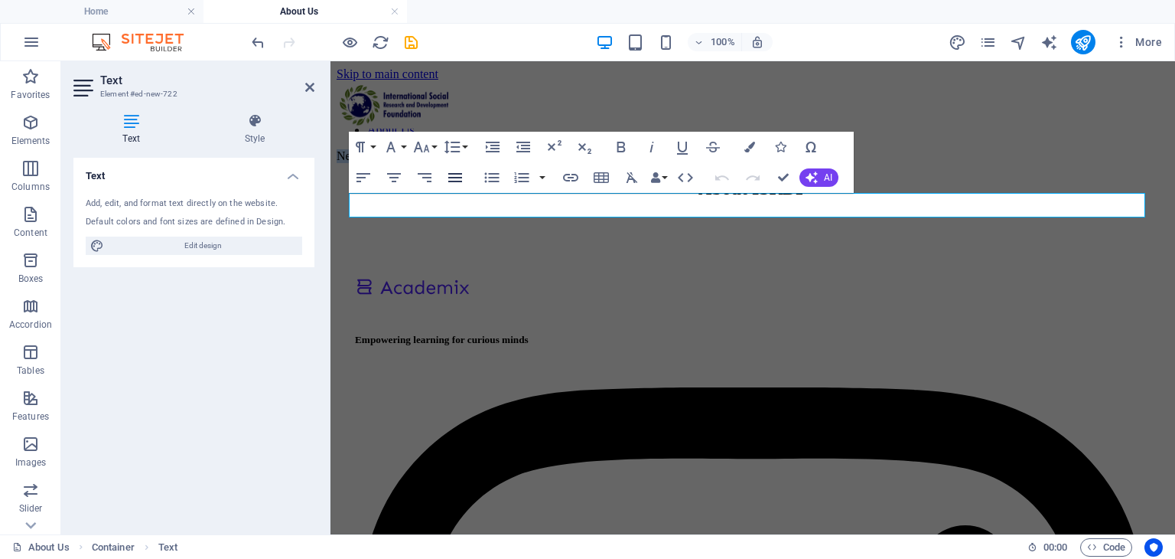
click at [455, 181] on icon "button" at bounding box center [455, 177] width 14 height 9
click at [424, 181] on icon "button" at bounding box center [424, 177] width 18 height 18
click at [386, 181] on icon "button" at bounding box center [394, 177] width 18 height 18
click at [367, 182] on icon "button" at bounding box center [363, 177] width 18 height 18
click at [464, 199] on div "About ISRDF" at bounding box center [753, 188] width 833 height 21
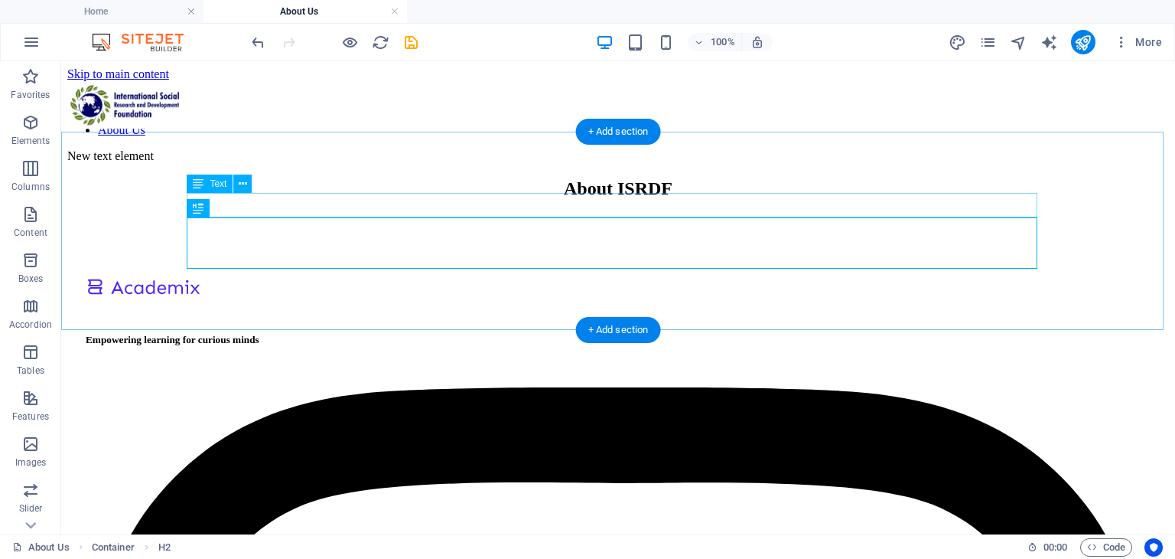
click at [547, 163] on div "New text element" at bounding box center [618, 156] width 1102 height 14
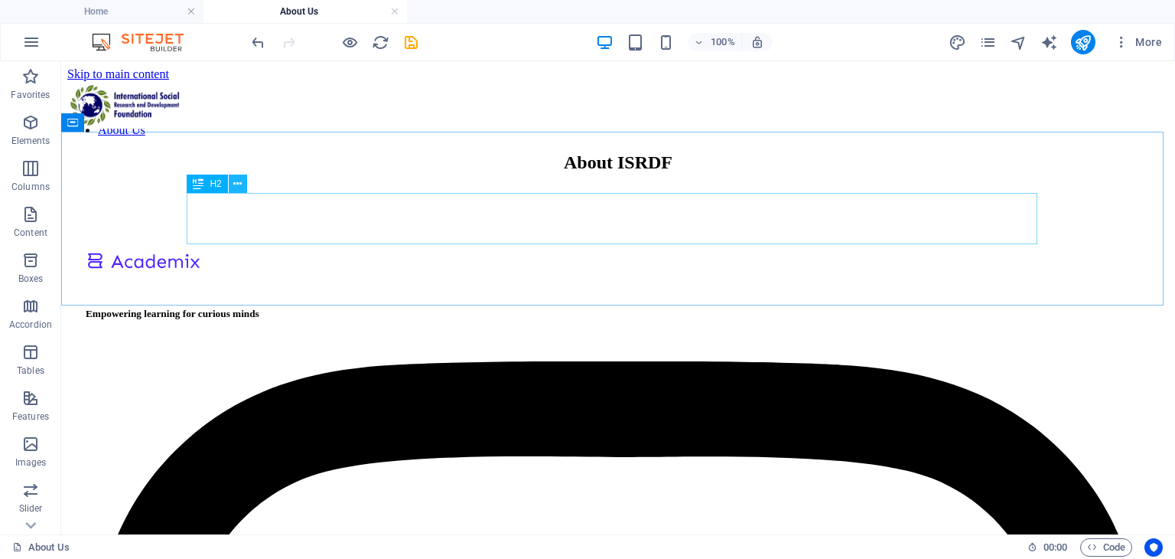
click at [240, 191] on icon at bounding box center [237, 184] width 8 height 16
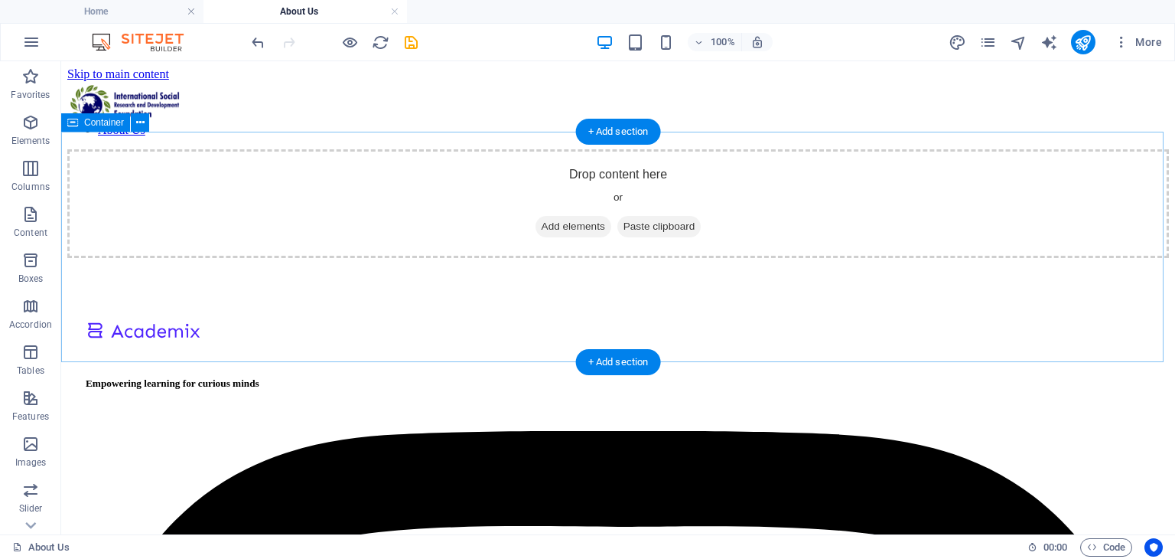
click at [558, 237] on span "Add elements" at bounding box center [574, 226] width 76 height 21
click at [446, 211] on div "Drop content here or Add elements Paste clipboard" at bounding box center [618, 203] width 1102 height 109
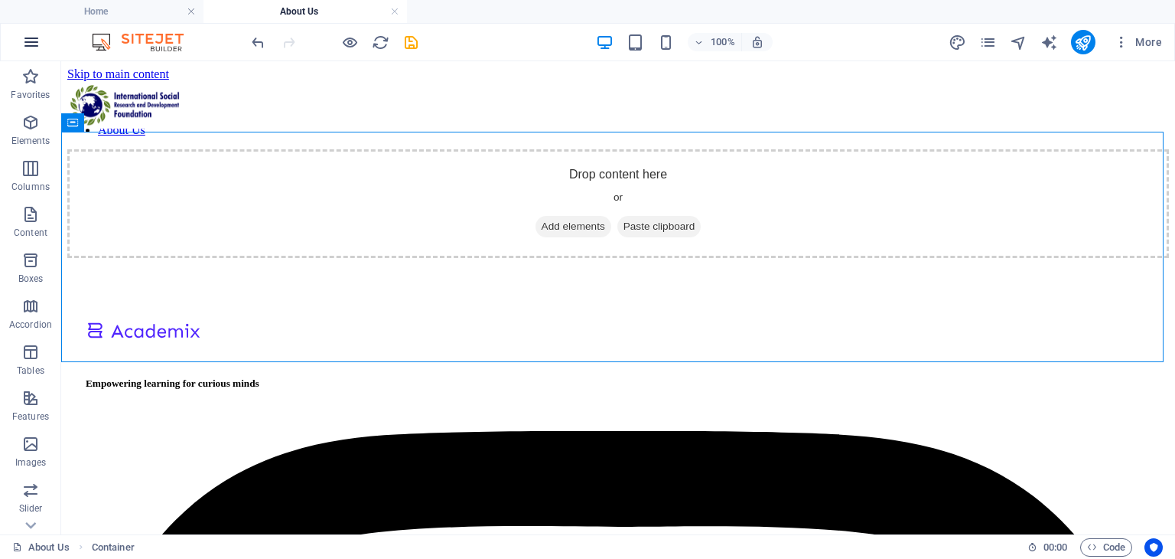
click at [27, 53] on button "button" at bounding box center [31, 42] width 37 height 37
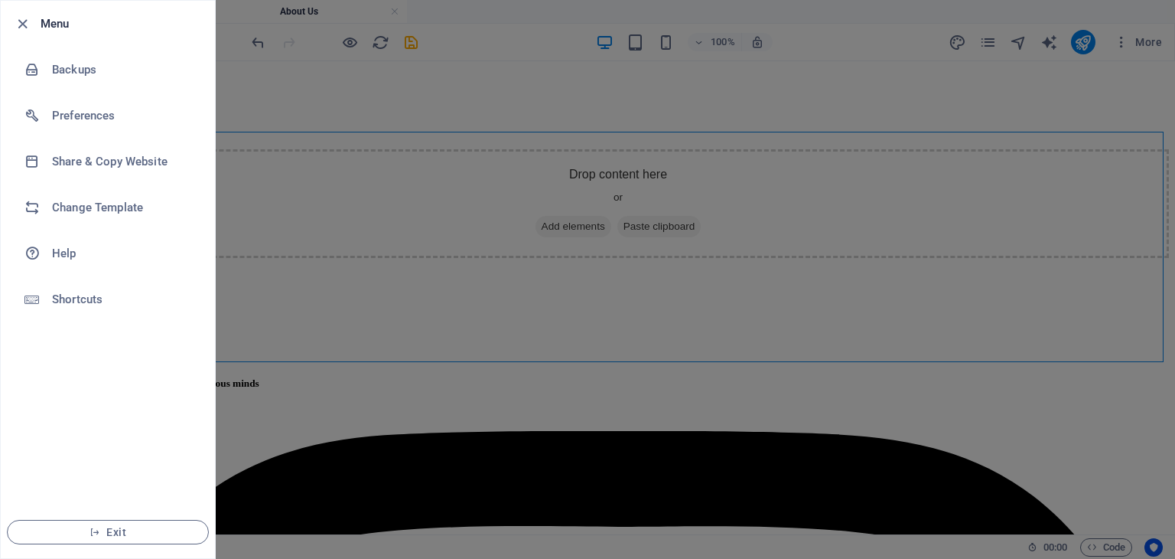
click at [251, 112] on div at bounding box center [587, 279] width 1175 height 559
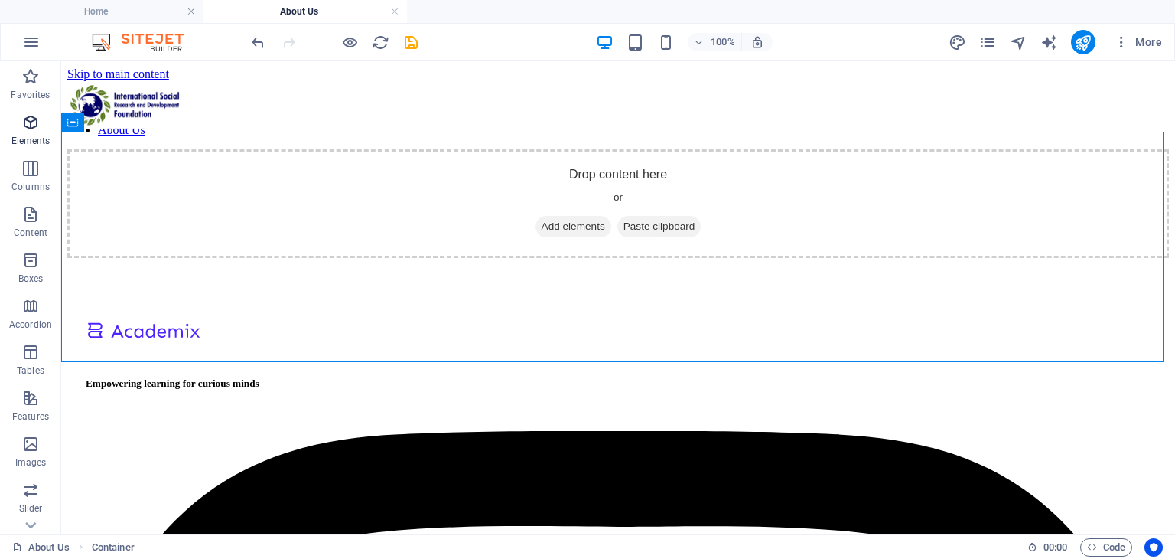
click at [41, 142] on p "Elements" at bounding box center [30, 141] width 39 height 12
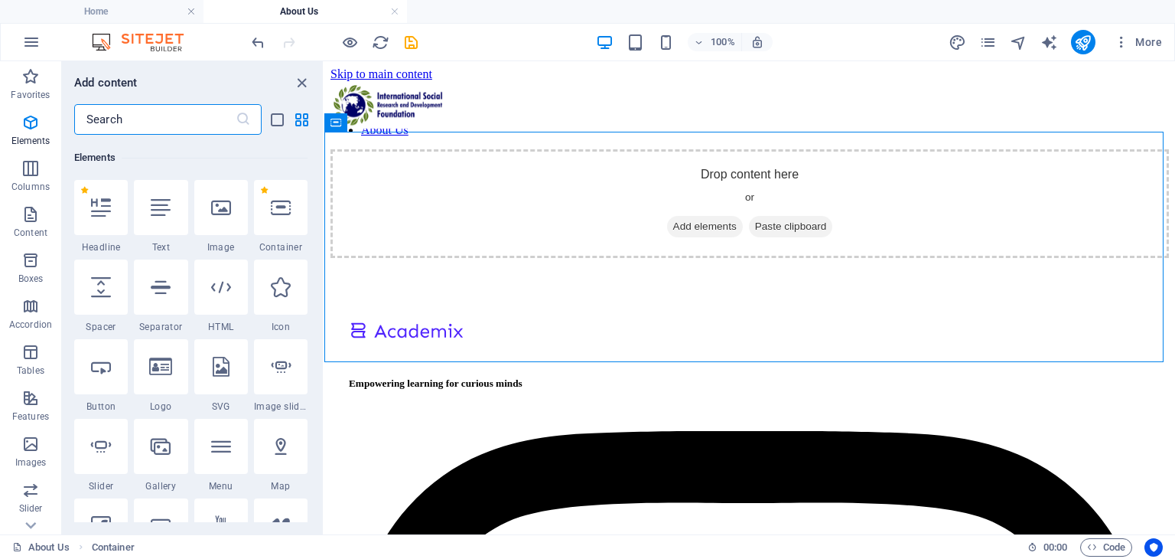
scroll to position [162, 0]
click at [103, 221] on div at bounding box center [101, 206] width 54 height 55
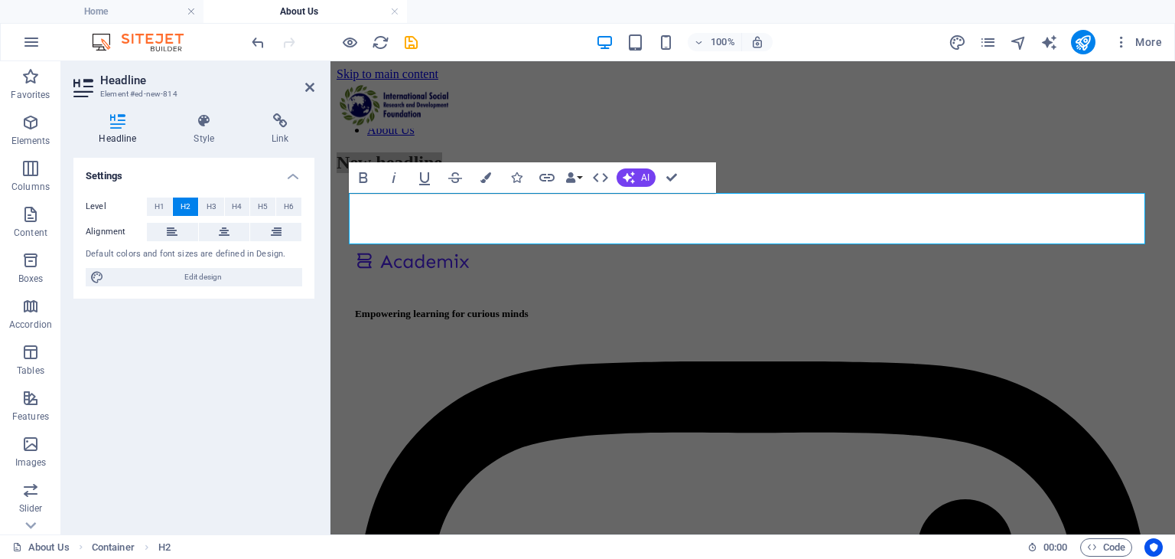
click at [223, 221] on div "Level H1 H2 H3 H4 H5 H6 Alignment Default colors and font sizes are defined in …" at bounding box center [193, 242] width 241 height 114
click at [226, 233] on icon at bounding box center [224, 232] width 11 height 18
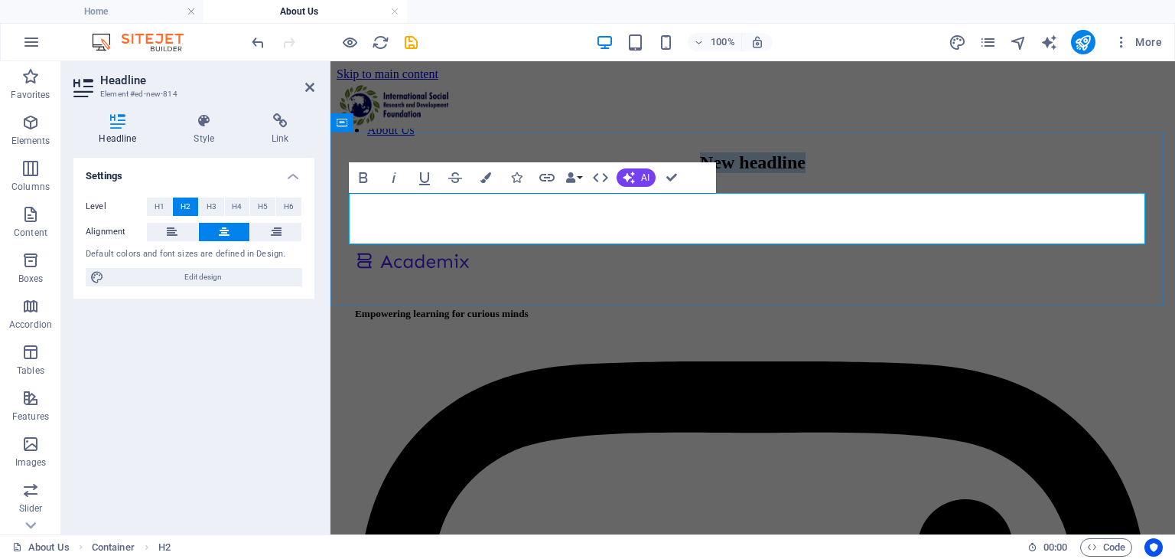
click at [612, 173] on h2 "New headline" at bounding box center [753, 162] width 833 height 21
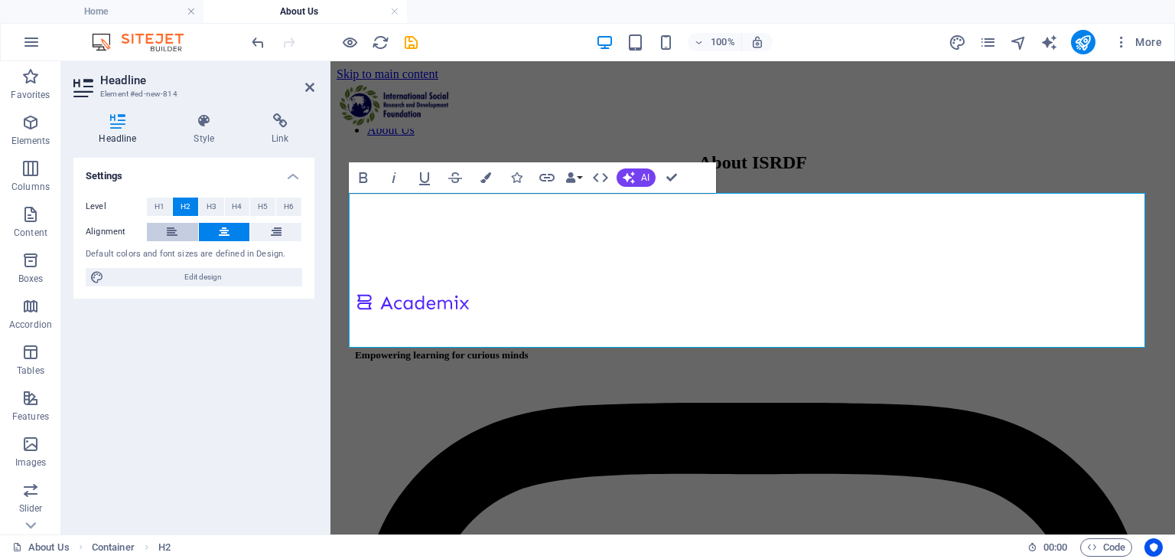
click at [174, 223] on icon at bounding box center [172, 232] width 11 height 18
click at [162, 208] on span "H1" at bounding box center [160, 206] width 10 height 18
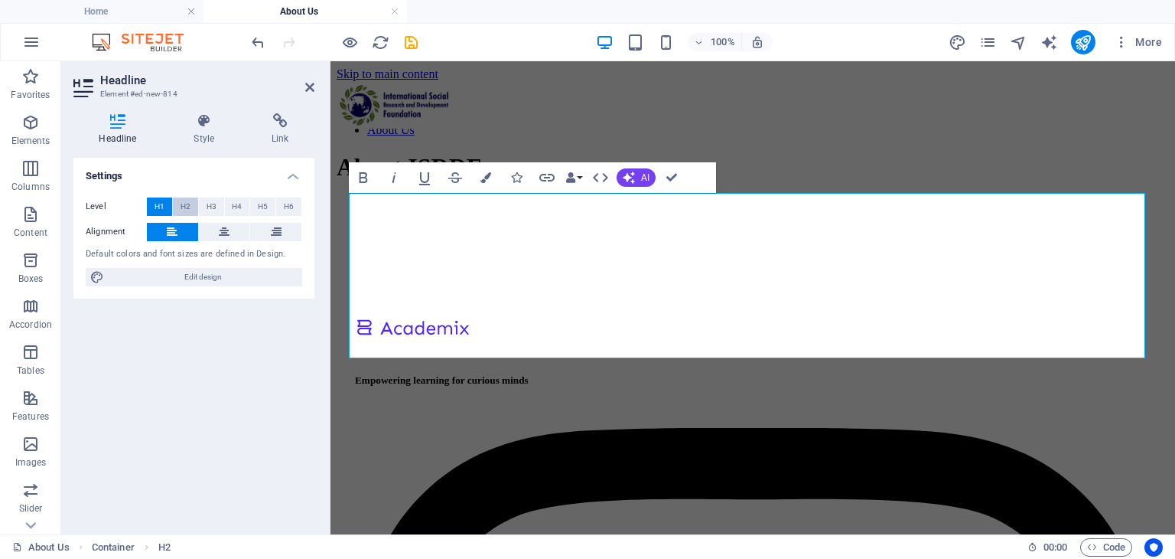
click at [181, 210] on span "H2" at bounding box center [186, 206] width 10 height 18
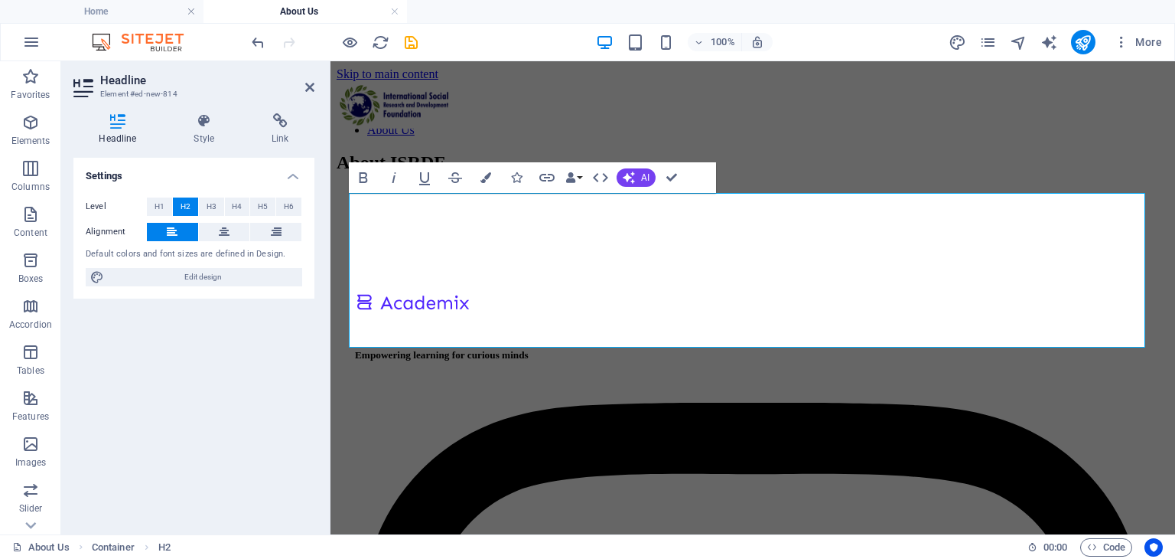
click at [259, 196] on div "Level H1 H2 H3 H4 H5 H6 Alignment Default colors and font sizes are defined in …" at bounding box center [193, 242] width 241 height 114
click at [260, 210] on span "H5" at bounding box center [263, 206] width 10 height 18
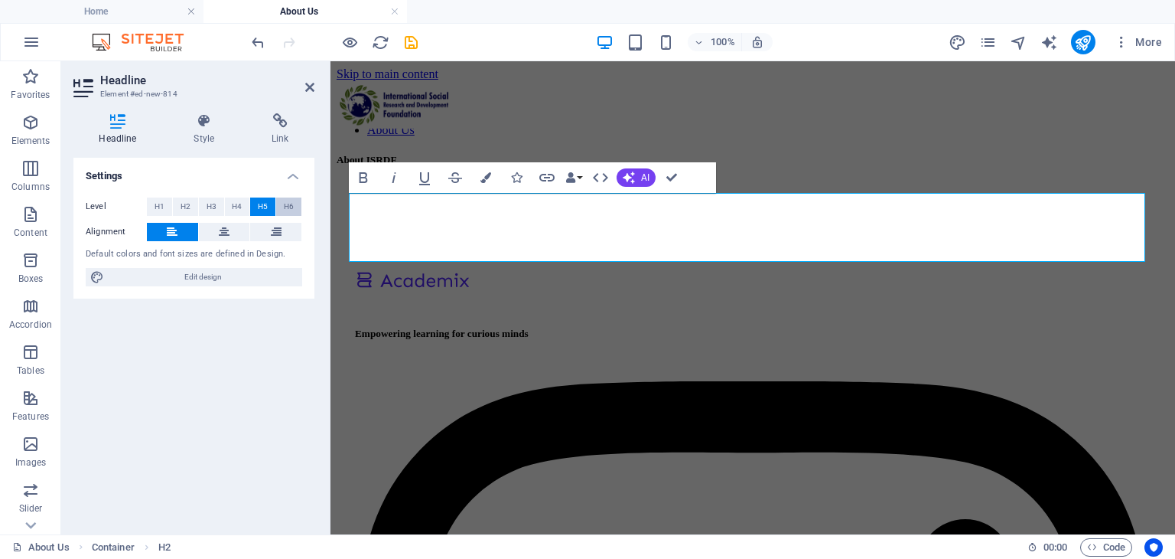
click at [283, 207] on button "H6" at bounding box center [288, 206] width 25 height 18
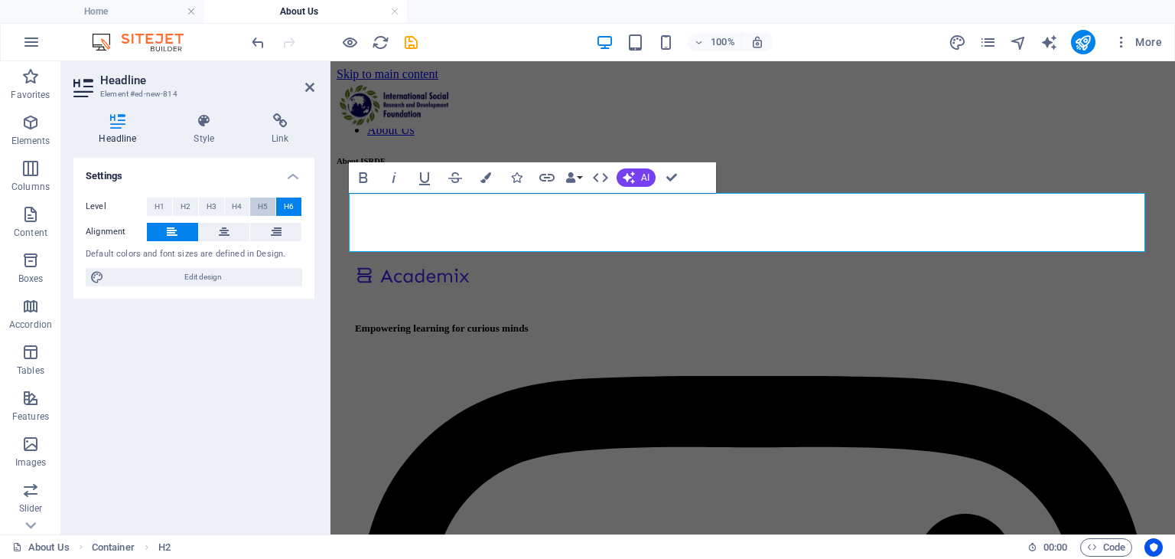
click at [259, 203] on span "H5" at bounding box center [263, 206] width 10 height 18
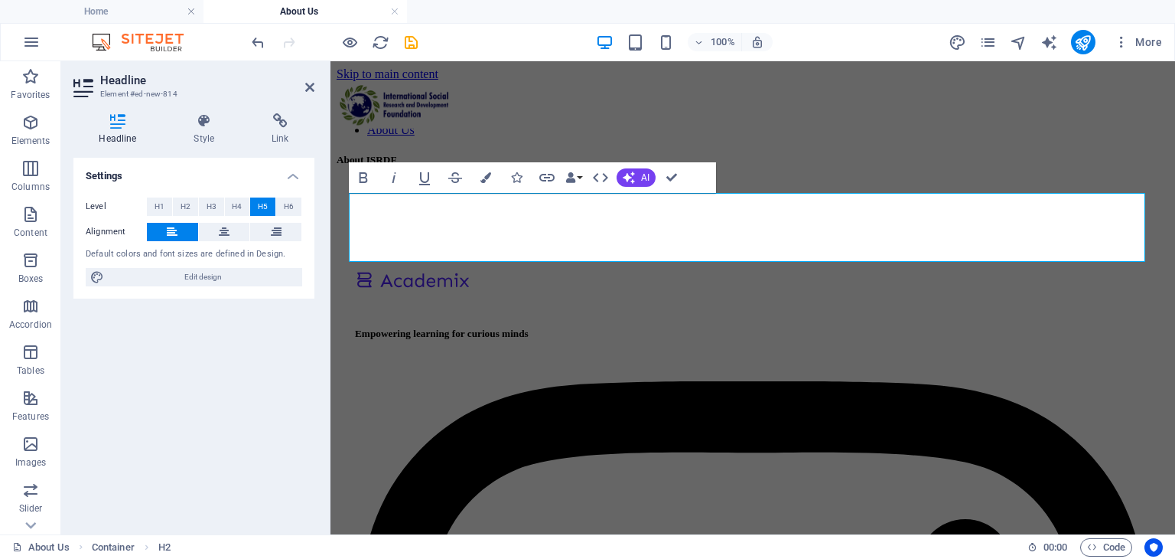
click at [223, 203] on div "Level H1 H2 H3 H4 H5 H6" at bounding box center [194, 206] width 217 height 19
click at [233, 205] on span "H4" at bounding box center [237, 206] width 10 height 18
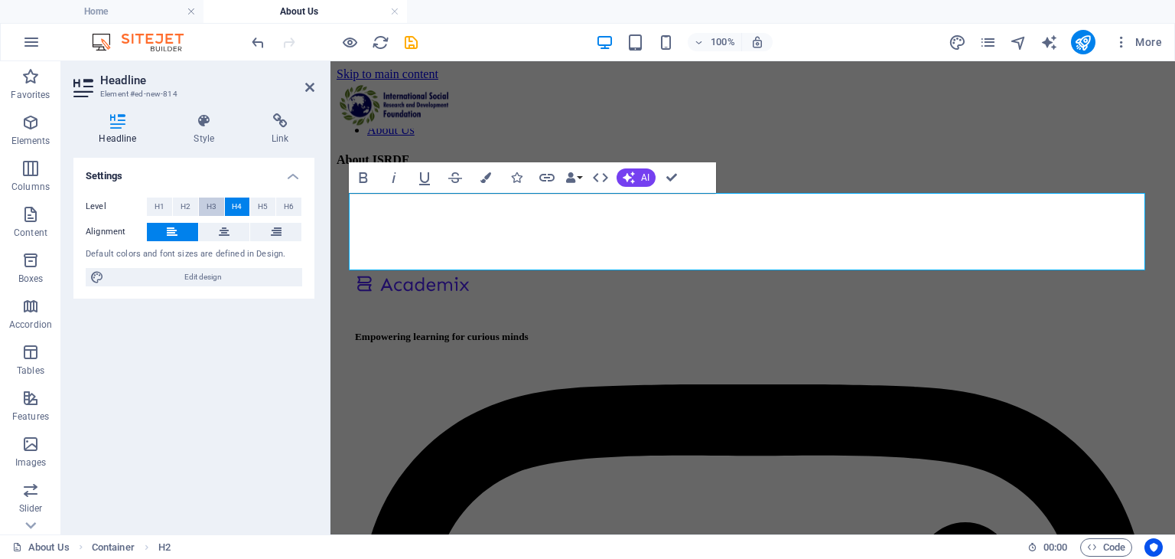
click at [204, 204] on button "H3" at bounding box center [211, 206] width 25 height 18
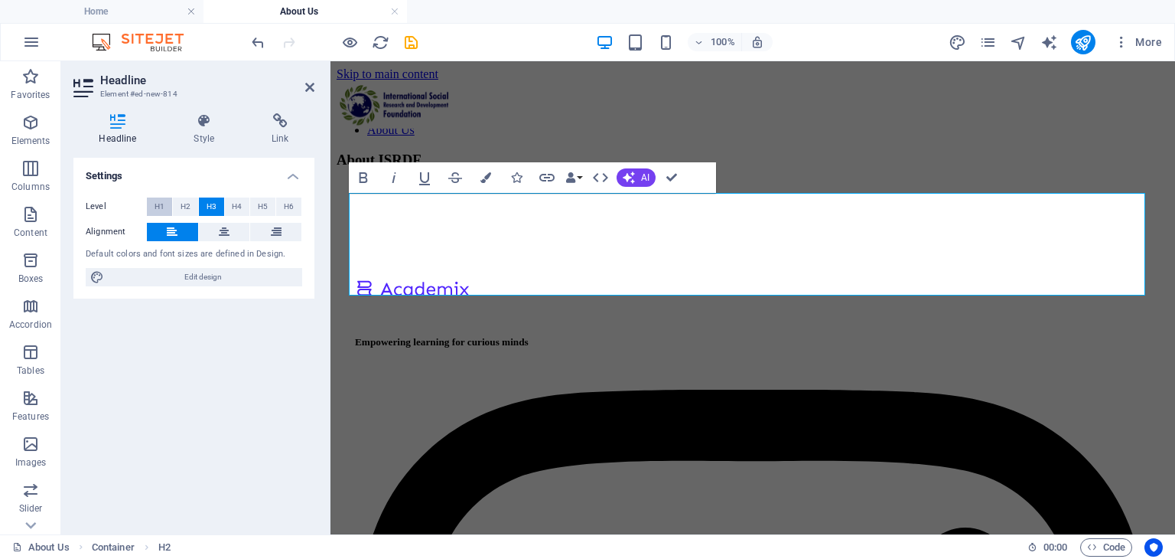
click at [171, 207] on button "H1" at bounding box center [159, 206] width 25 height 18
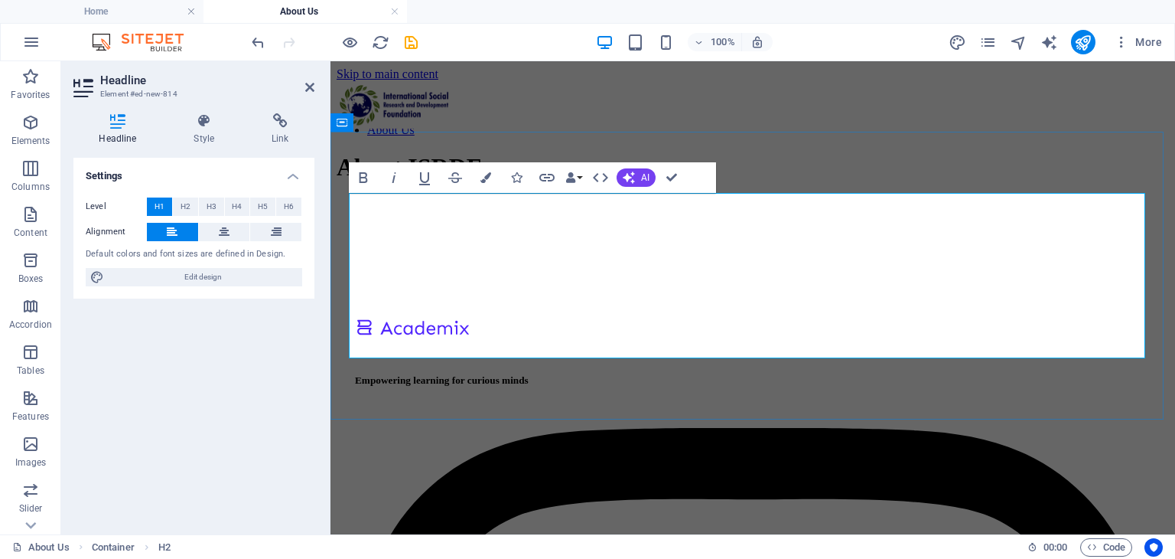
click at [523, 238] on h1 "About ISRDF ‌" at bounding box center [753, 195] width 833 height 85
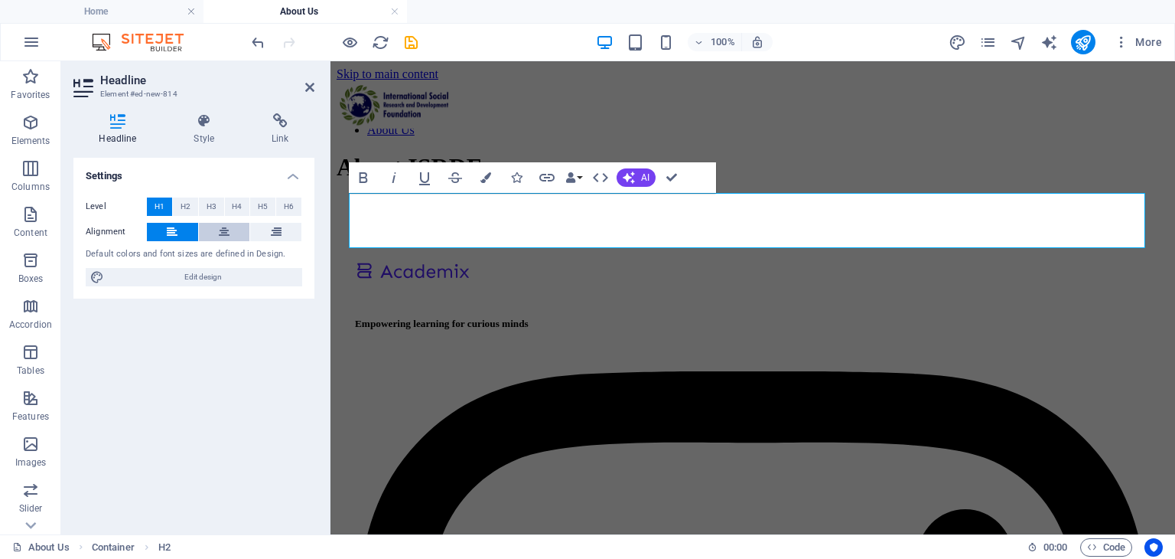
click at [236, 237] on button at bounding box center [224, 232] width 51 height 18
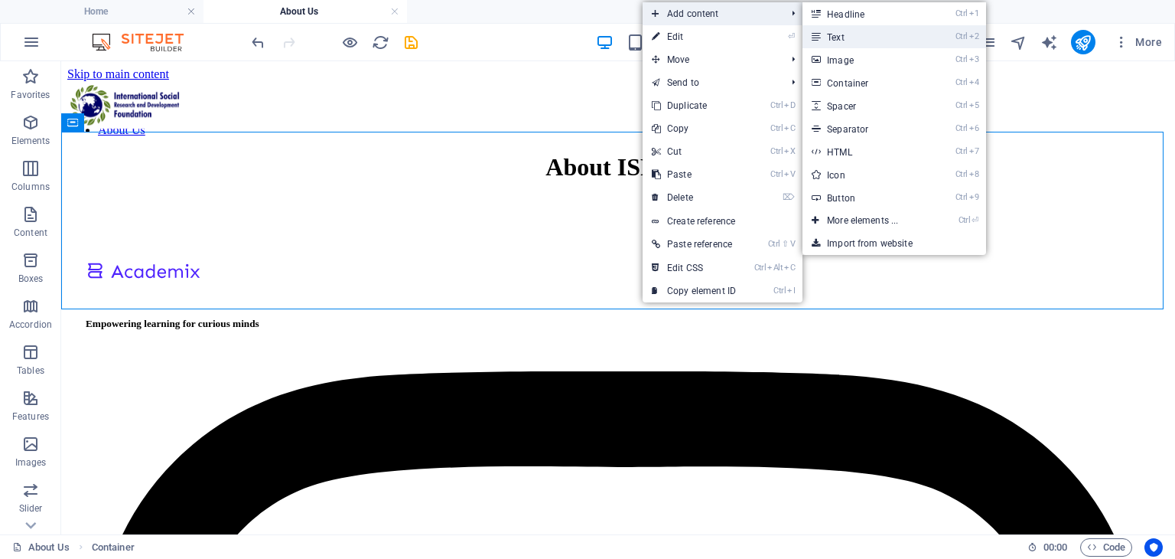
click at [891, 30] on link "Ctrl 2 Text" at bounding box center [866, 36] width 126 height 23
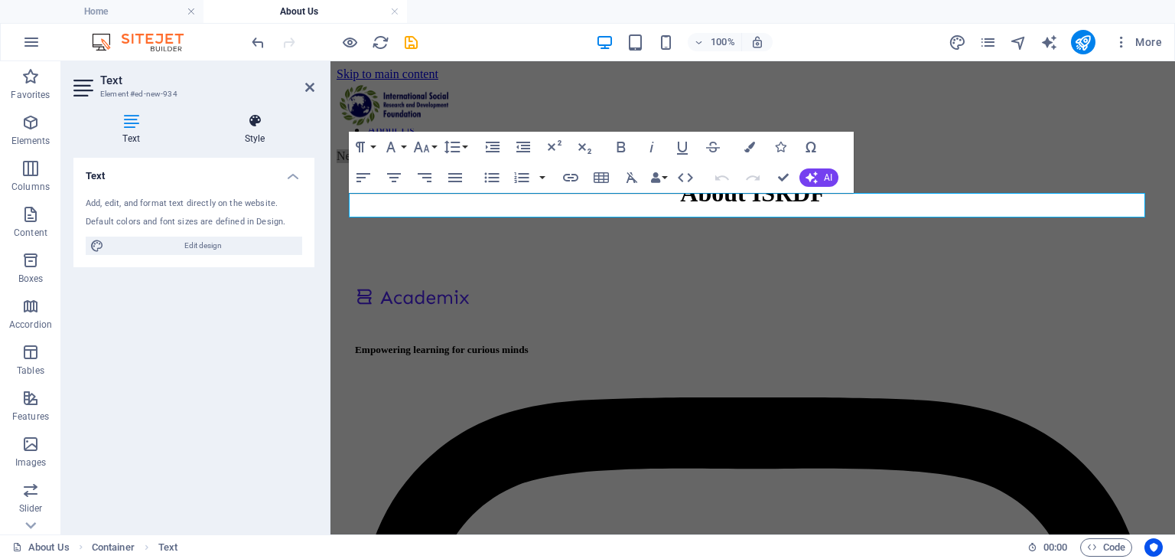
click at [260, 122] on icon at bounding box center [254, 120] width 119 height 15
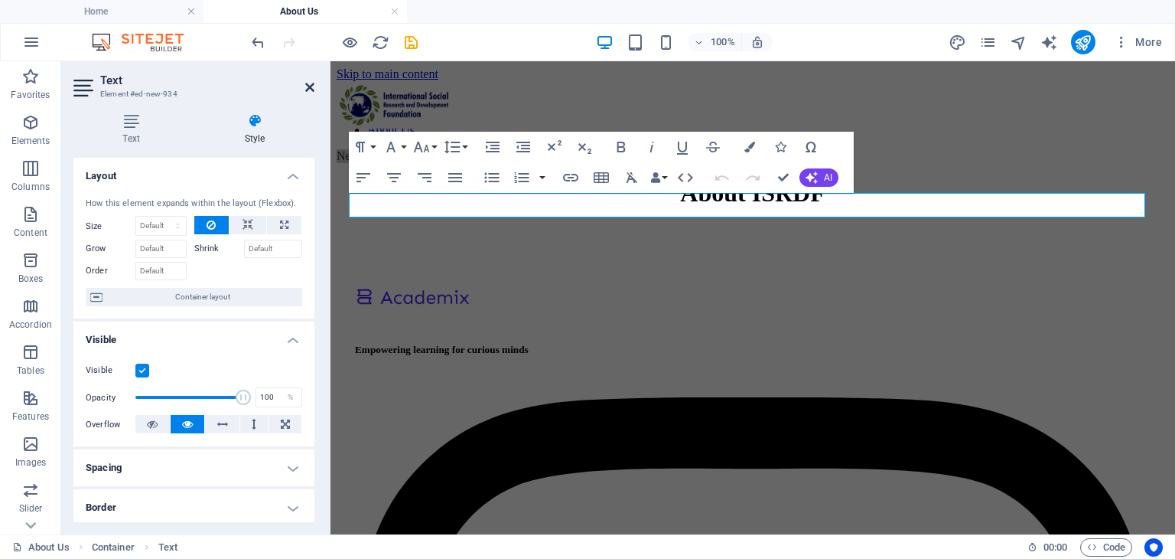
click at [306, 89] on icon at bounding box center [309, 87] width 9 height 12
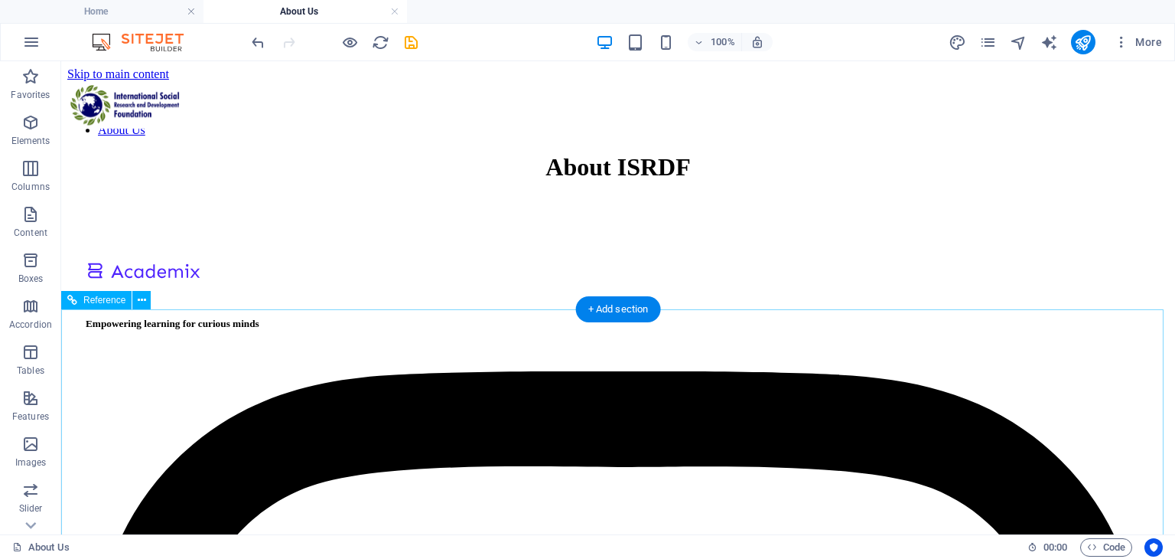
drag, startPoint x: 494, startPoint y: 380, endPoint x: 225, endPoint y: 381, distance: 269.3
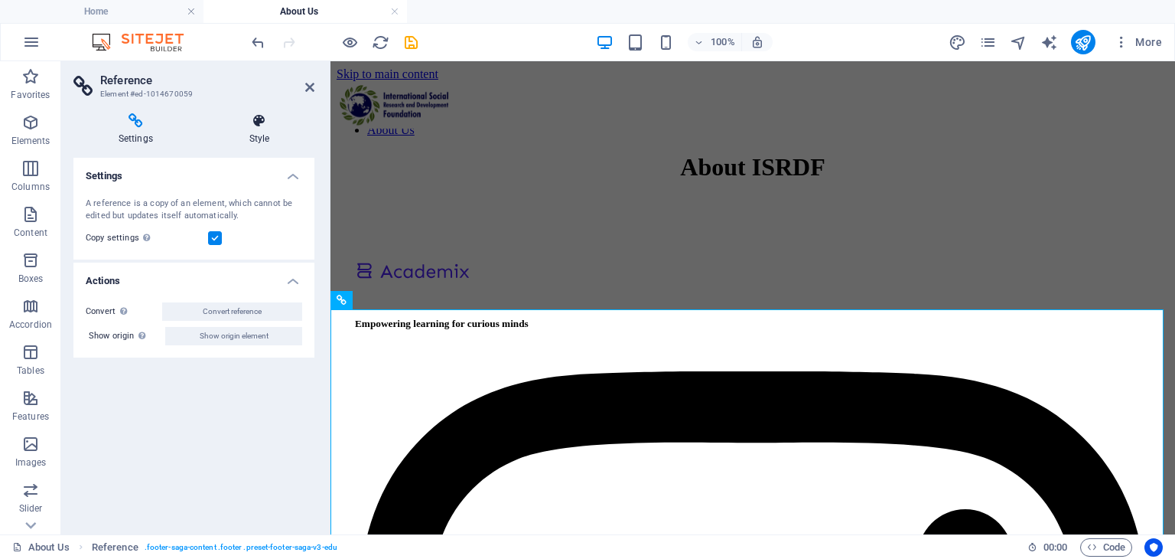
click at [250, 125] on icon at bounding box center [259, 120] width 110 height 15
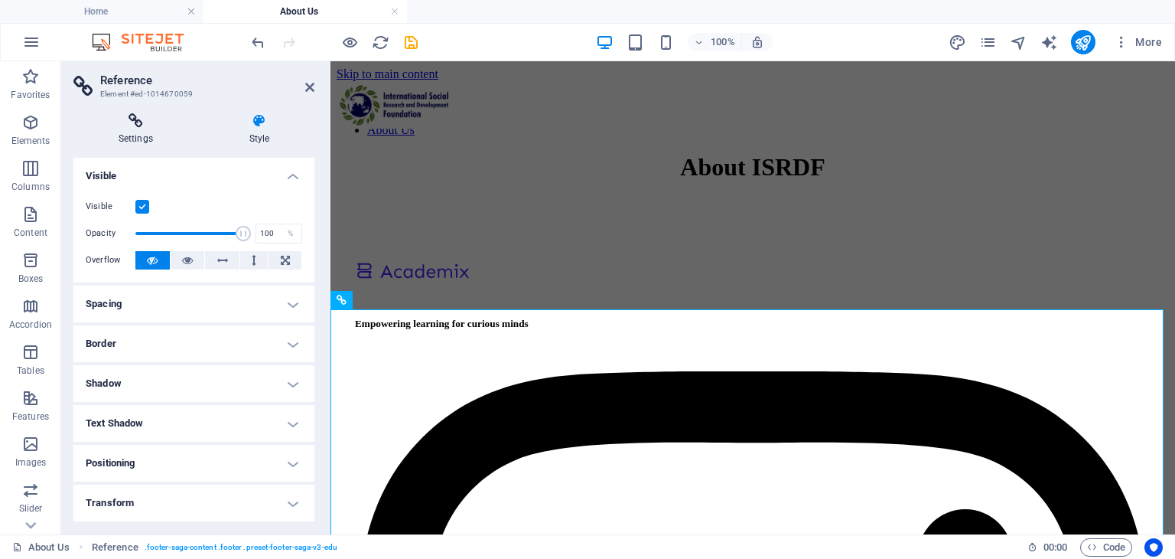
click at [127, 122] on icon at bounding box center [135, 120] width 125 height 15
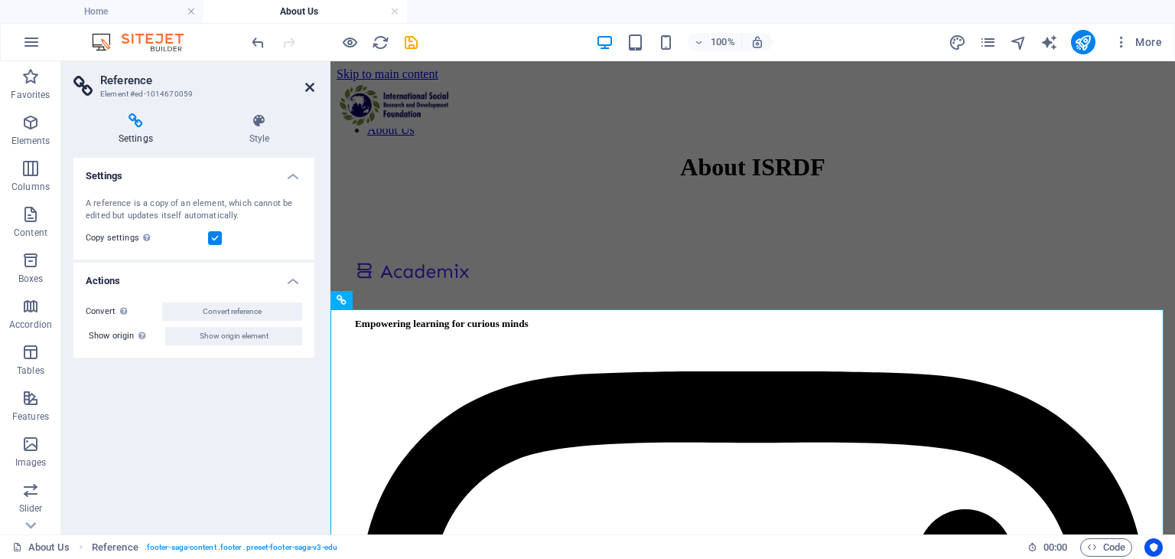
click at [312, 81] on icon at bounding box center [309, 87] width 9 height 12
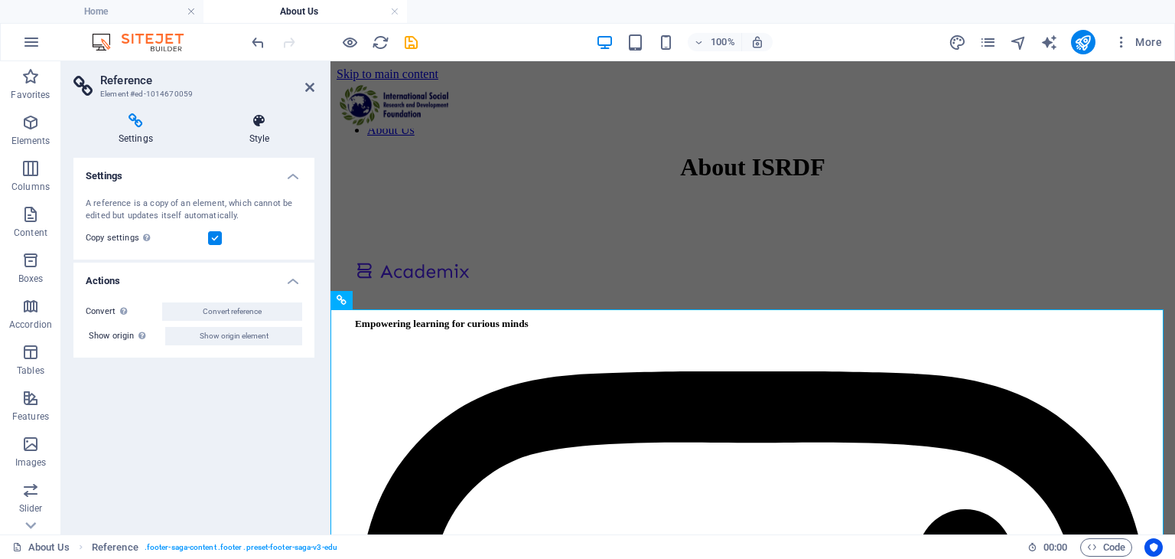
click at [246, 138] on h4 "Style" at bounding box center [259, 129] width 110 height 32
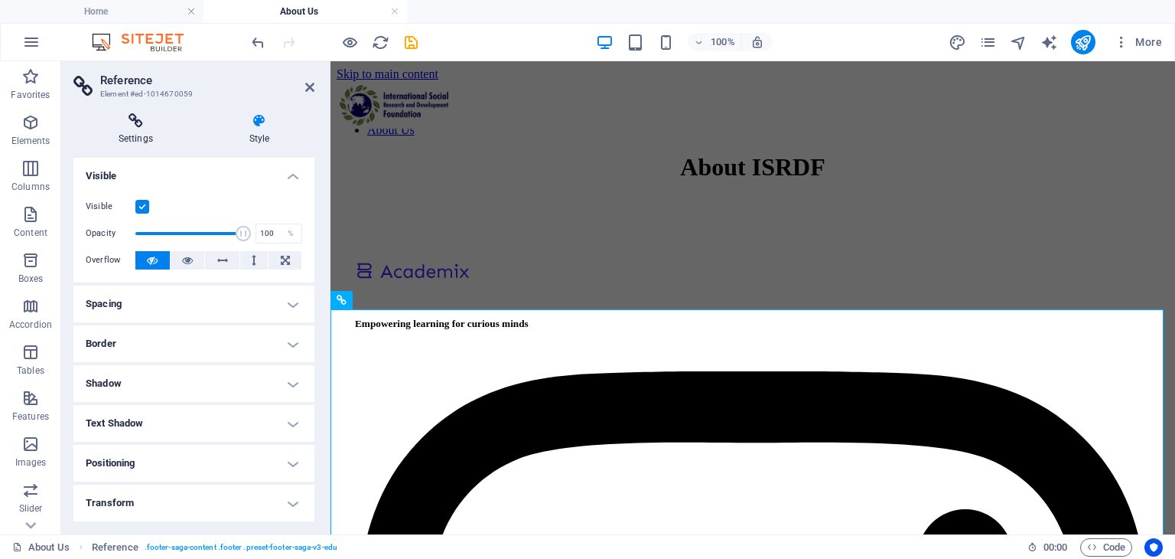
click at [157, 132] on h4 "Settings" at bounding box center [138, 129] width 131 height 32
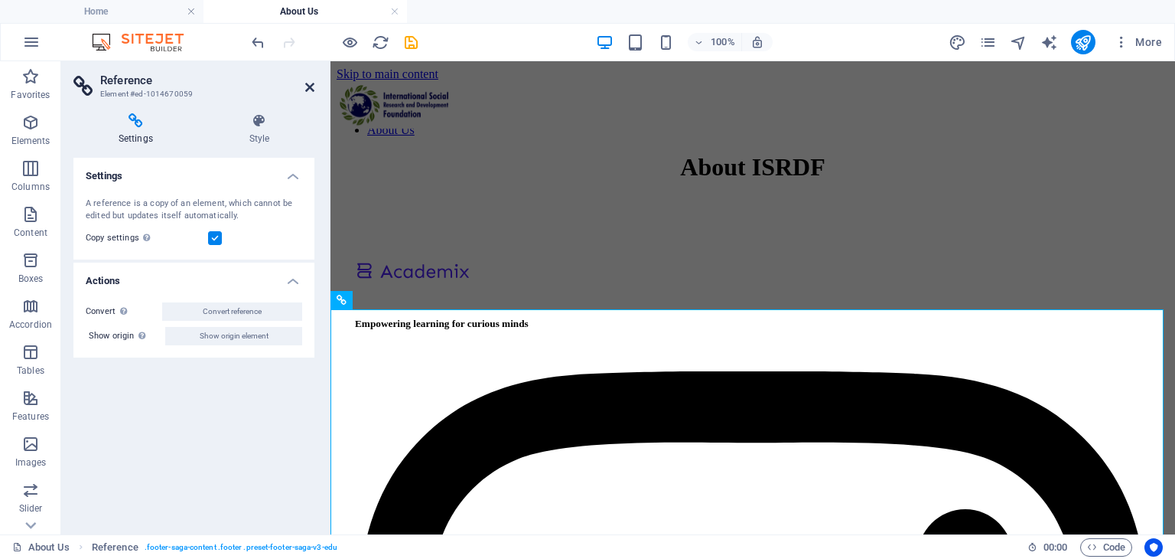
click at [313, 81] on icon at bounding box center [309, 87] width 9 height 12
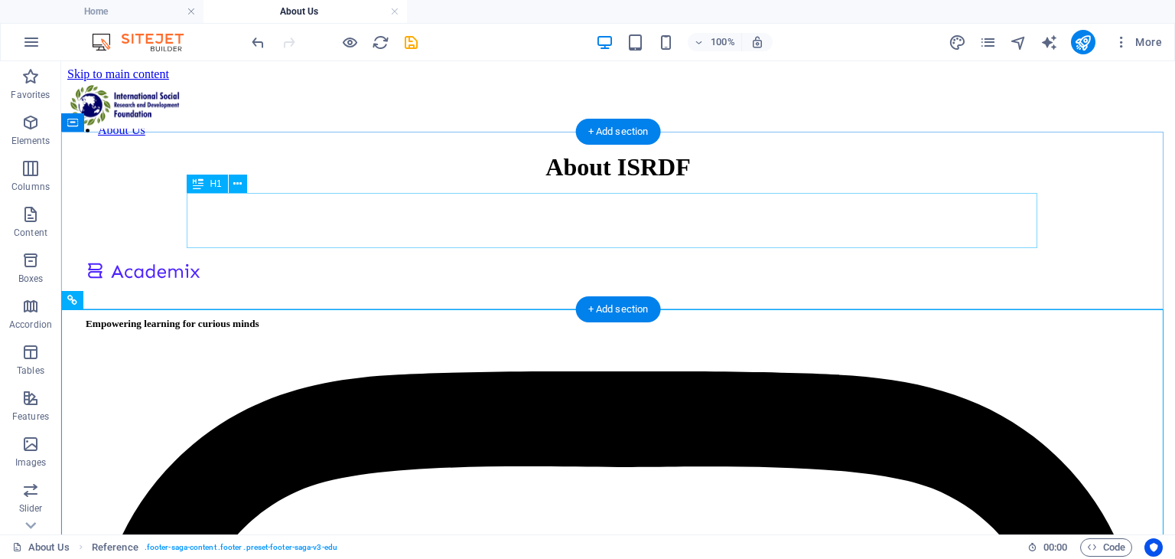
click at [612, 181] on div "About ISRDF" at bounding box center [618, 167] width 1102 height 28
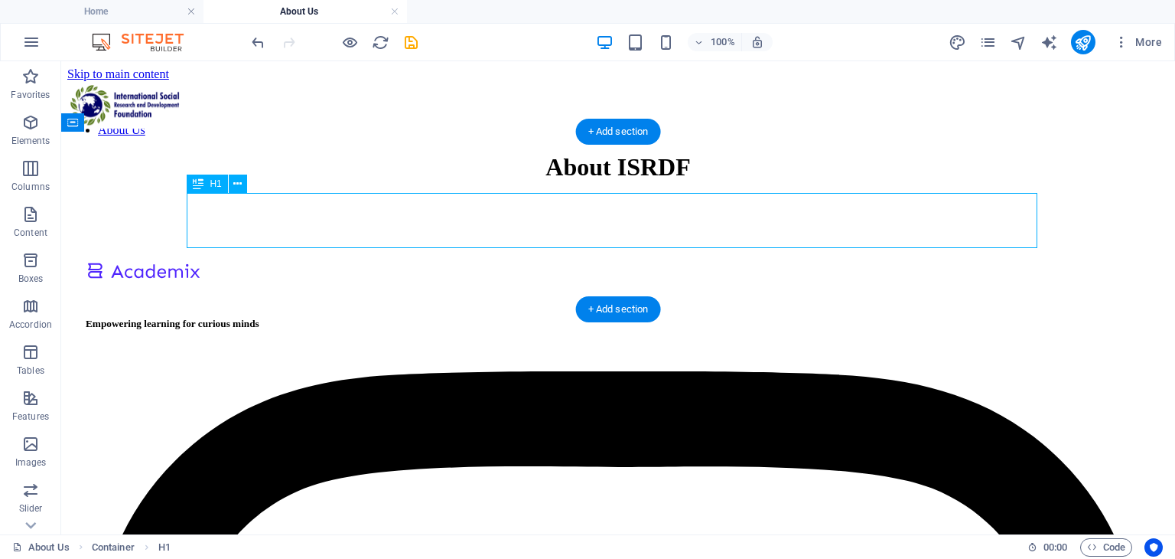
click at [776, 181] on div "About ISRDF" at bounding box center [618, 167] width 1102 height 28
click at [725, 181] on div "About ISRDF" at bounding box center [618, 167] width 1102 height 28
click at [741, 181] on div "About ISRDF" at bounding box center [618, 167] width 1102 height 28
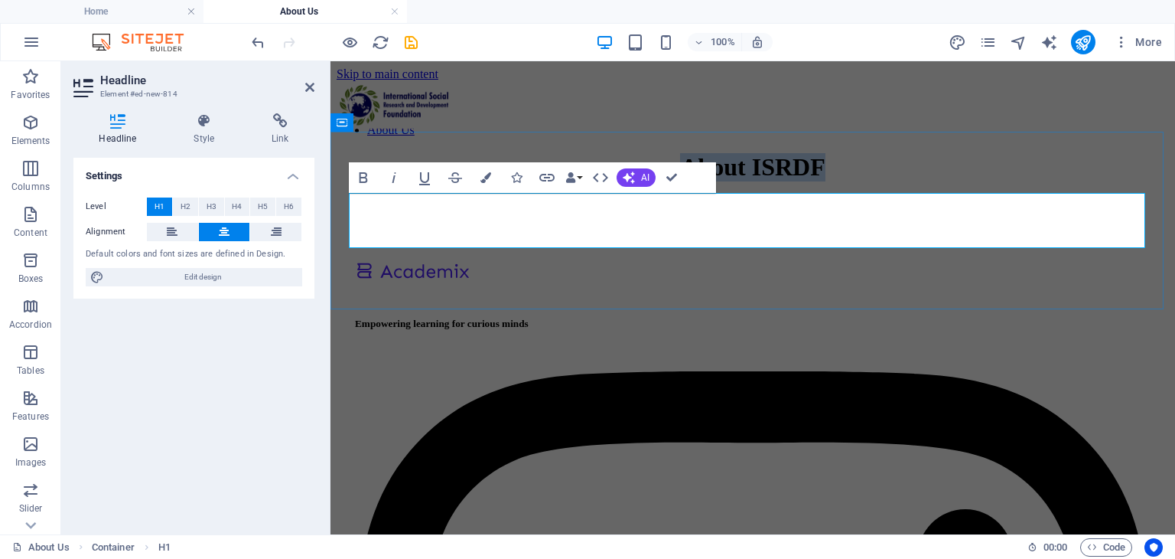
click at [887, 181] on h1 "About ISRDF" at bounding box center [753, 167] width 833 height 28
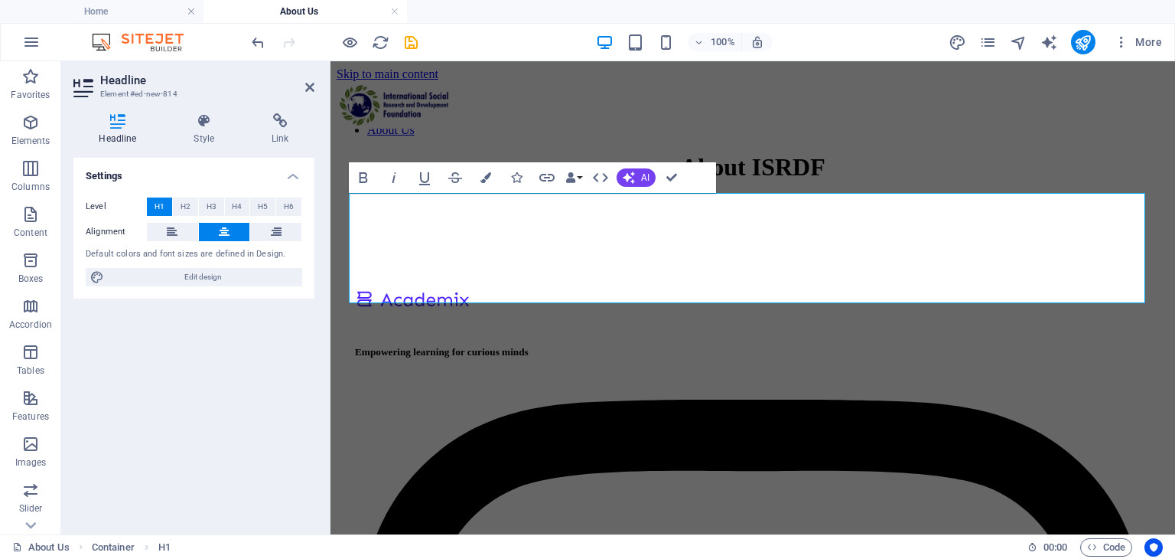
click at [179, 221] on div "Level H1 H2 H3 H4 H5 H6 Alignment Default colors and font sizes are defined in …" at bounding box center [193, 242] width 241 height 114
click at [181, 227] on button at bounding box center [172, 232] width 51 height 18
click at [222, 223] on icon at bounding box center [224, 232] width 11 height 18
click at [588, 210] on h1 "About ISRDF ‌" at bounding box center [753, 181] width 833 height 57
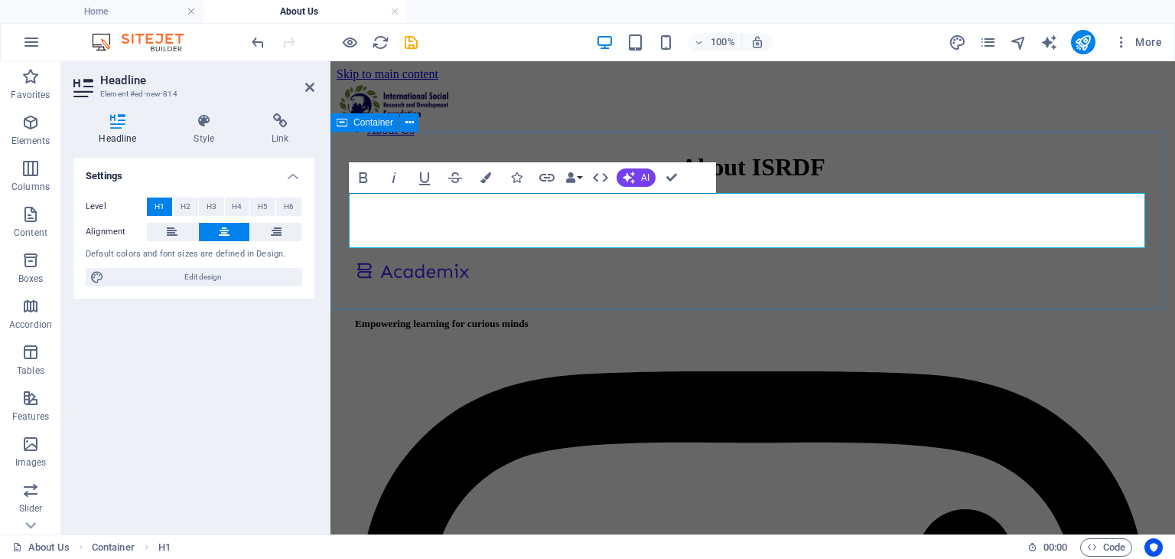
click at [588, 181] on div "About ISRDF‌" at bounding box center [753, 167] width 833 height 28
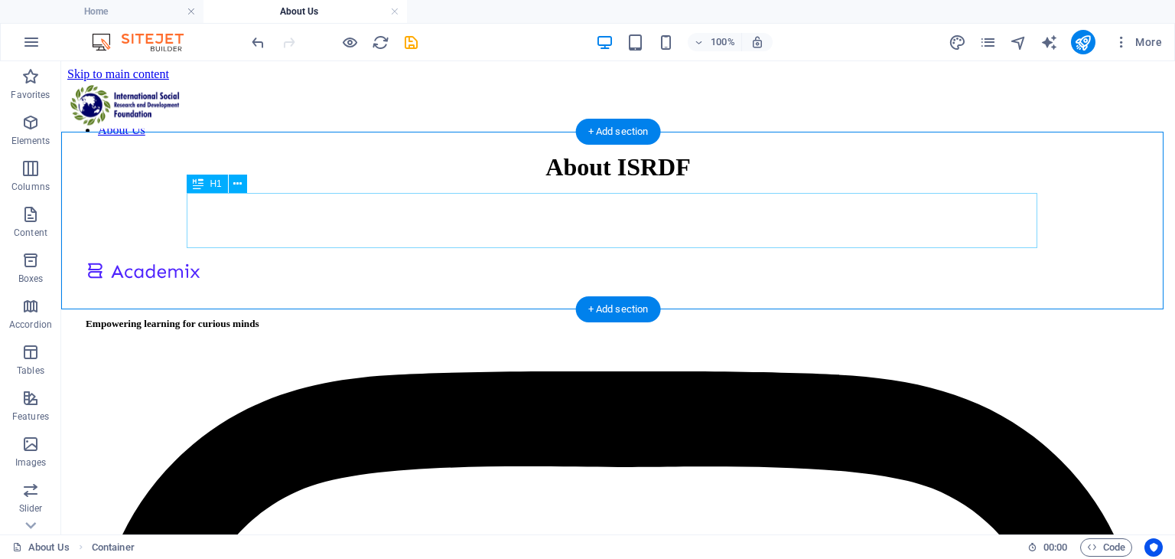
click at [613, 181] on div "About ISRDF‌" at bounding box center [618, 167] width 1102 height 28
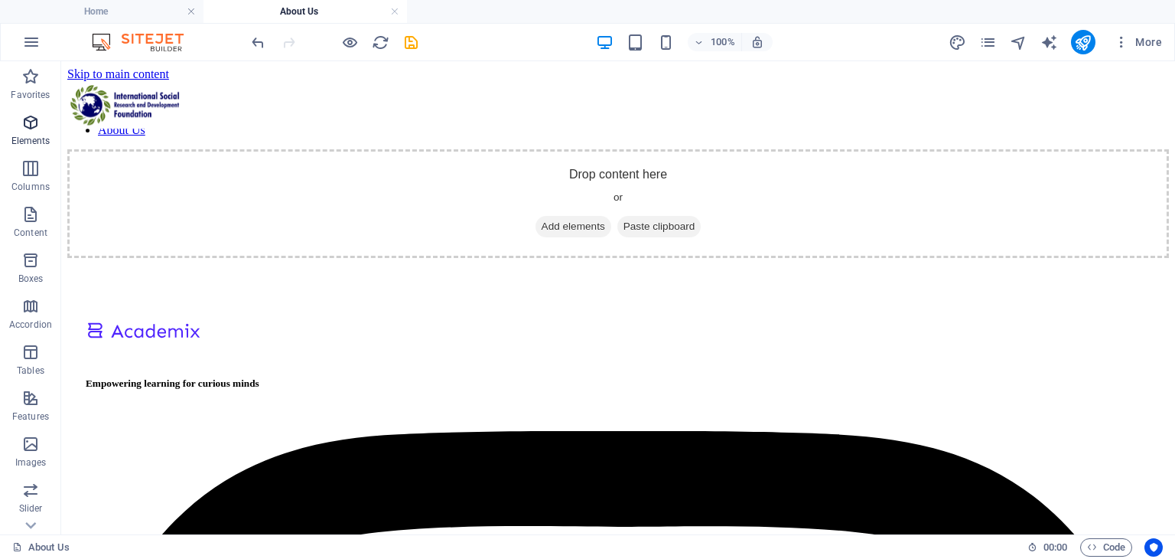
click at [20, 135] on p "Elements" at bounding box center [30, 141] width 39 height 12
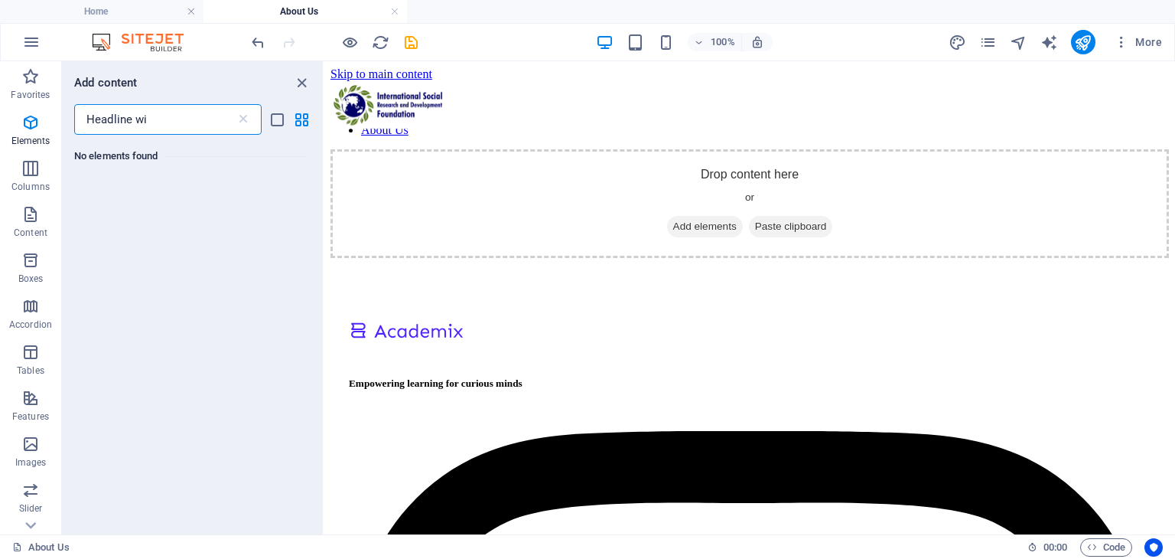
scroll to position [0, 0]
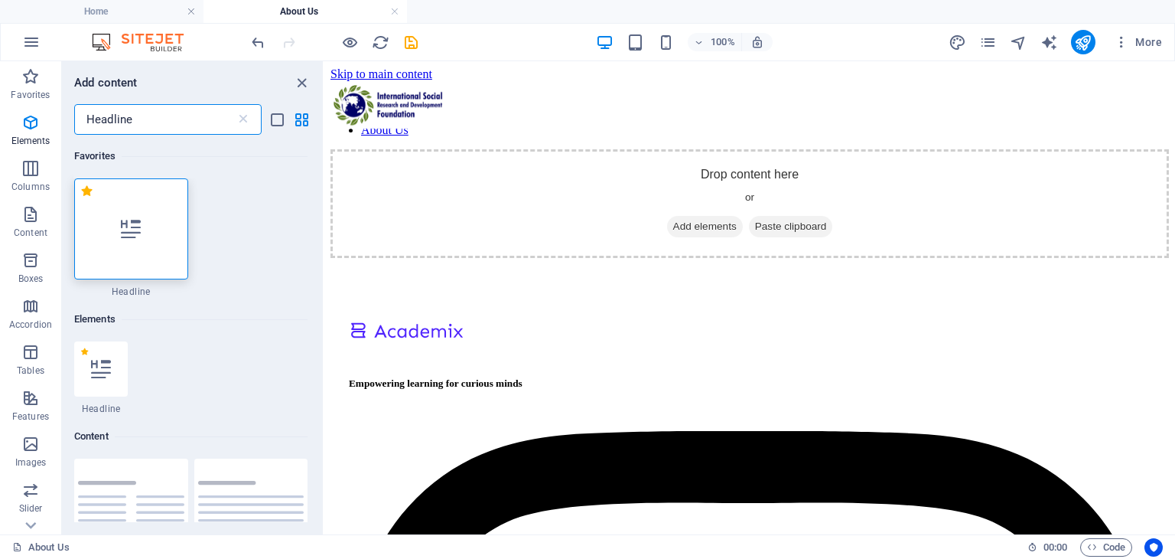
type input "Headline"
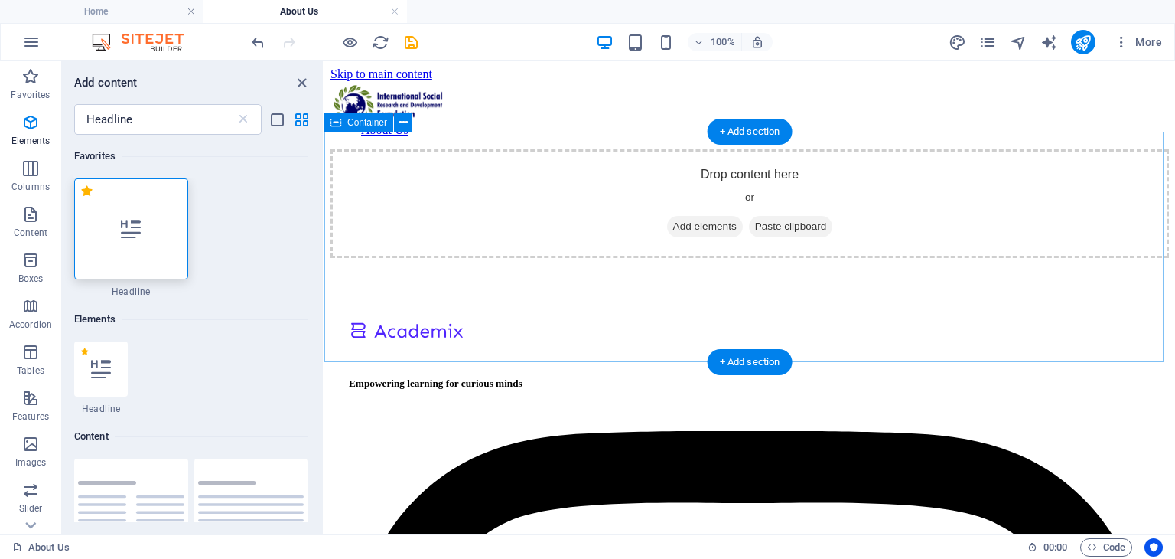
drag, startPoint x: 644, startPoint y: 308, endPoint x: 326, endPoint y: 283, distance: 318.5
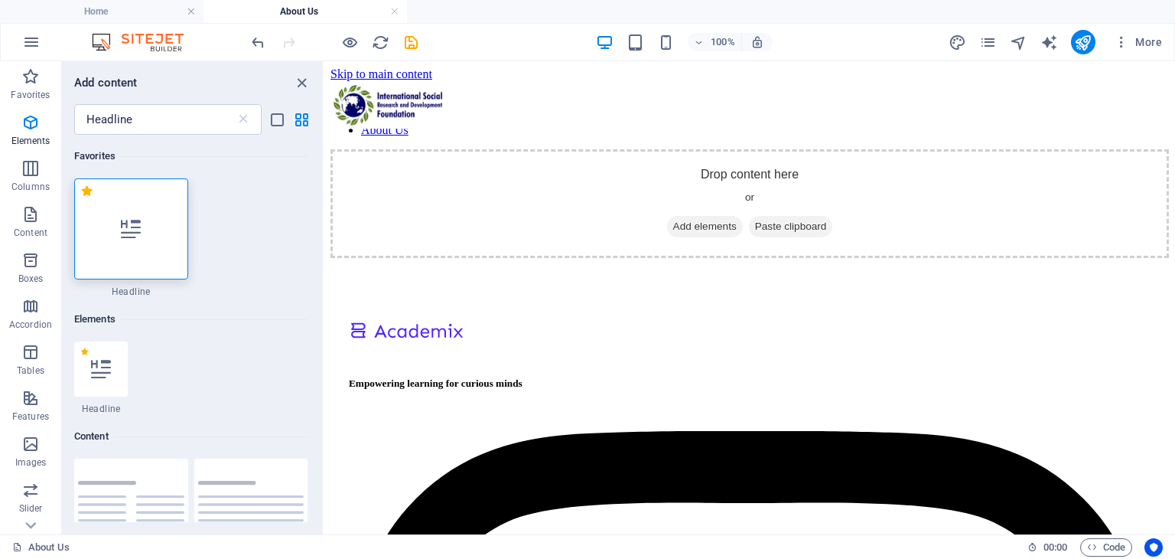
click at [268, 292] on div "1 Star Headline" at bounding box center [190, 237] width 233 height 119
click at [164, 249] on div at bounding box center [131, 228] width 114 height 101
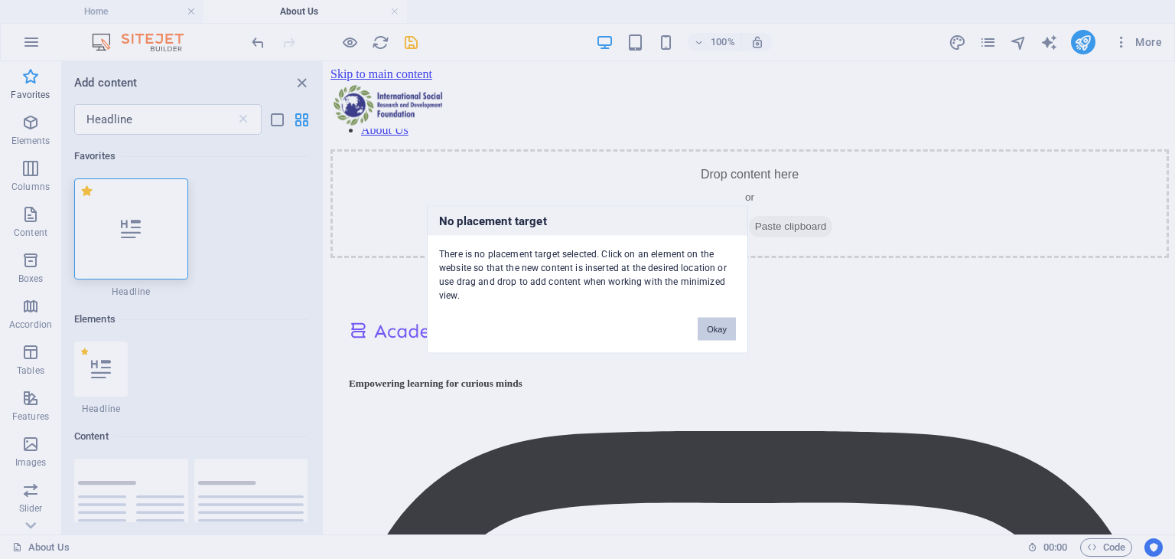
click at [698, 326] on button "Okay" at bounding box center [717, 329] width 38 height 23
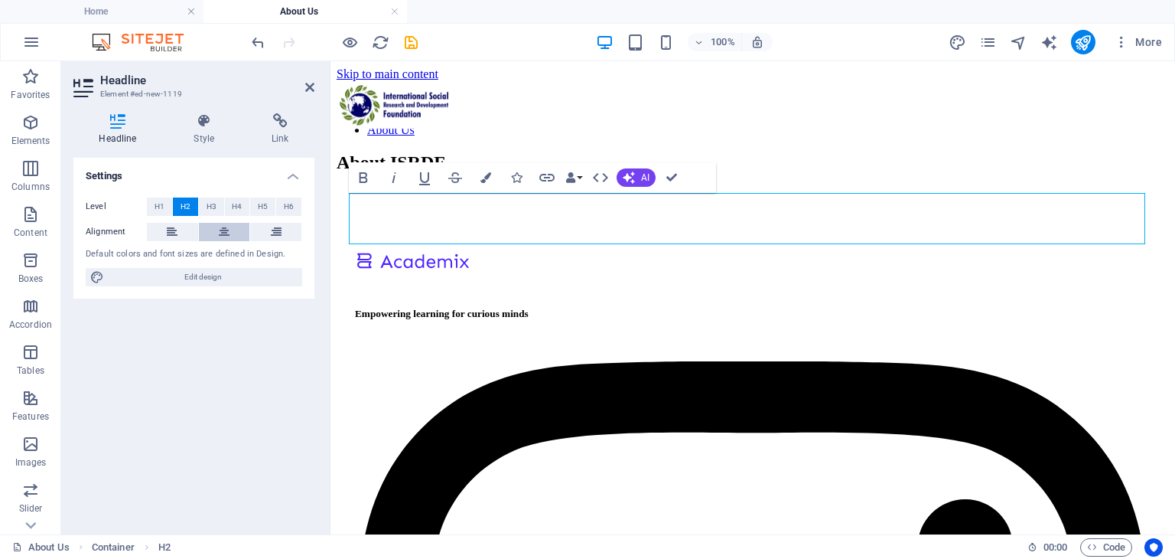
click at [211, 238] on button at bounding box center [224, 232] width 51 height 18
click at [885, 173] on h2 "About ISRDF" at bounding box center [753, 162] width 833 height 21
drag, startPoint x: 311, startPoint y: 93, endPoint x: 249, endPoint y: 31, distance: 86.6
click at [311, 93] on icon at bounding box center [309, 87] width 9 height 12
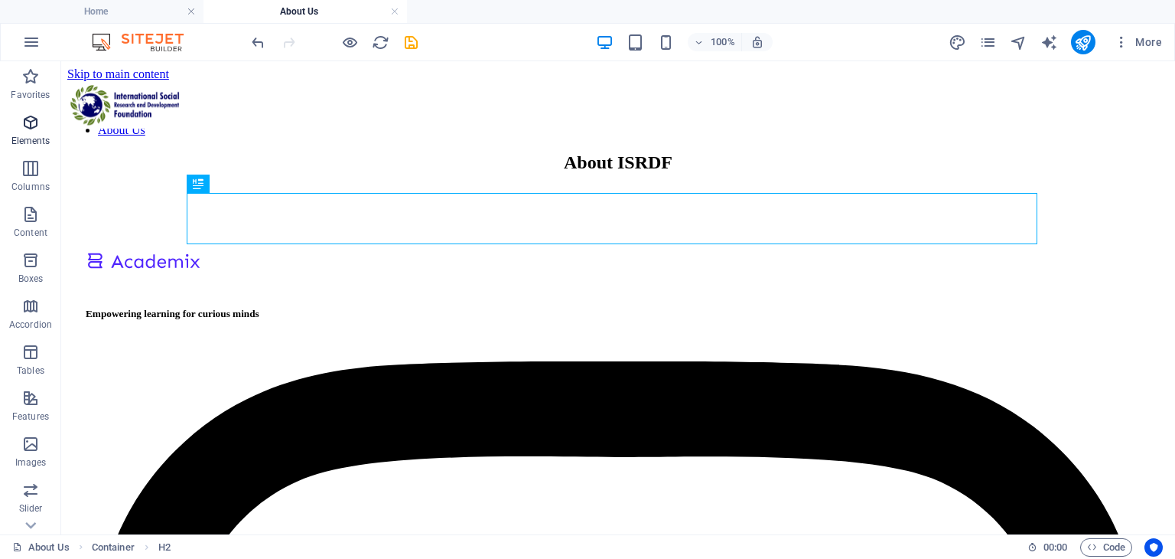
click at [31, 134] on span "Elements" at bounding box center [30, 131] width 61 height 37
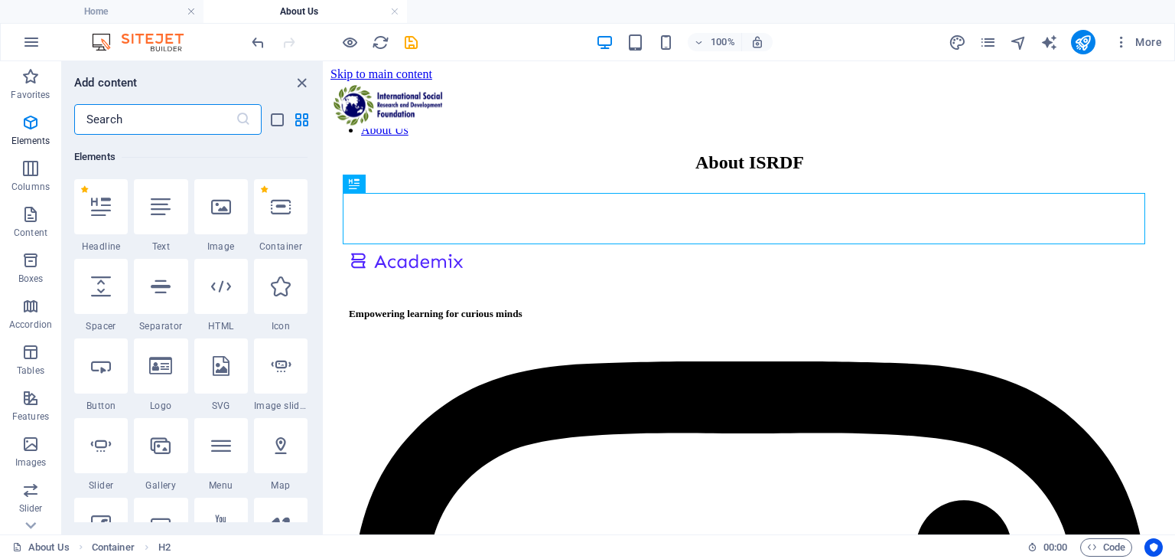
scroll to position [162, 0]
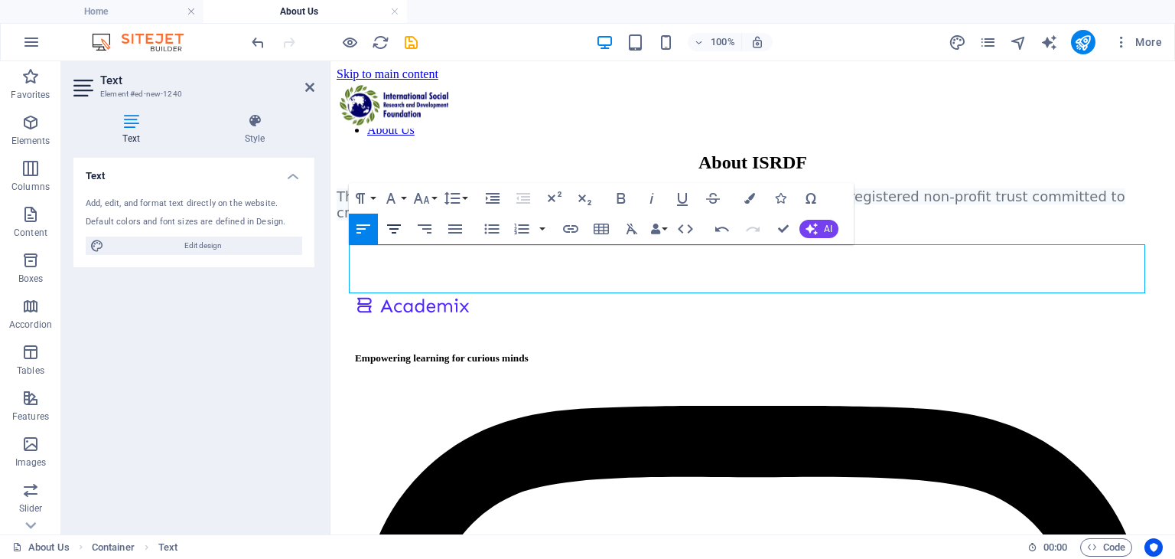
click at [399, 231] on icon "button" at bounding box center [394, 229] width 18 height 18
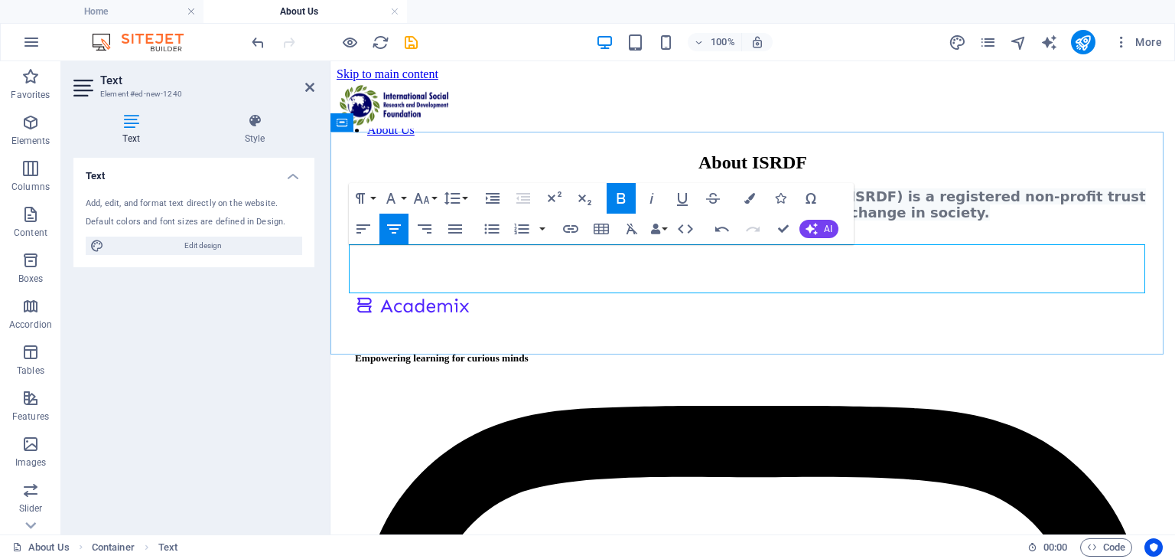
click at [606, 220] on p "The International Social Research & Development Foundation (ISRDF) is a registe…" at bounding box center [753, 204] width 833 height 32
click at [618, 220] on div "About ISRDF The International Social Research & Development Foundation (ISRDF) …" at bounding box center [753, 186] width 833 height 68
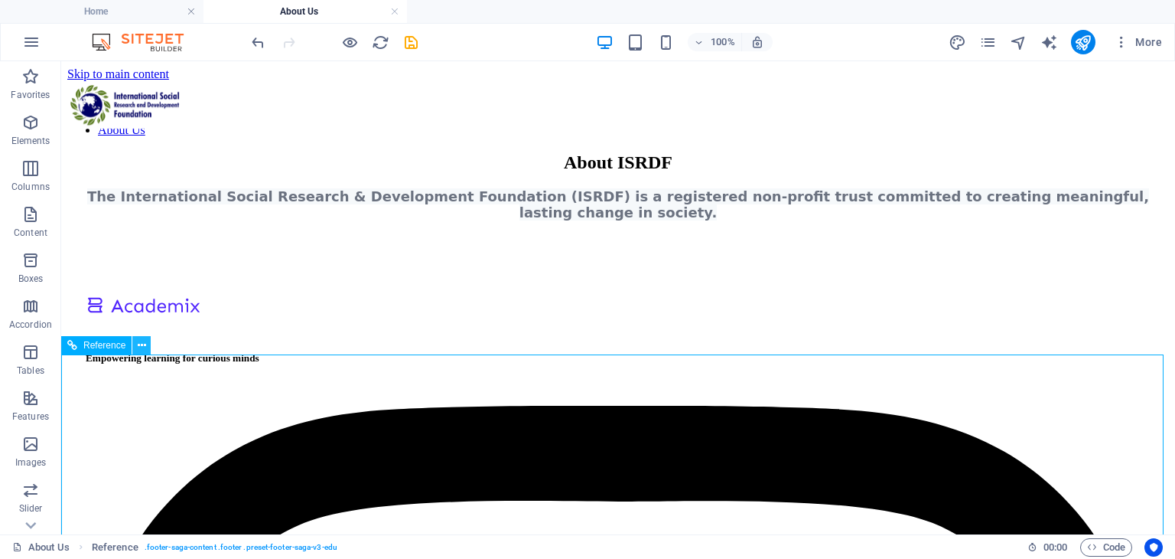
click at [143, 348] on icon at bounding box center [142, 345] width 8 height 16
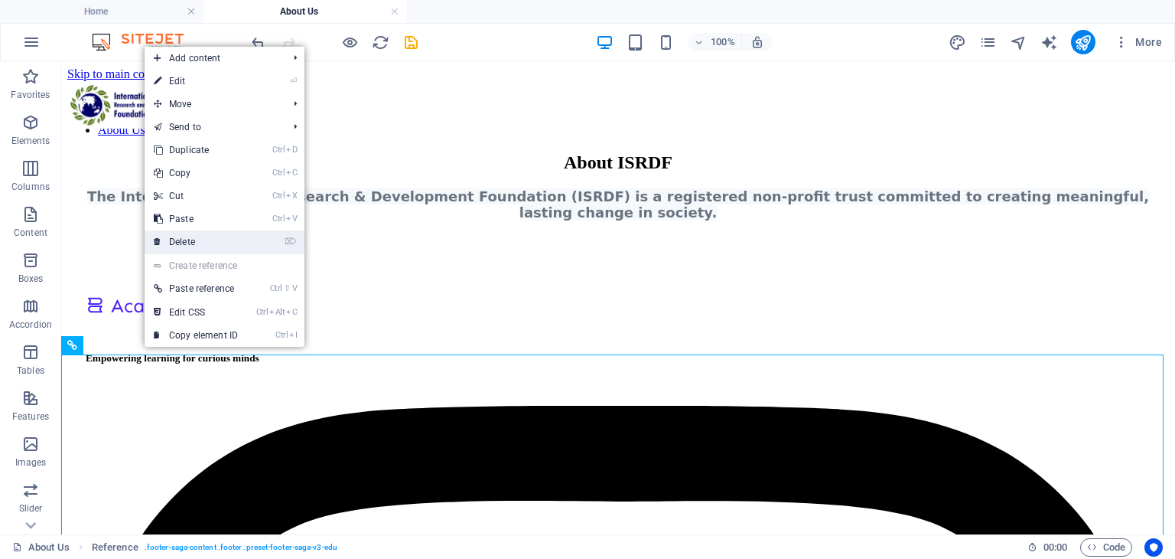
click at [187, 236] on link "⌦ Delete" at bounding box center [196, 241] width 103 height 23
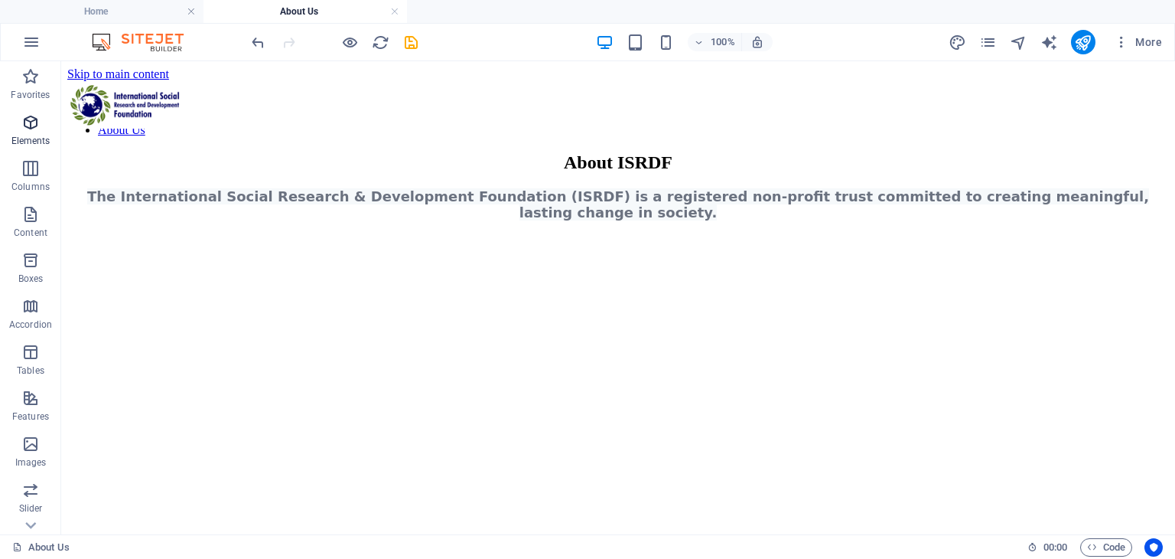
click at [16, 132] on span "Elements" at bounding box center [30, 131] width 61 height 37
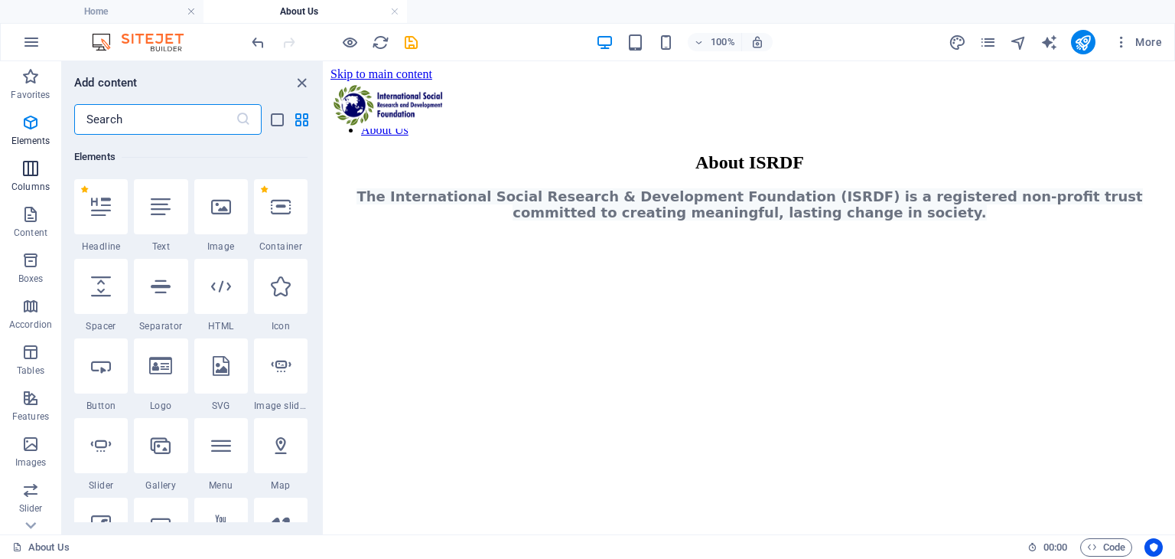
click at [9, 173] on span "Columns" at bounding box center [30, 177] width 61 height 37
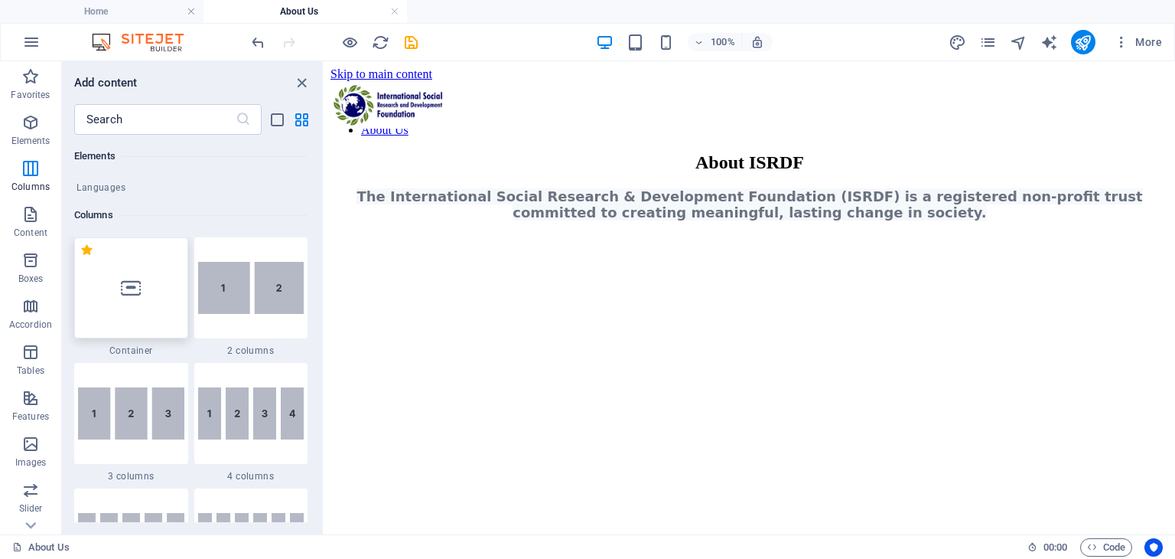
scroll to position [757, 0]
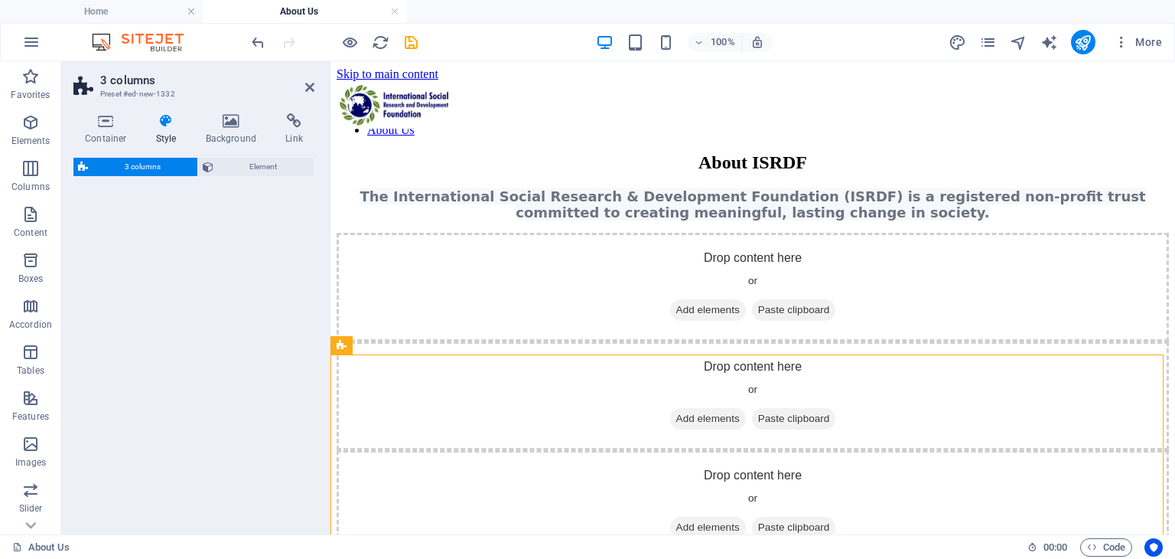
select select "rem"
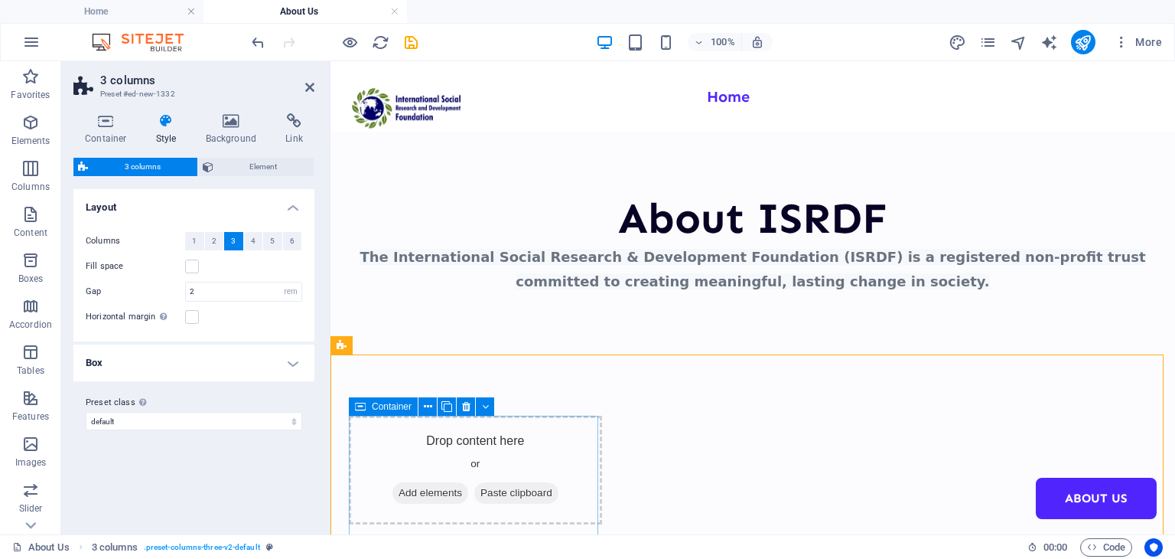
click at [474, 451] on div "Drop content here or Add elements Paste clipboard" at bounding box center [475, 469] width 253 height 109
click at [474, 452] on div "Drop content here or Add elements Paste clipboard" at bounding box center [475, 469] width 253 height 109
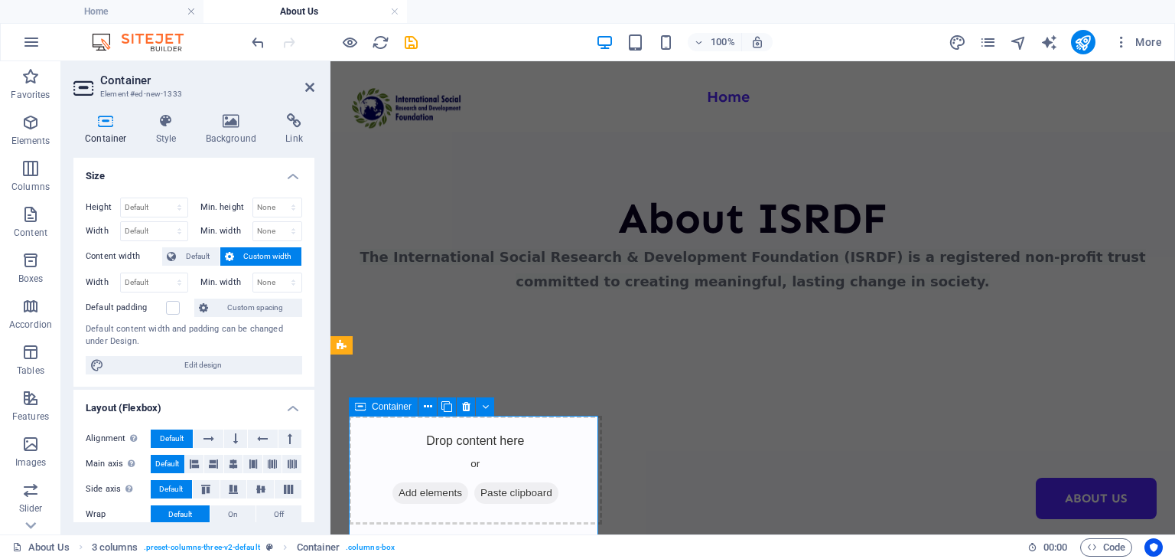
click at [419, 463] on div "Drop content here or Add elements Paste clipboard" at bounding box center [475, 469] width 253 height 109
click at [311, 87] on icon at bounding box center [309, 87] width 9 height 12
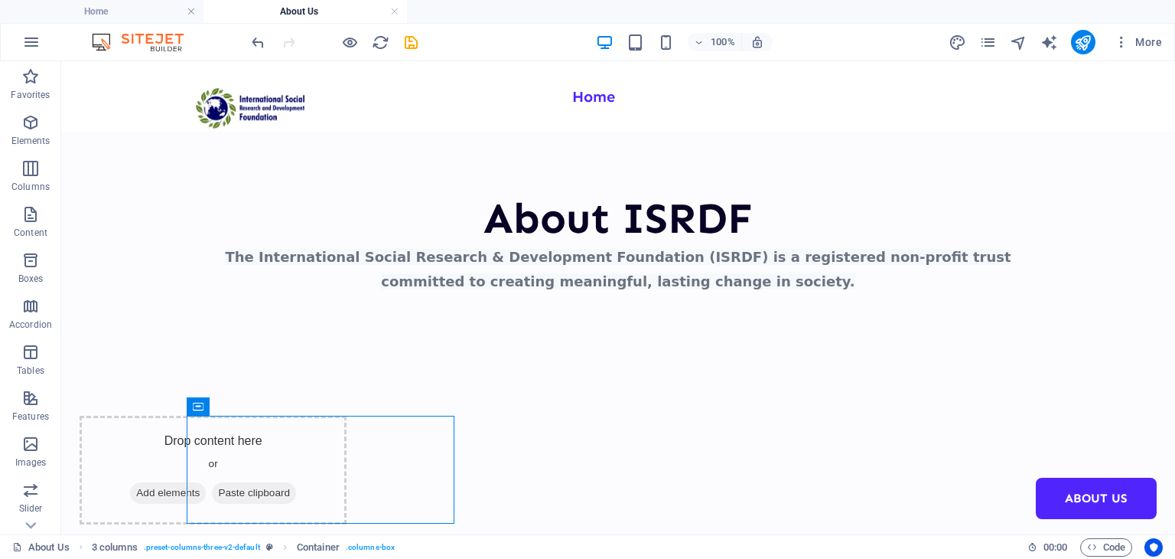
scroll to position [51, 0]
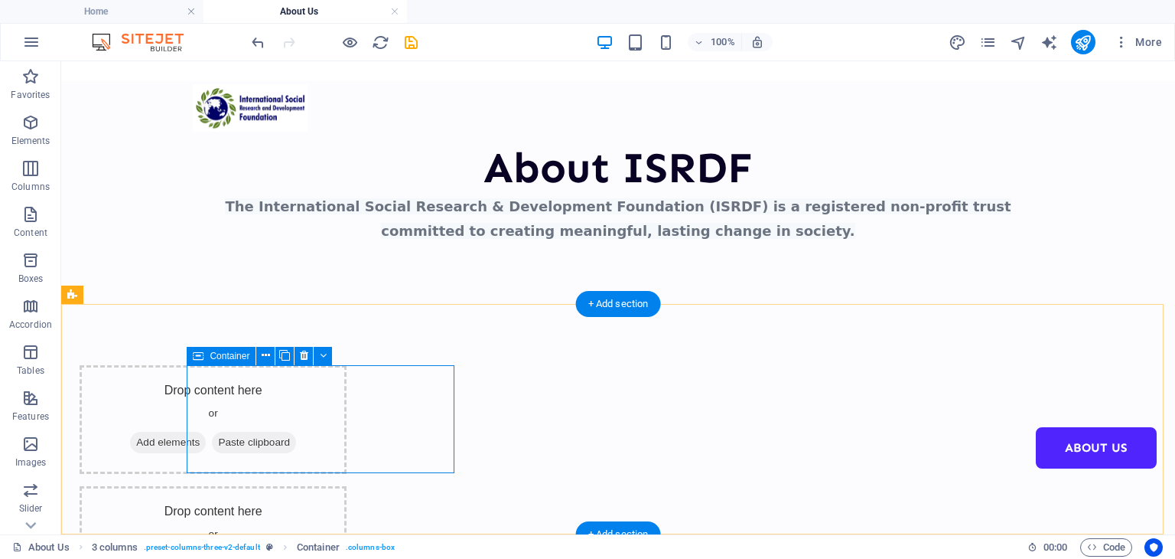
click at [247, 406] on div "Drop content here or Add elements Paste clipboard" at bounding box center [213, 419] width 267 height 109
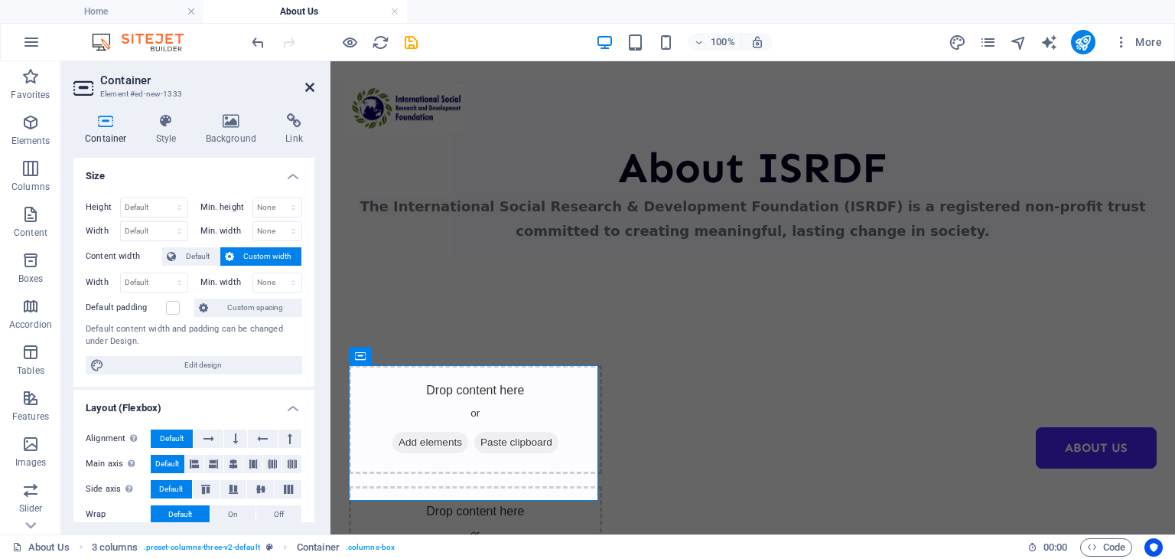
click at [309, 92] on icon at bounding box center [309, 87] width 9 height 12
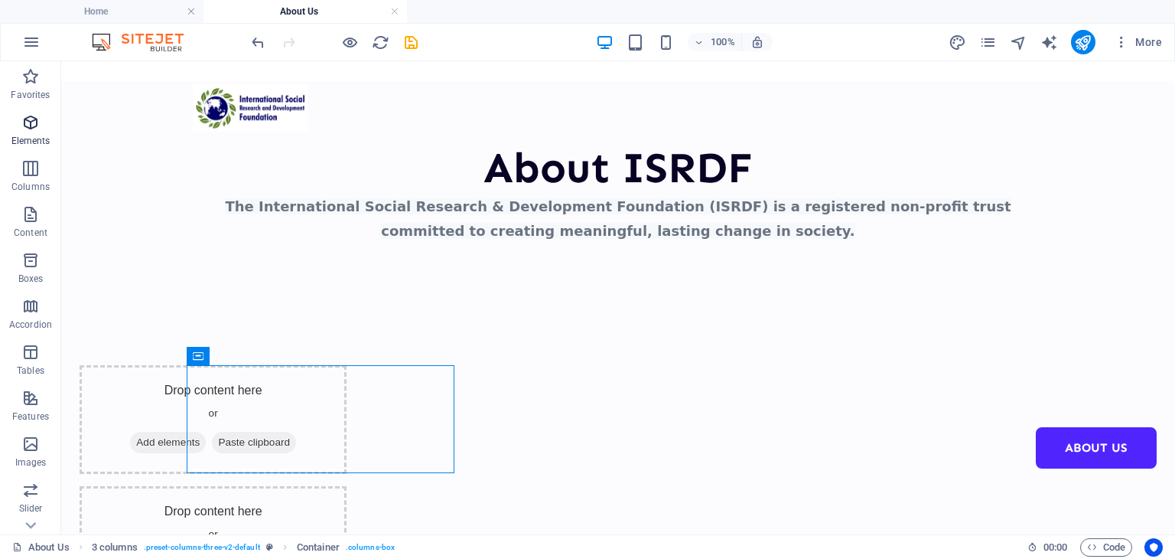
click at [34, 119] on icon "button" at bounding box center [30, 122] width 18 height 18
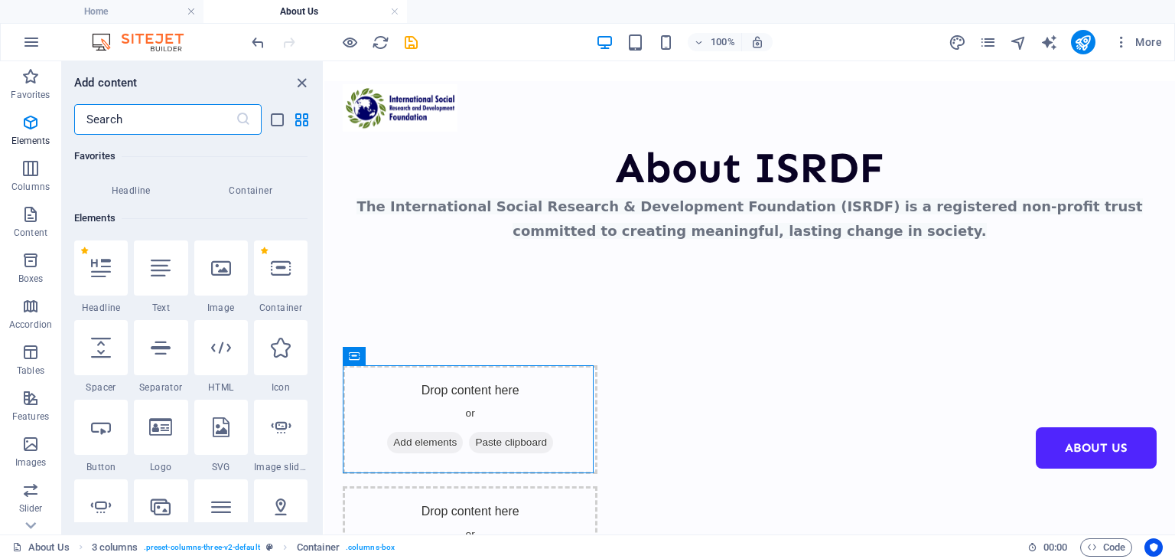
scroll to position [162, 0]
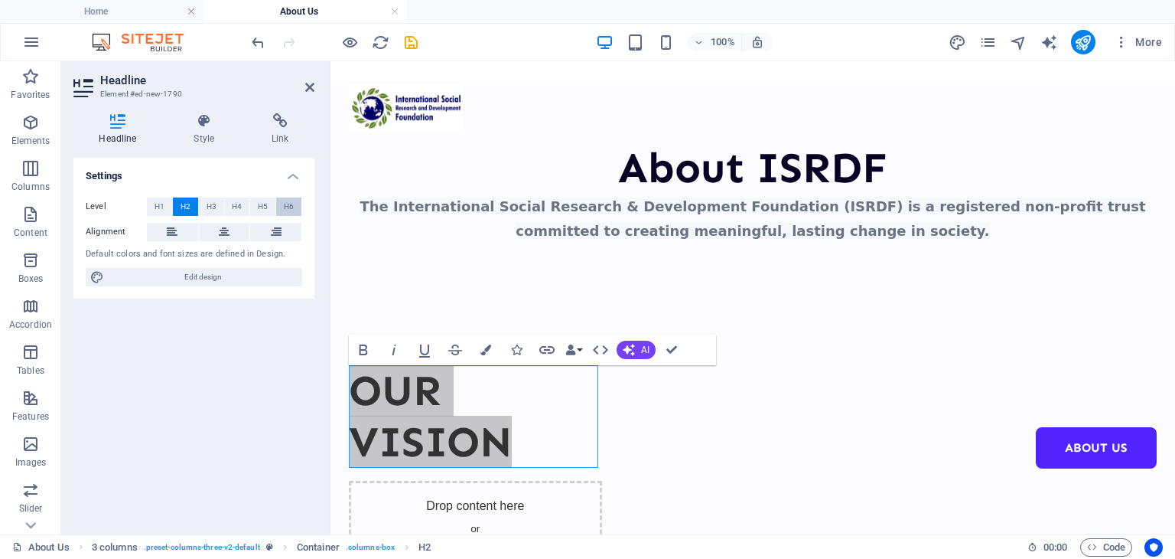
click at [288, 211] on span "H6" at bounding box center [289, 206] width 10 height 18
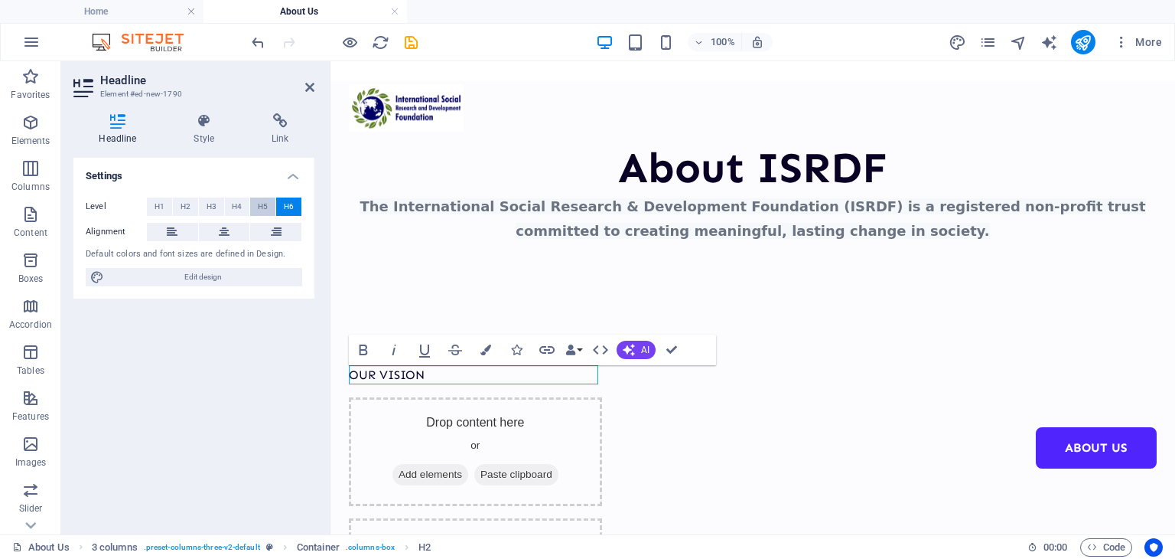
click at [258, 206] on span "H5" at bounding box center [263, 206] width 10 height 18
click at [218, 204] on button "H3" at bounding box center [211, 206] width 25 height 18
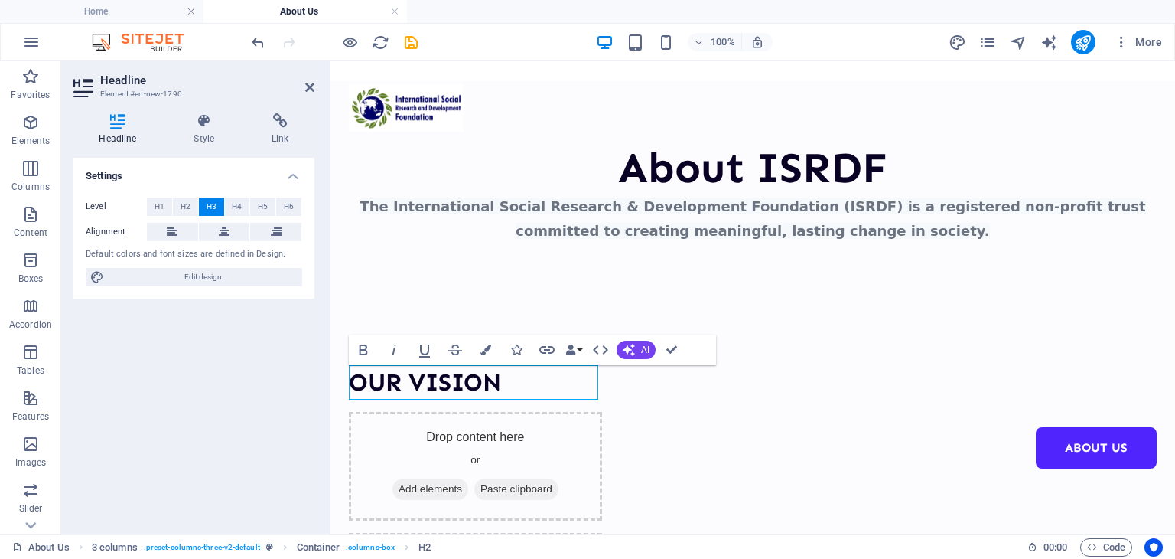
click at [204, 203] on button "H3" at bounding box center [211, 206] width 25 height 18
click at [197, 204] on button "H2" at bounding box center [185, 206] width 25 height 18
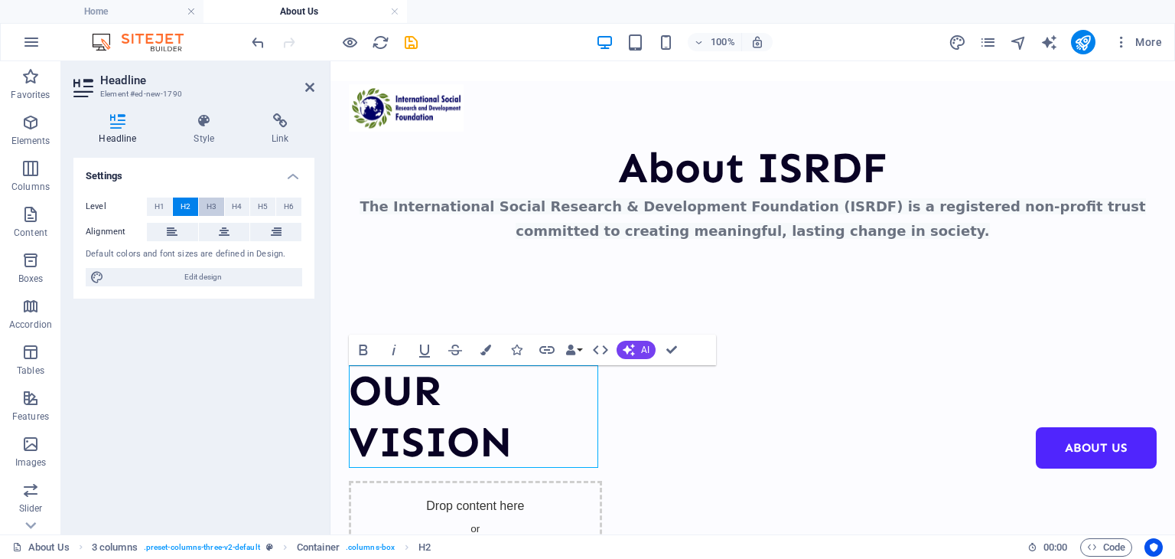
click at [213, 204] on span "H3" at bounding box center [212, 206] width 10 height 18
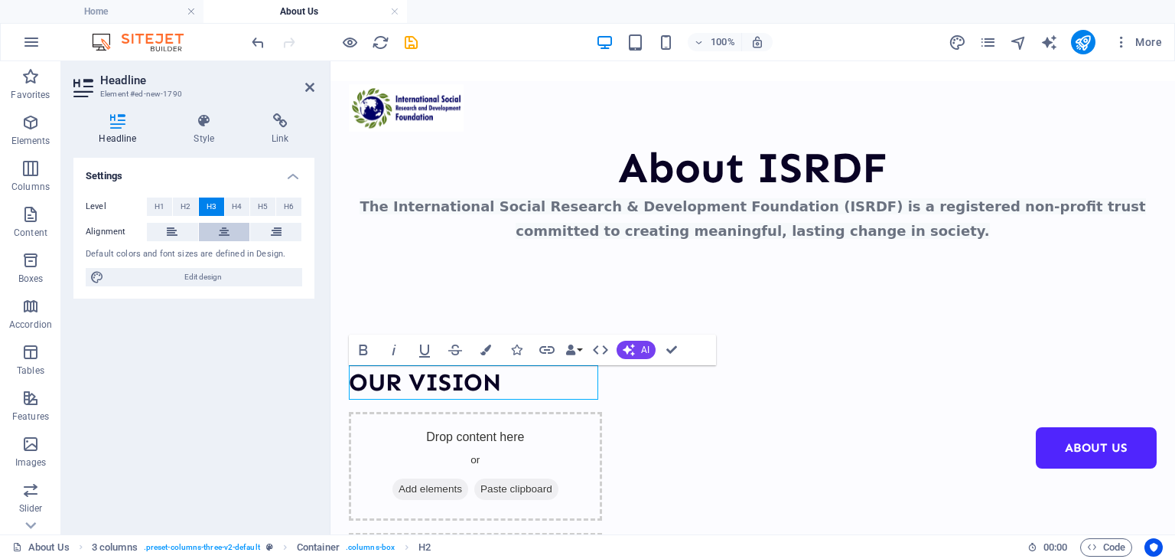
click at [217, 236] on button at bounding box center [224, 232] width 51 height 18
drag, startPoint x: 484, startPoint y: 403, endPoint x: 754, endPoint y: 405, distance: 270.9
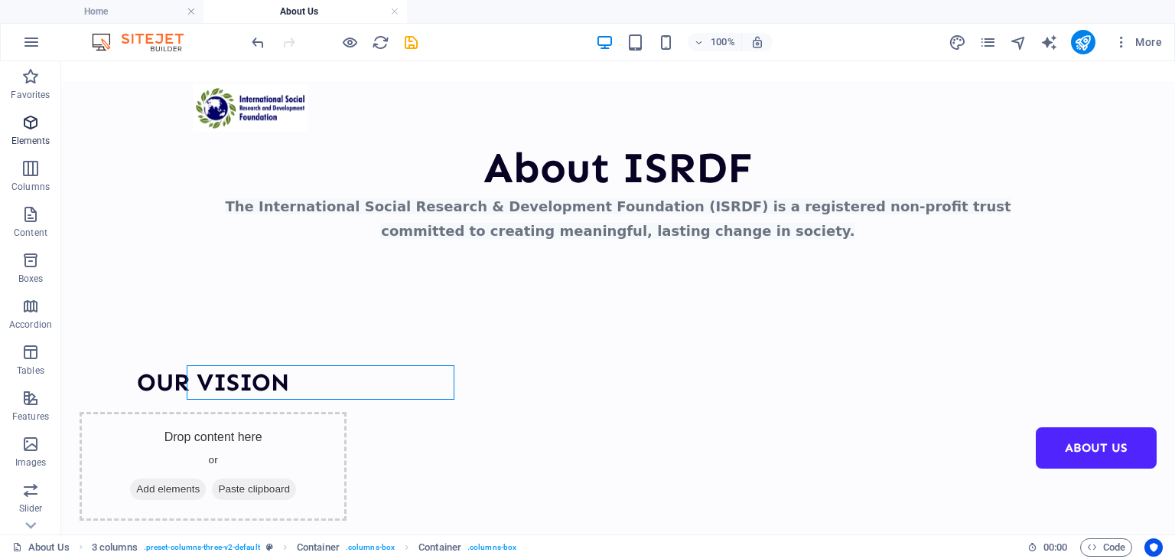
click at [27, 135] on p "Elements" at bounding box center [30, 141] width 39 height 12
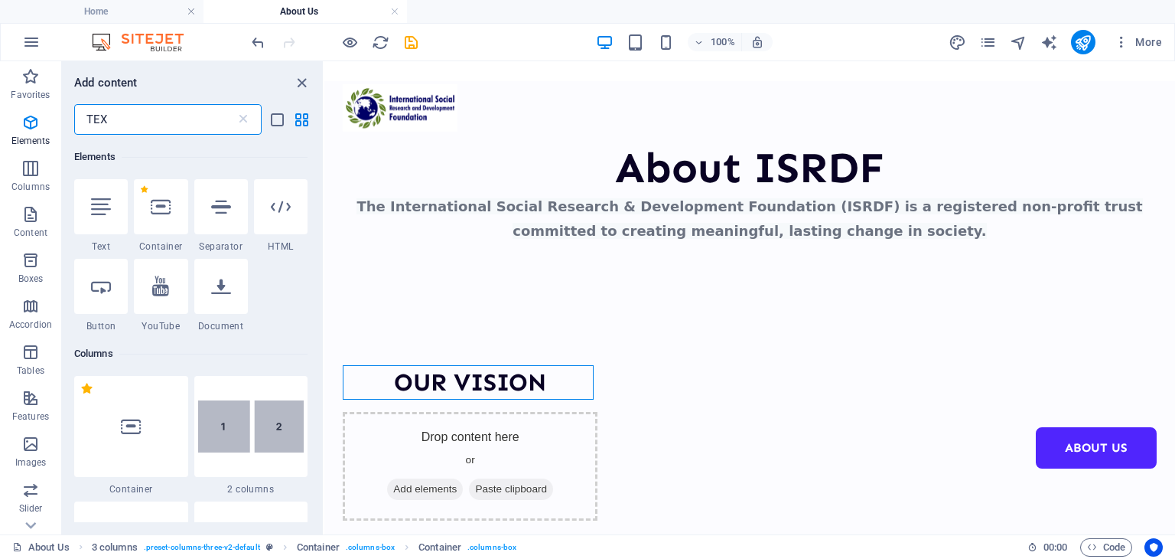
scroll to position [0, 0]
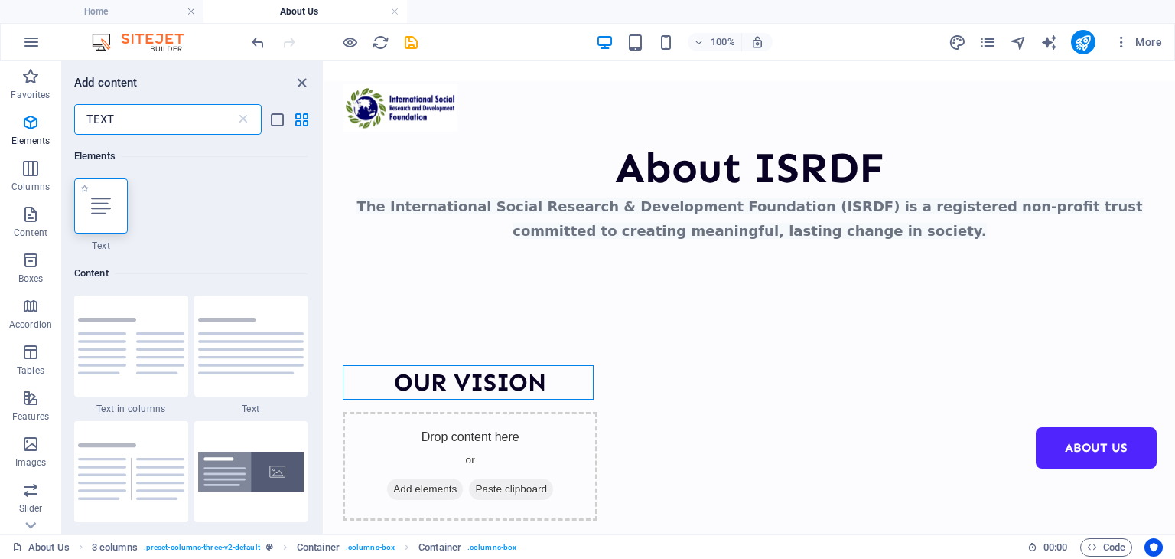
type input "TEXT"
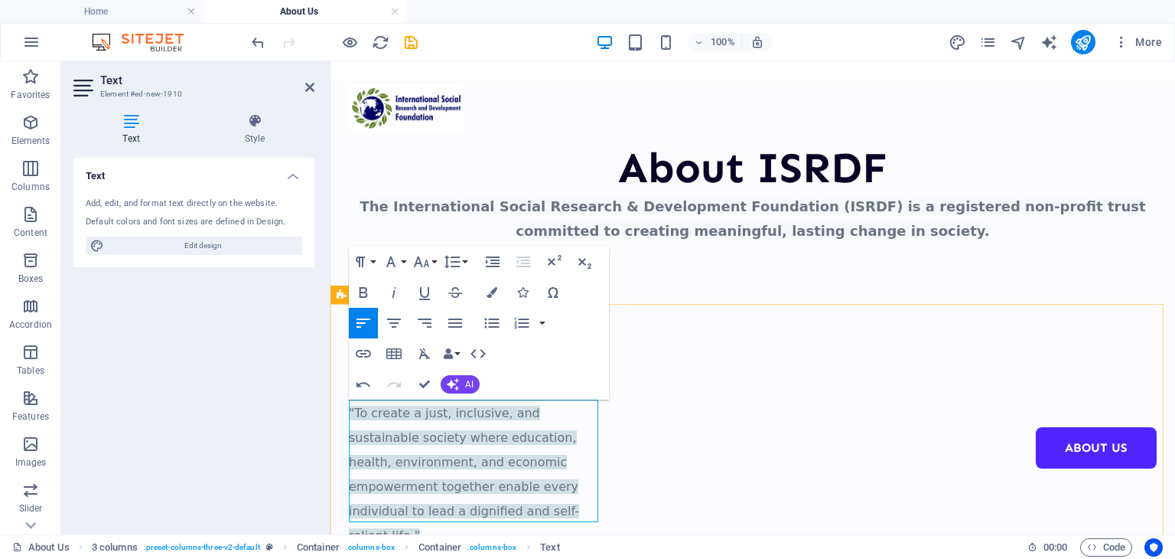
click at [912, 408] on div "OUR VISION "To create a just, inclusive, and sustainable society where educatio…" at bounding box center [753, 516] width 845 height 425
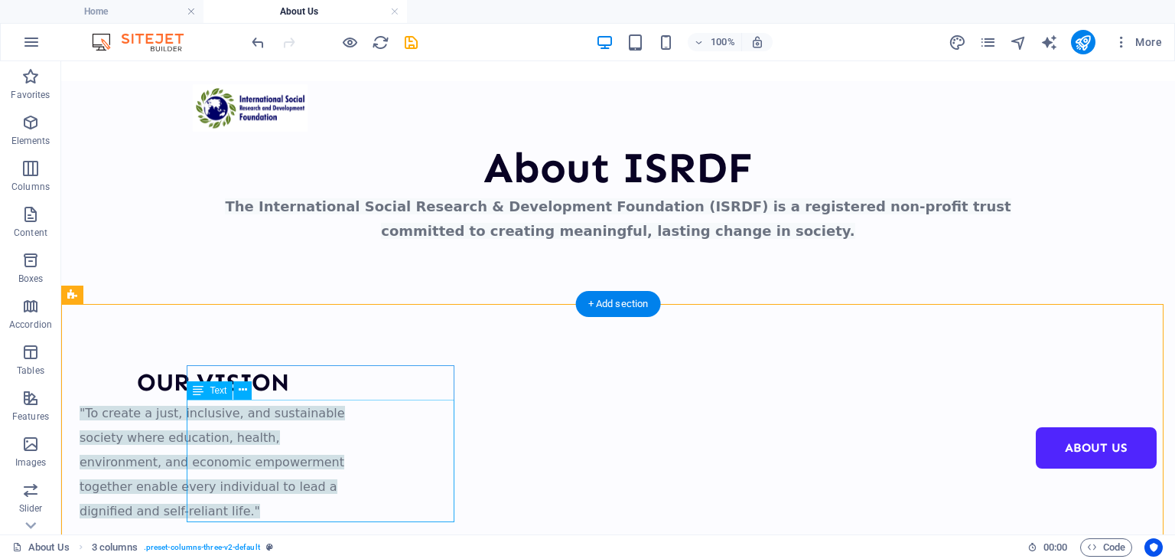
click at [347, 470] on div ""To create a just, inclusive, and sustainable society where education, health, …" at bounding box center [213, 460] width 267 height 122
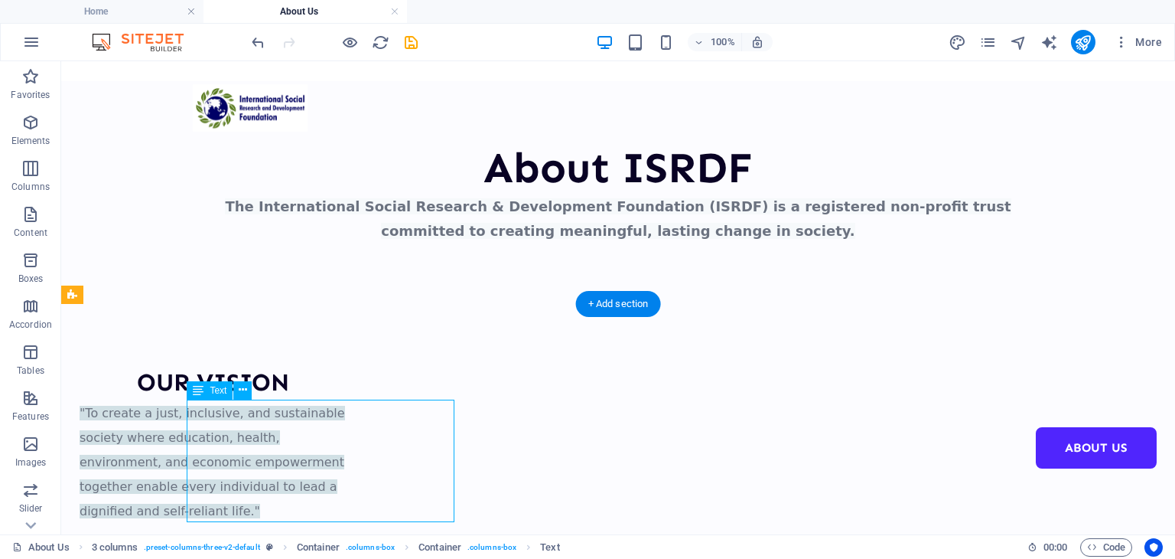
click at [347, 463] on div ""To create a just, inclusive, and sustainable society where education, health, …" at bounding box center [213, 460] width 267 height 122
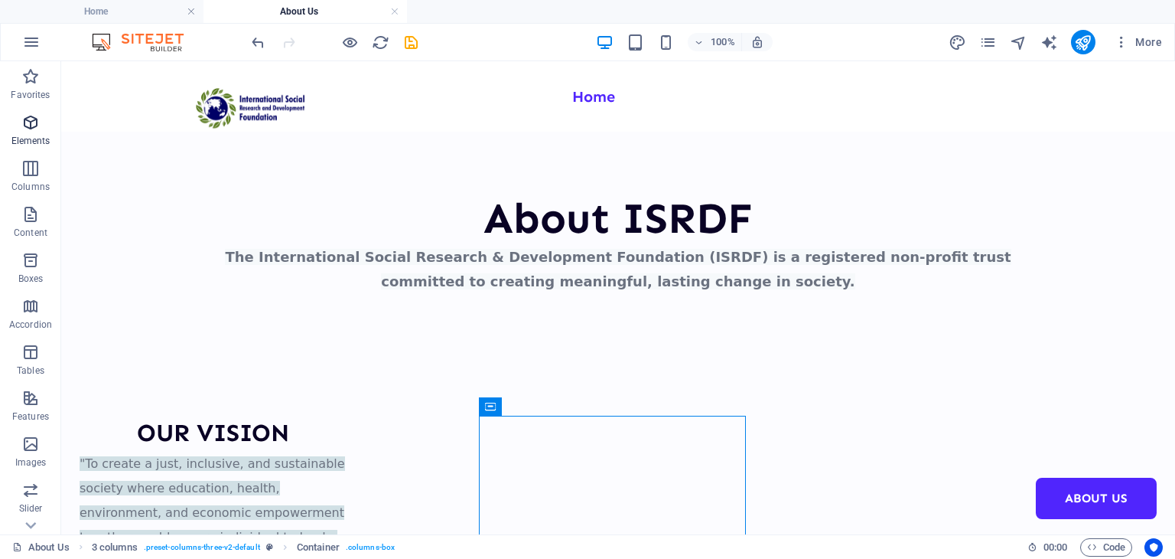
click at [33, 133] on span "Elements" at bounding box center [30, 131] width 61 height 37
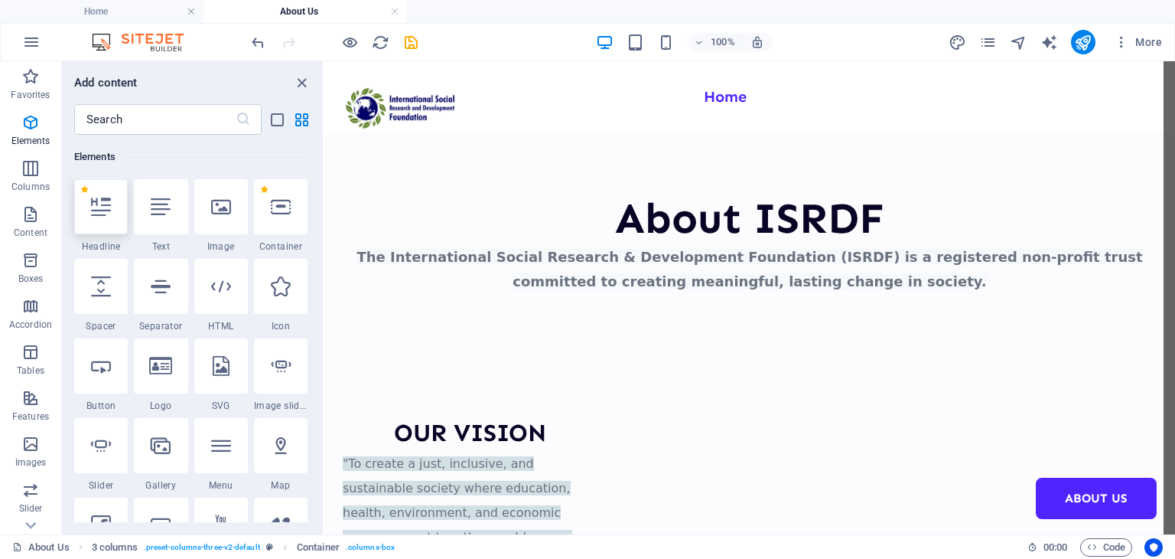
scroll to position [4, 0]
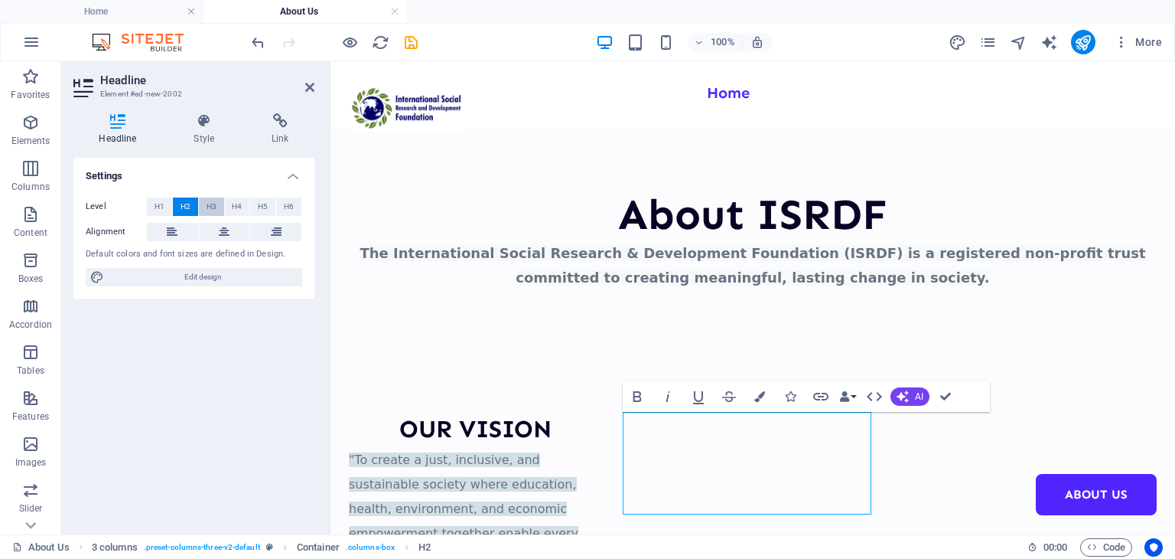
click at [209, 212] on span "H3" at bounding box center [212, 206] width 10 height 18
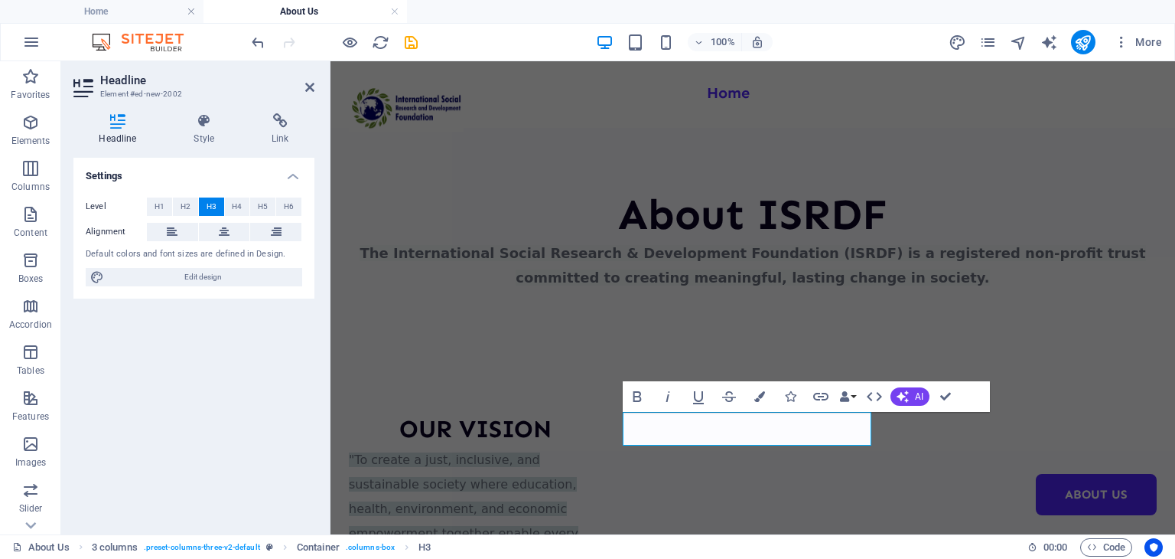
click at [226, 221] on div "Level H1 H2 H3 H4 H5 H6 Alignment Default colors and font sizes are defined in …" at bounding box center [193, 242] width 241 height 114
click at [236, 238] on button at bounding box center [224, 232] width 51 height 18
click at [315, 84] on aside "Headline Element #ed-new-2002 Headline Style Link Settings Level H1 H2 H3 H4 H5…" at bounding box center [195, 297] width 269 height 473
click at [310, 86] on icon at bounding box center [309, 87] width 9 height 12
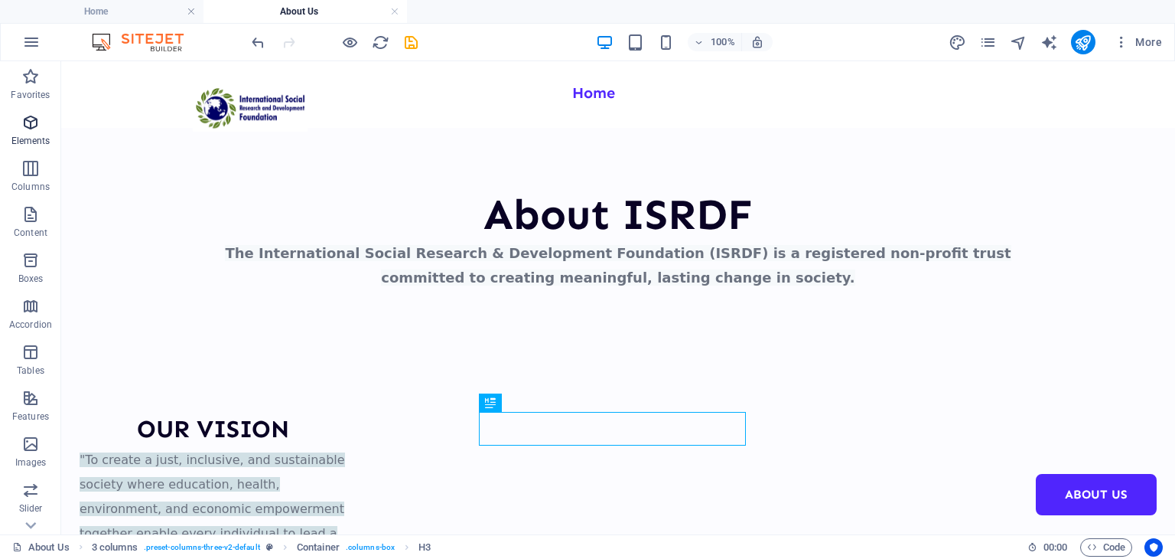
click at [45, 128] on span "Elements" at bounding box center [30, 131] width 61 height 37
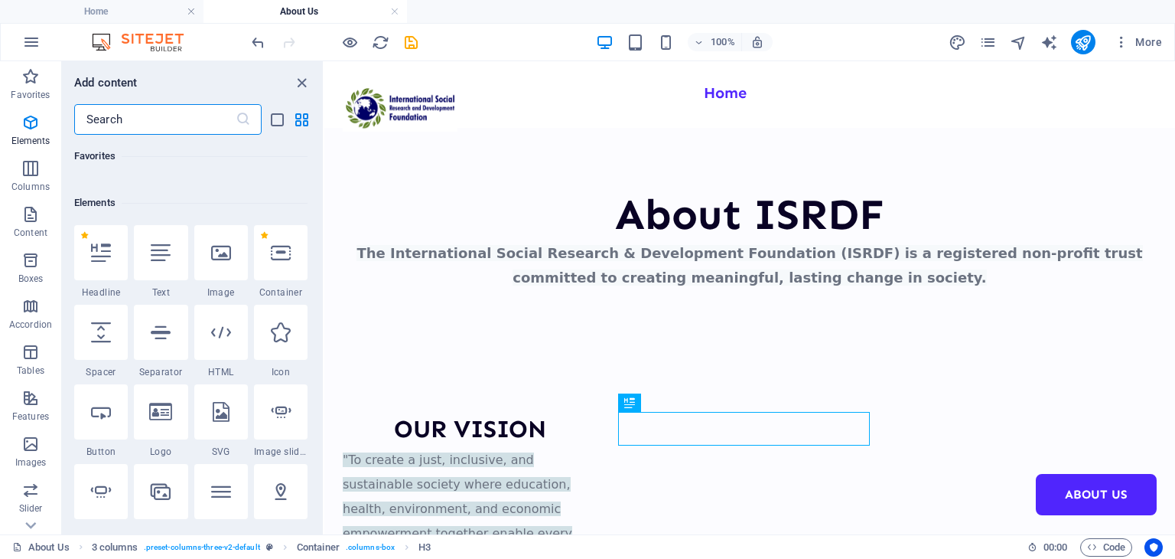
scroll to position [162, 0]
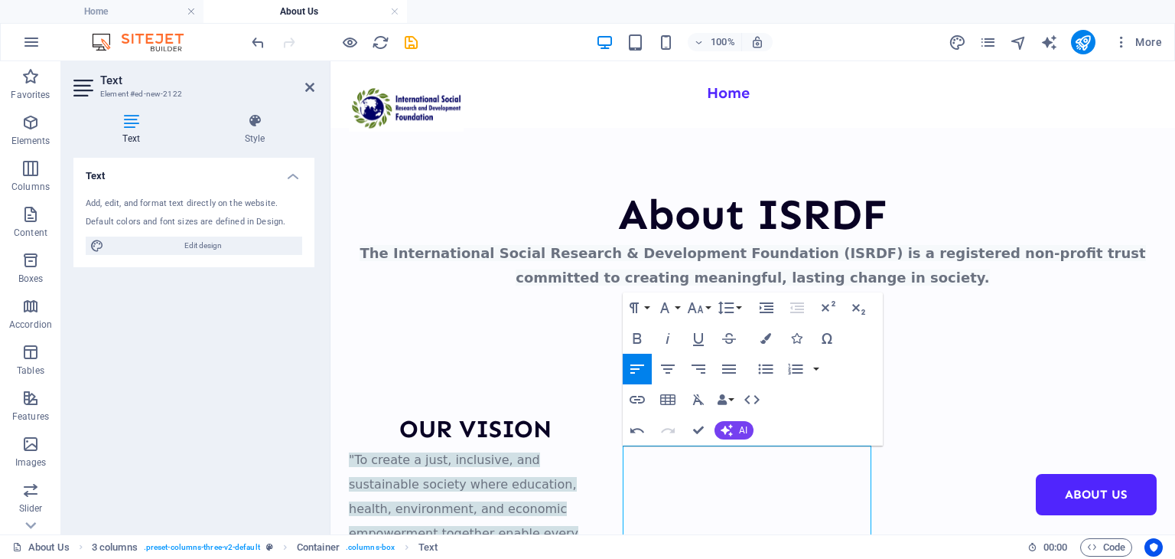
click at [968, 548] on div "About Us 3 columns . preset-columns-three-v2-default Container . columns-box Te…" at bounding box center [513, 547] width 1003 height 18
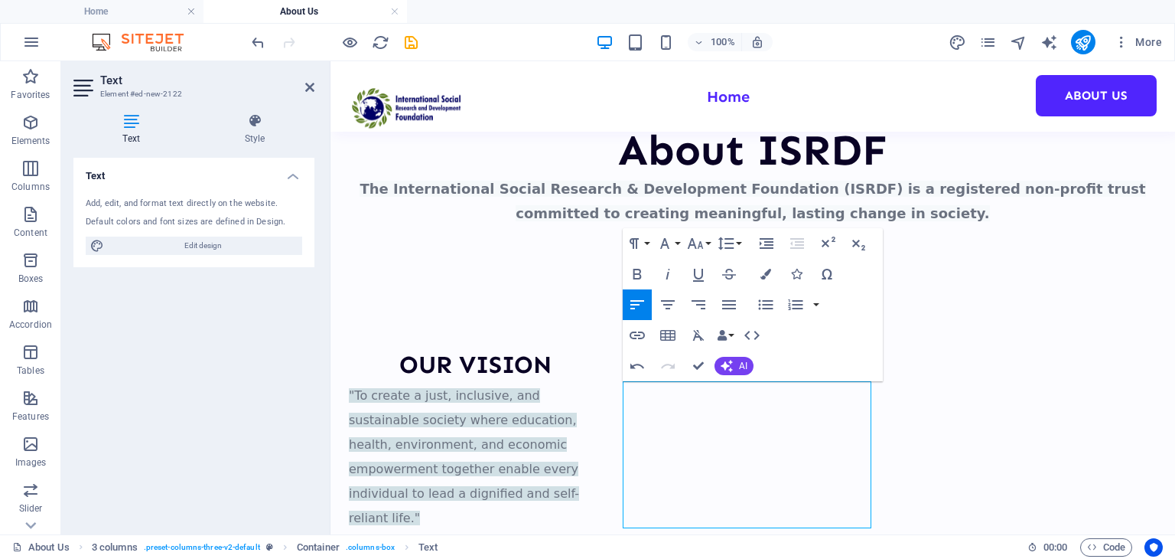
scroll to position [112, 0]
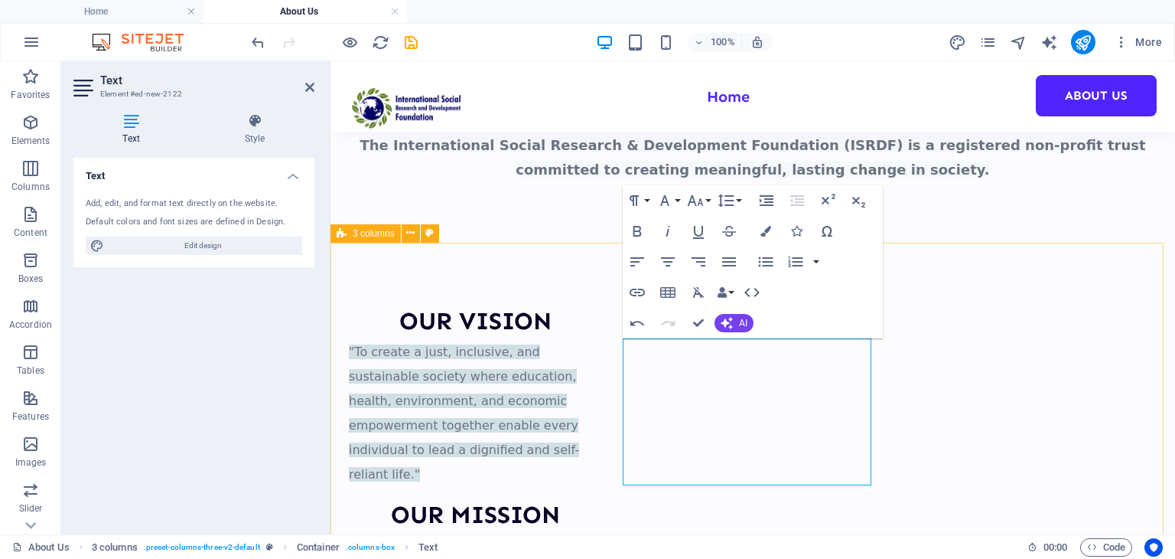
click at [1041, 389] on div "OUR VISION "To create a just, inclusive, and sustainable society where educatio…" at bounding box center [753, 491] width 845 height 497
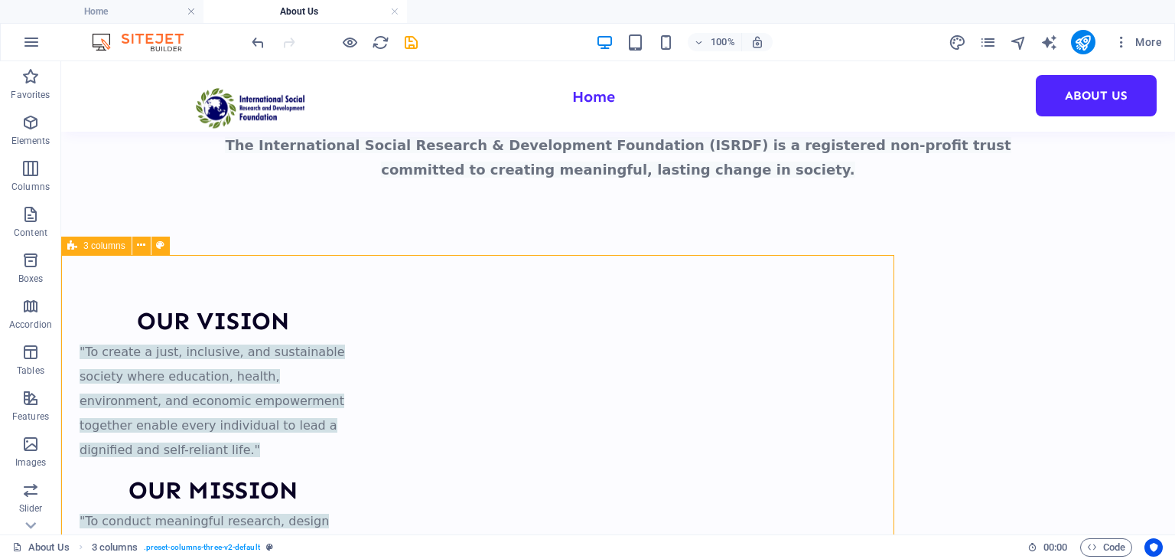
scroll to position [99, 0]
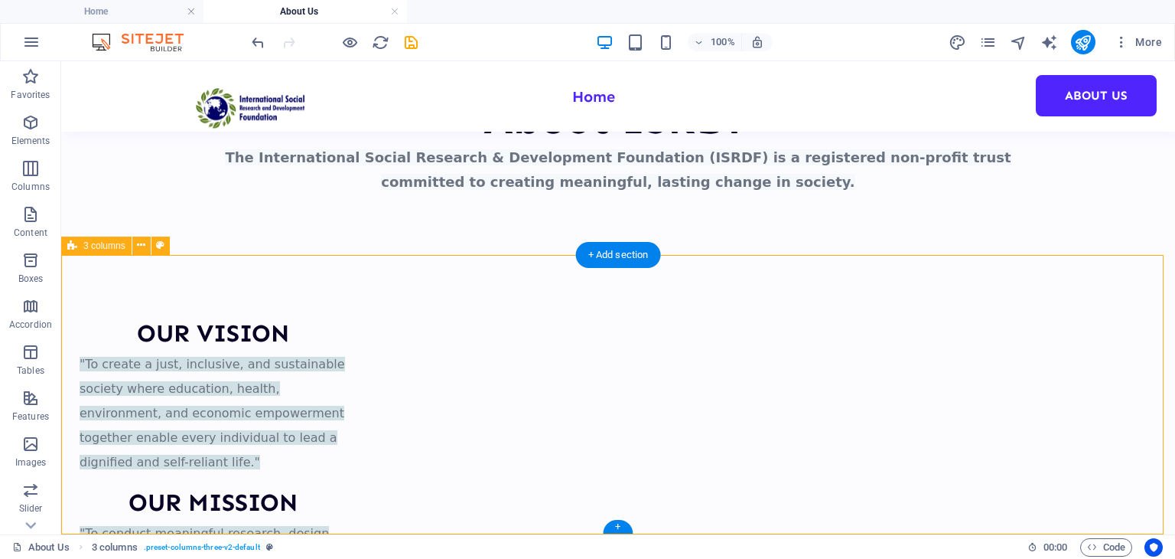
click at [862, 368] on div "OUR VISION "To create a just, inclusive, and sustainable society where educatio…" at bounding box center [618, 491] width 1114 height 473
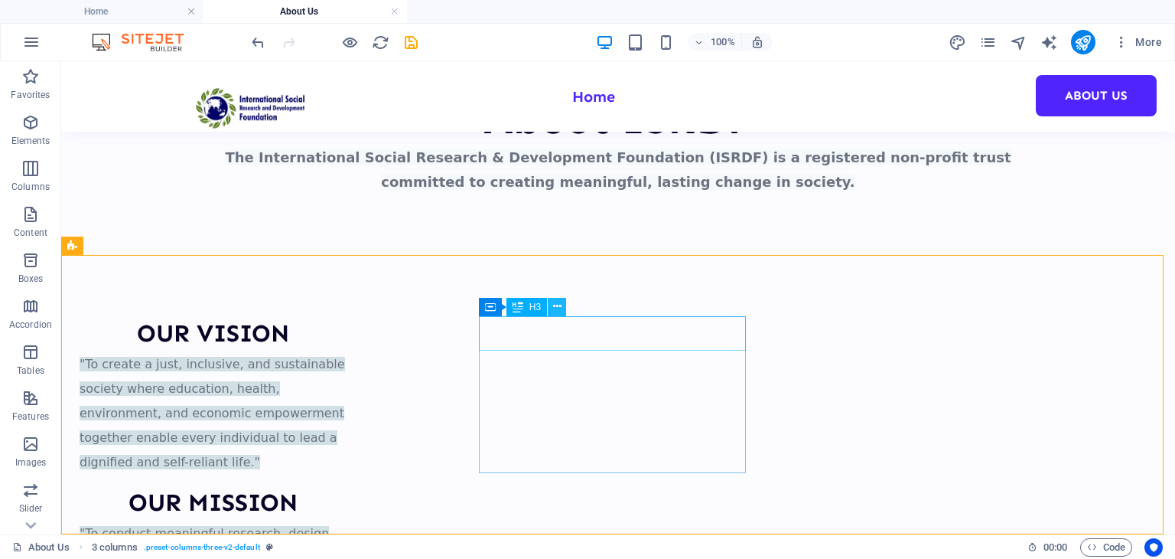
click at [551, 311] on button at bounding box center [557, 307] width 18 height 18
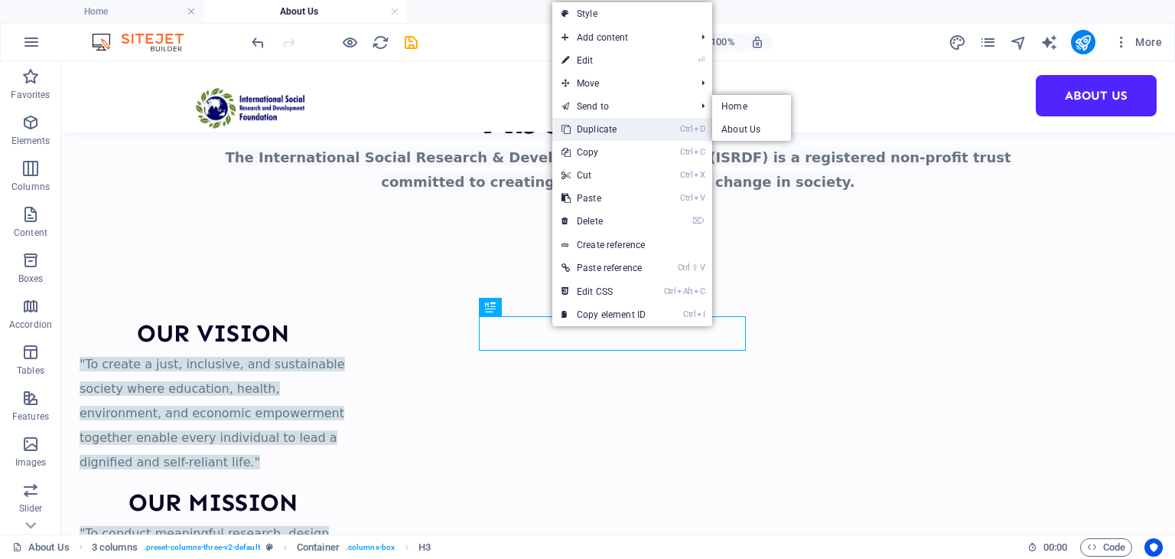
click at [620, 129] on link "Ctrl D Duplicate" at bounding box center [603, 129] width 103 height 23
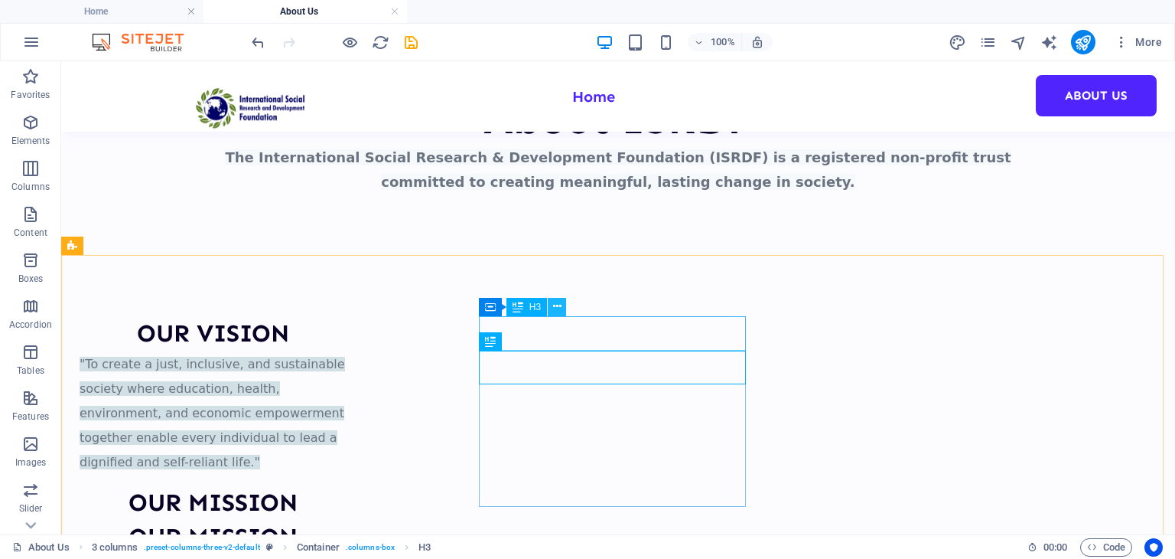
click at [554, 305] on icon at bounding box center [557, 306] width 8 height 16
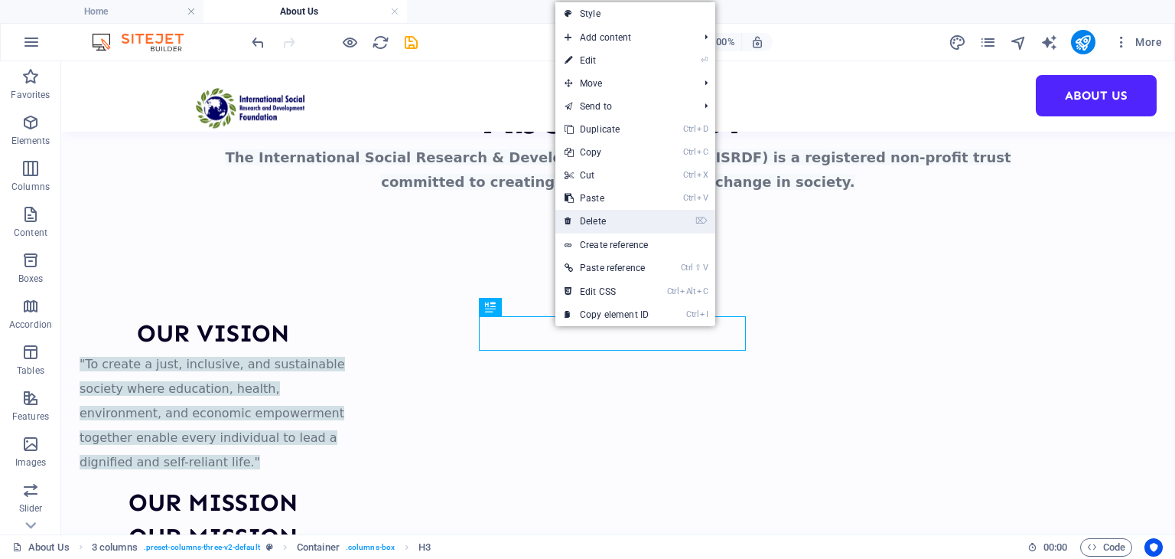
click at [606, 217] on link "⌦ Delete" at bounding box center [607, 221] width 103 height 23
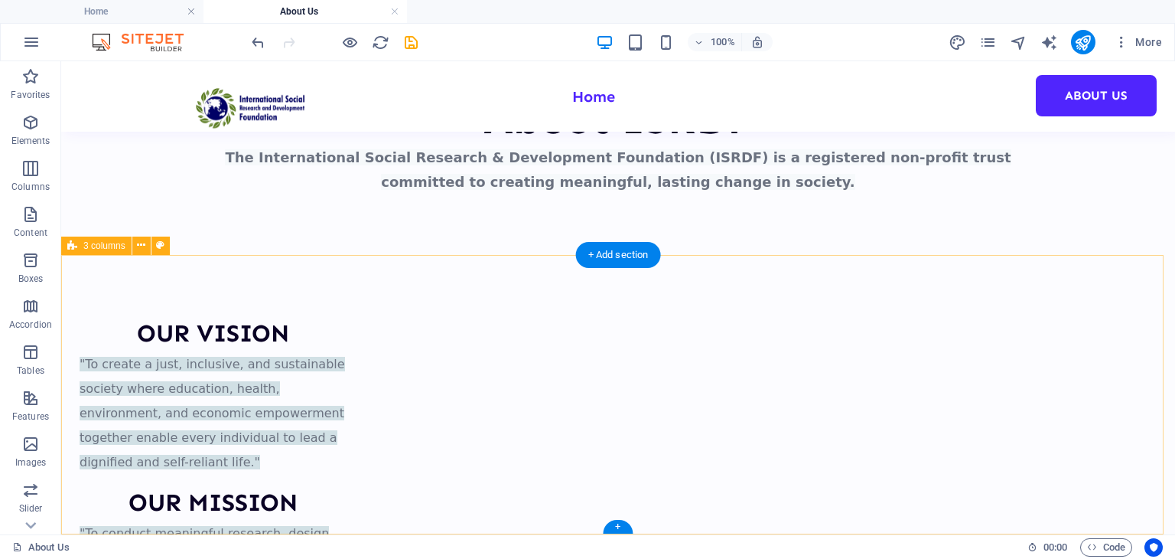
click at [747, 417] on div "OUR VISION "To create a just, inclusive, and sustainable society where educatio…" at bounding box center [618, 491] width 1114 height 473
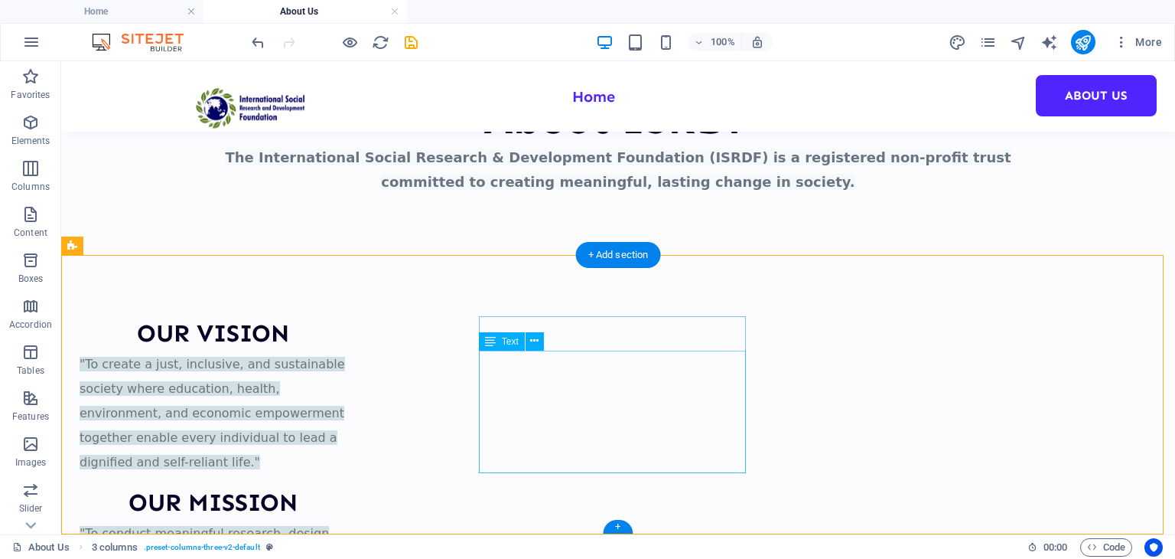
click at [477, 326] on div "OUR VISION "To create a just, inclusive, and sustainable society where educatio…" at bounding box center [618, 491] width 1114 height 473
click at [347, 485] on div "OUR MISSION" at bounding box center [213, 502] width 267 height 34
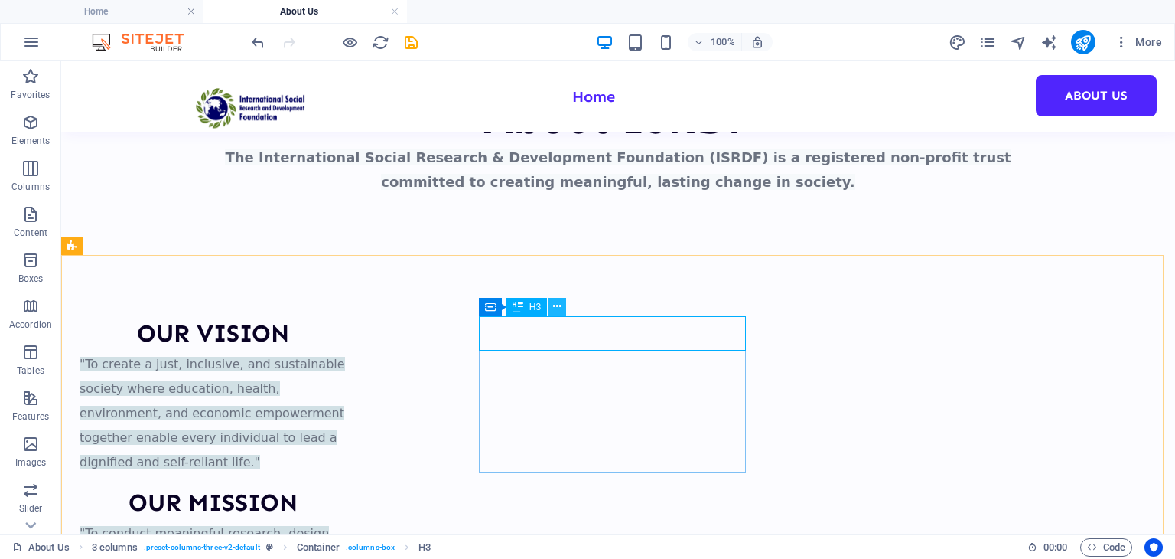
click at [552, 306] on button at bounding box center [557, 307] width 18 height 18
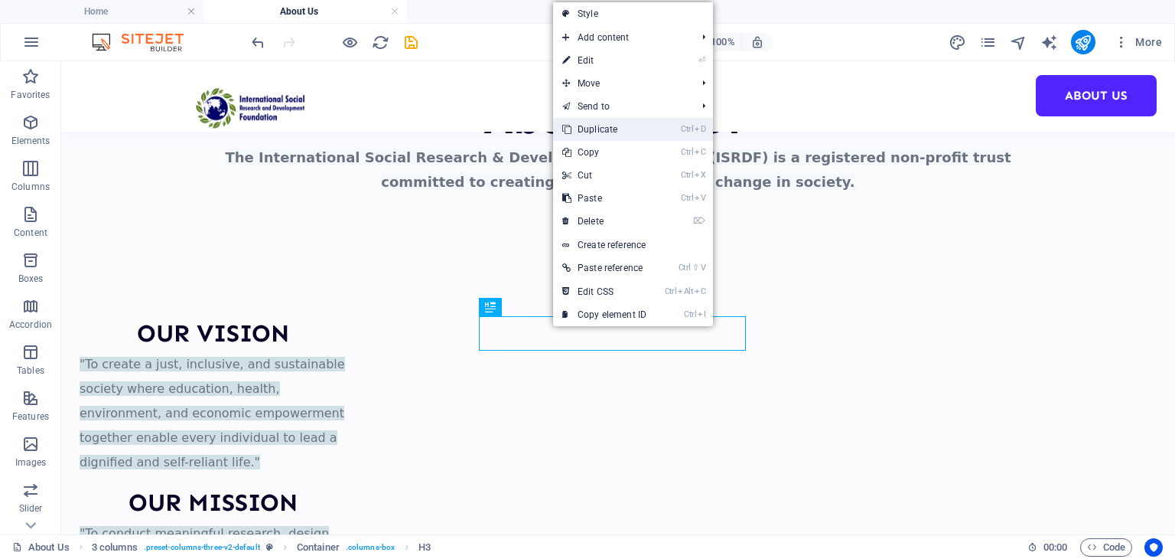
click at [598, 127] on link "Ctrl D Duplicate" at bounding box center [604, 129] width 103 height 23
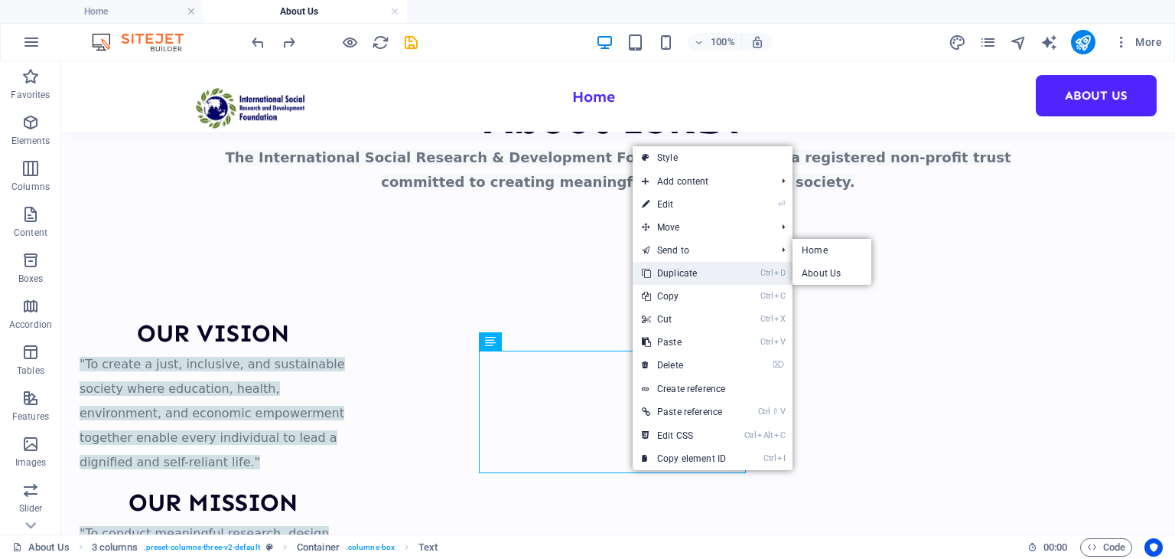
click at [697, 269] on link "Ctrl D Duplicate" at bounding box center [684, 273] width 103 height 23
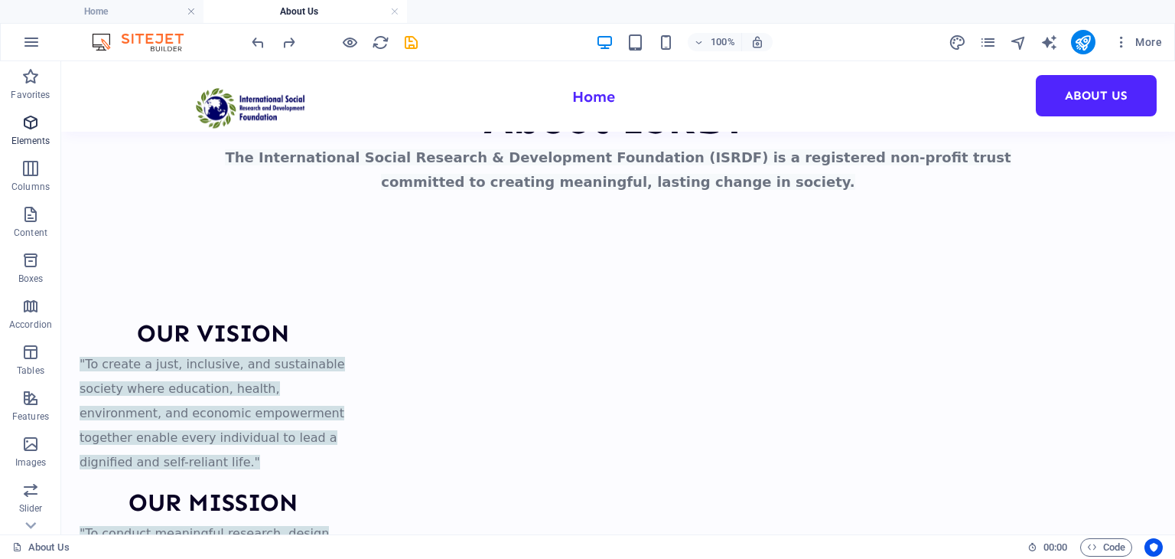
click at [35, 142] on p "Elements" at bounding box center [30, 141] width 39 height 12
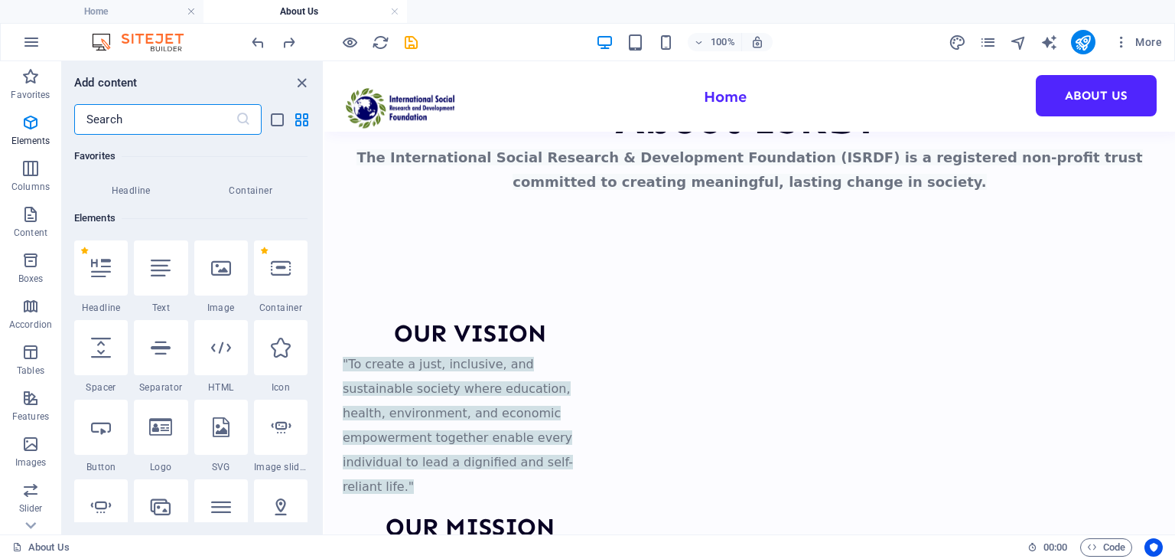
scroll to position [162, 0]
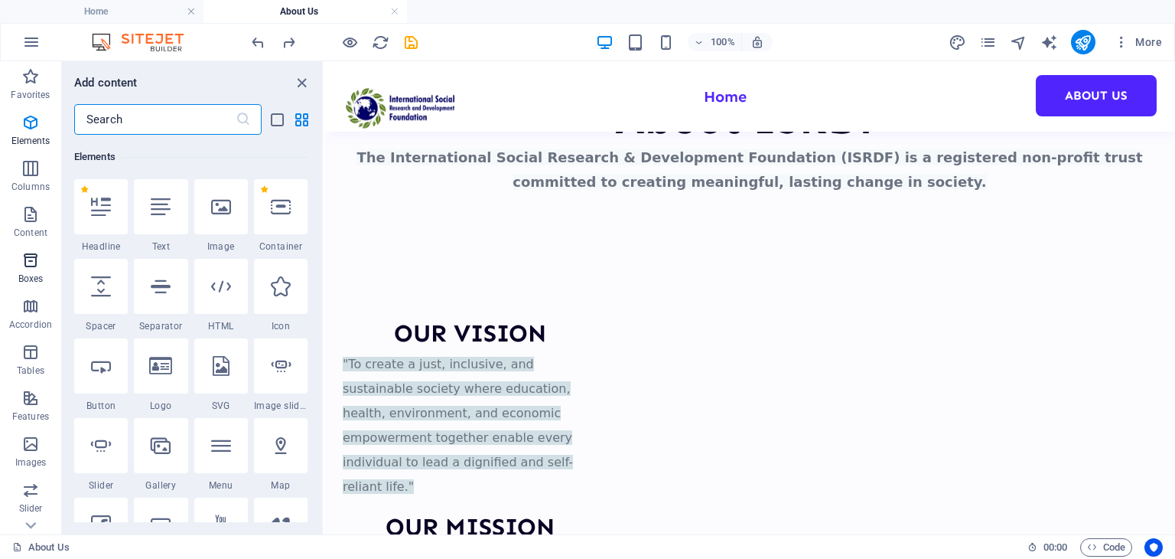
click at [34, 257] on icon "button" at bounding box center [30, 260] width 18 height 18
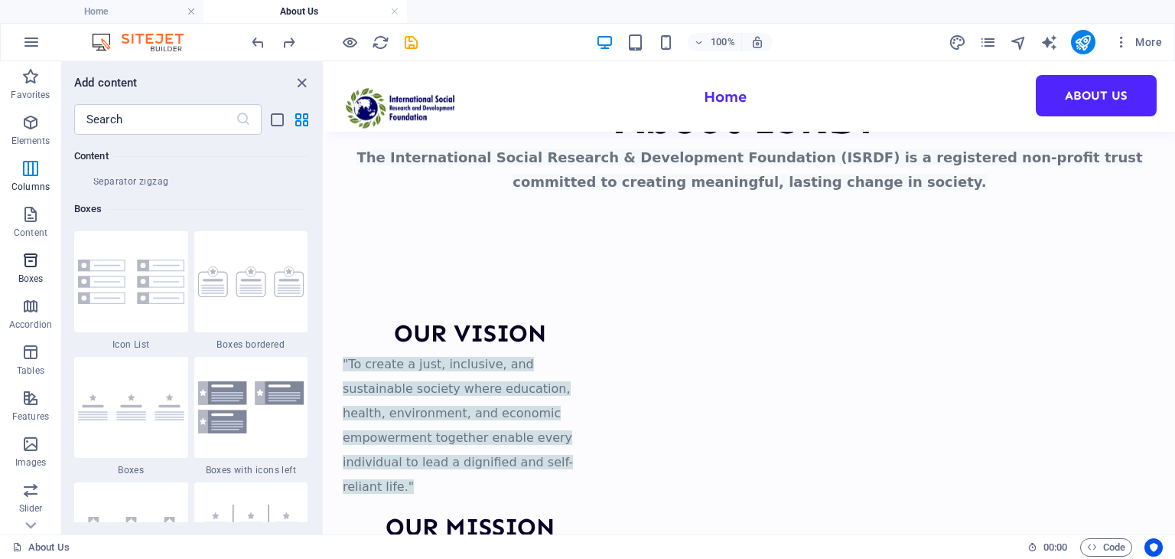
scroll to position [4221, 0]
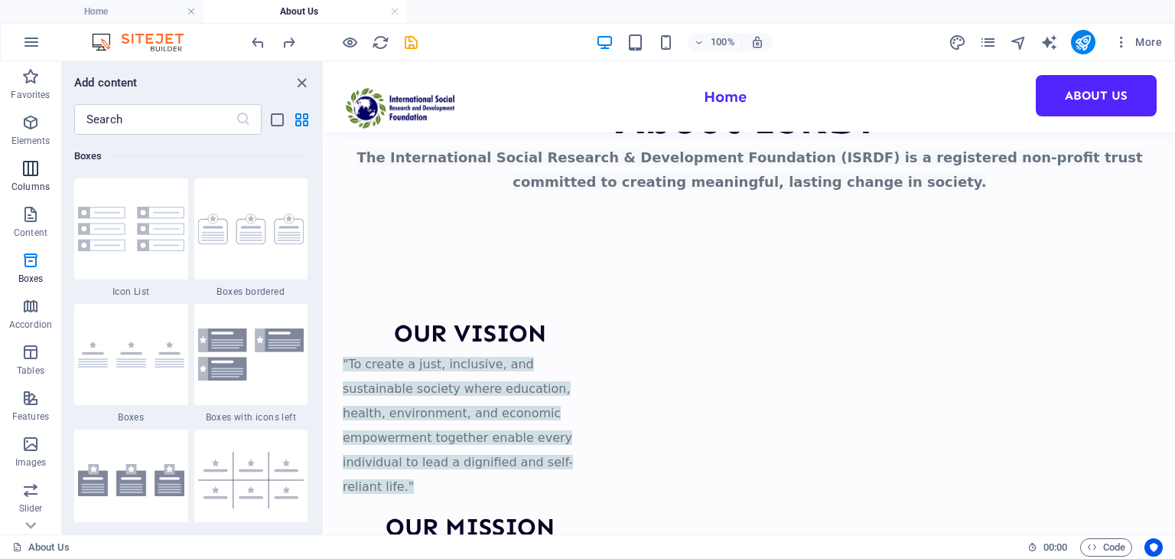
click at [21, 174] on icon "button" at bounding box center [30, 168] width 18 height 18
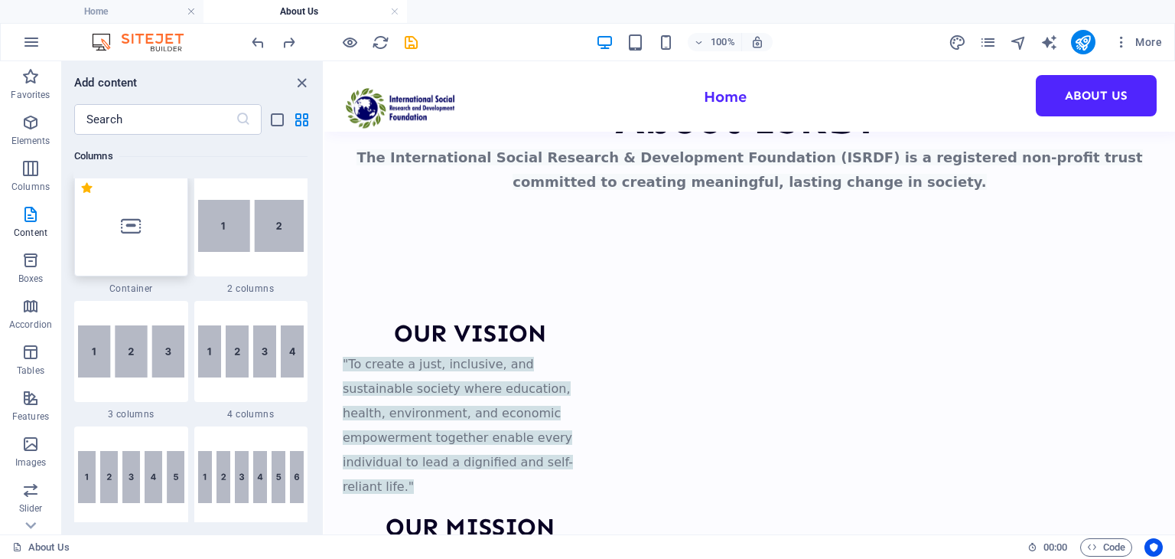
scroll to position [758, 0]
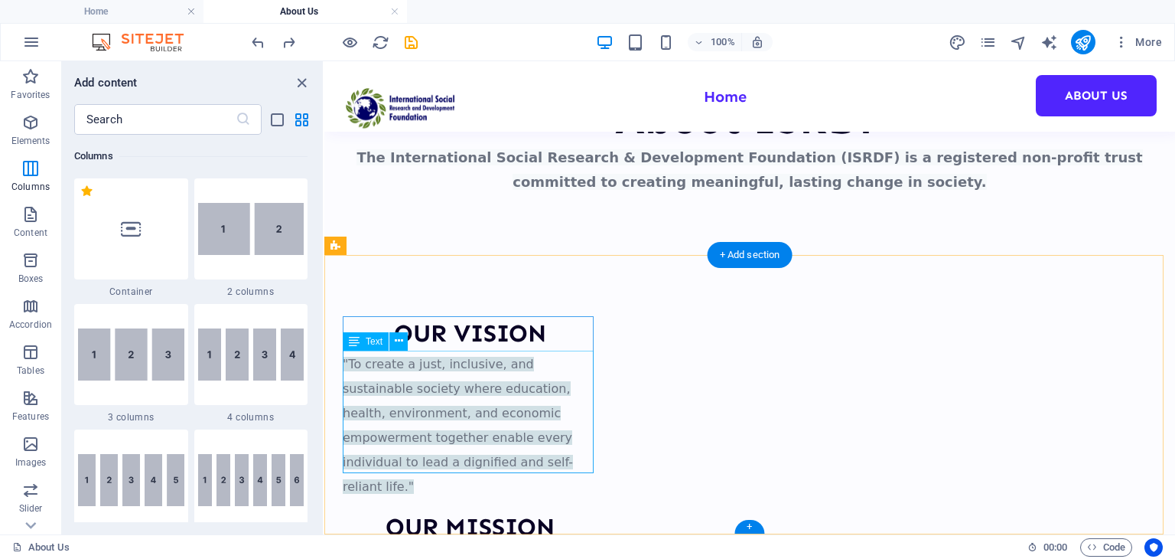
click at [441, 393] on div ""To create a just, inclusive, and sustainable society where education, health, …" at bounding box center [470, 423] width 255 height 147
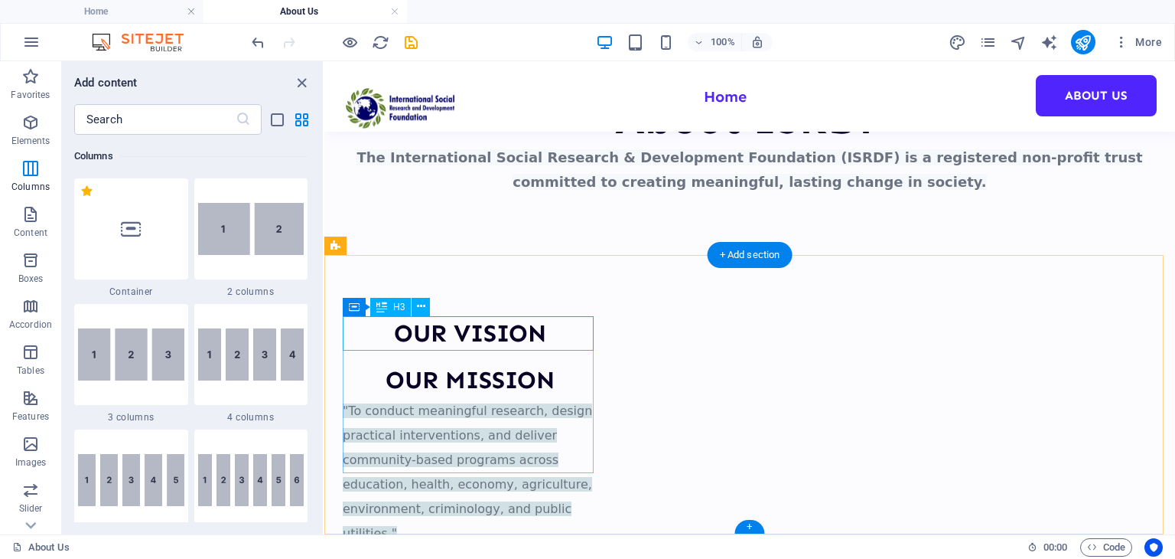
click at [469, 350] on div "OUR VISION" at bounding box center [470, 333] width 255 height 34
click at [465, 335] on div "OUR VISION" at bounding box center [470, 333] width 255 height 34
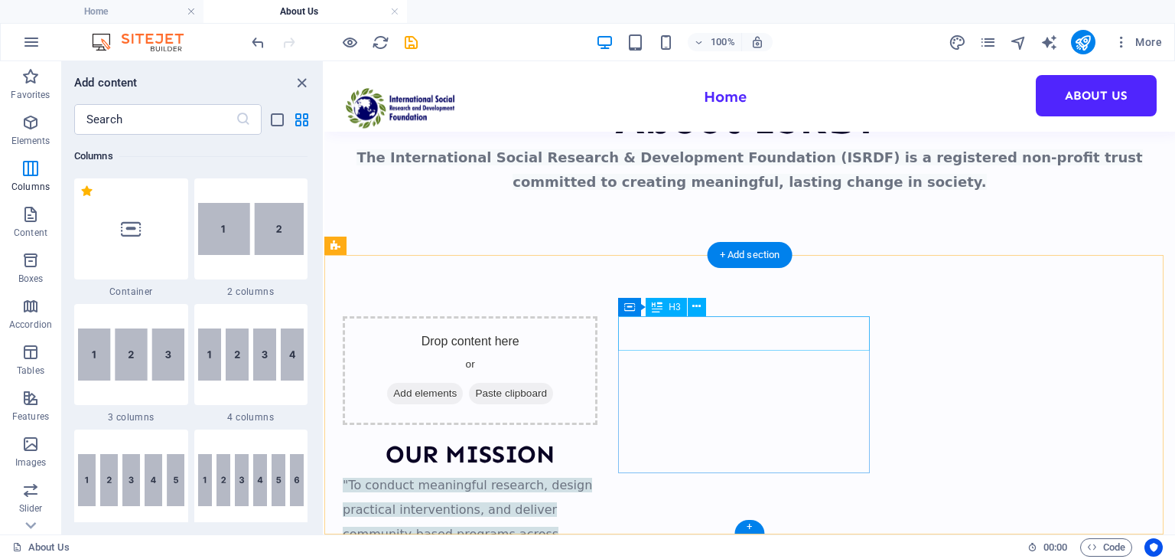
click at [598, 437] on div "OUR MISSION" at bounding box center [470, 454] width 255 height 34
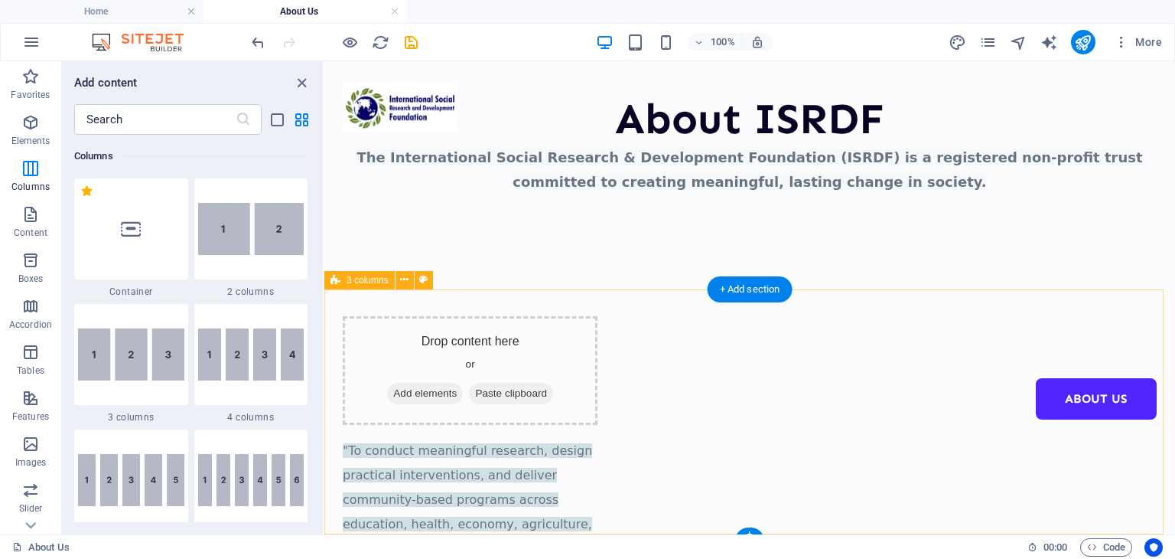
scroll to position [65, 0]
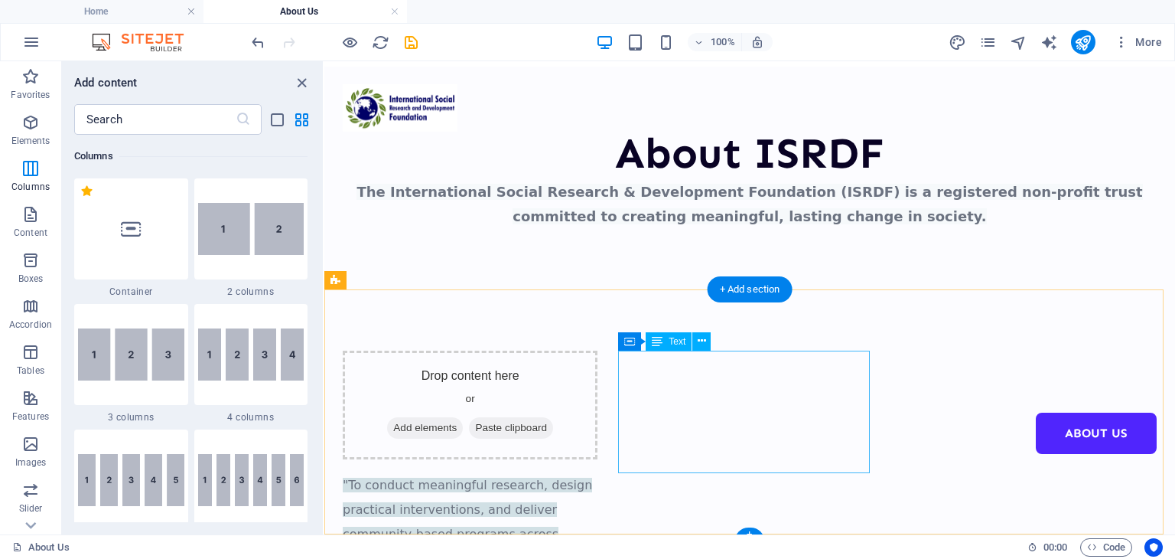
click at [598, 471] on div ""To conduct meaningful research, design practical interventions, and deliver co…" at bounding box center [470, 544] width 255 height 147
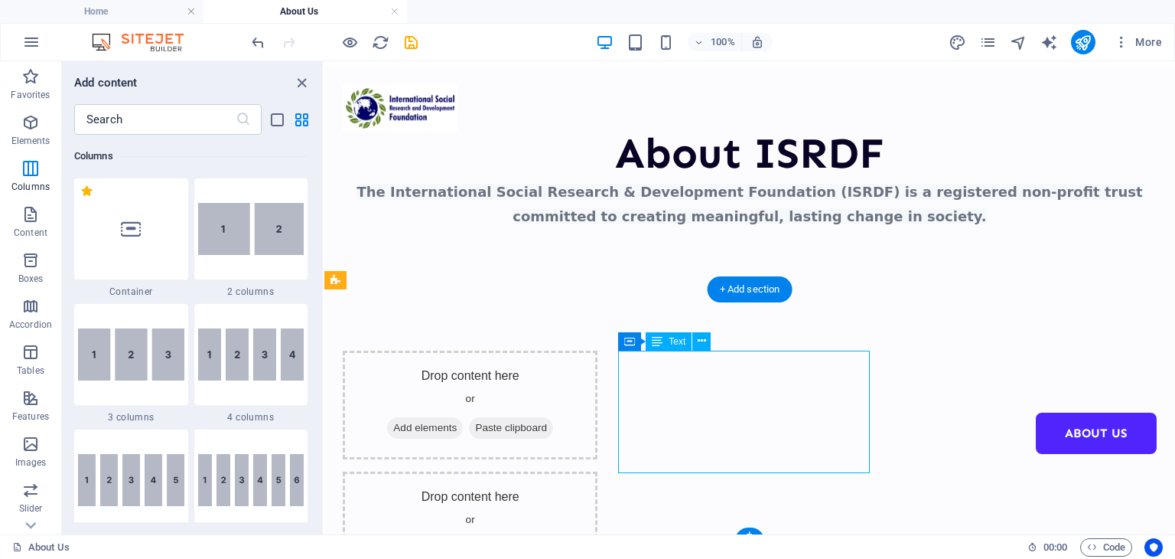
scroll to position [51, 0]
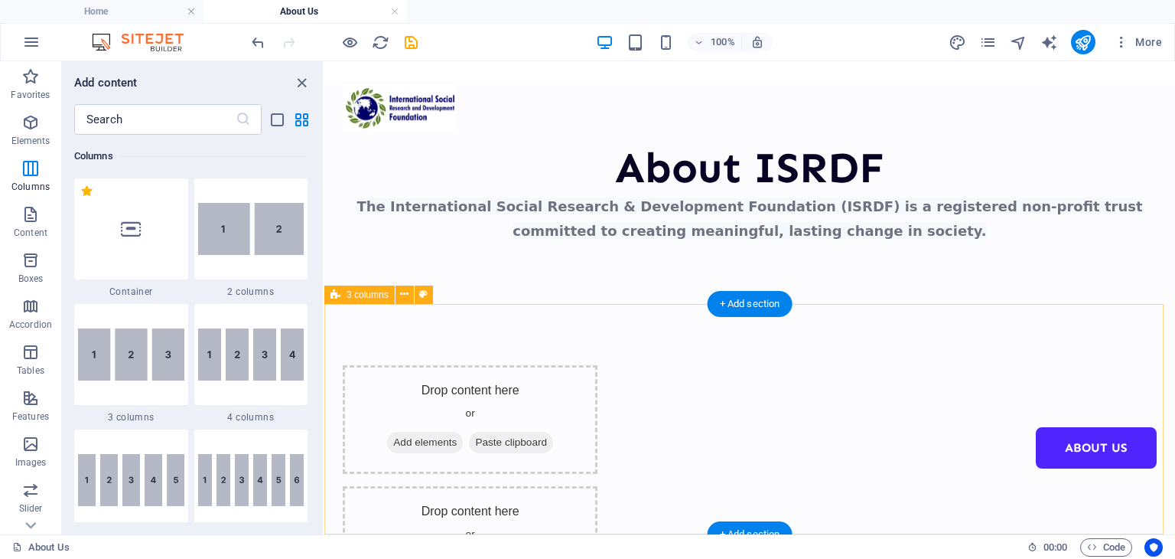
drag, startPoint x: 1038, startPoint y: 432, endPoint x: 1025, endPoint y: 426, distance: 14.1
click at [1038, 432] on div "Drop content here or Add elements Paste clipboard Drop content here or Add elem…" at bounding box center [749, 480] width 851 height 352
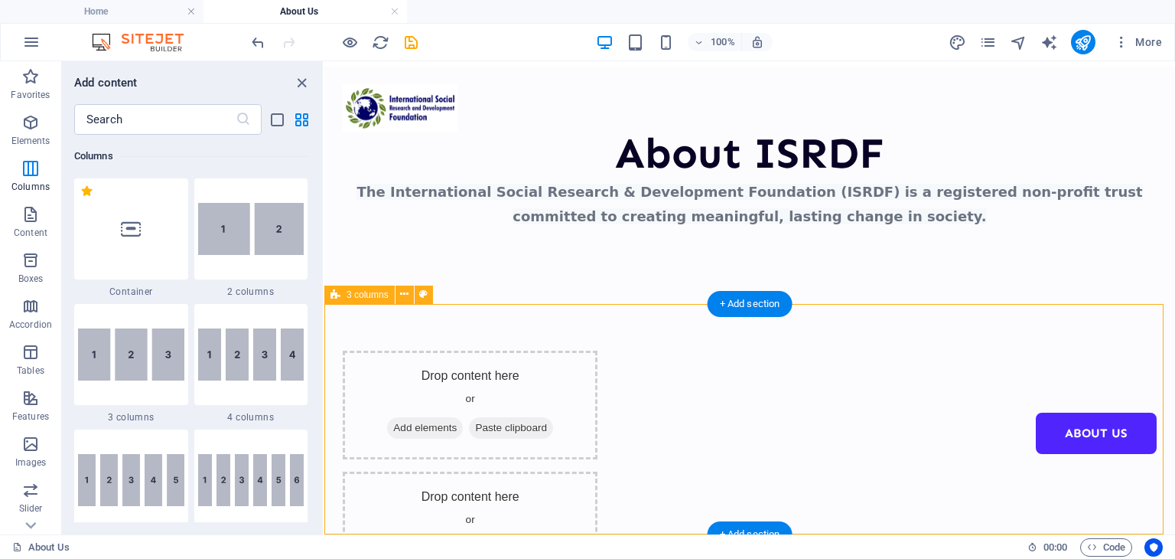
select select "rem"
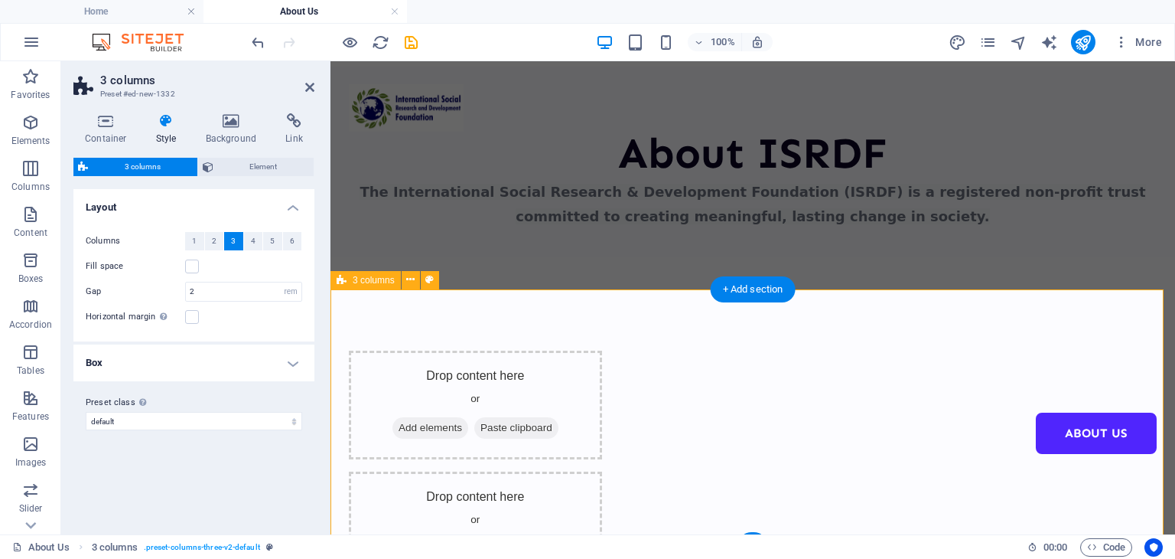
click at [1028, 422] on div "Drop content here or Add elements Paste clipboard Drop content here or Add elem…" at bounding box center [753, 465] width 845 height 352
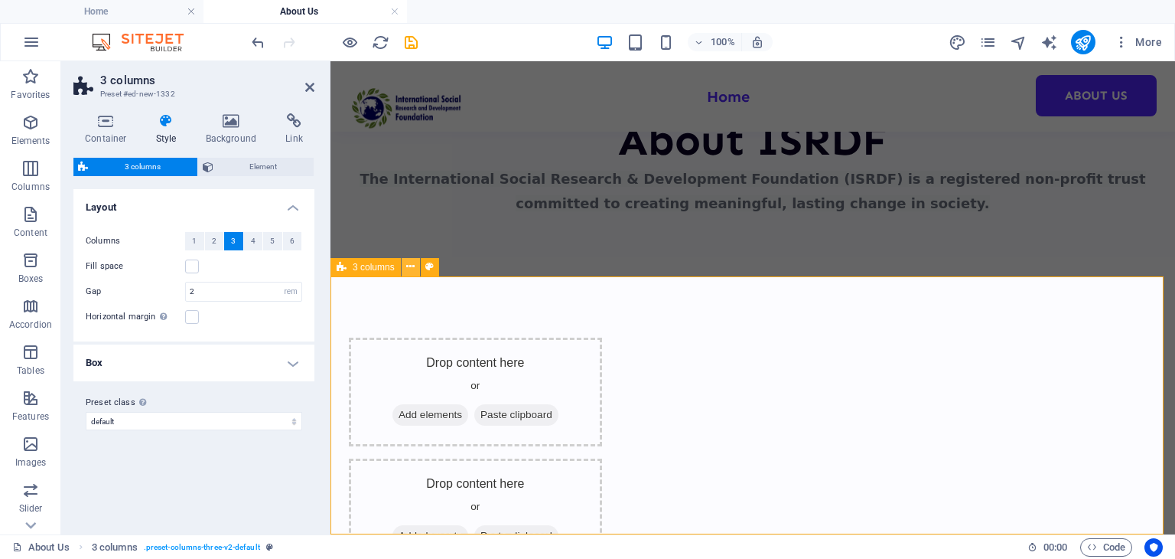
click at [407, 269] on icon at bounding box center [410, 267] width 8 height 16
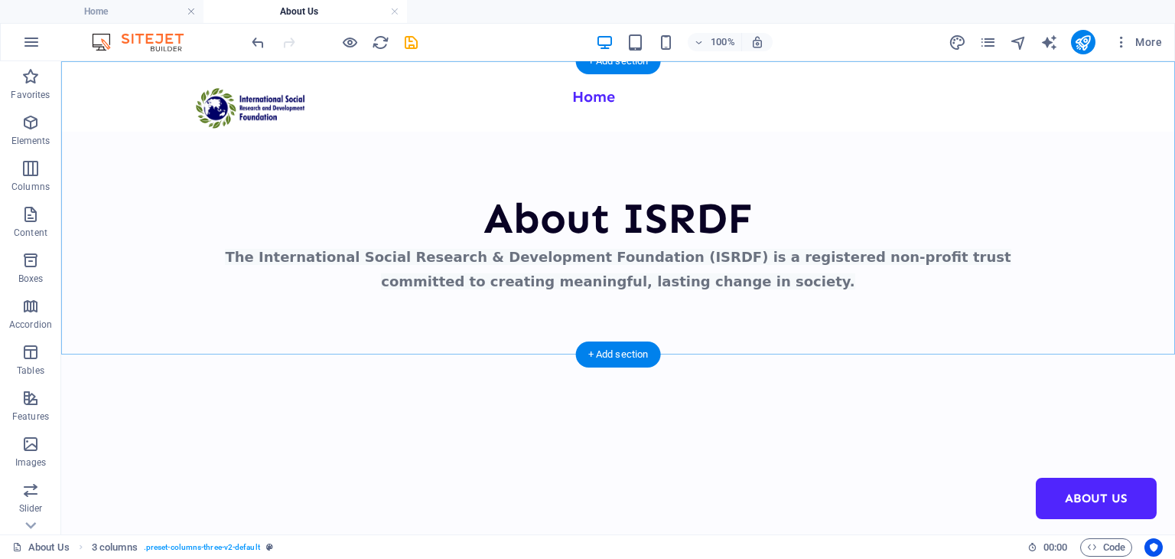
scroll to position [0, 0]
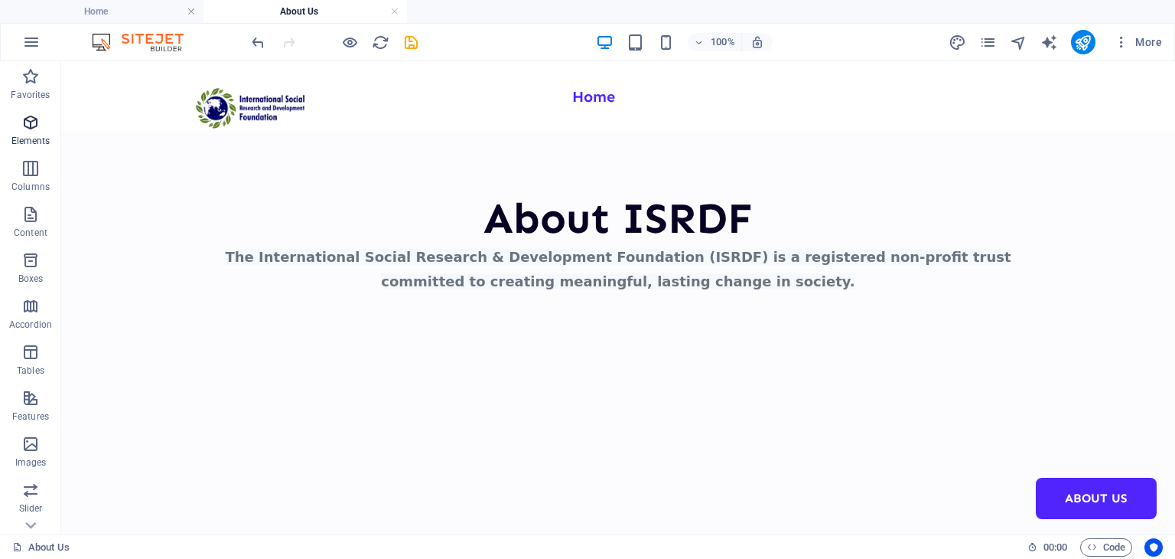
click at [39, 122] on span "Elements" at bounding box center [30, 131] width 61 height 37
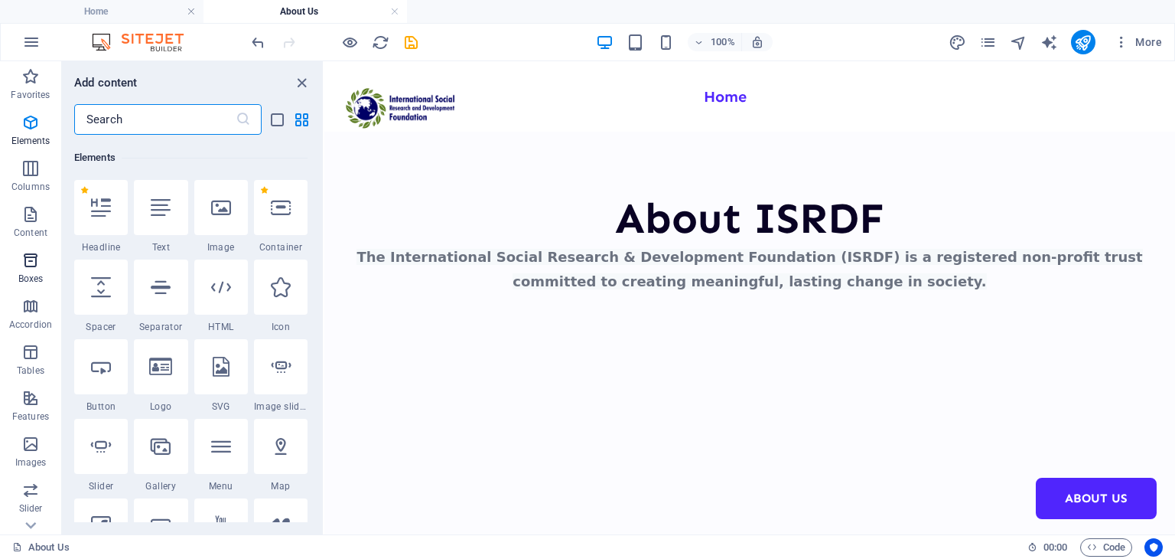
click at [28, 267] on icon "button" at bounding box center [30, 260] width 18 height 18
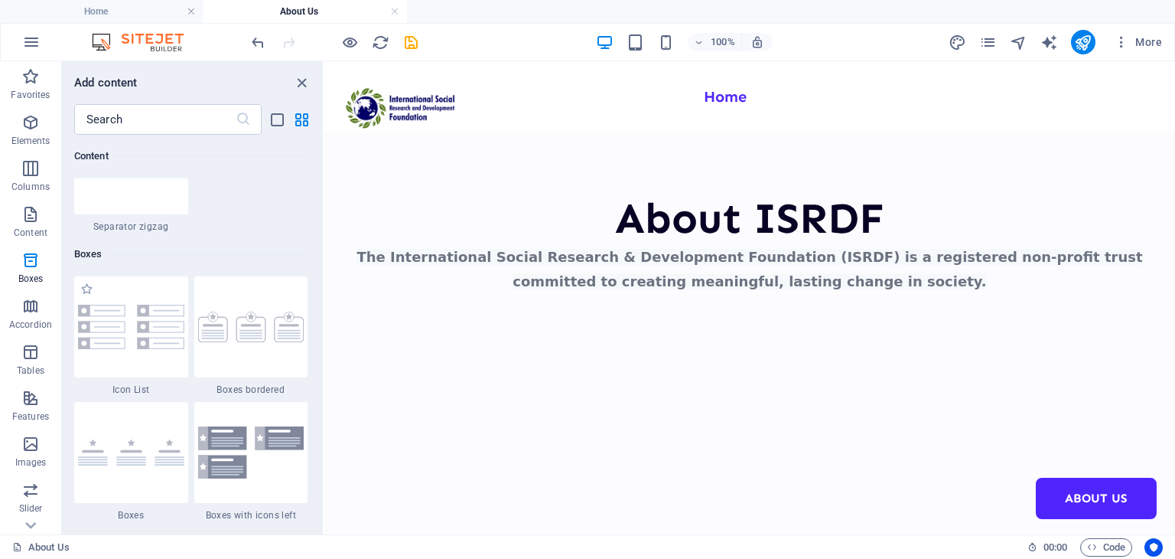
scroll to position [4221, 0]
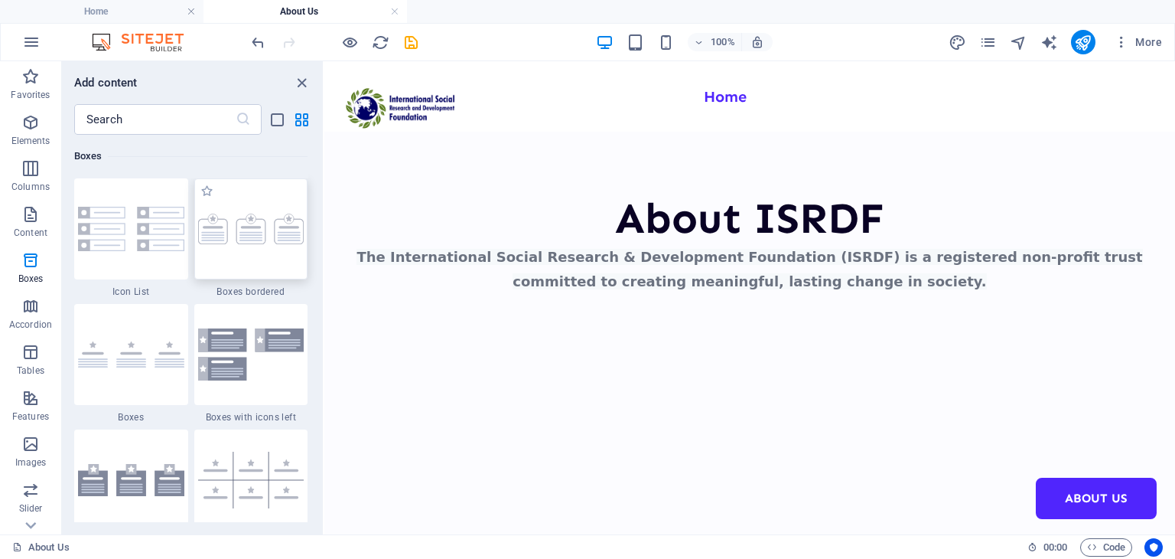
click at [203, 264] on div at bounding box center [251, 228] width 114 height 101
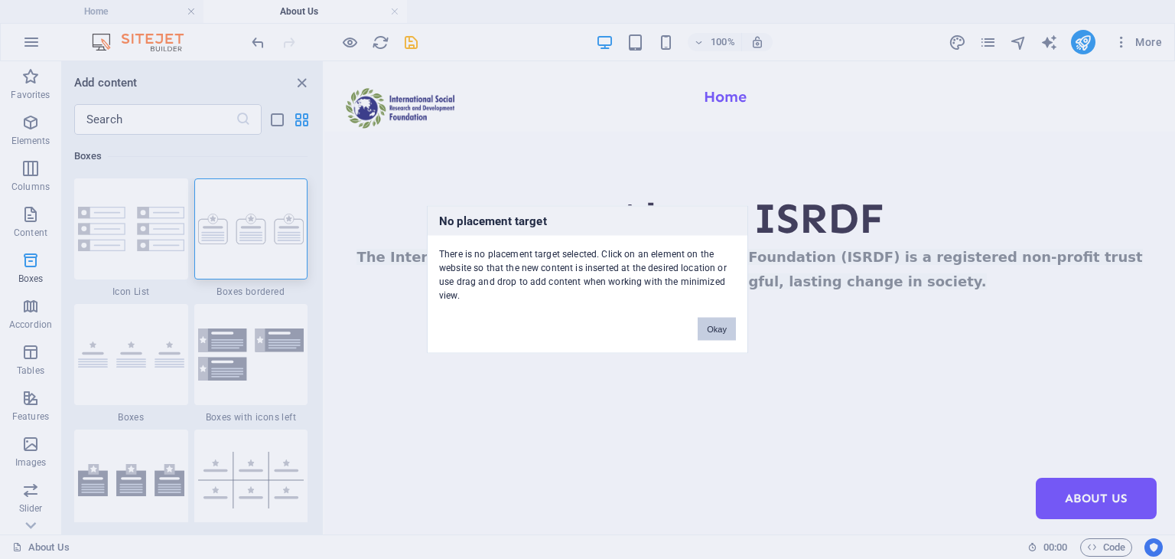
click at [706, 328] on button "Okay" at bounding box center [717, 329] width 38 height 23
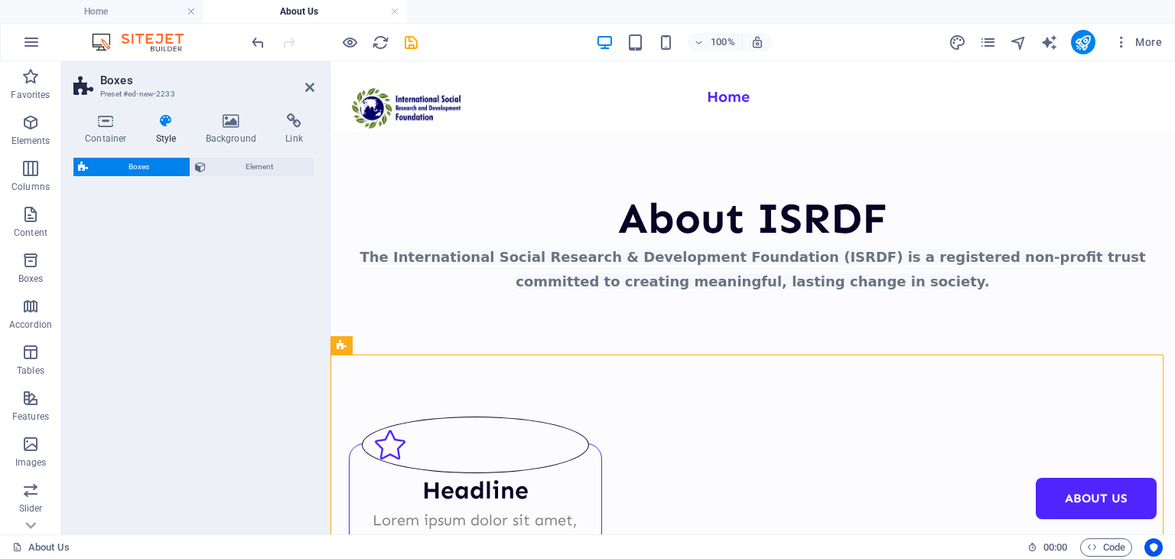
select select "rem"
select select "preset-boxes-v3-border"
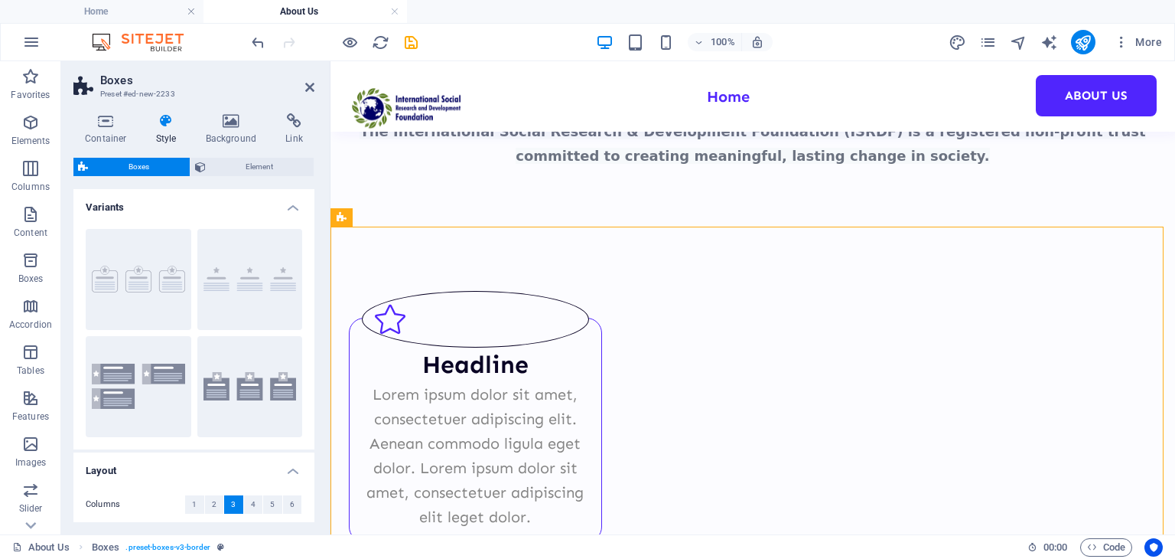
scroll to position [133, 0]
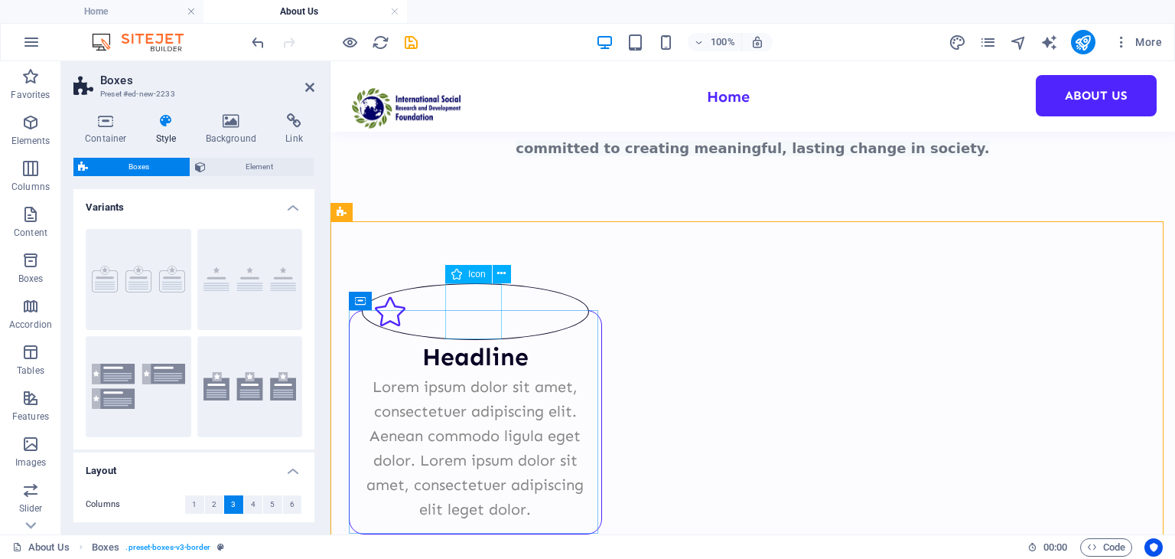
click at [464, 324] on figure at bounding box center [475, 311] width 227 height 57
click at [503, 275] on icon at bounding box center [501, 274] width 8 height 16
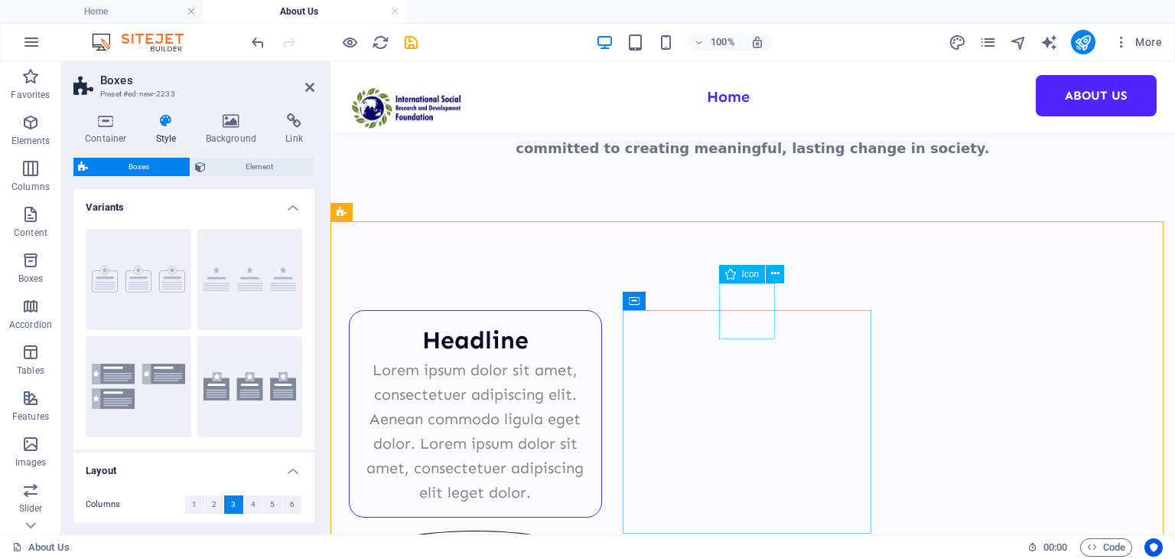
click at [589, 530] on figure at bounding box center [475, 558] width 227 height 57
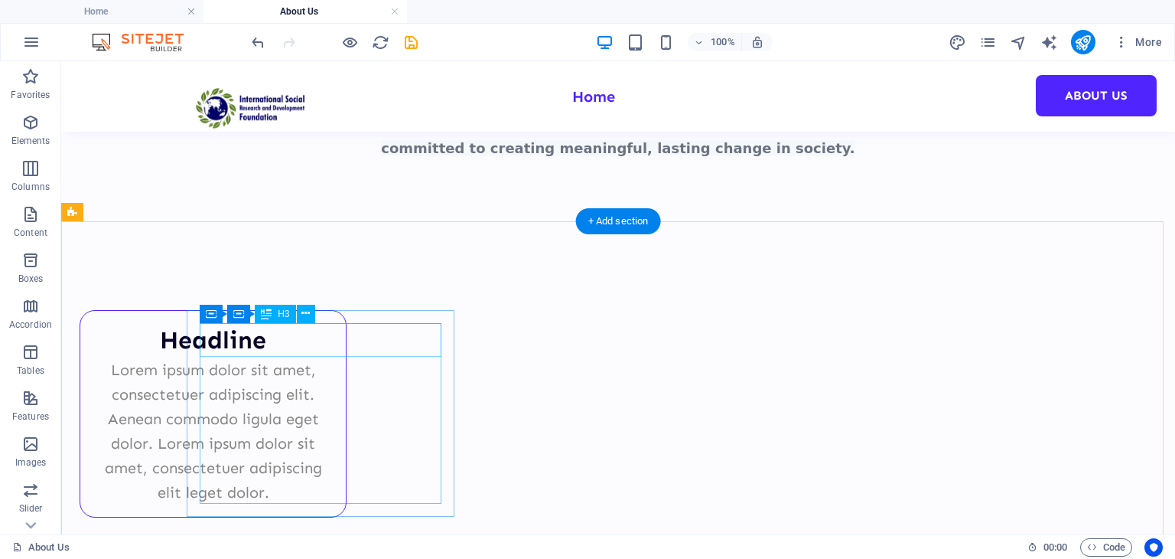
click at [334, 331] on div "Headline" at bounding box center [213, 340] width 241 height 34
click at [334, 337] on div "Headline" at bounding box center [213, 340] width 241 height 34
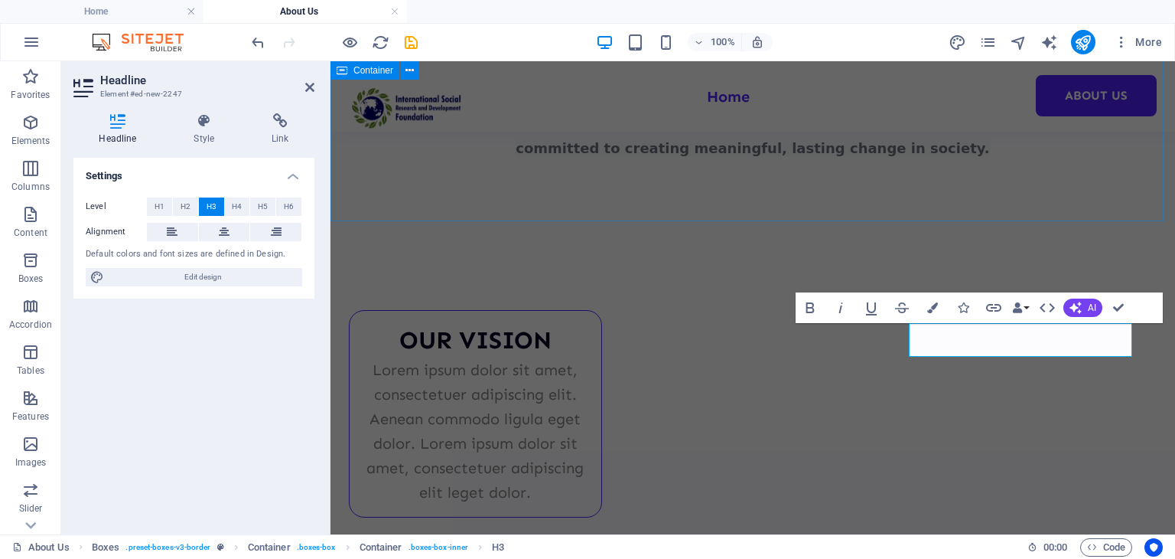
click at [955, 218] on div "About ISRDF The International Social Research & Development Foundation (ISRDF) …" at bounding box center [753, 74] width 845 height 293
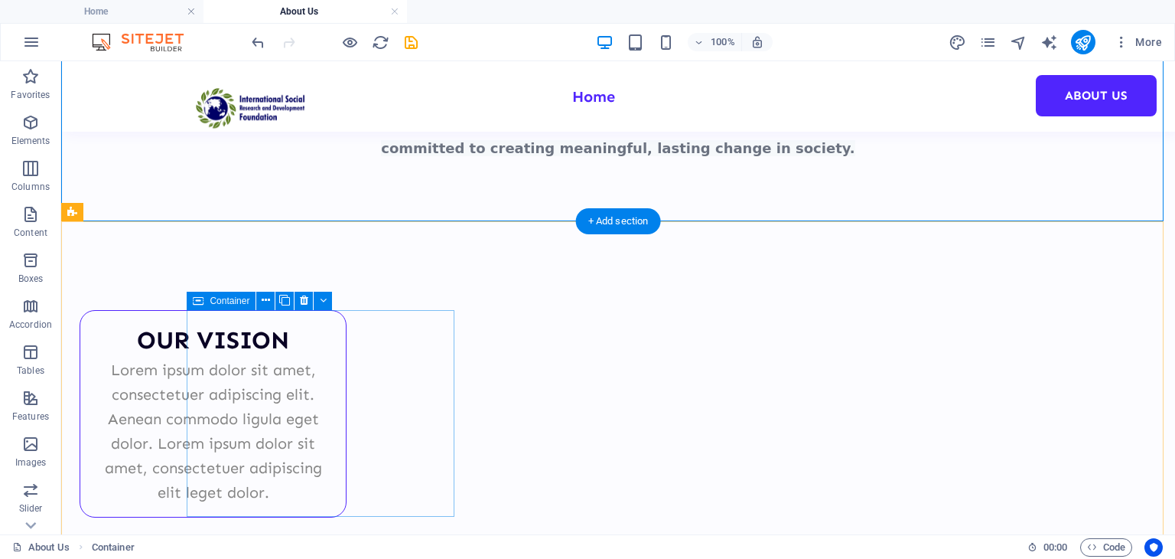
click at [347, 409] on div "OUR VISION Lorem ipsum dolor sit amet, consectetuer adipiscing elit. Aenean com…" at bounding box center [213, 413] width 267 height 207
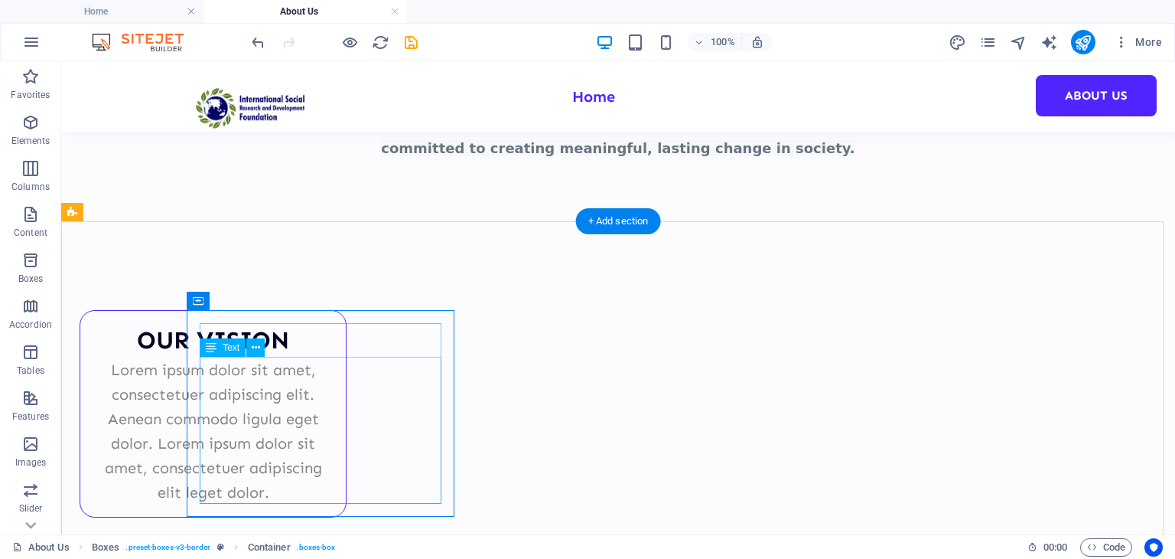
click at [334, 402] on div "Lorem ipsum dolor sit amet, consectetuer adipiscing elit. Aenean commodo ligula…" at bounding box center [213, 430] width 241 height 147
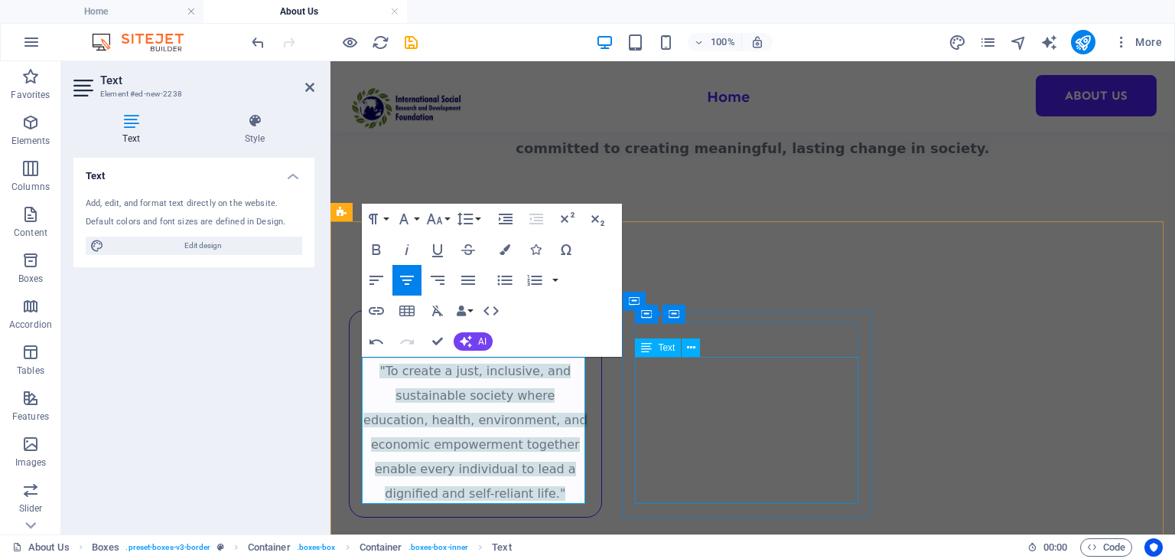
drag, startPoint x: 676, startPoint y: 442, endPoint x: 947, endPoint y: 442, distance: 270.9
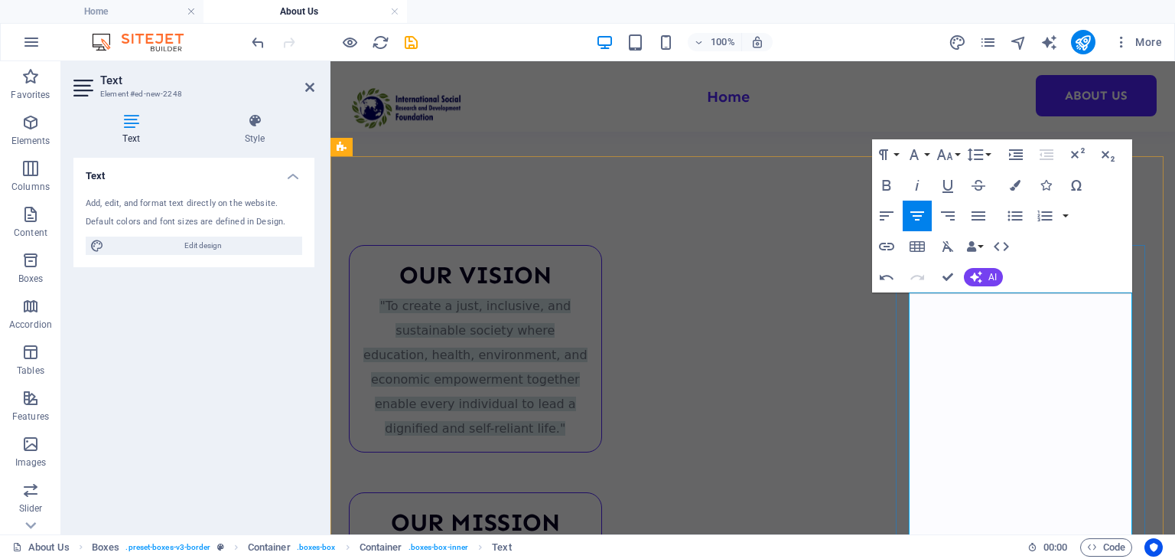
scroll to position [178, 0]
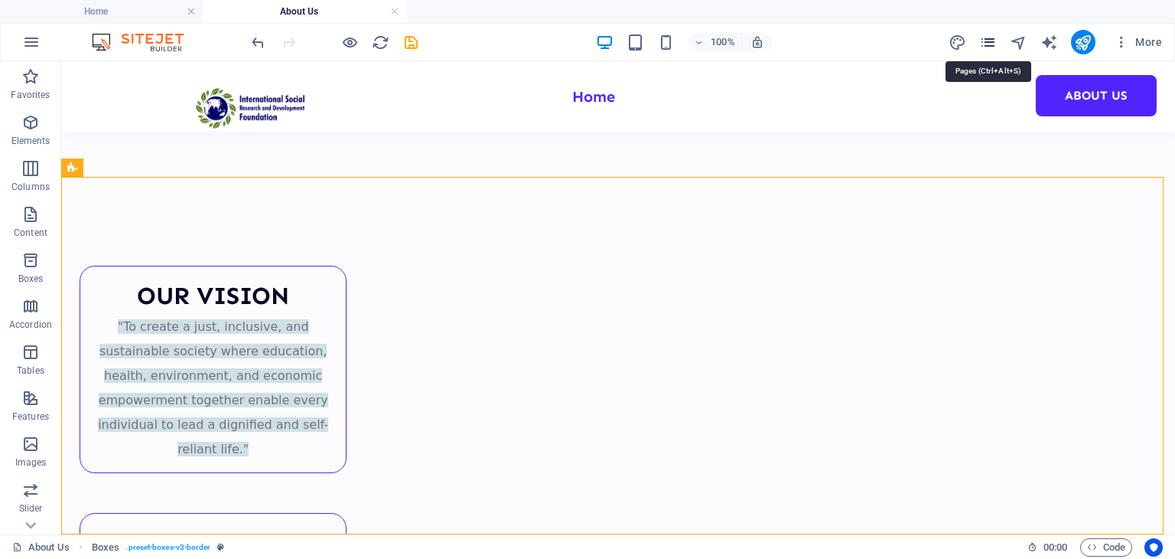
click at [994, 41] on icon "pages" at bounding box center [988, 43] width 18 height 18
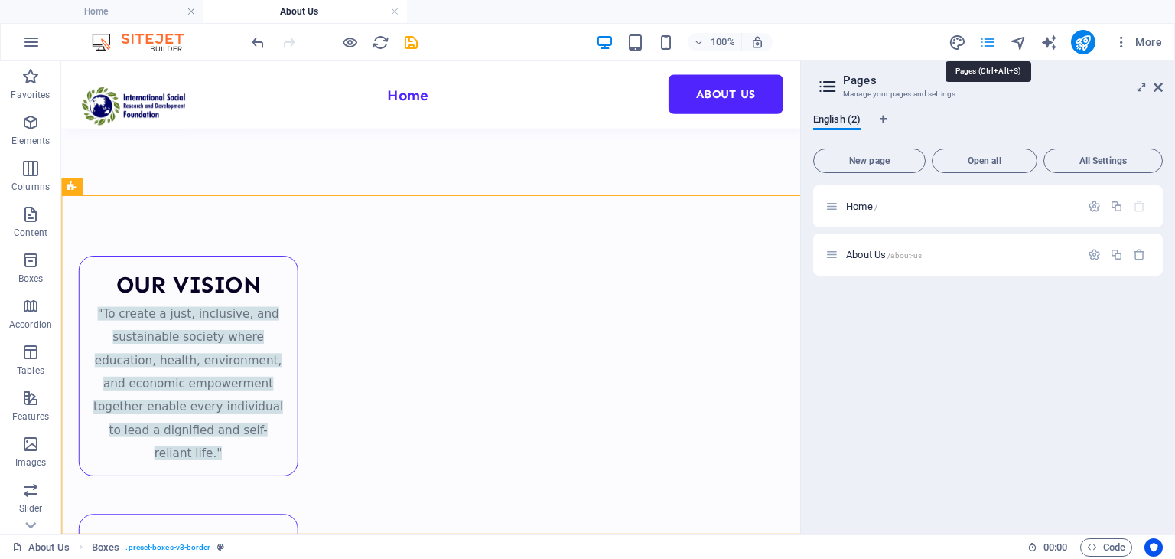
scroll to position [152, 0]
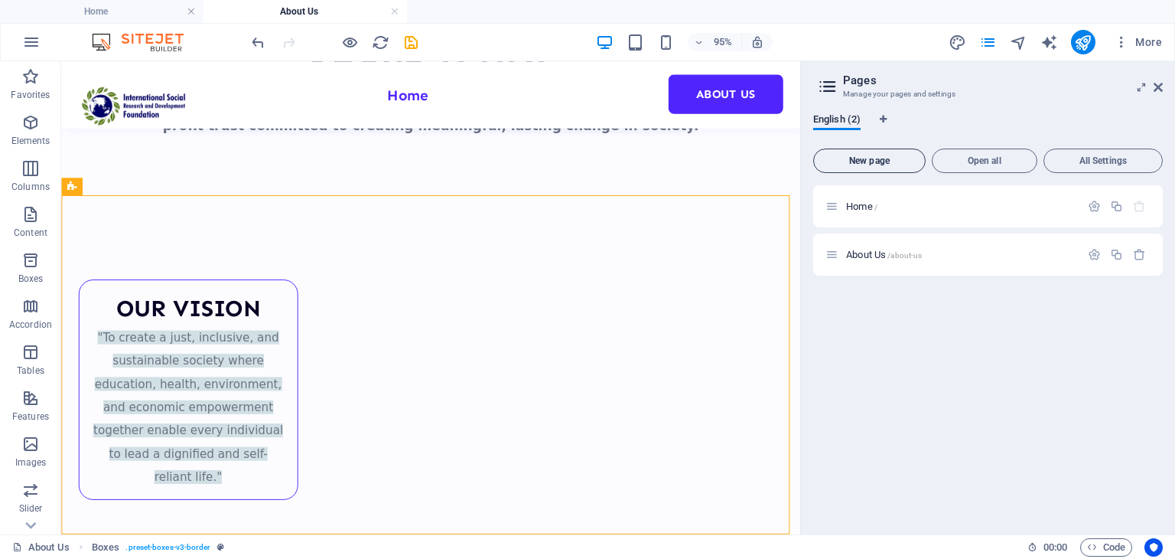
click at [892, 163] on span "New page" at bounding box center [869, 160] width 99 height 9
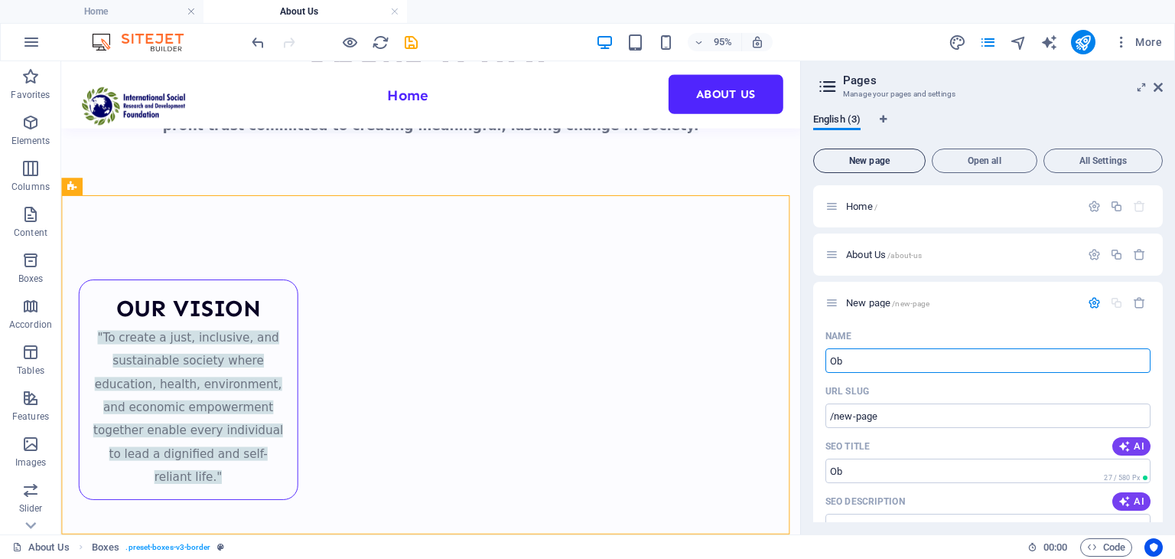
type input "Ob"
type input "/ob"
type input "Objectives"
type input "/objectives"
type input "Objectives"
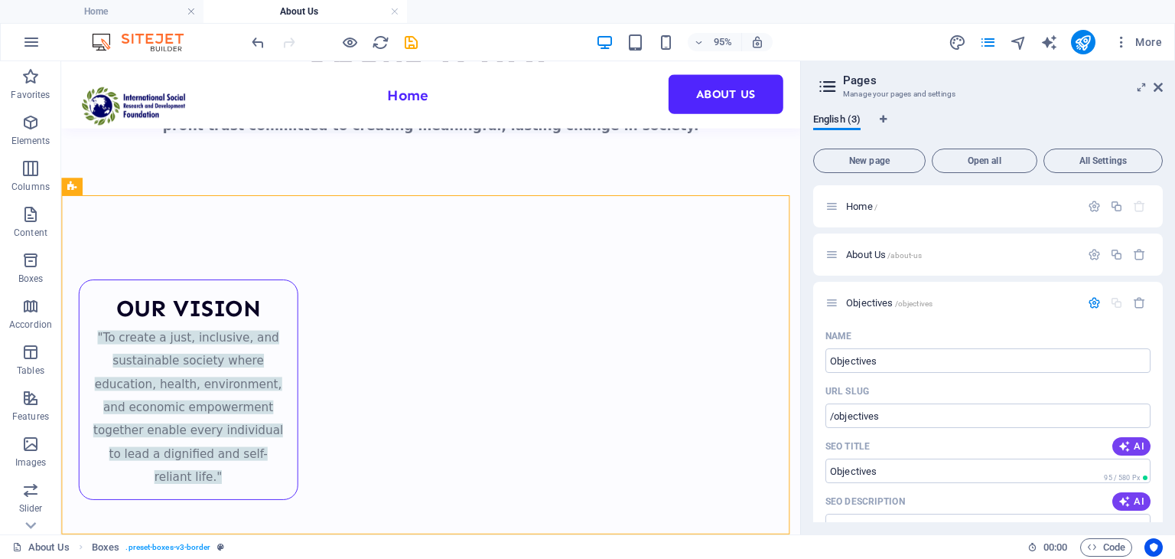
drag, startPoint x: 1158, startPoint y: 322, endPoint x: 1168, endPoint y: 377, distance: 55.9
click at [1168, 377] on div "English (3) New page Open all All Settings Home / About Us /about-us Objectives…" at bounding box center [988, 317] width 374 height 433
click at [863, 298] on span "Objectives /objectives" at bounding box center [889, 302] width 86 height 11
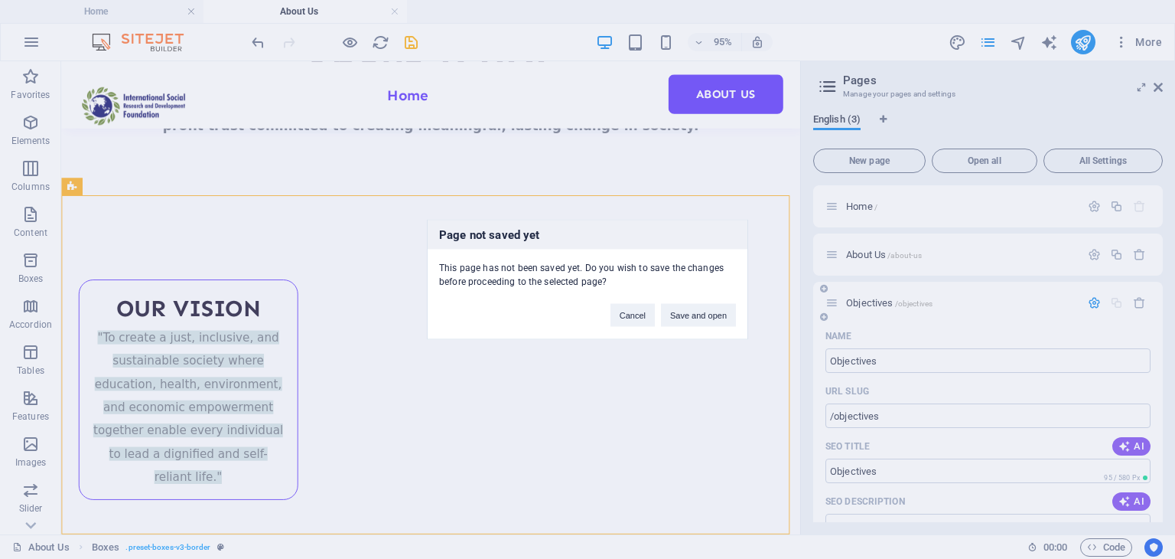
click at [863, 298] on div "Page not saved yet This page has not been saved yet. Do you wish to save the ch…" at bounding box center [587, 279] width 1175 height 559
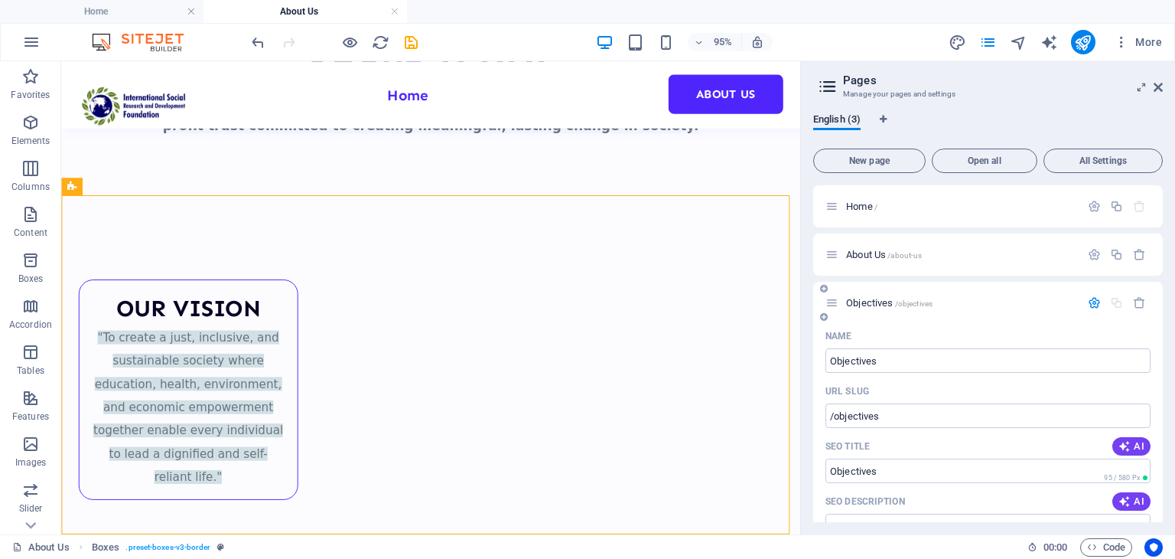
click at [1090, 300] on icon "button" at bounding box center [1094, 302] width 13 height 13
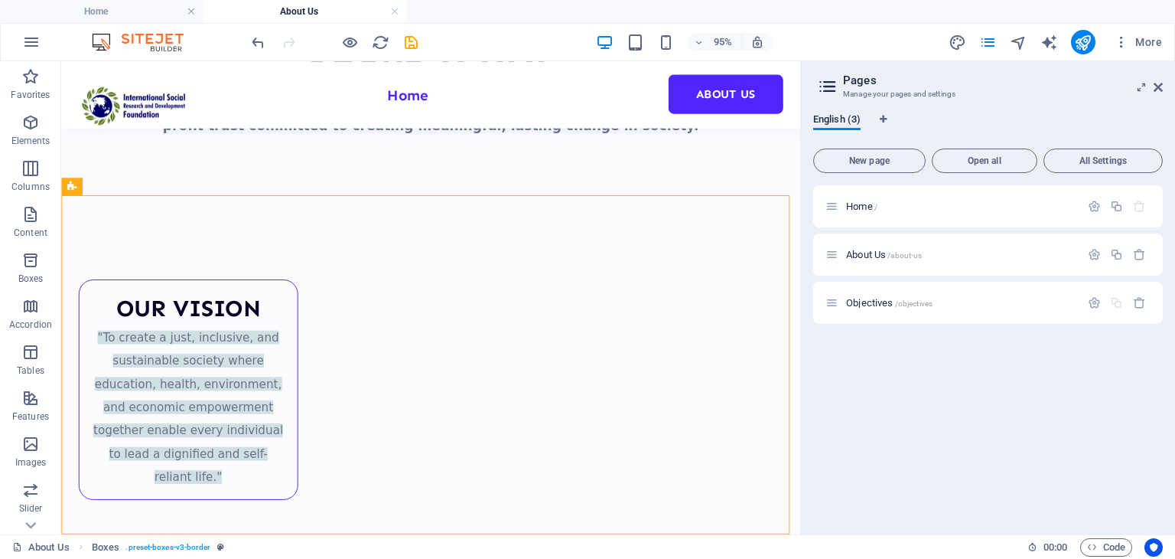
click at [1161, 80] on h2 "Pages" at bounding box center [1003, 80] width 320 height 14
click at [1158, 84] on icon at bounding box center [1158, 87] width 9 height 12
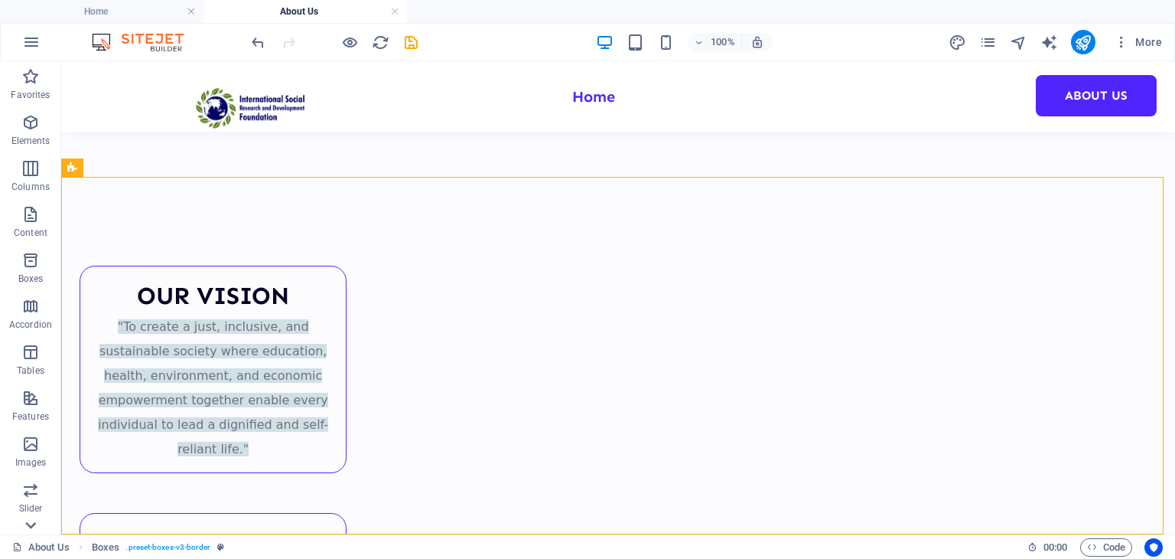
click at [40, 523] on icon at bounding box center [30, 524] width 21 height 21
click at [28, 380] on p "Footer" at bounding box center [31, 384] width 28 height 12
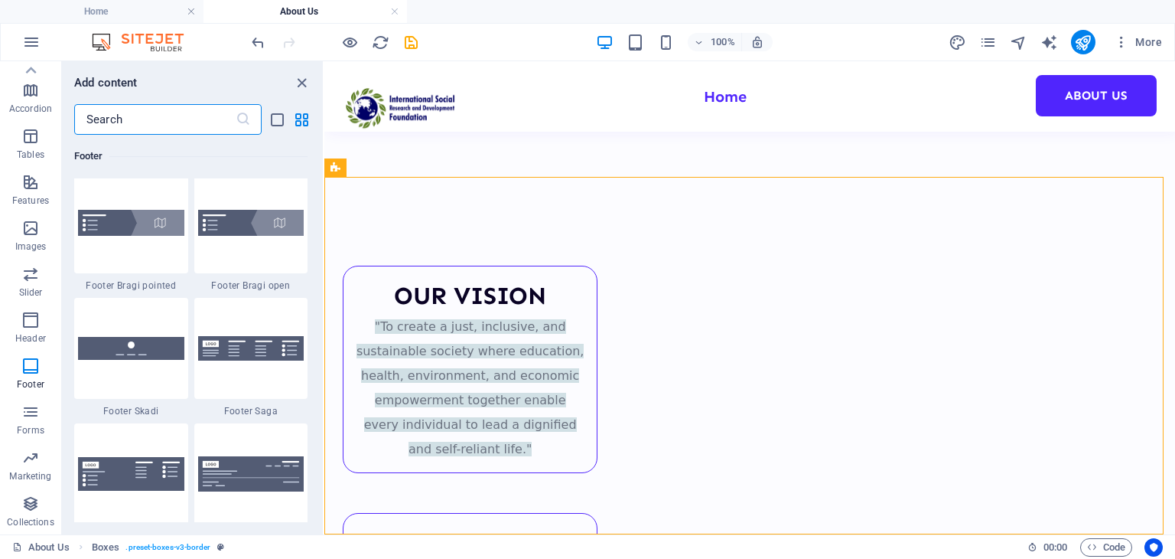
scroll to position [10662, 0]
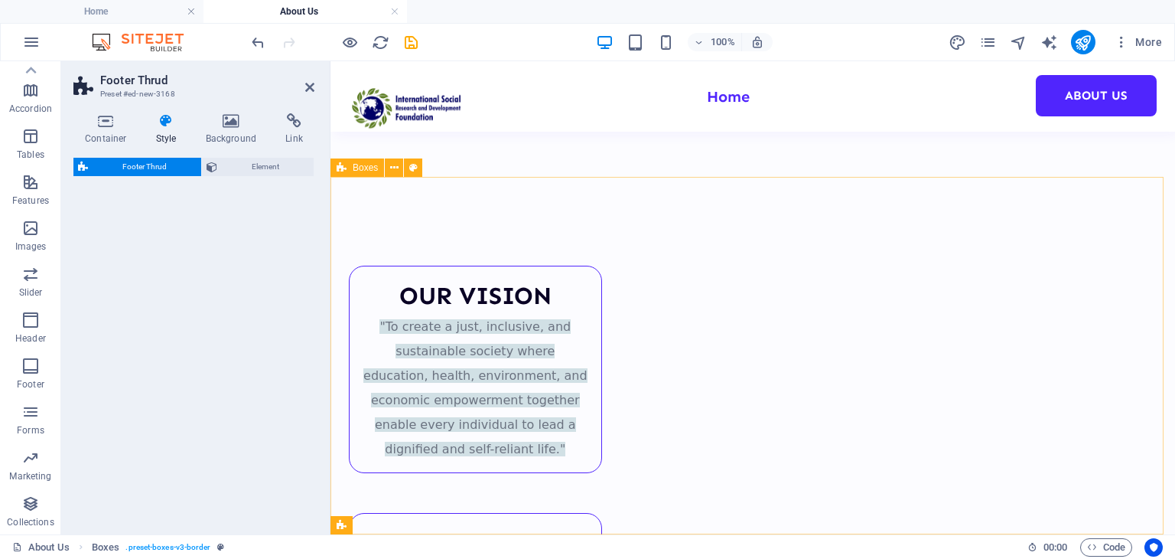
select select "rem"
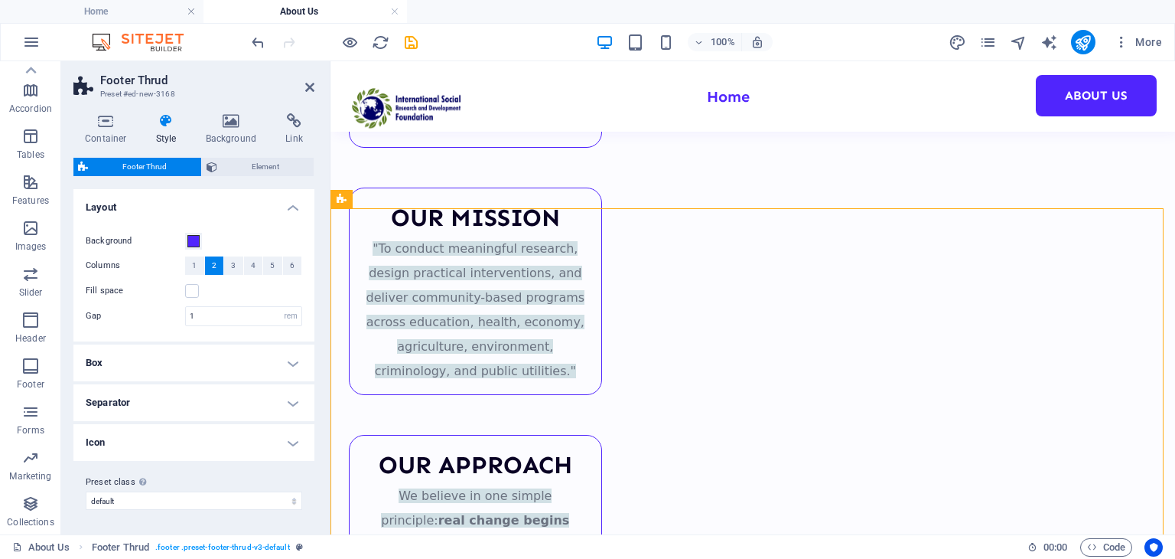
scroll to position [505, 0]
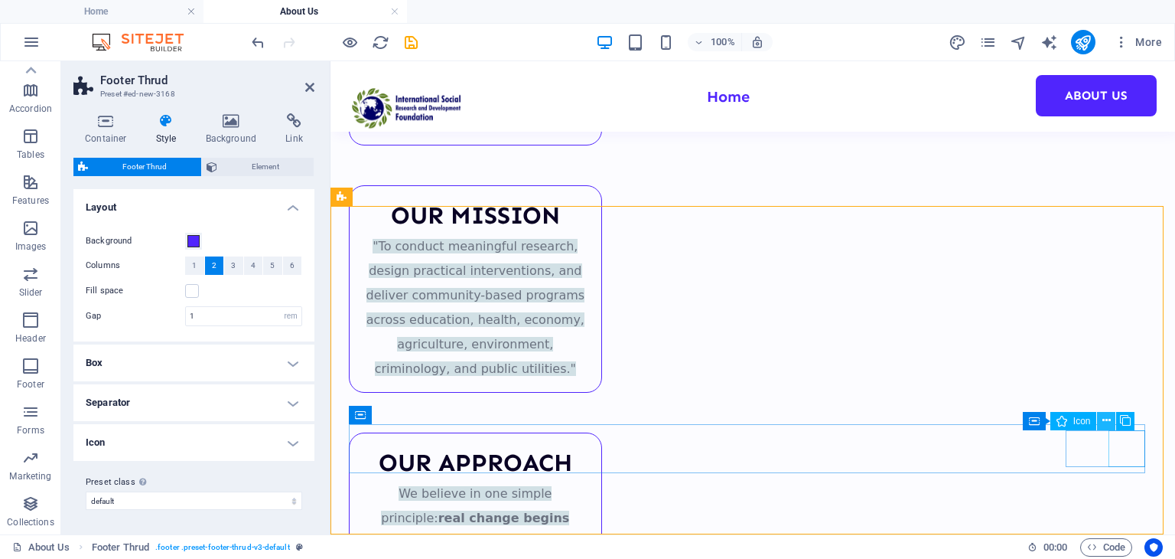
click at [1104, 422] on icon at bounding box center [1107, 420] width 8 height 16
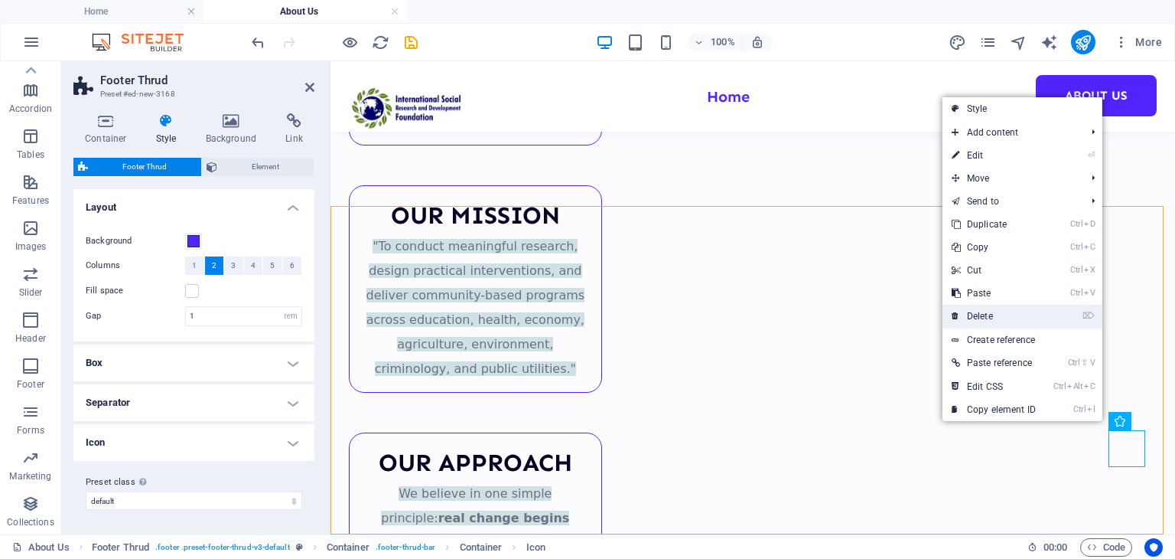
click at [1038, 325] on link "⌦ Delete" at bounding box center [994, 316] width 103 height 23
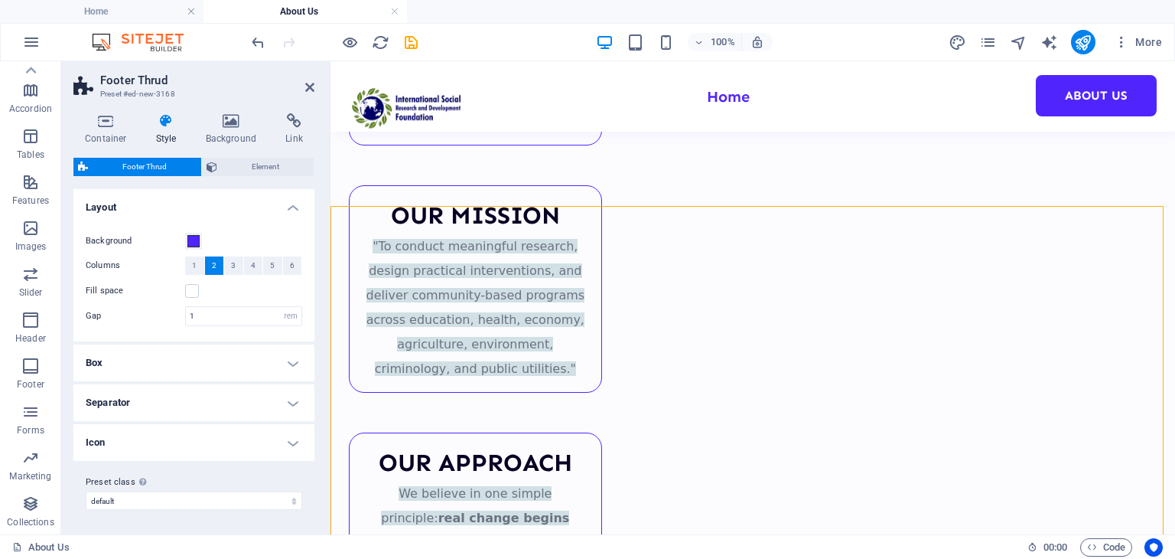
scroll to position [591, 0]
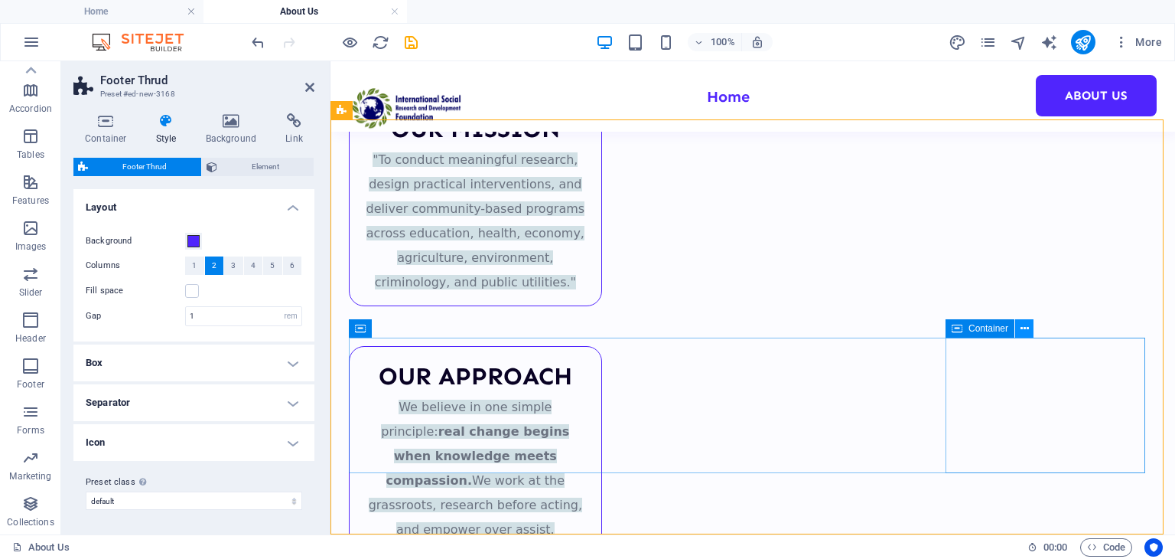
click at [1028, 330] on icon at bounding box center [1025, 329] width 8 height 16
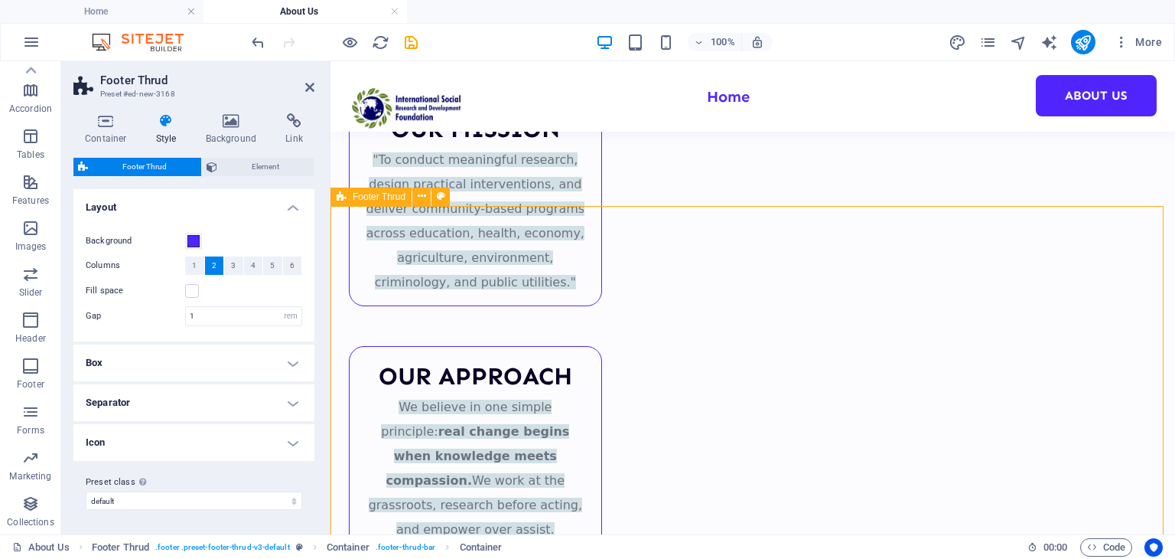
scroll to position [505, 0]
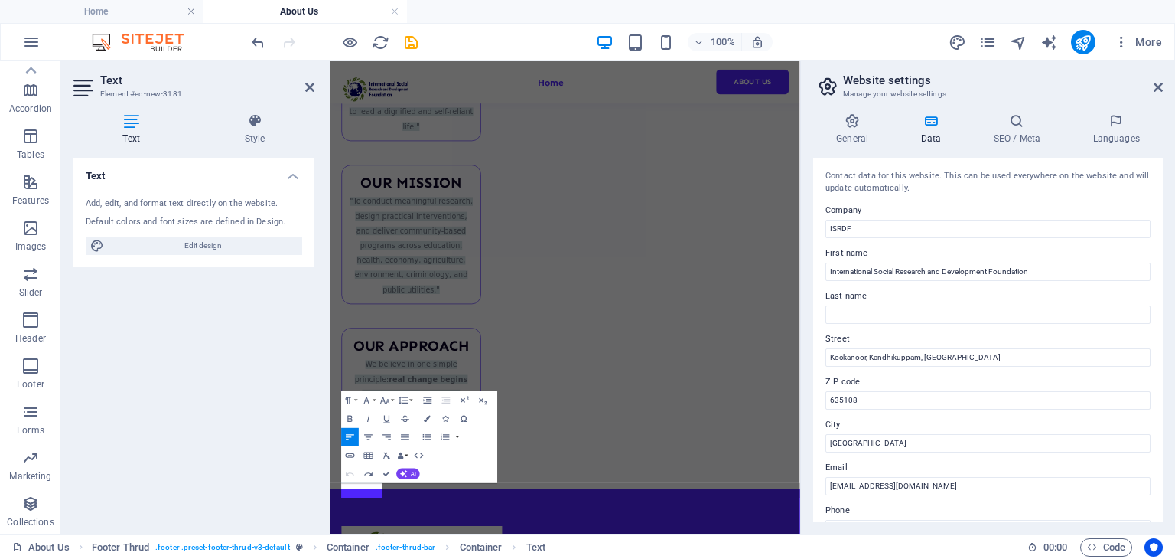
scroll to position [190, 0]
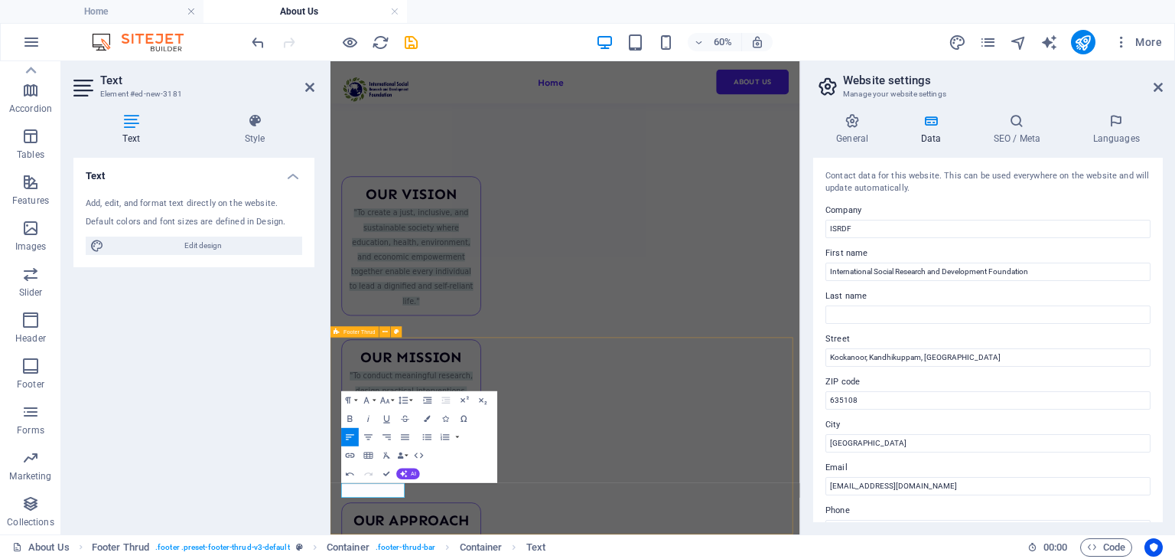
drag, startPoint x: 599, startPoint y: 819, endPoint x: 784, endPoint y: 540, distance: 334.0
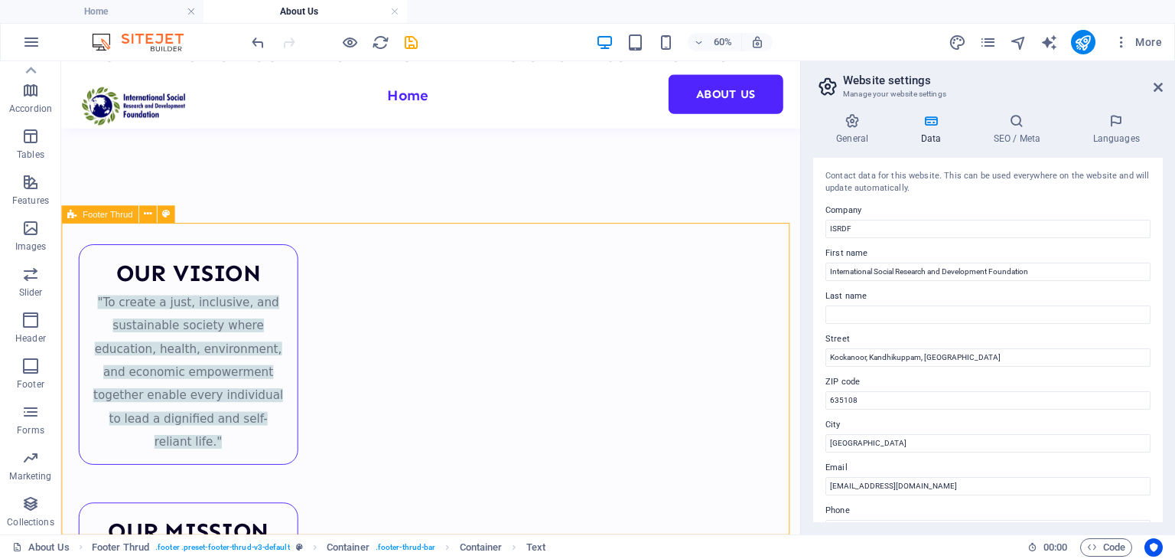
scroll to position [481, 0]
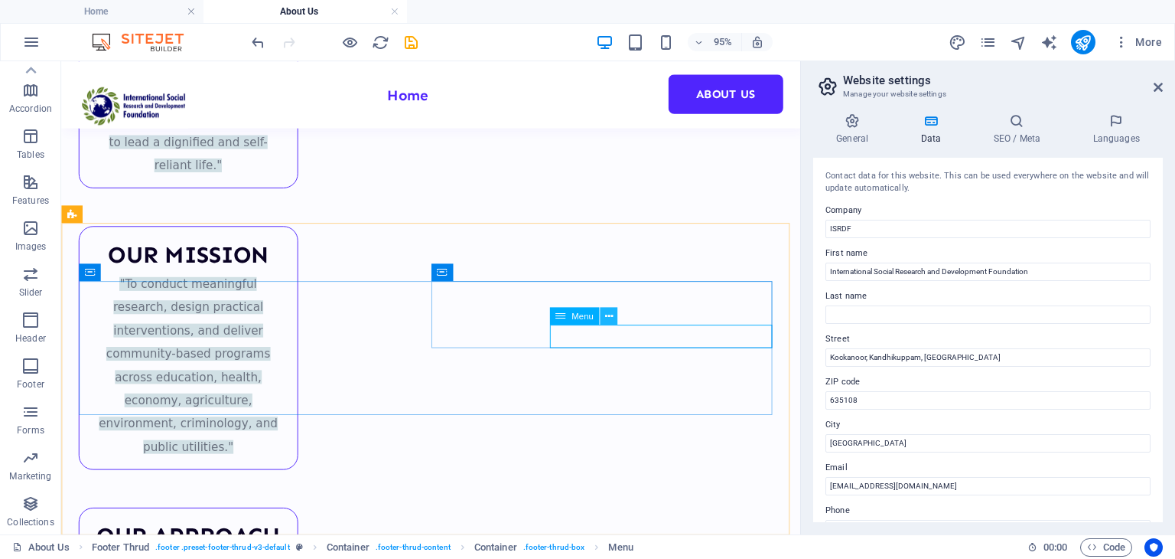
click at [602, 321] on button at bounding box center [609, 316] width 18 height 18
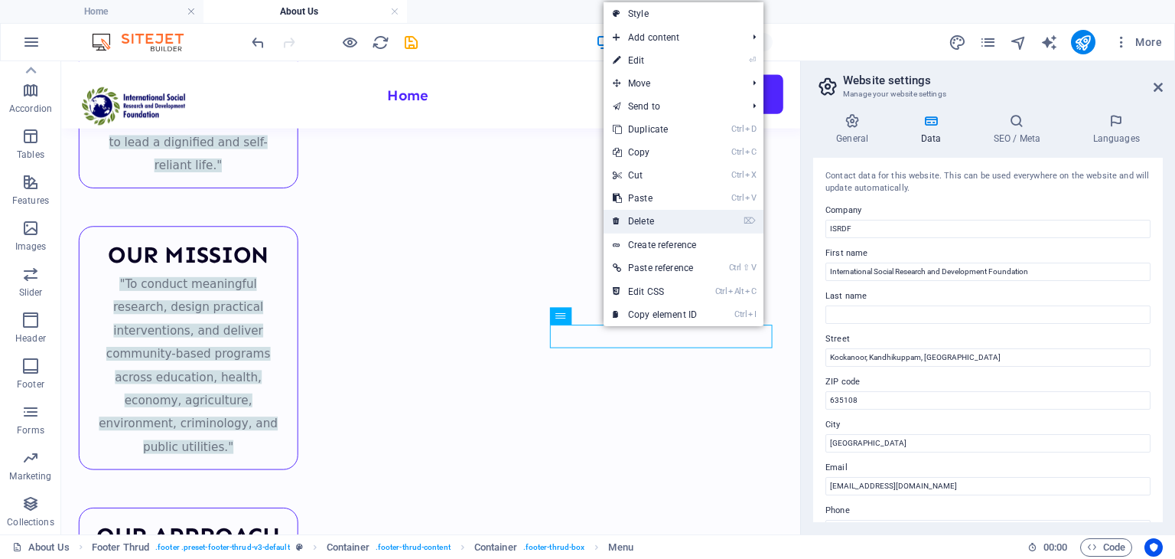
click at [698, 211] on link "⌦ Delete" at bounding box center [655, 221] width 103 height 23
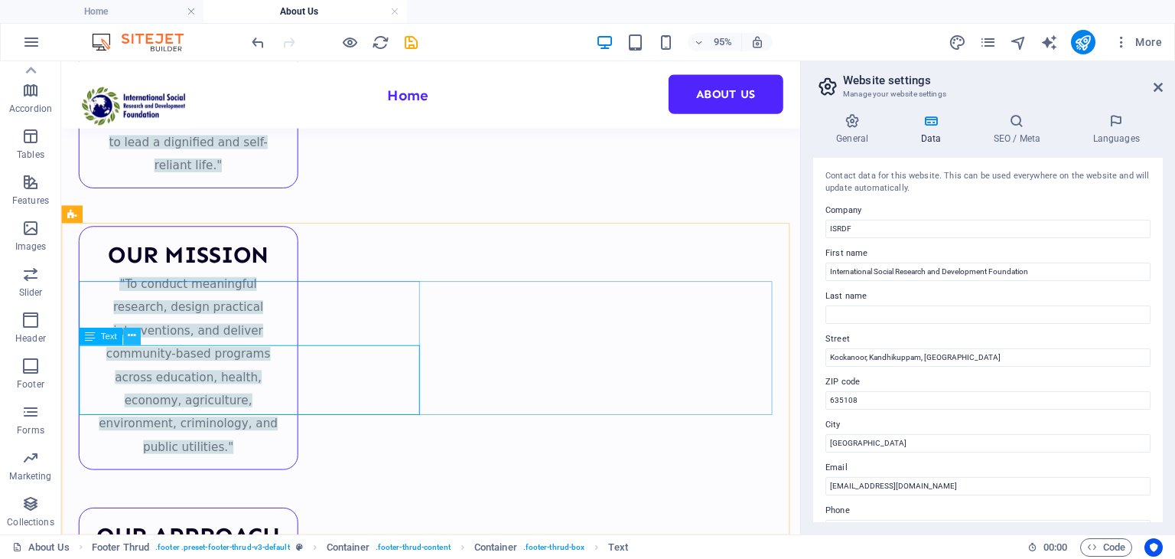
click at [136, 338] on button at bounding box center [132, 336] width 18 height 18
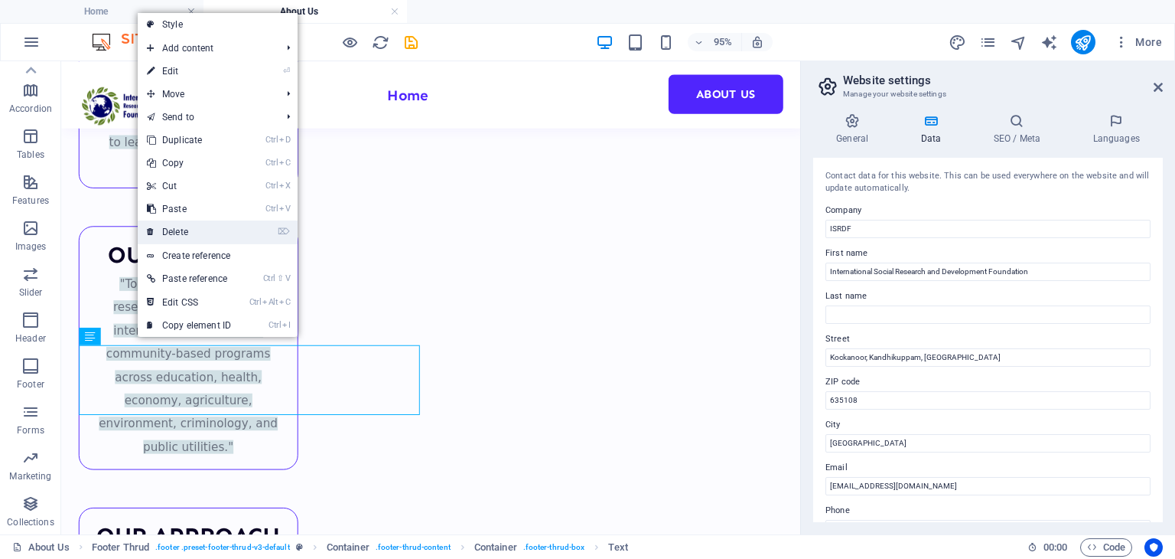
click at [217, 232] on link "⌦ Delete" at bounding box center [189, 231] width 103 height 23
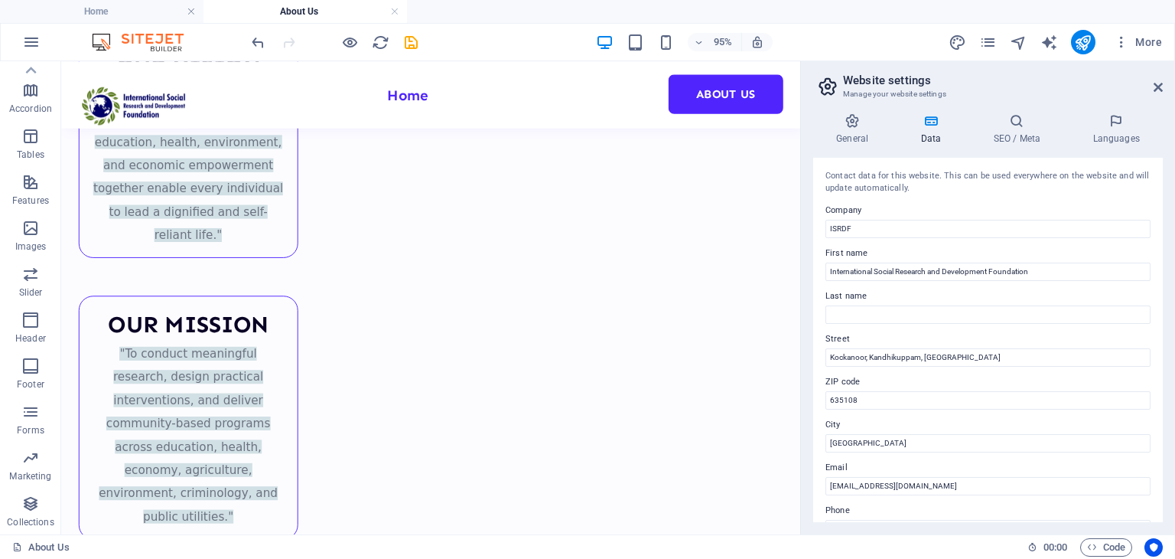
click at [1152, 92] on header "Website settings Manage your website settings" at bounding box center [989, 81] width 347 height 40
drag, startPoint x: 1158, startPoint y: 80, endPoint x: 1033, endPoint y: 15, distance: 141.7
click at [1158, 81] on icon at bounding box center [1158, 87] width 9 height 12
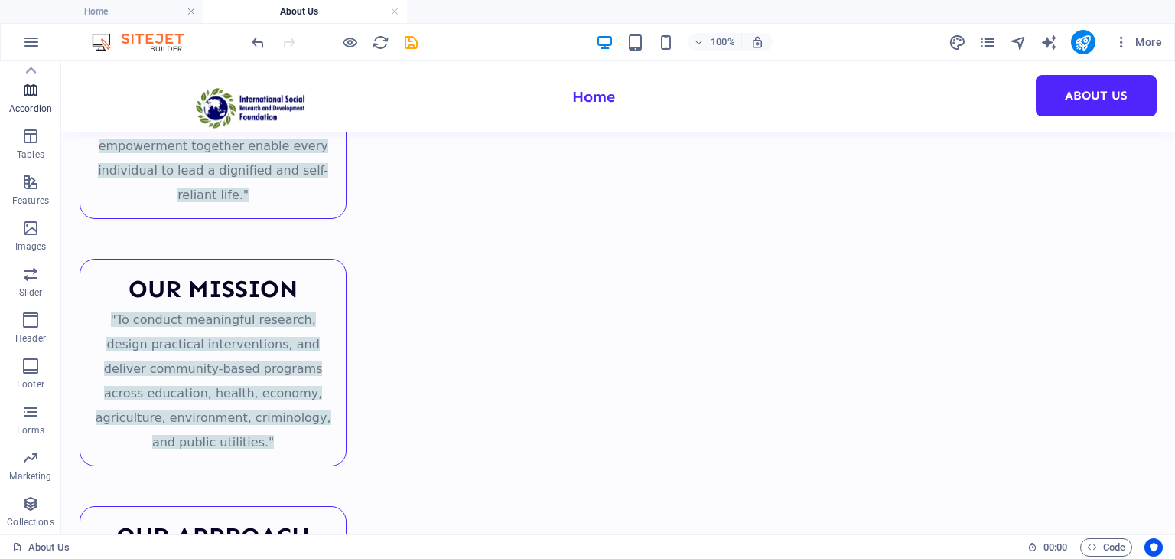
click at [36, 90] on icon "button" at bounding box center [30, 90] width 18 height 18
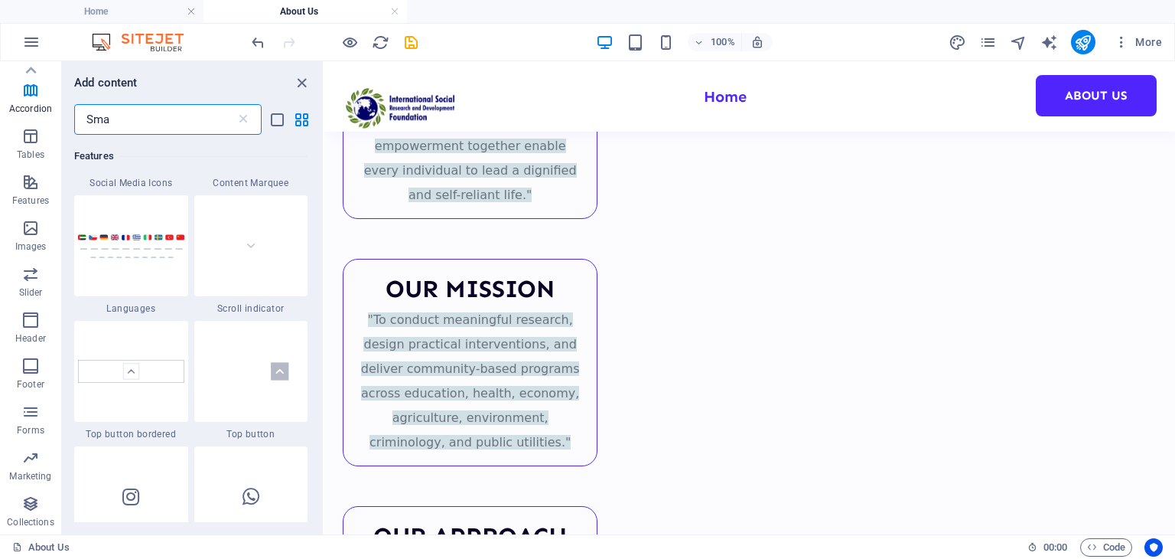
scroll to position [0, 0]
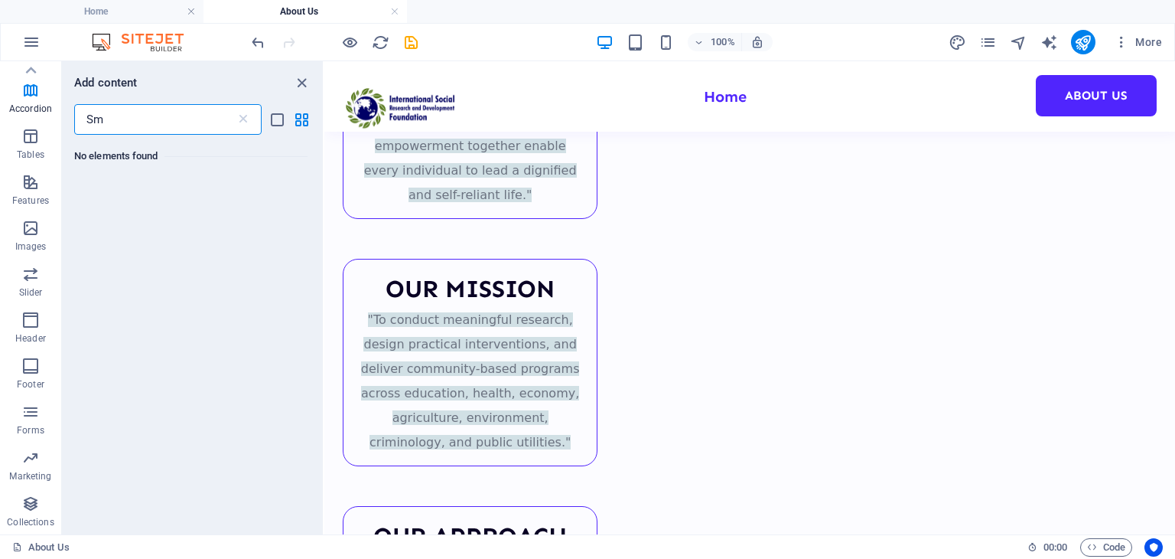
type input "S"
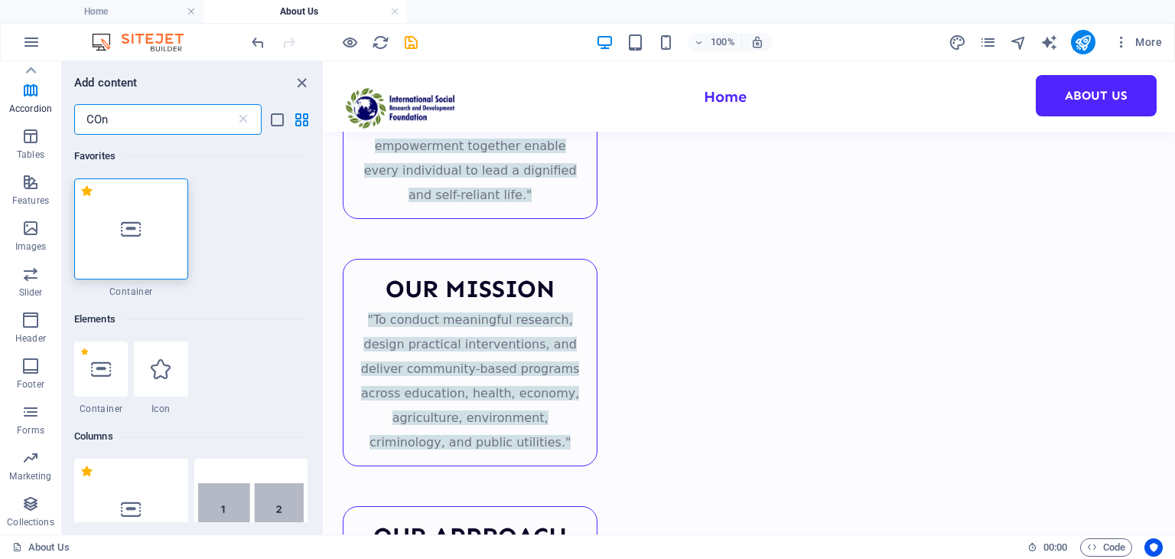
type input "COn"
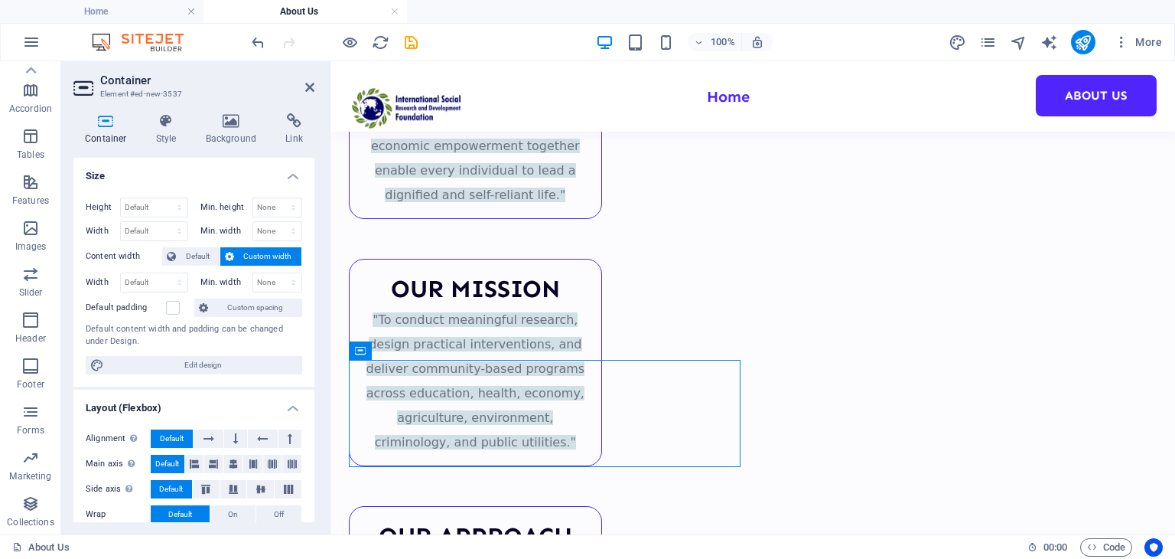
scroll to position [481, 0]
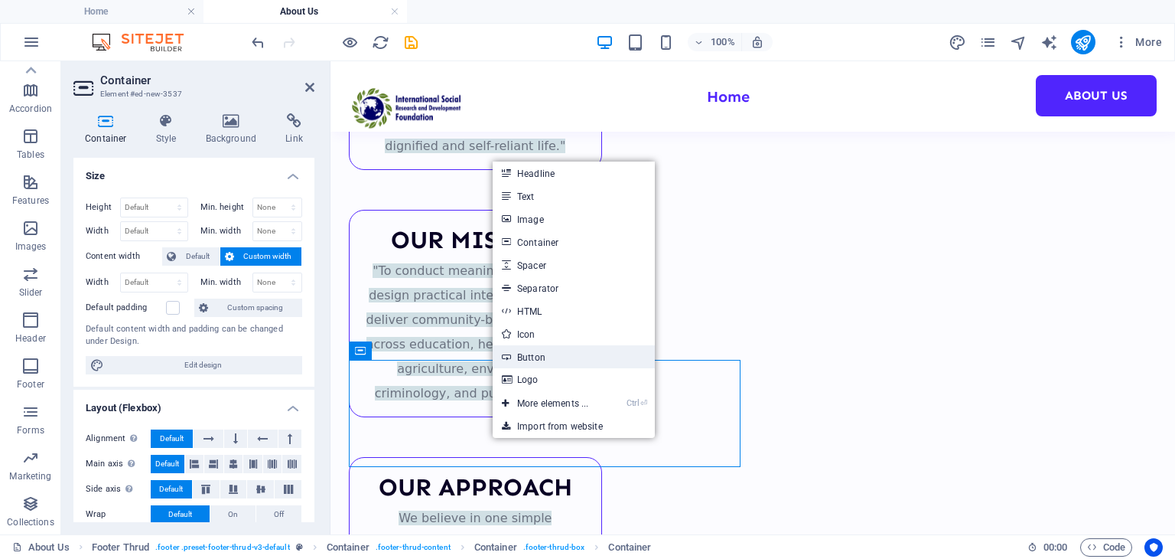
click at [547, 347] on link "Button" at bounding box center [574, 356] width 162 height 23
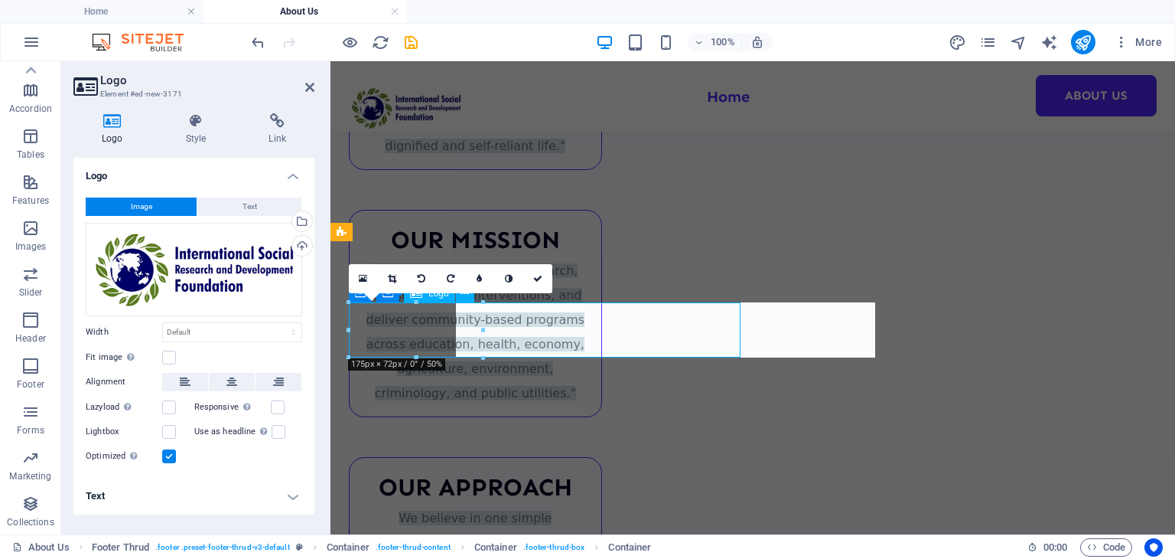
scroll to position [470, 0]
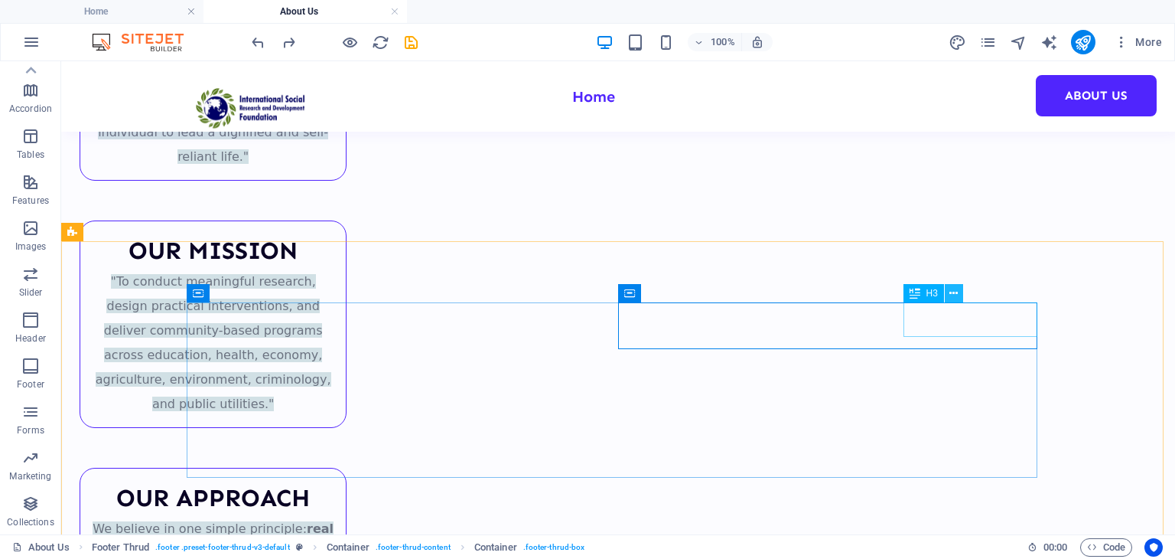
click at [947, 295] on button at bounding box center [954, 293] width 18 height 18
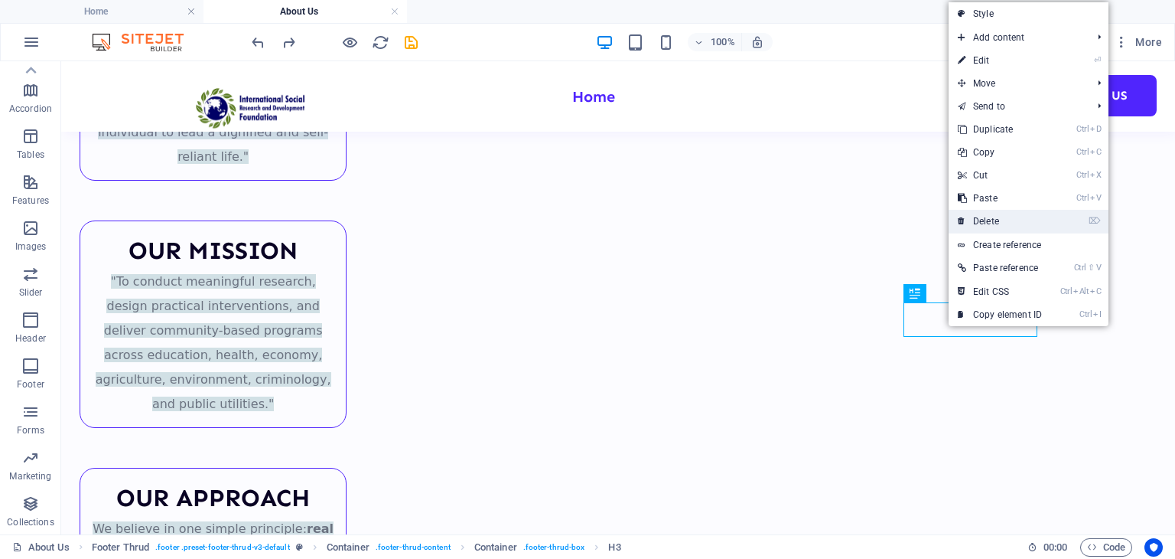
click at [1009, 230] on link "⌦ Delete" at bounding box center [1000, 221] width 103 height 23
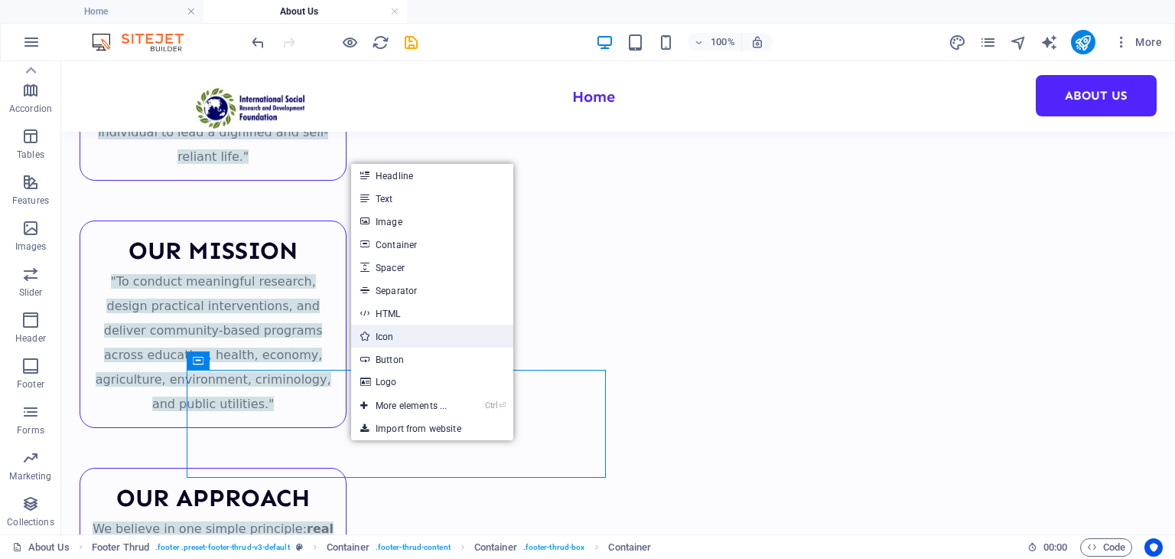
drag, startPoint x: 465, startPoint y: 341, endPoint x: 135, endPoint y: 280, distance: 335.4
click at [465, 341] on link "Icon" at bounding box center [432, 335] width 162 height 23
select select "xMidYMid"
select select "px"
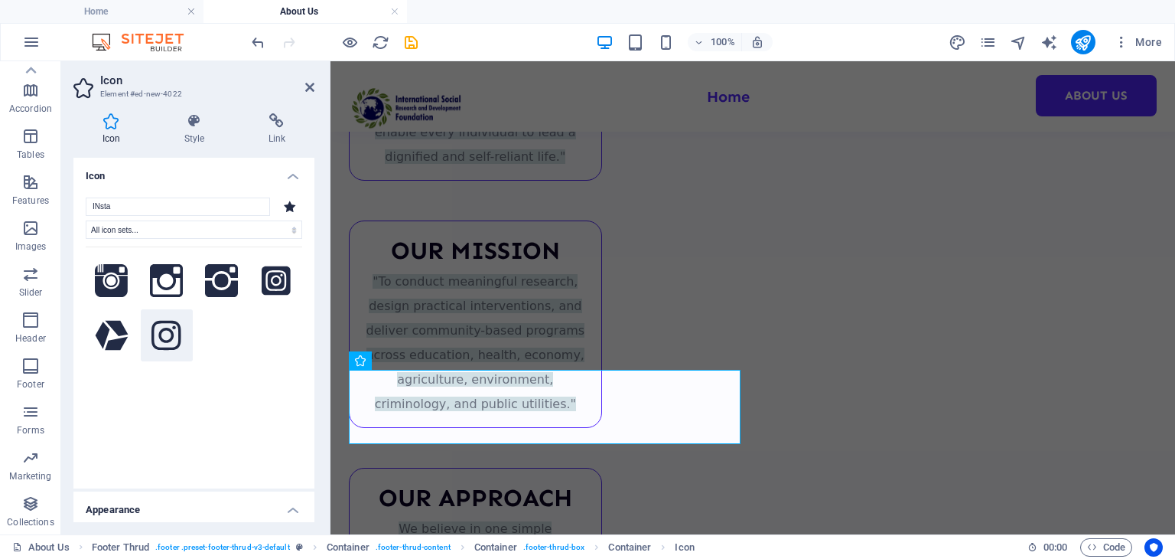
type input "INsta"
click at [150, 353] on button at bounding box center [167, 335] width 52 height 52
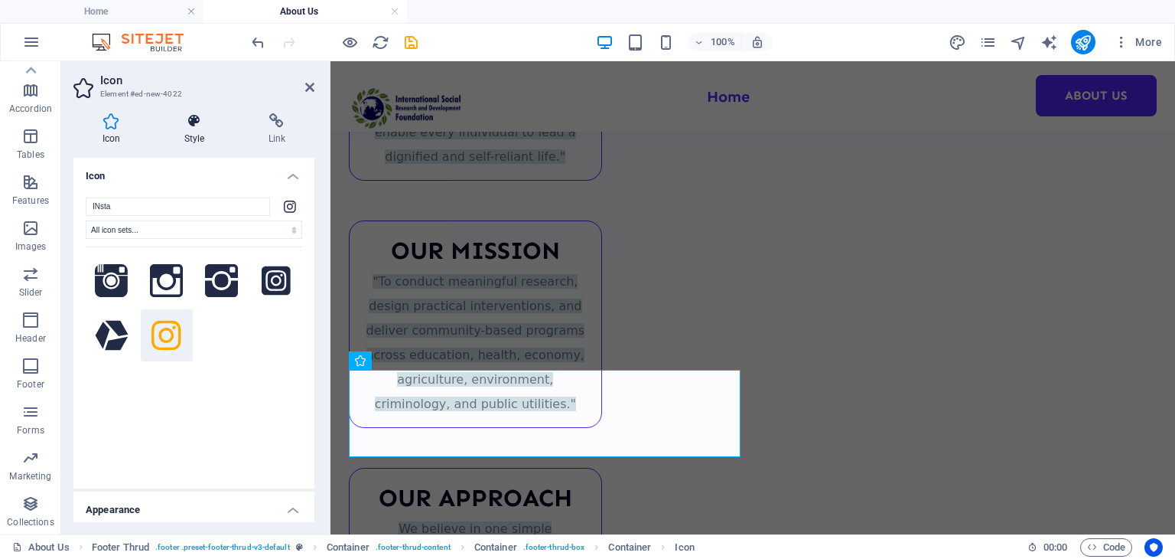
click at [198, 135] on h4 "Style" at bounding box center [197, 129] width 84 height 32
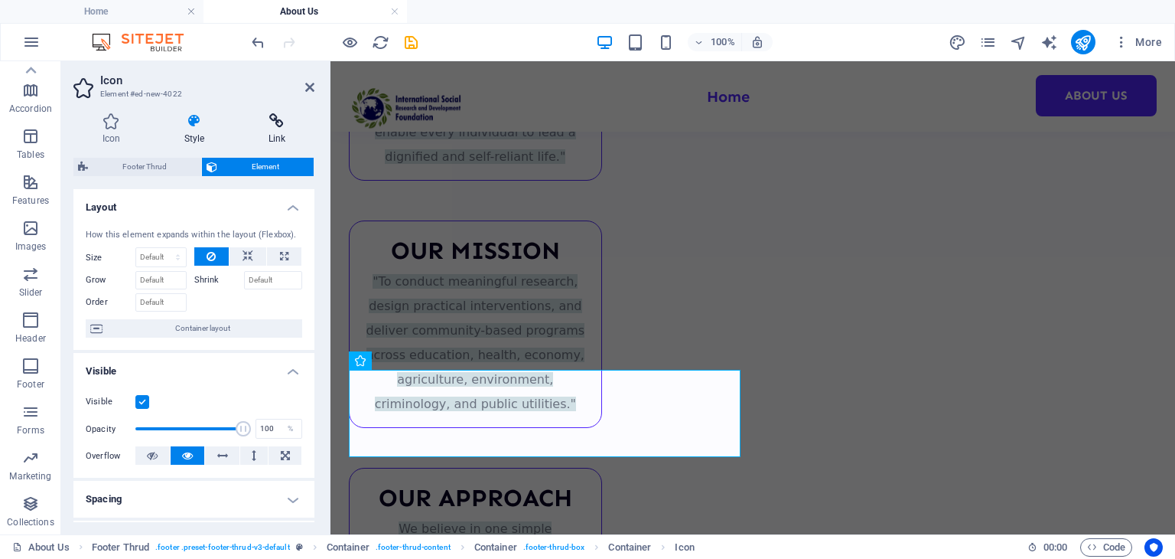
click at [262, 132] on h4 "Link" at bounding box center [277, 129] width 75 height 32
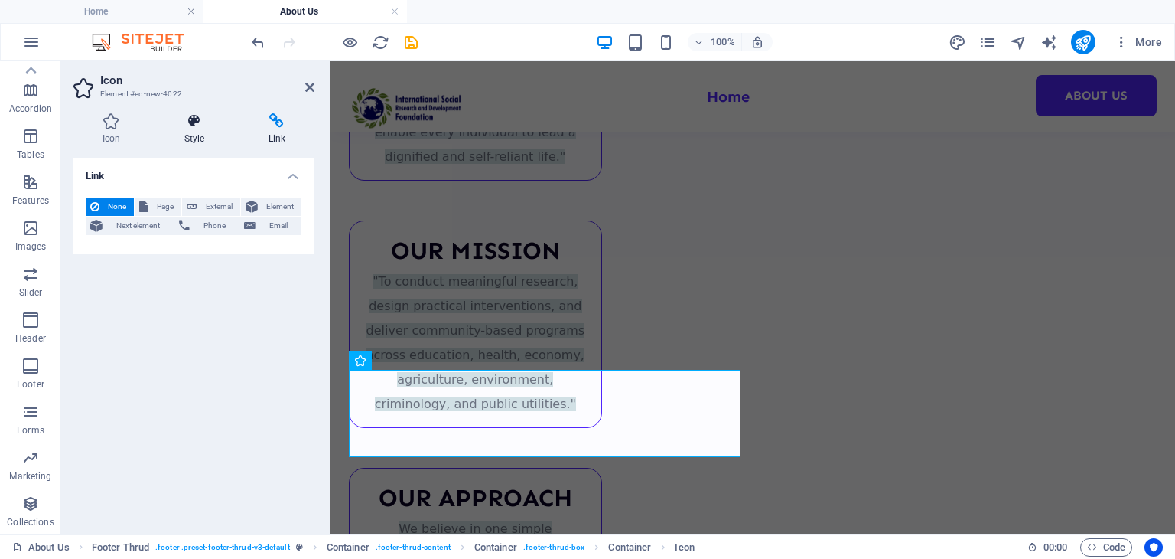
click at [199, 129] on h4 "Style" at bounding box center [197, 129] width 84 height 32
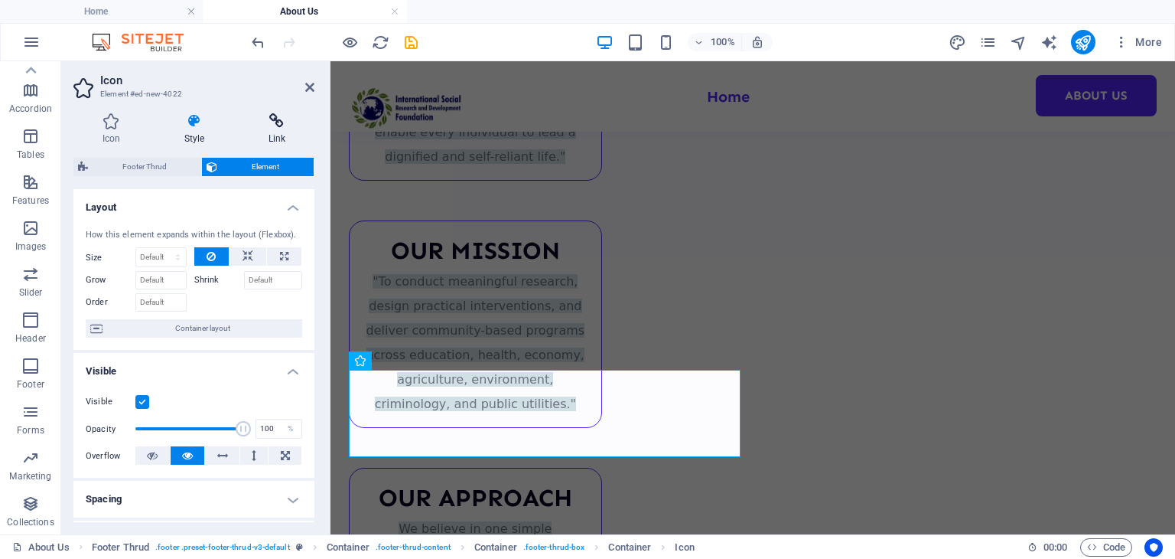
click at [267, 117] on icon at bounding box center [277, 120] width 75 height 15
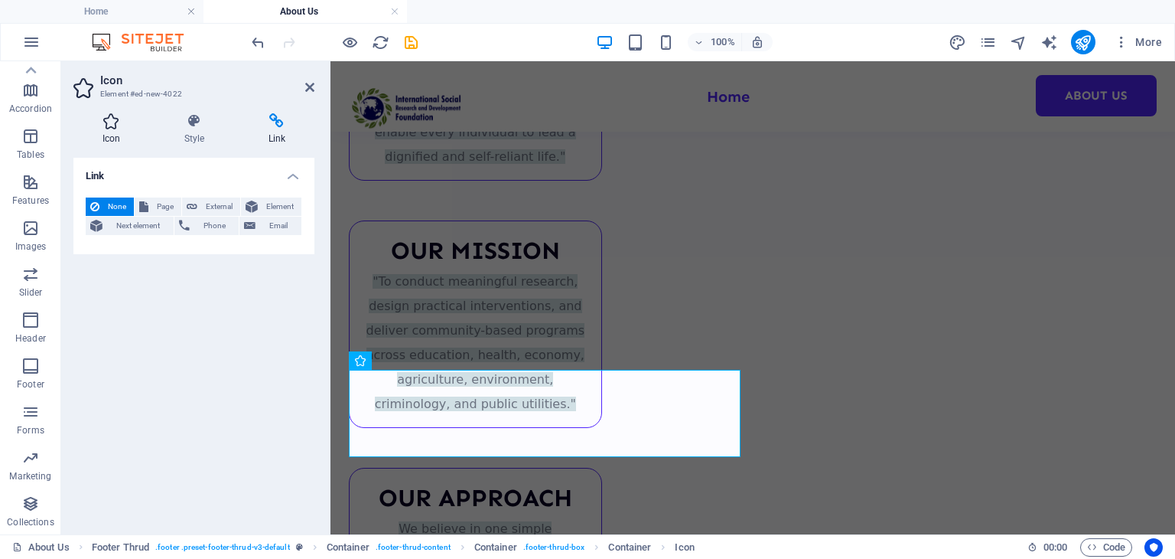
click at [118, 117] on icon at bounding box center [111, 120] width 76 height 15
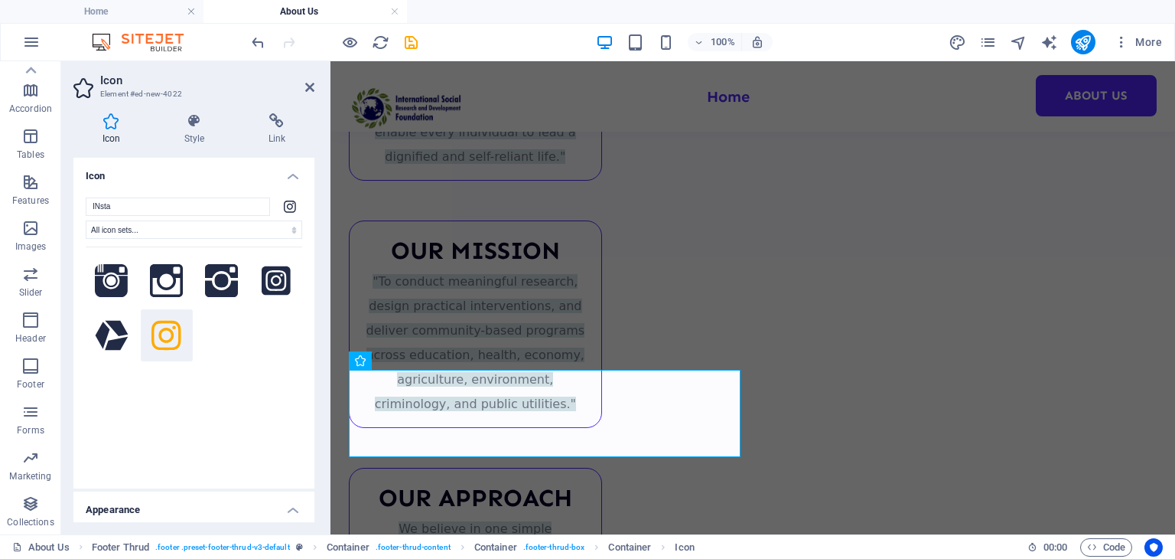
click at [316, 83] on aside "Icon Element #ed-new-4022 Icon Style Link Icon INsta All icon sets... IcoFont I…" at bounding box center [195, 297] width 269 height 473
click at [314, 86] on icon at bounding box center [309, 87] width 9 height 12
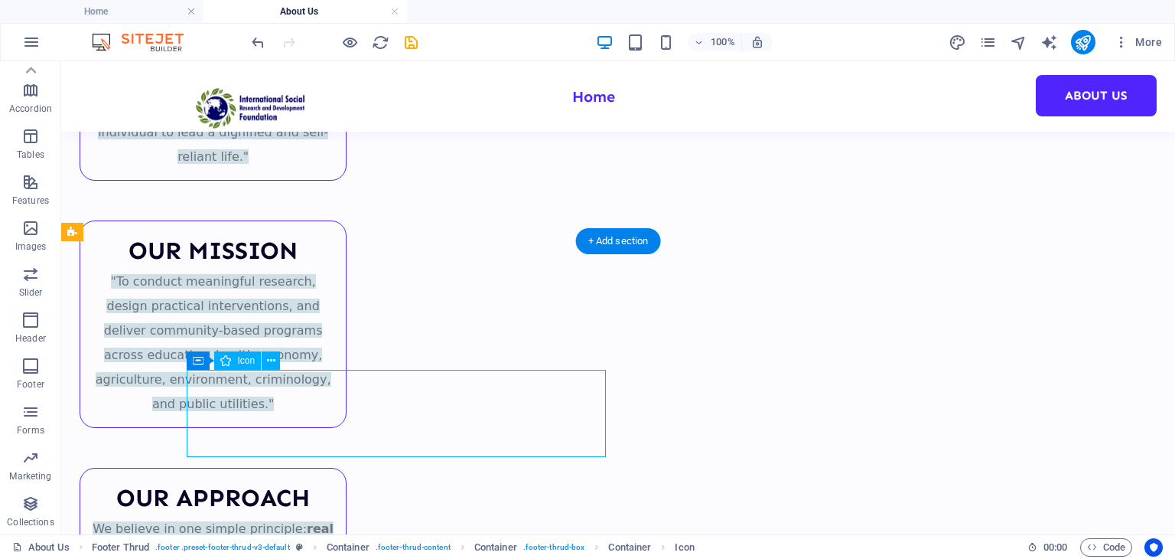
drag, startPoint x: 352, startPoint y: 369, endPoint x: 354, endPoint y: 414, distance: 45.2
click at [269, 363] on icon at bounding box center [271, 361] width 8 height 16
click at [266, 365] on button at bounding box center [271, 360] width 18 height 18
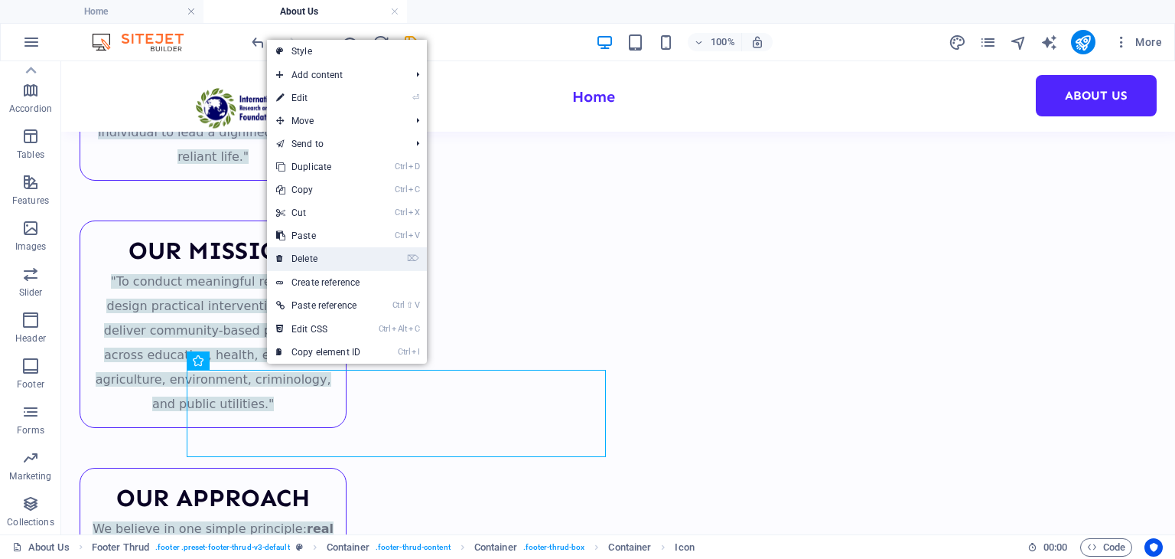
click at [325, 262] on link "⌦ Delete" at bounding box center [318, 258] width 103 height 23
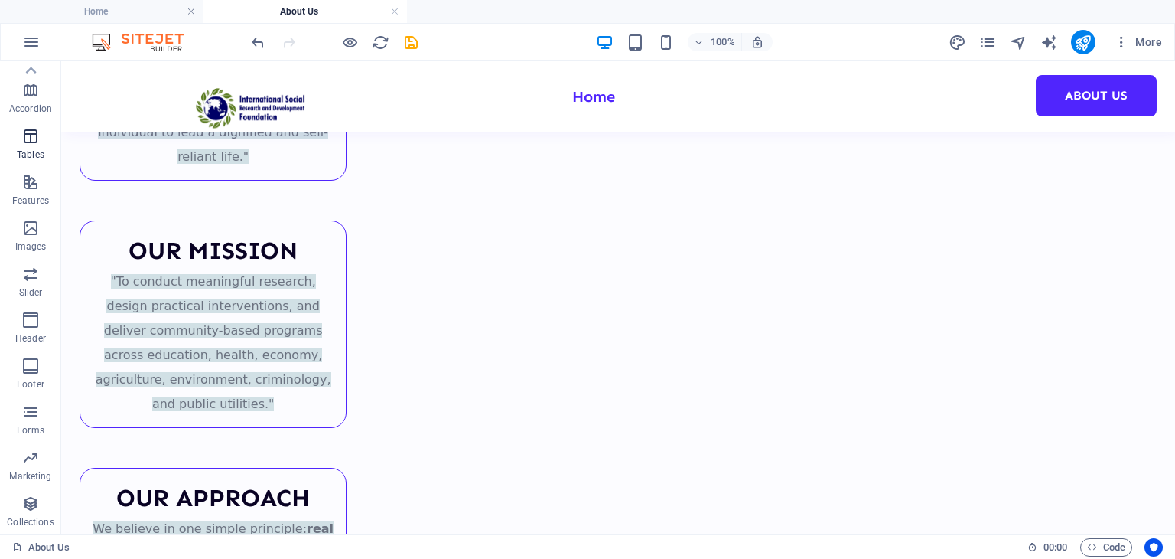
click at [40, 157] on p "Tables" at bounding box center [31, 154] width 28 height 12
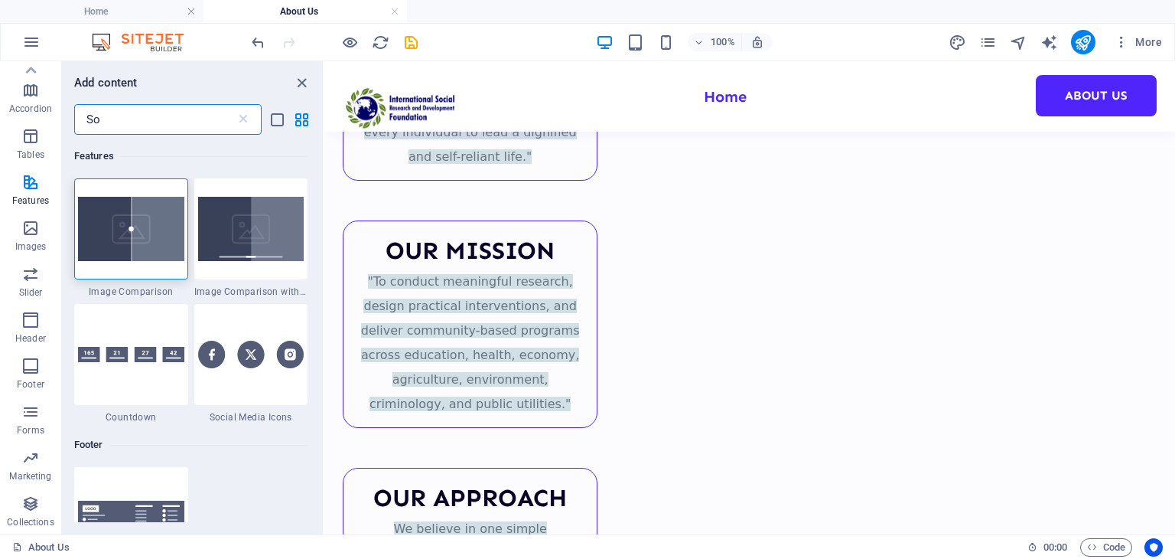
scroll to position [0, 0]
type input "So"
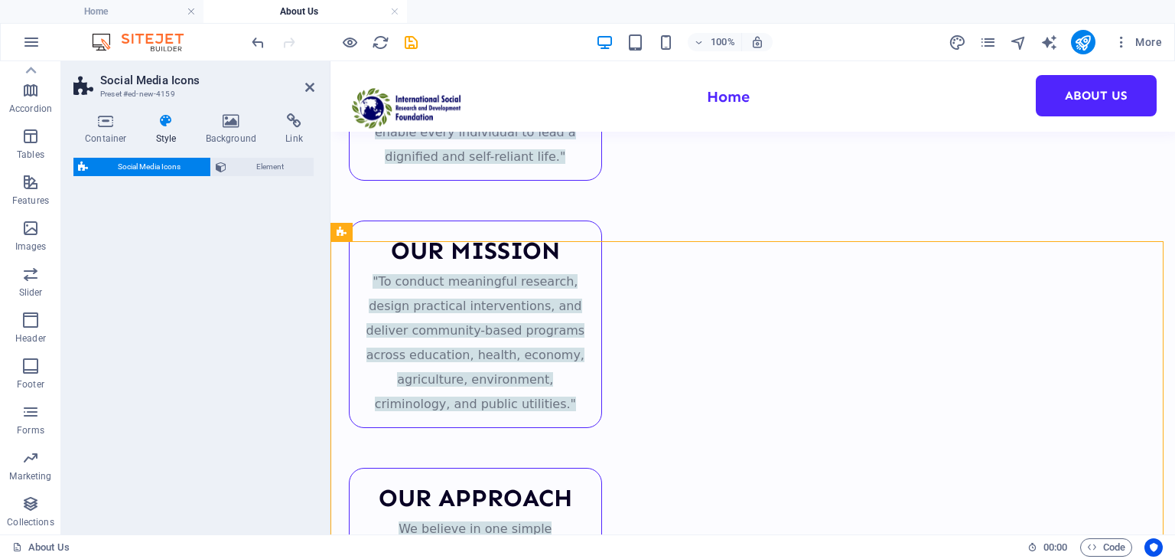
select select "rem"
select select "preset-social-icons-v3-default"
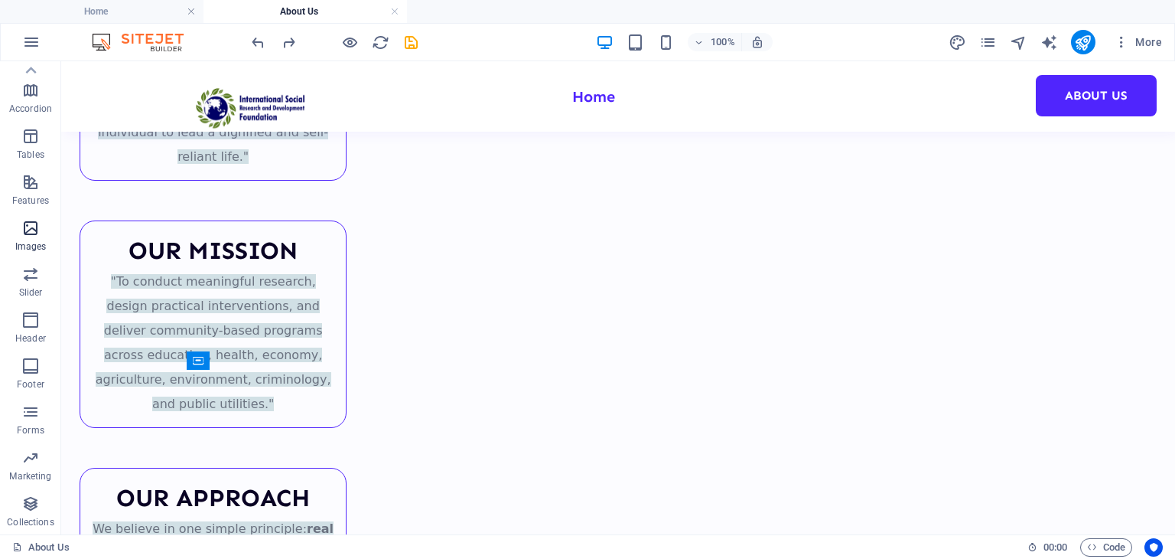
click at [25, 256] on div "Favorites Elements Columns Content Boxes Accordion Tables Features Images Slide…" at bounding box center [30, 189] width 61 height 689
click at [40, 227] on icon "button" at bounding box center [30, 228] width 18 height 18
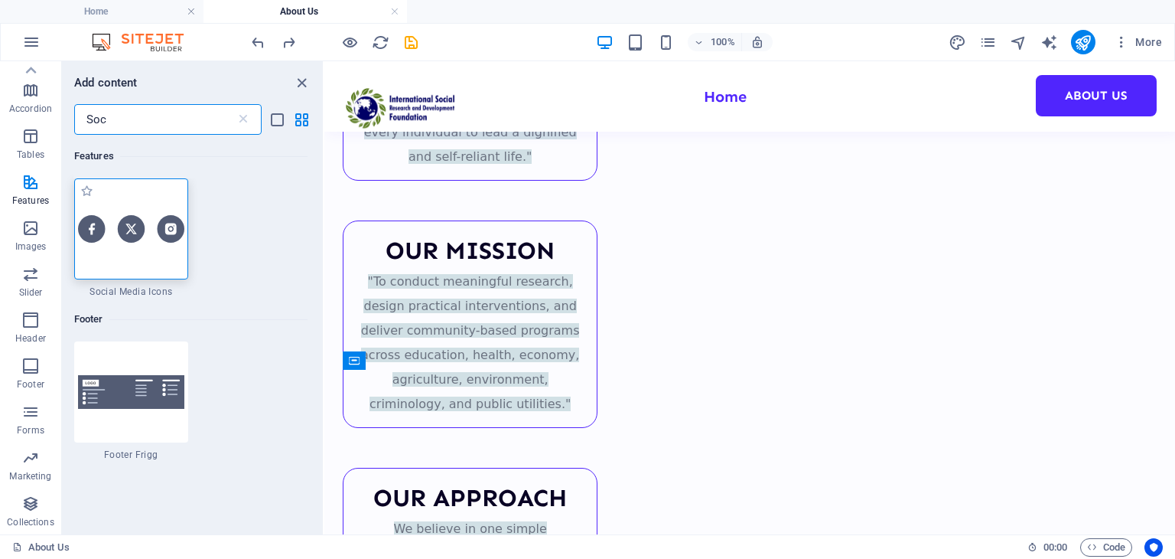
type input "Soc"
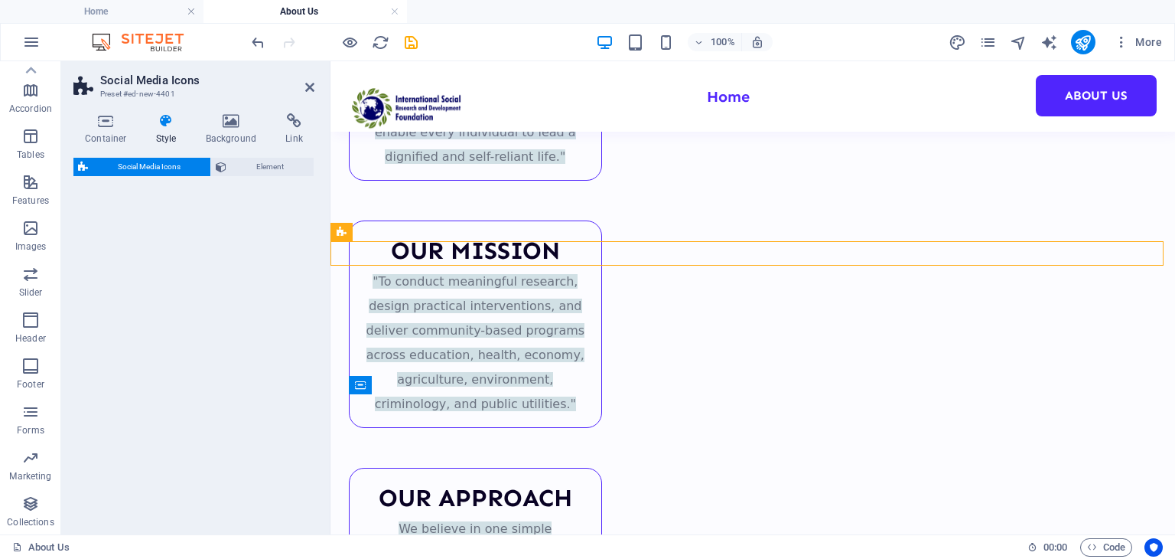
select select "rem"
select select "preset-social-icons-v3-default"
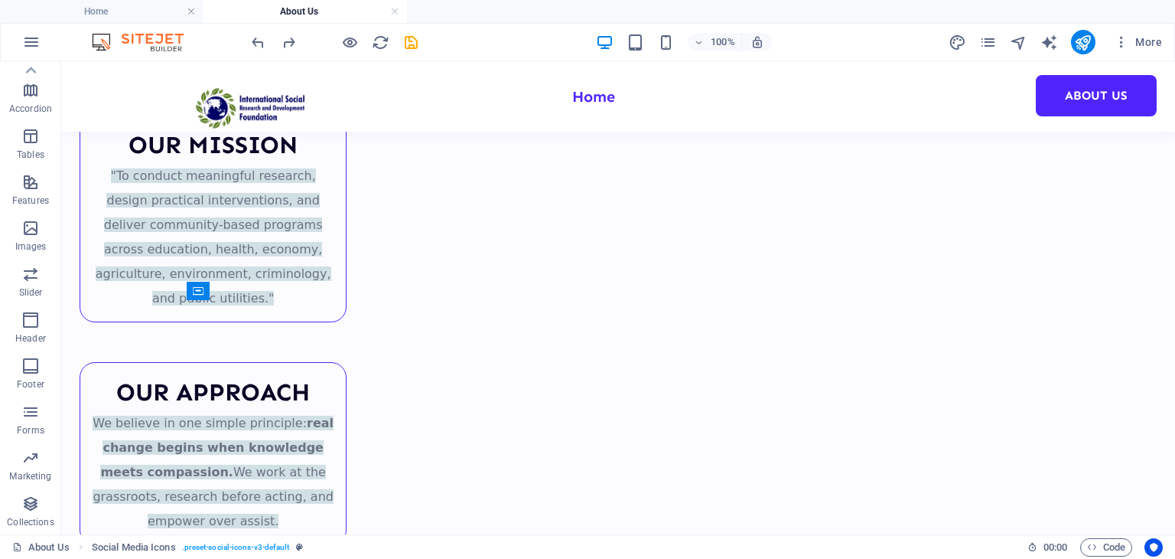
scroll to position [539, 0]
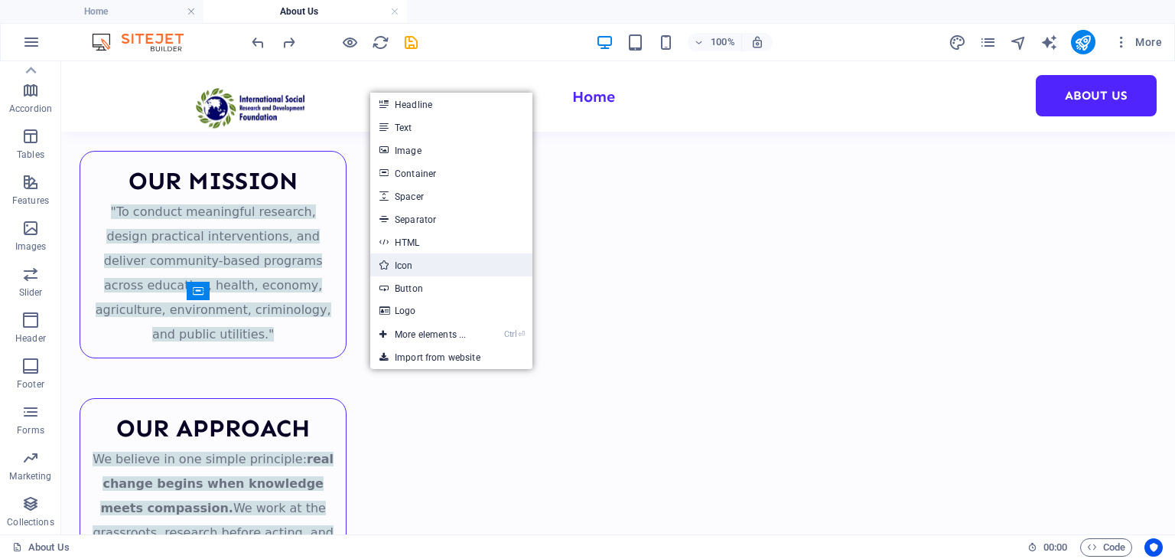
click at [417, 264] on link "Icon" at bounding box center [451, 264] width 162 height 23
select select "xMidYMid"
select select "px"
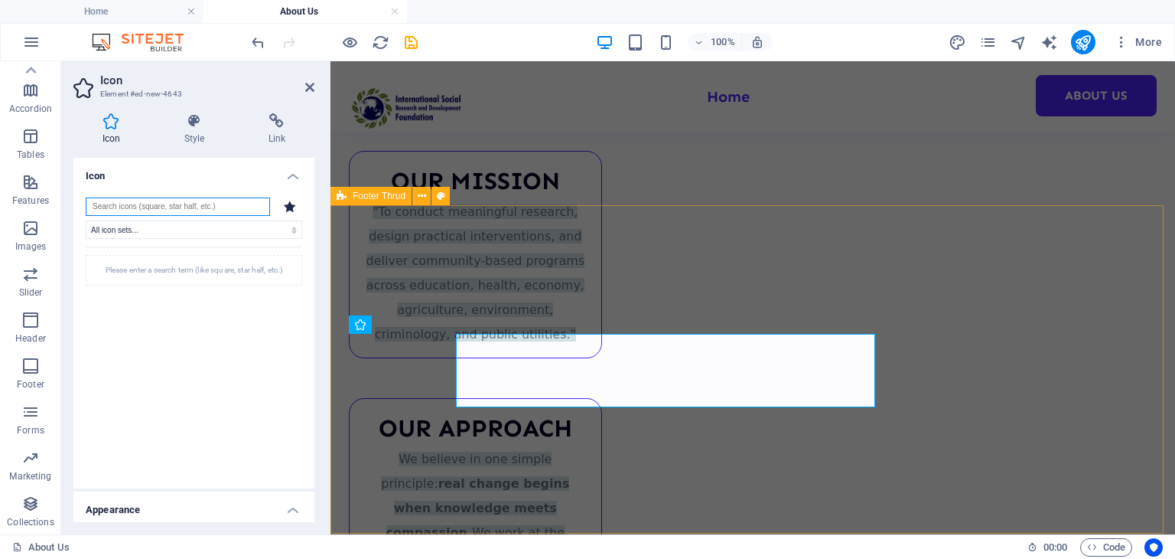
scroll to position [506, 0]
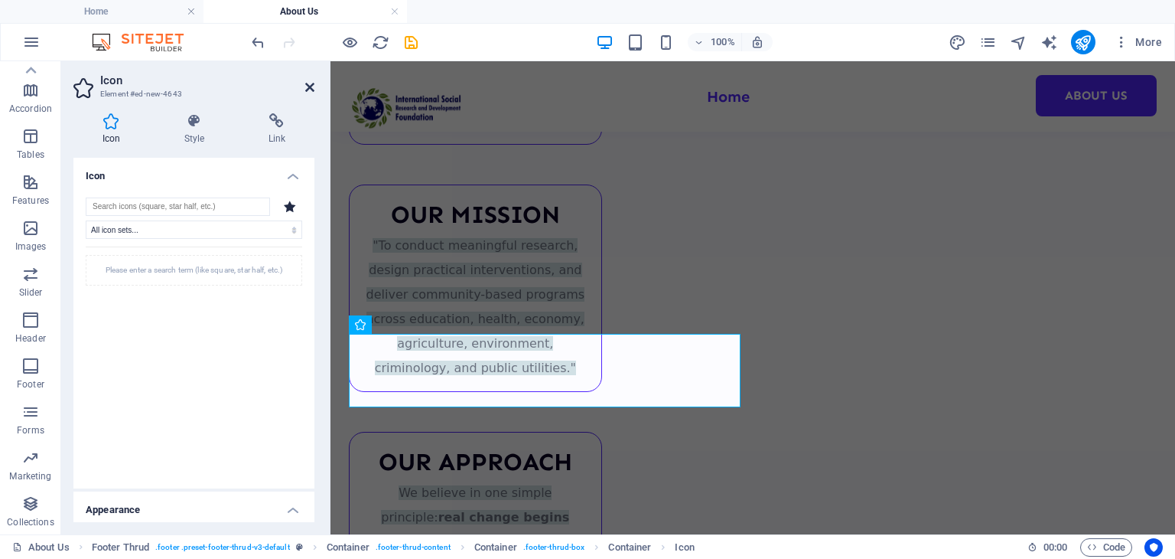
click at [312, 84] on icon at bounding box center [309, 87] width 9 height 12
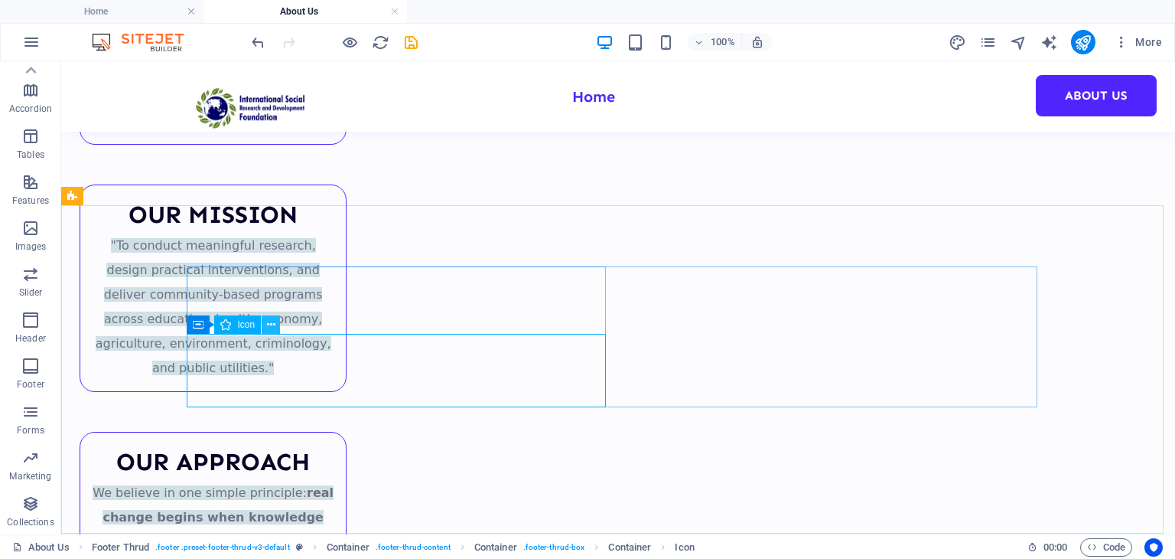
click at [266, 324] on button at bounding box center [271, 324] width 18 height 18
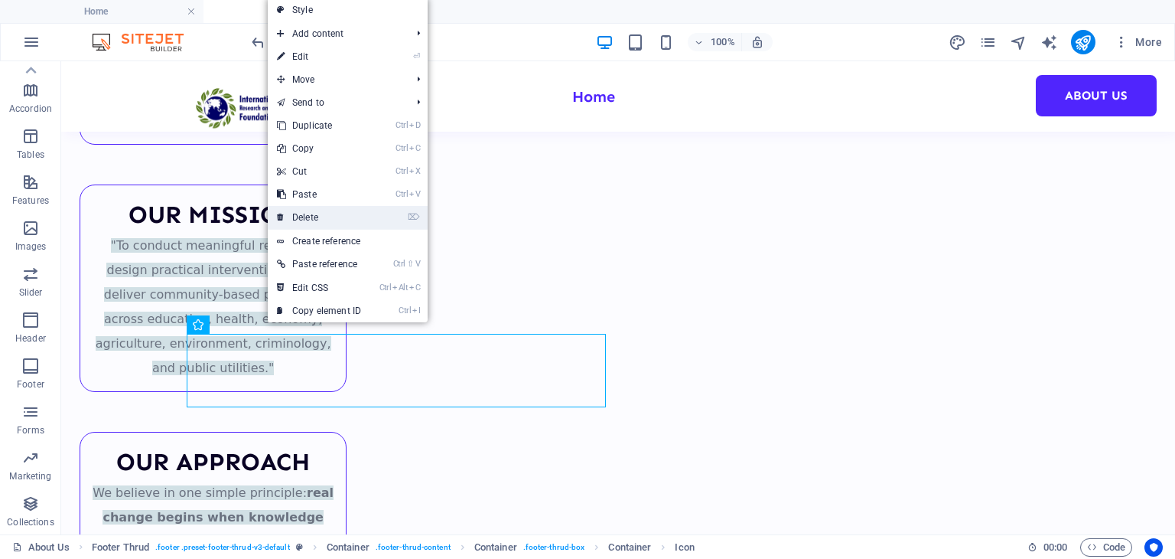
click at [328, 219] on link "⌦ Delete" at bounding box center [319, 217] width 103 height 23
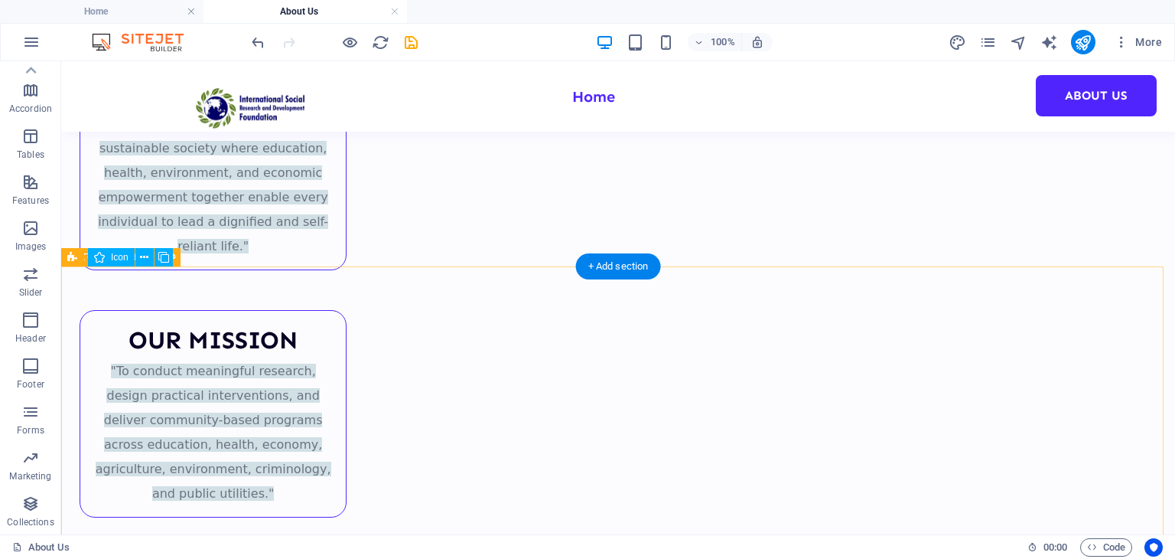
scroll to position [539, 0]
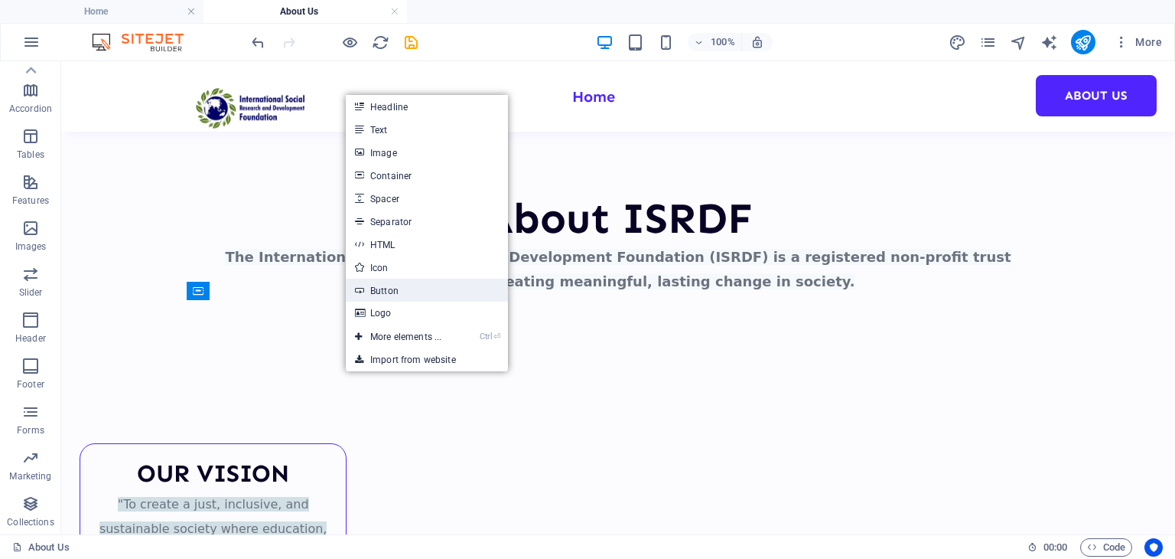
scroll to position [539, 0]
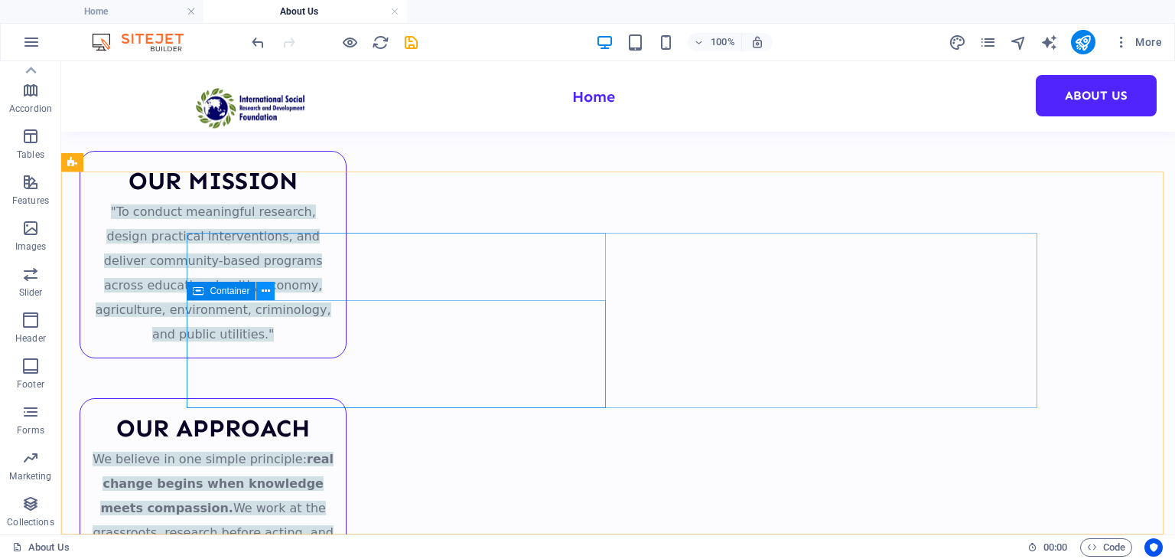
click at [272, 295] on button at bounding box center [265, 291] width 18 height 18
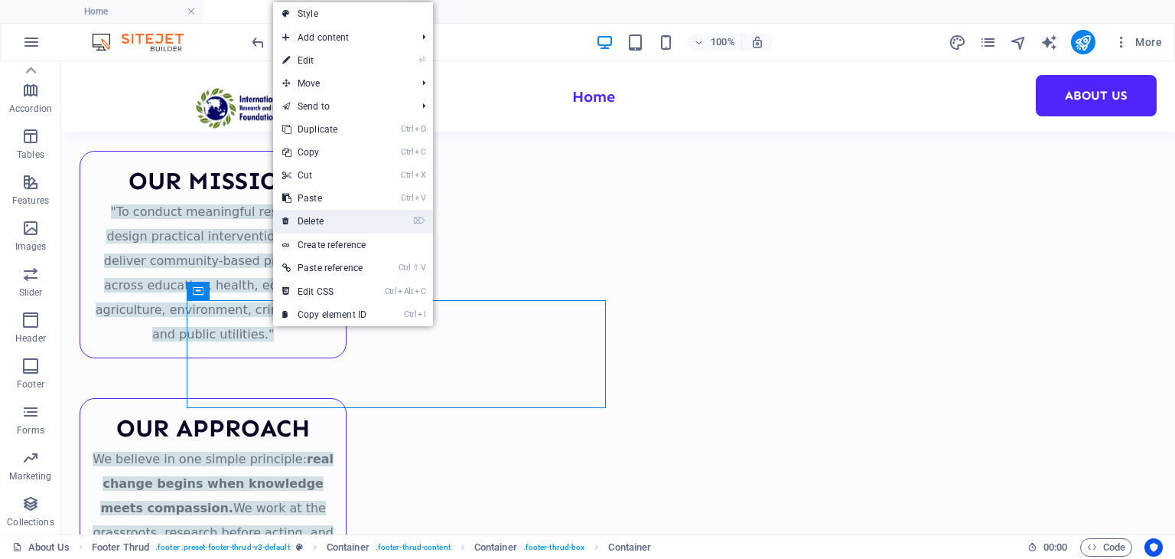
drag, startPoint x: 351, startPoint y: 212, endPoint x: 290, endPoint y: 152, distance: 85.5
click at [351, 213] on link "⌦ Delete" at bounding box center [324, 221] width 103 height 23
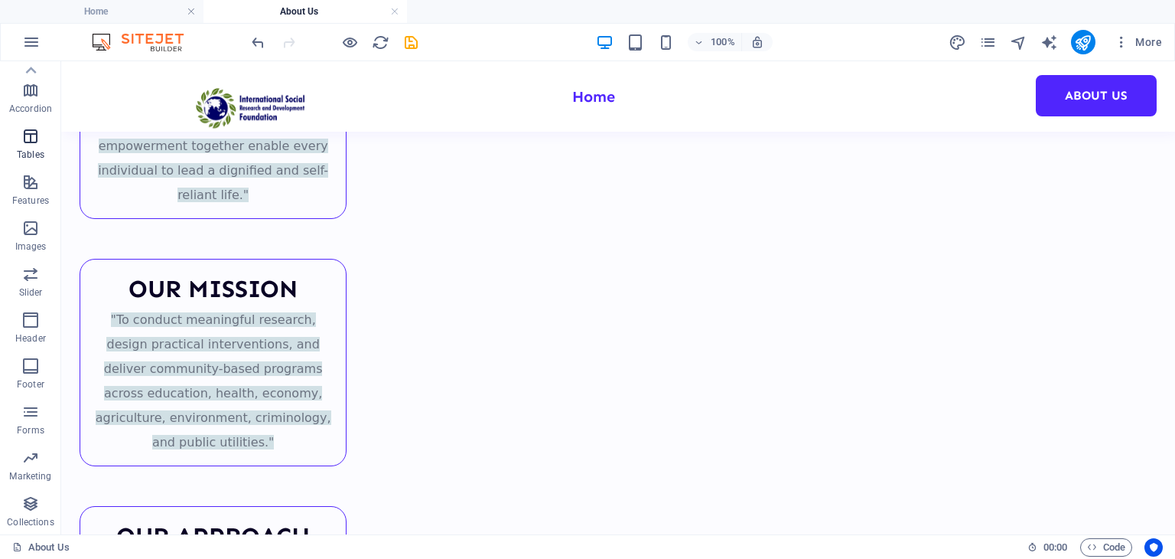
click at [23, 154] on p "Tables" at bounding box center [31, 154] width 28 height 12
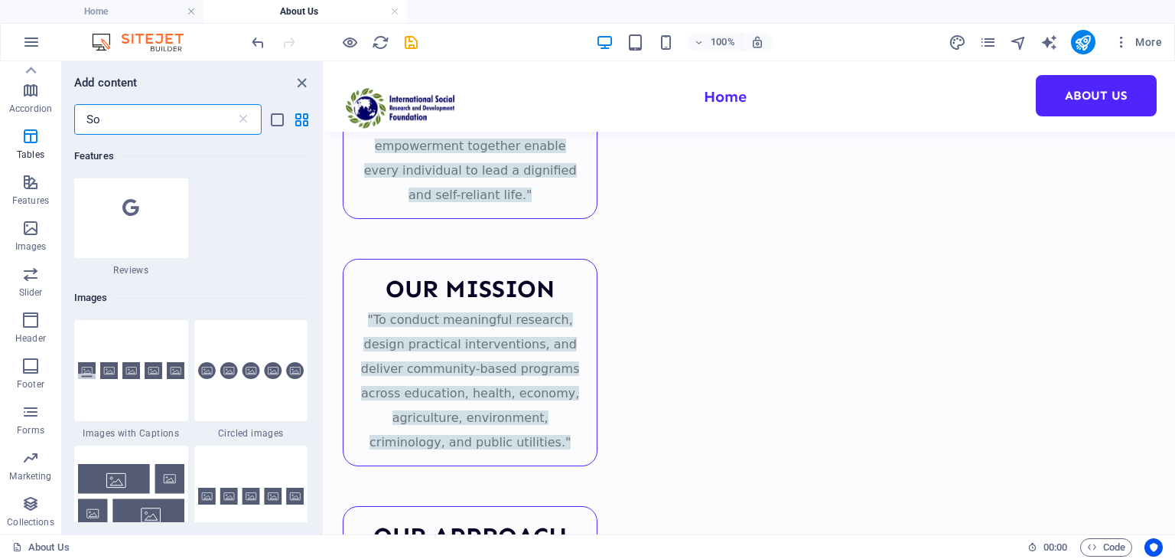
scroll to position [0, 0]
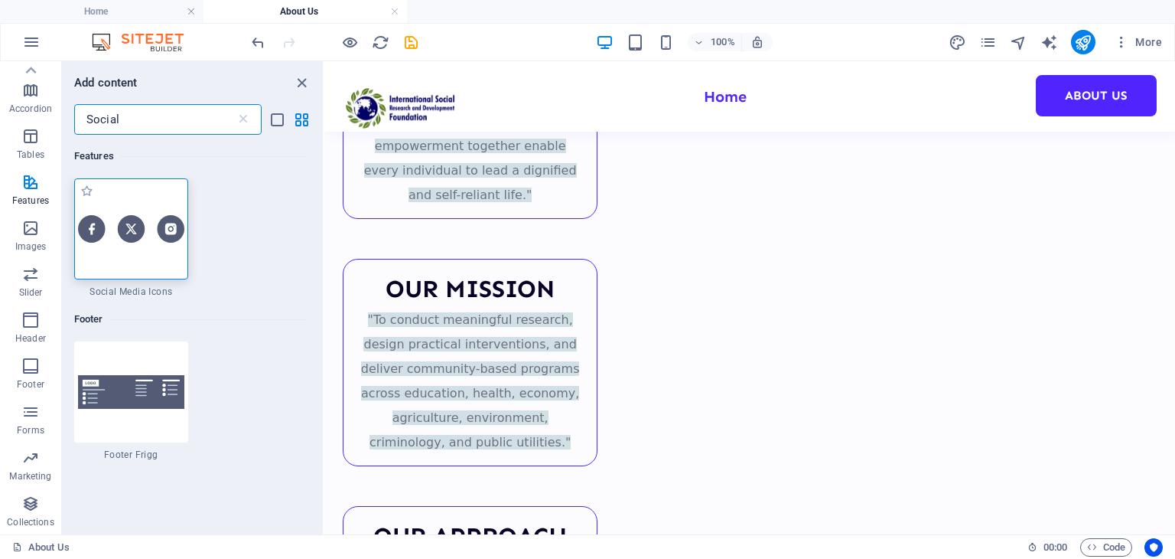
type input "Social"
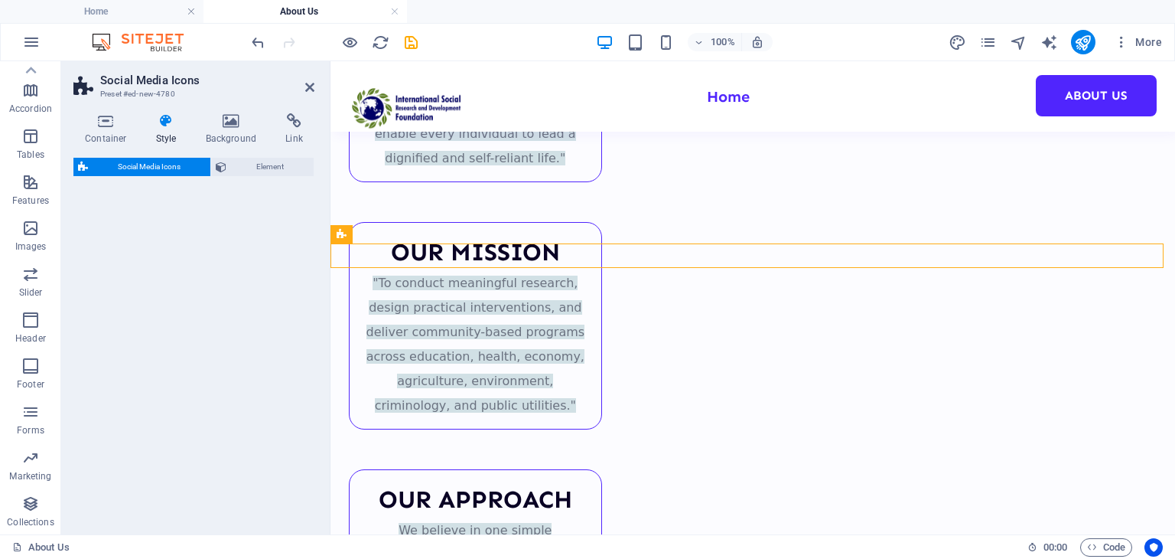
select select "rem"
select select "preset-social-icons-v3-default"
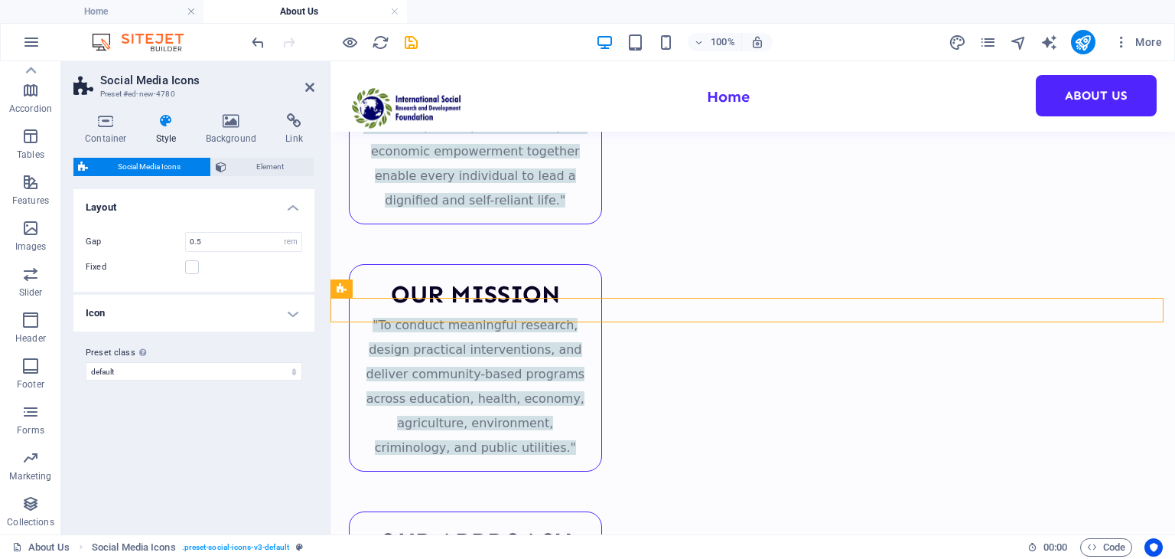
scroll to position [468, 0]
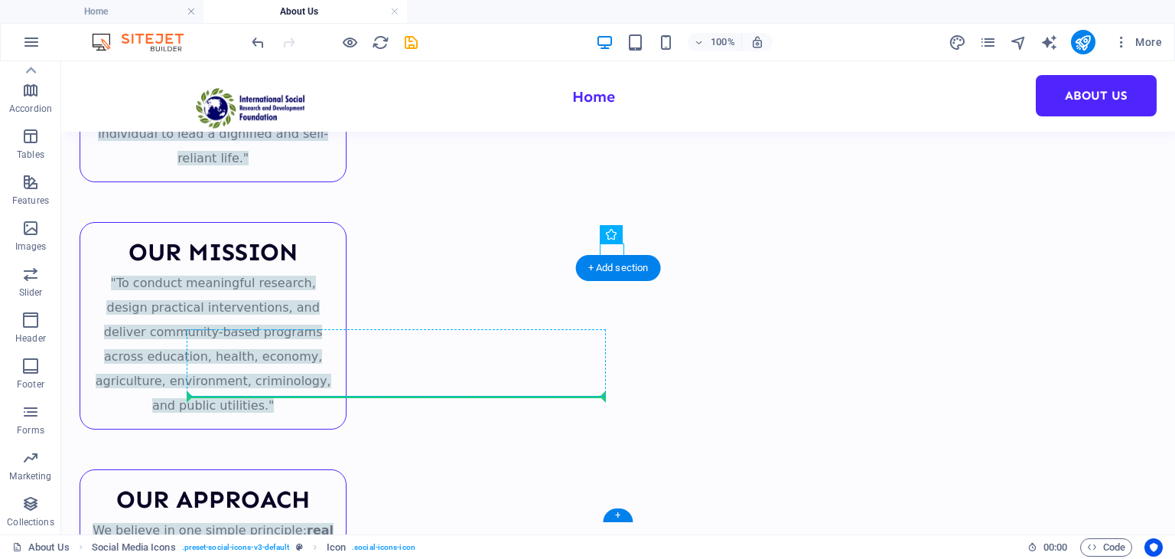
drag, startPoint x: 479, startPoint y: 259, endPoint x: 594, endPoint y: 394, distance: 176.9
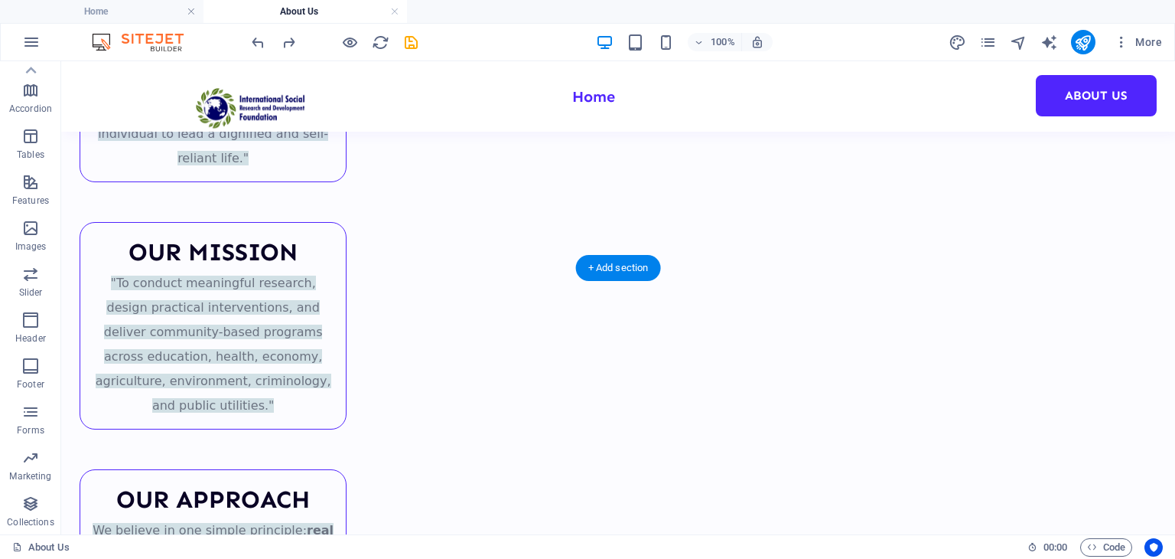
scroll to position [432, 0]
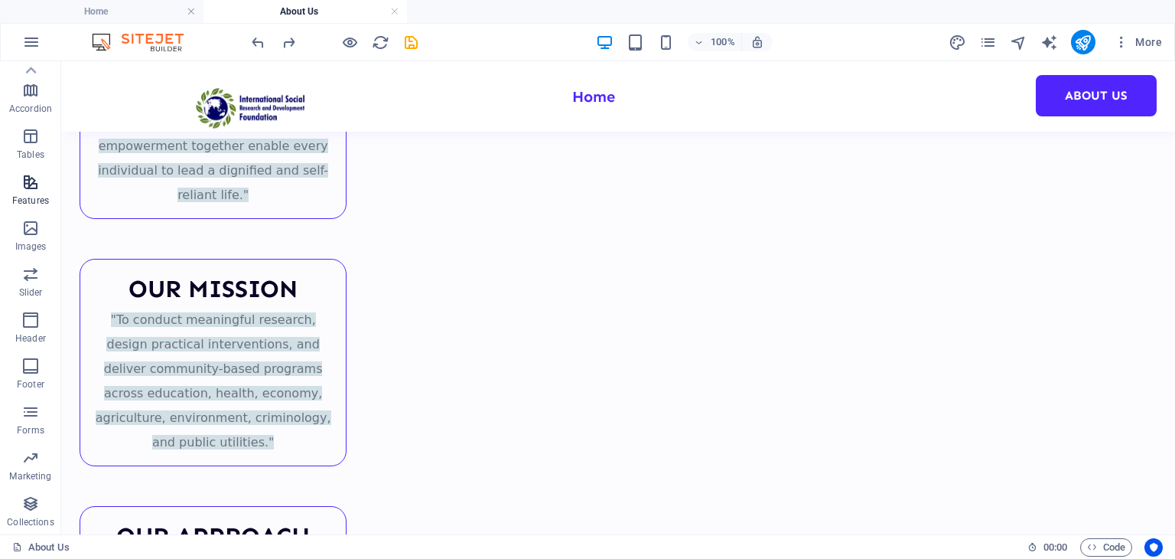
drag, startPoint x: 21, startPoint y: 185, endPoint x: 133, endPoint y: 70, distance: 160.2
click at [21, 185] on icon "button" at bounding box center [30, 182] width 18 height 18
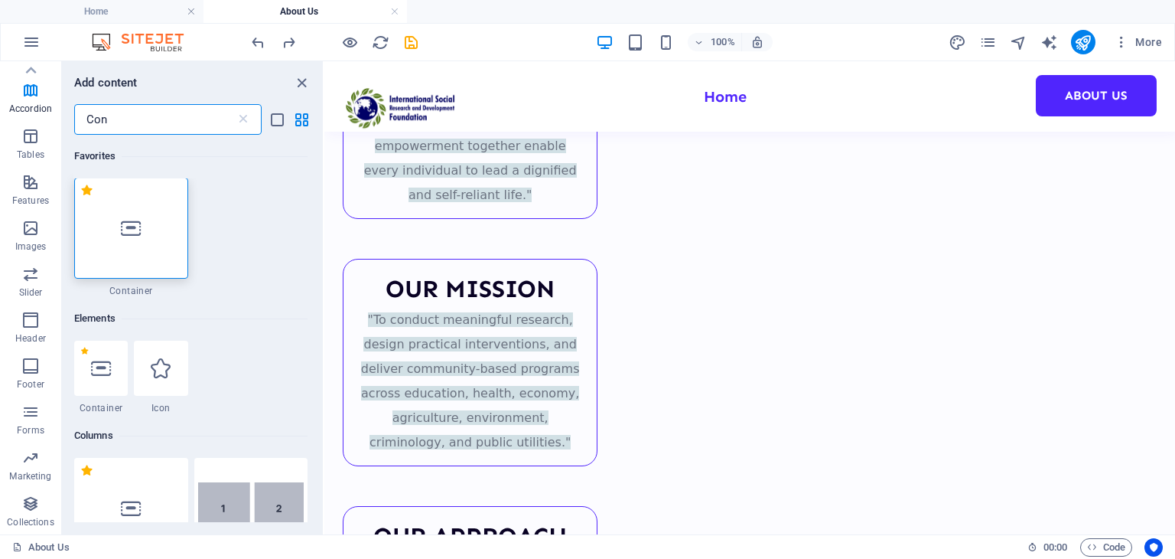
scroll to position [0, 0]
type input "Con"
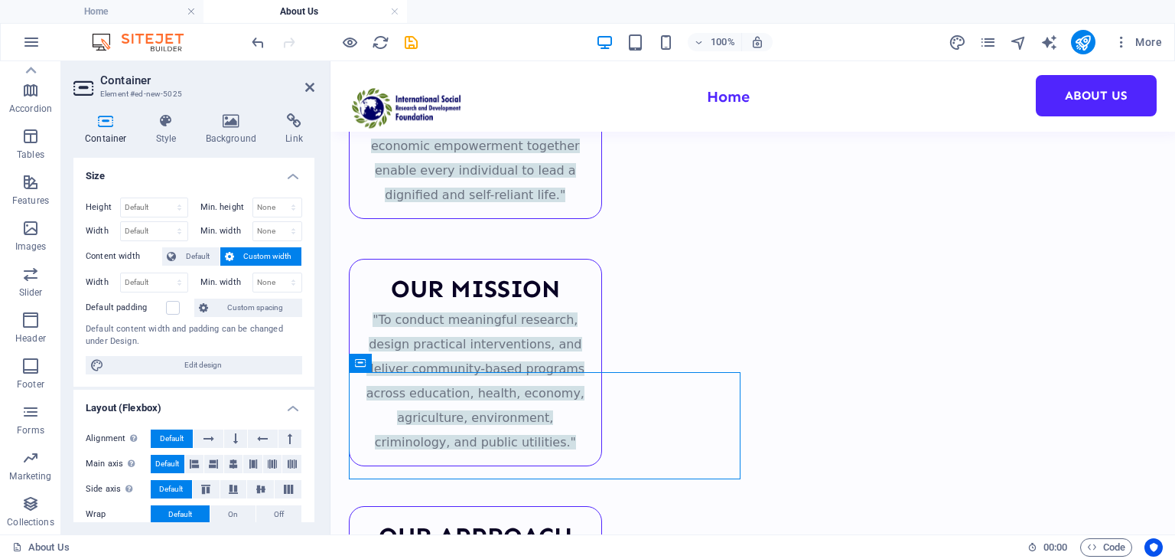
scroll to position [468, 0]
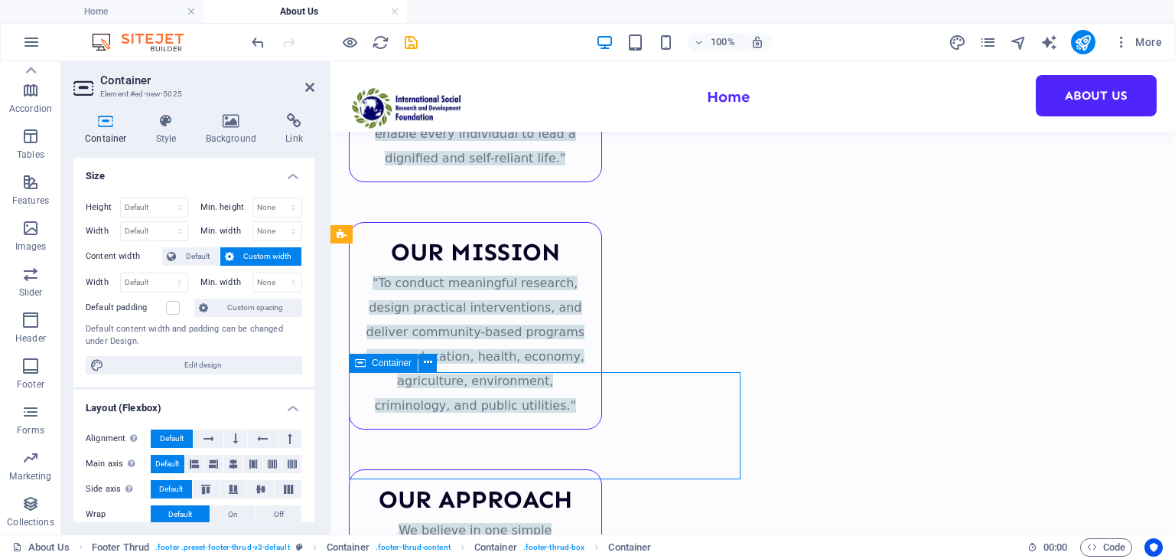
drag, startPoint x: 739, startPoint y: 476, endPoint x: 672, endPoint y: 419, distance: 88.5
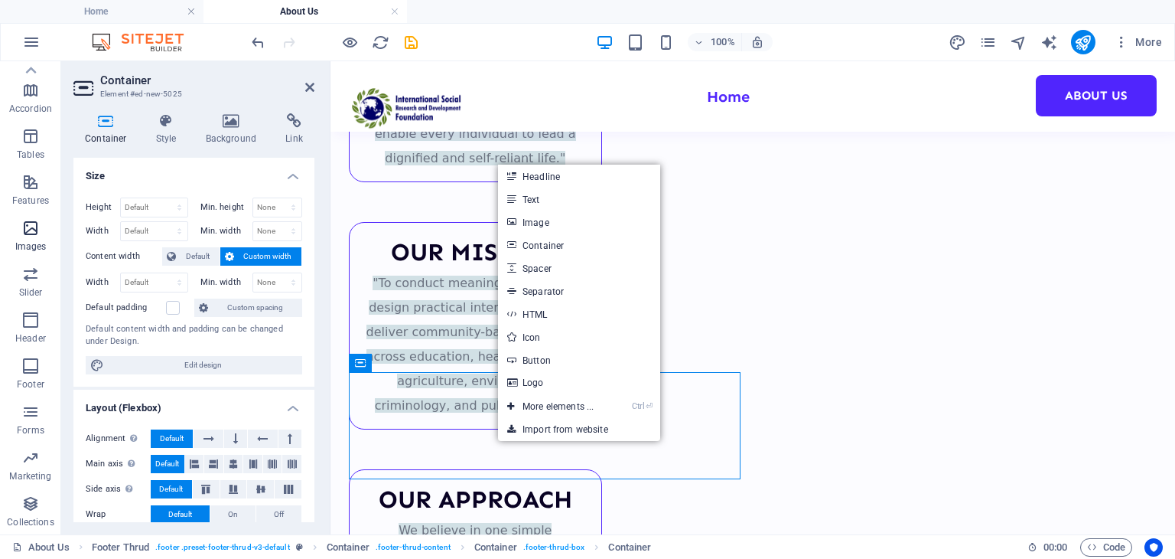
click at [41, 230] on span "Images" at bounding box center [30, 237] width 61 height 37
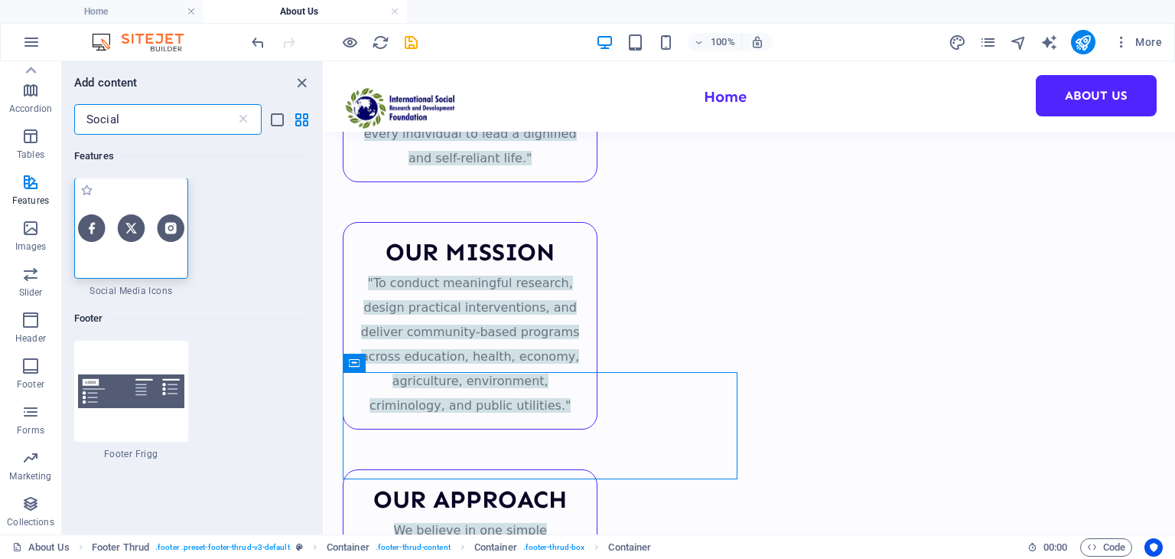
scroll to position [0, 0]
type input "Social"
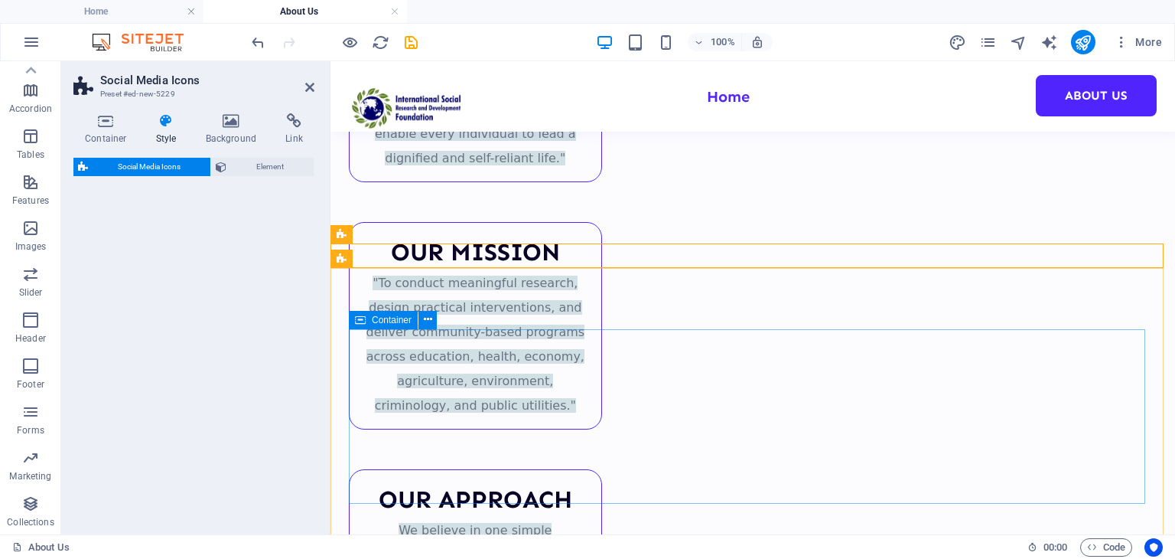
select select "rem"
select select "preset-social-icons-v3-default"
